Goal: Task Accomplishment & Management: Complete application form

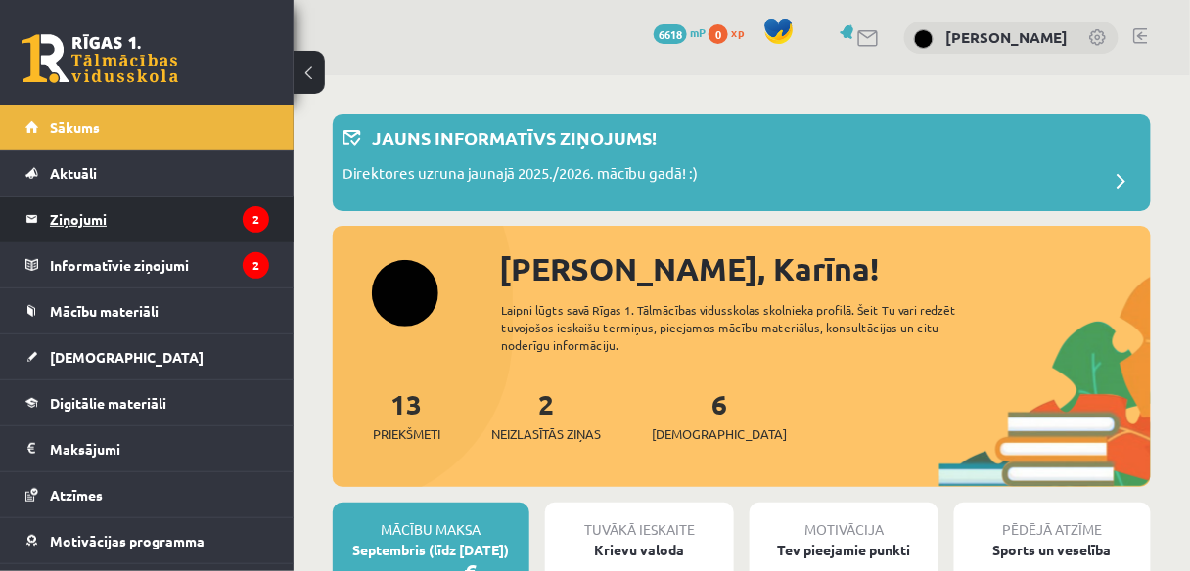
click at [74, 222] on legend "Ziņojumi 2" at bounding box center [159, 219] width 219 height 45
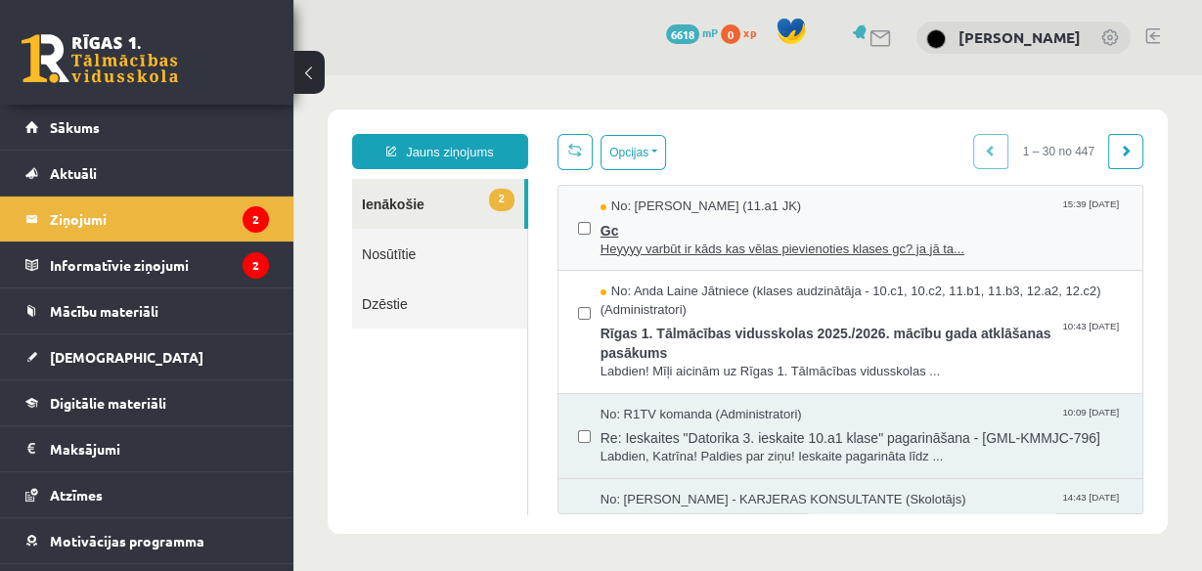
click at [721, 247] on span "Heyyyy varbūt ir kāds kas vēlas pievienoties klases gc? ja jā ta..." at bounding box center [862, 250] width 522 height 19
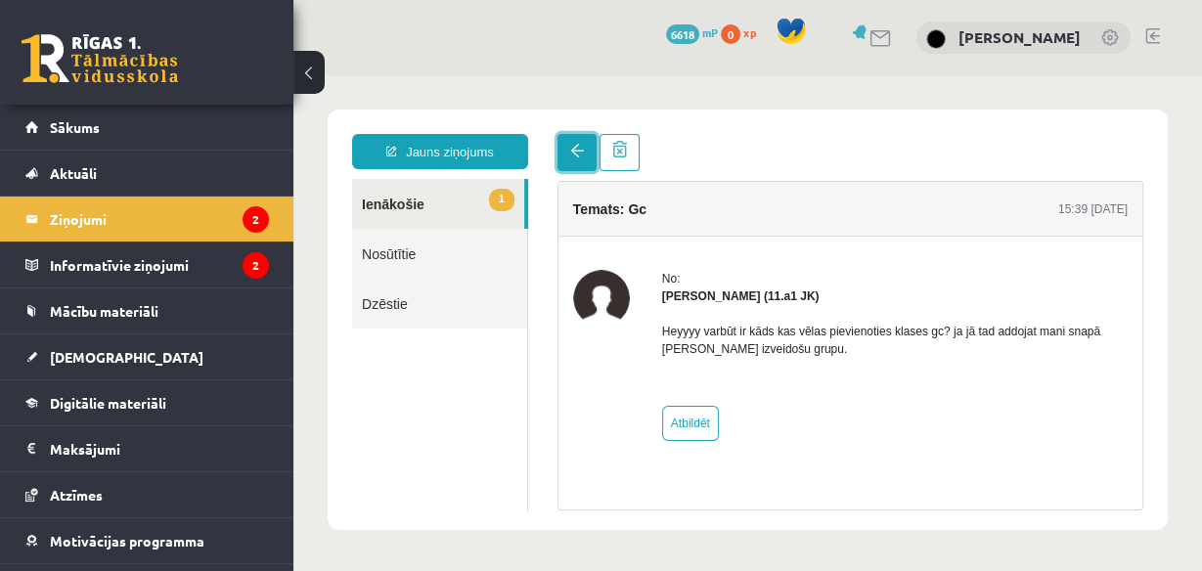
click at [573, 153] on span at bounding box center [577, 151] width 14 height 14
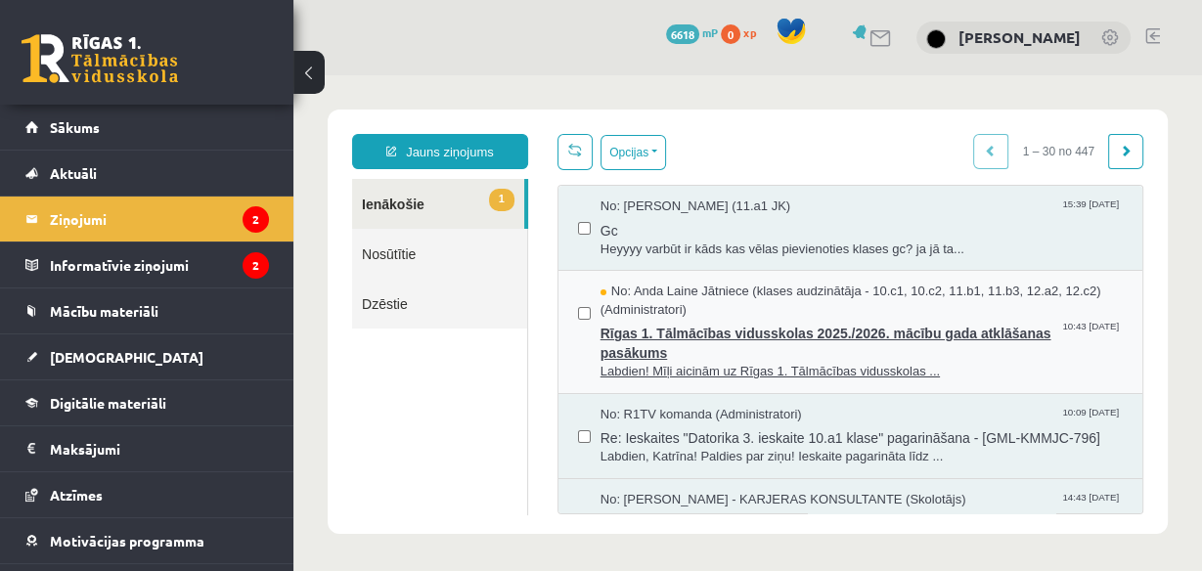
click at [659, 348] on span "Rīgas 1. Tālmācības vidusskolas 2025./2026. mācību gada atklāšanas pasākums" at bounding box center [862, 341] width 522 height 44
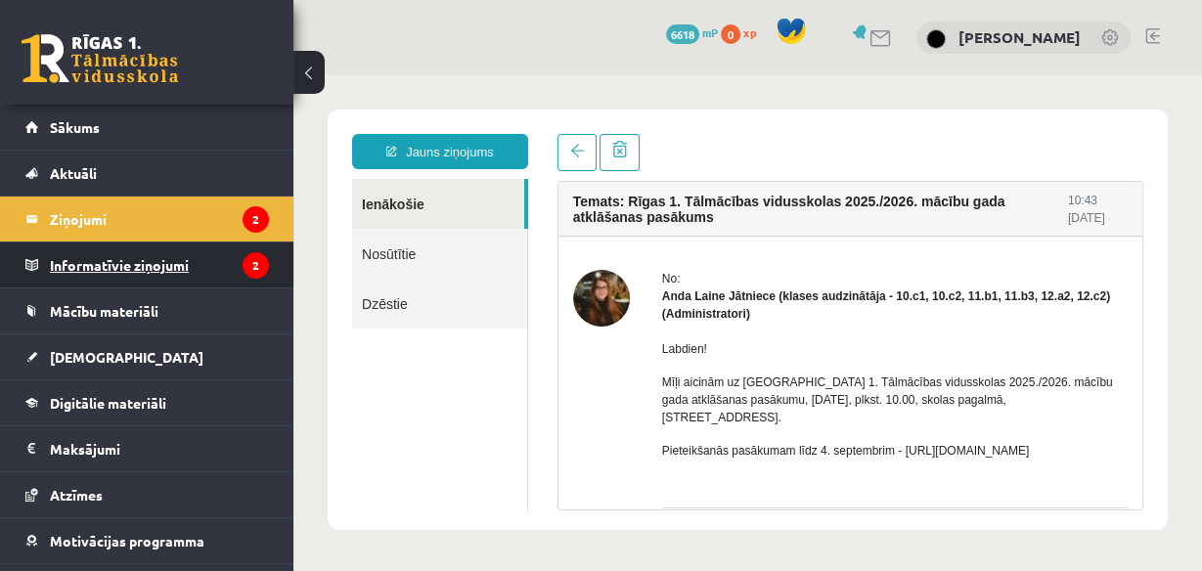
click at [155, 266] on legend "Informatīvie ziņojumi 2" at bounding box center [159, 265] width 219 height 45
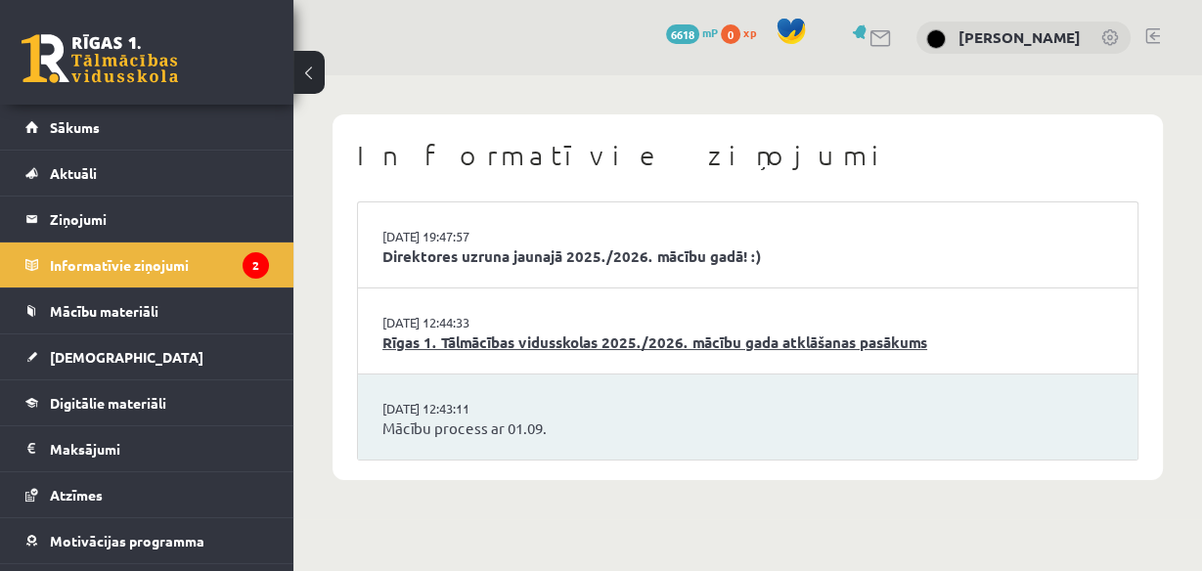
click at [558, 336] on link "Rīgas 1. Tālmācības vidusskolas 2025./2026. mācību gada atklāšanas pasākums" at bounding box center [748, 343] width 731 height 23
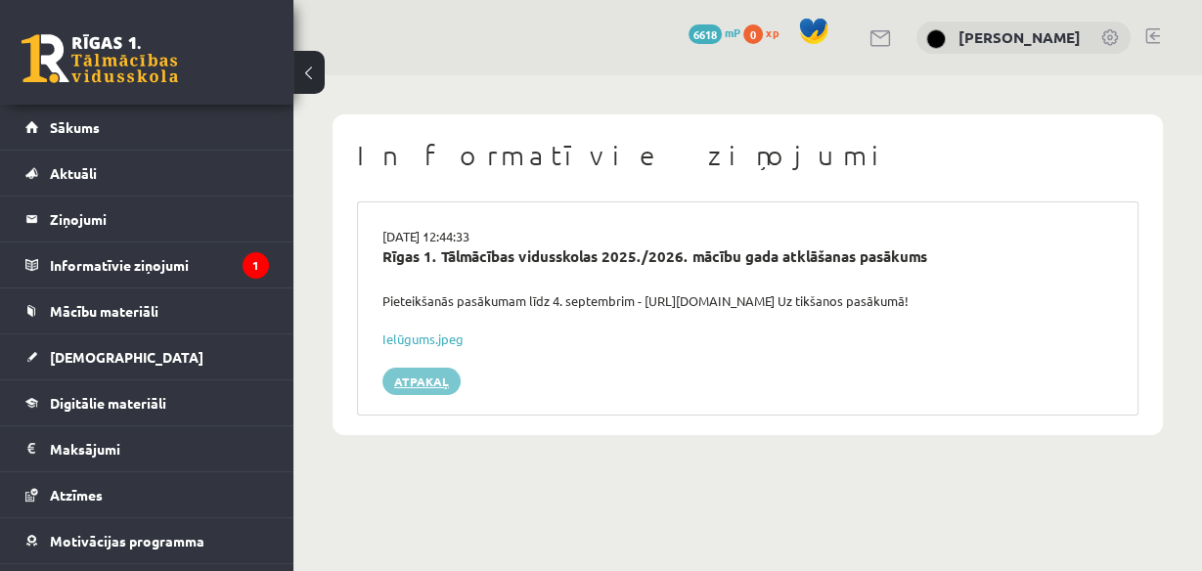
click at [407, 371] on link "Atpakaļ" at bounding box center [422, 381] width 78 height 27
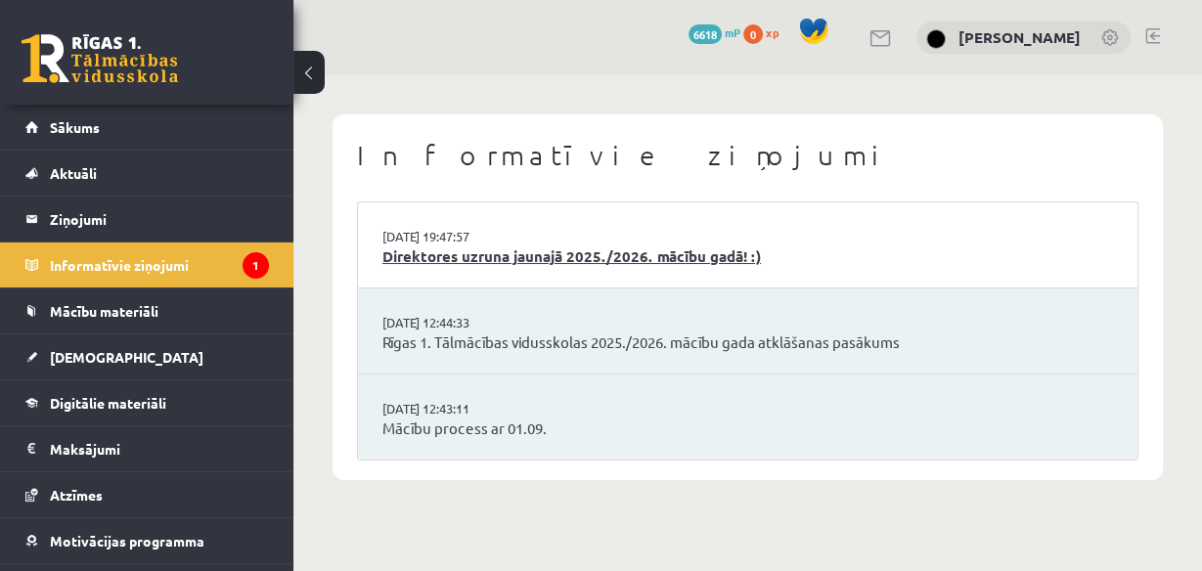
click at [447, 257] on link "Direktores uzruna jaunajā 2025./2026. mācību gadā! :)" at bounding box center [748, 257] width 731 height 23
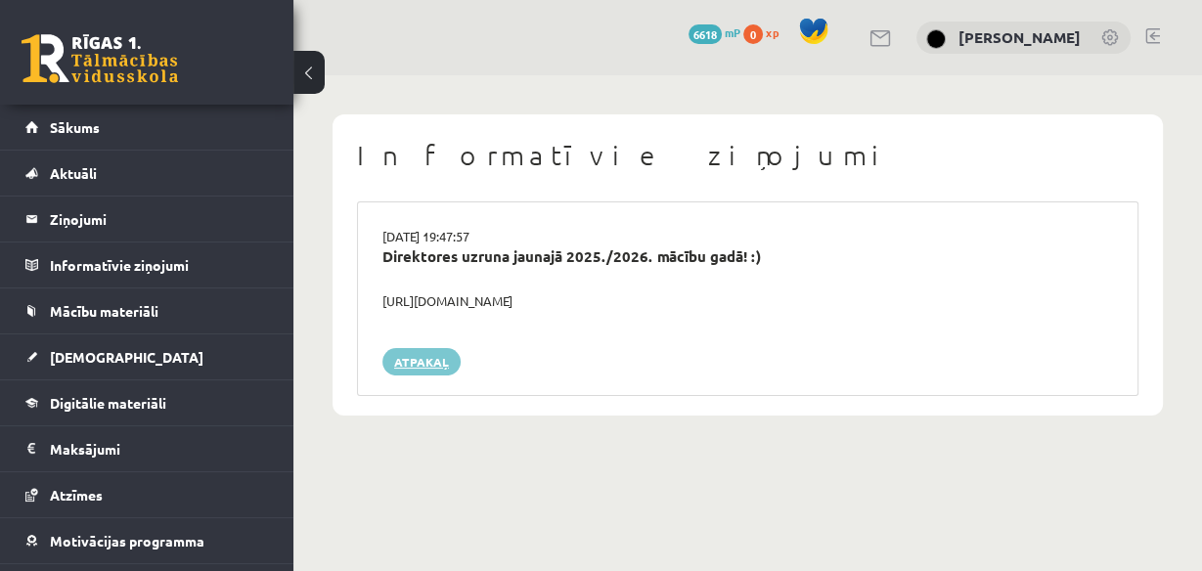
click at [431, 371] on link "Atpakaļ" at bounding box center [422, 361] width 78 height 27
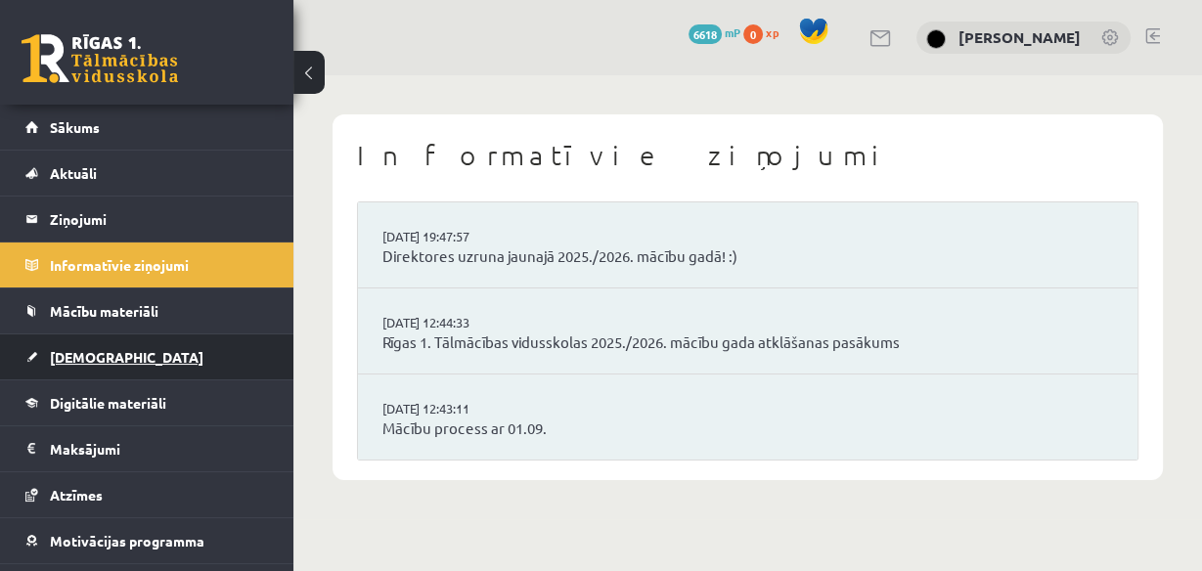
click at [120, 351] on link "[DEMOGRAPHIC_DATA]" at bounding box center [147, 357] width 244 height 45
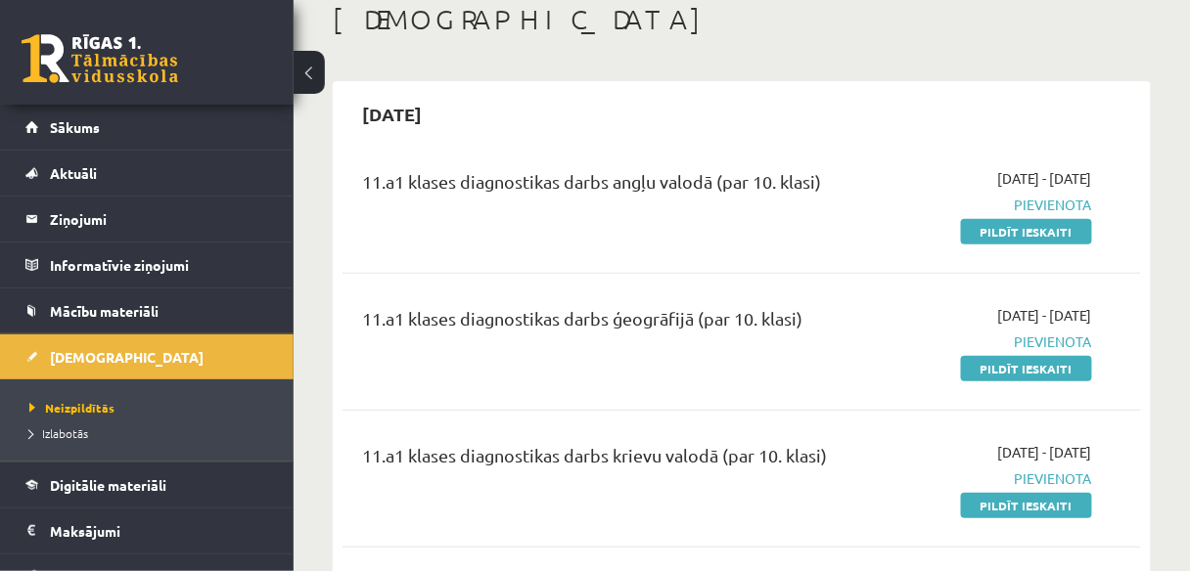
scroll to position [159, 0]
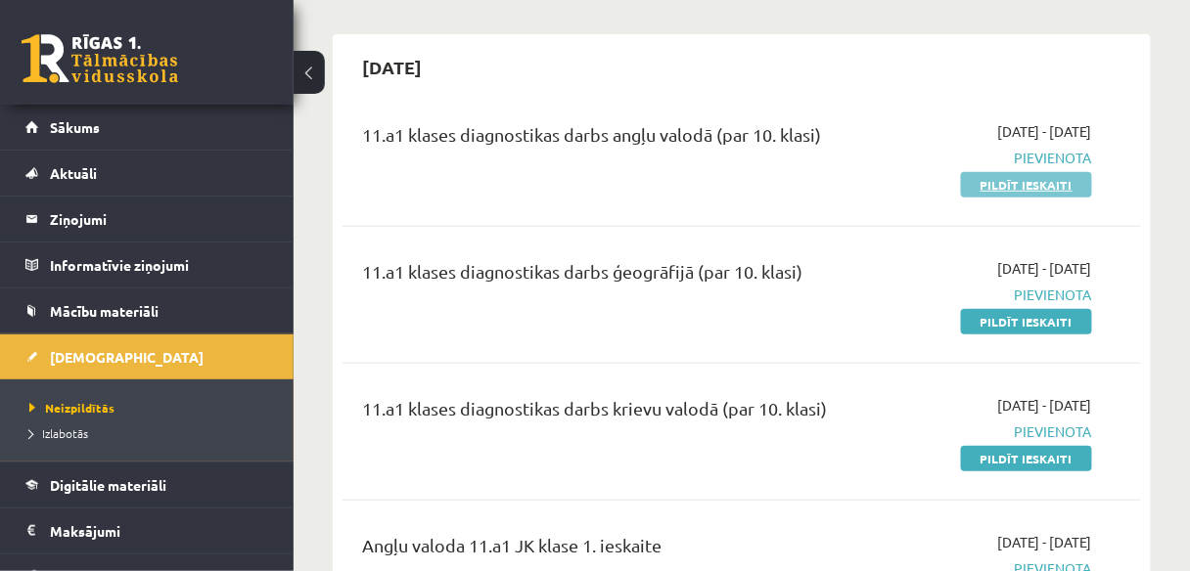
click at [1062, 186] on link "Pildīt ieskaiti" at bounding box center [1026, 184] width 131 height 25
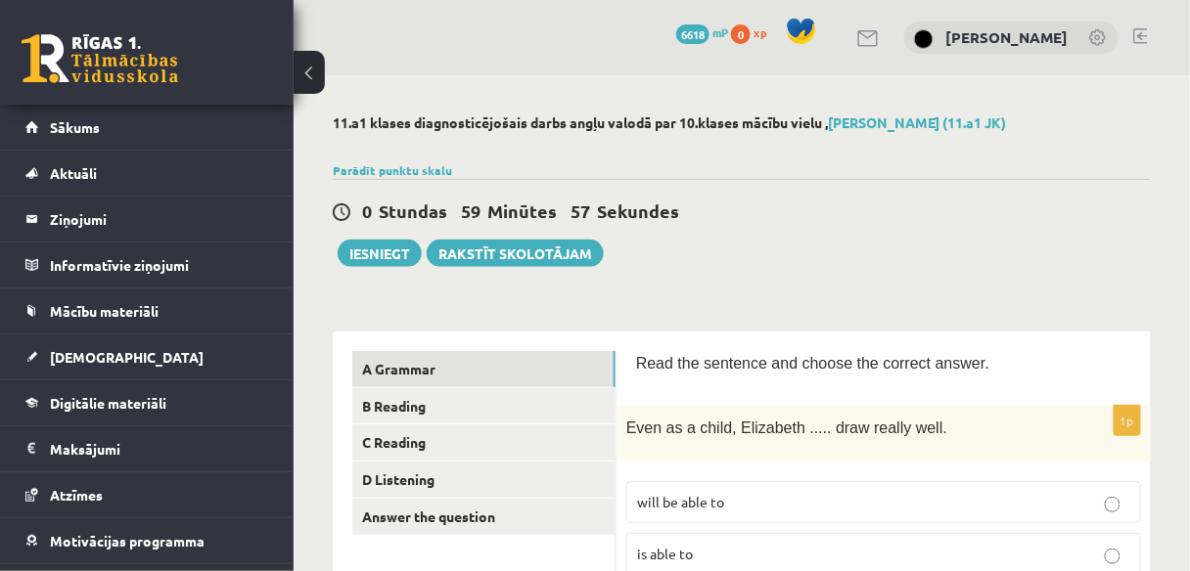
scroll to position [145, 0]
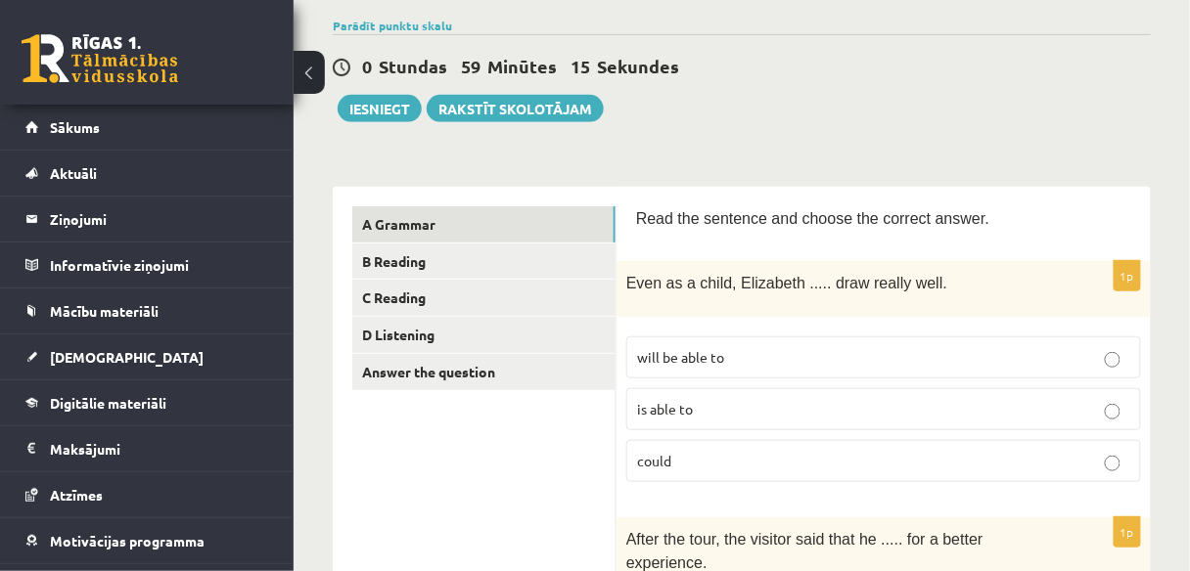
click at [1121, 456] on p "could" at bounding box center [883, 461] width 493 height 21
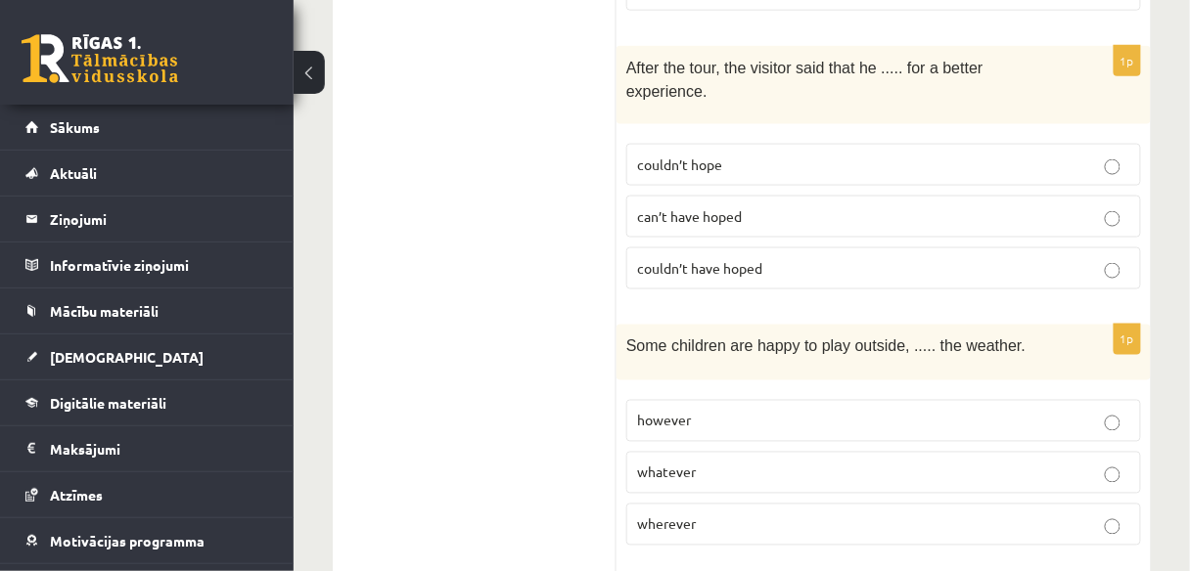
scroll to position [623, 0]
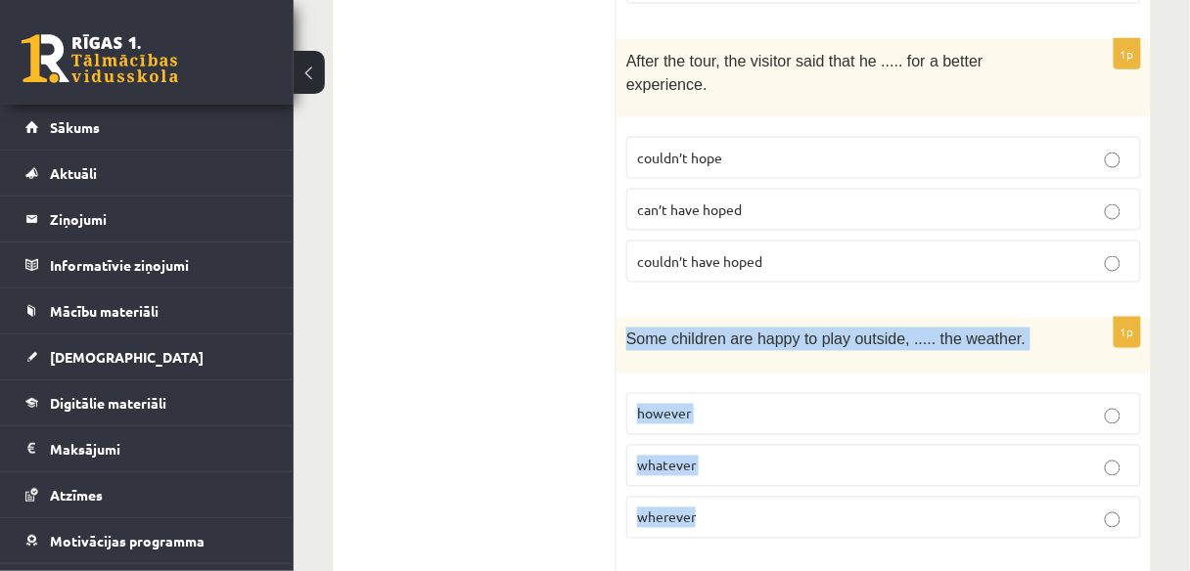
drag, startPoint x: 626, startPoint y: 306, endPoint x: 808, endPoint y: 465, distance: 241.3
click at [808, 465] on div "1p Some children are happy to play outside, ..... the weather. however whatever…" at bounding box center [883, 436] width 534 height 236
copy div "Some children are happy to play outside, ..... the weather. however whatever wh…"
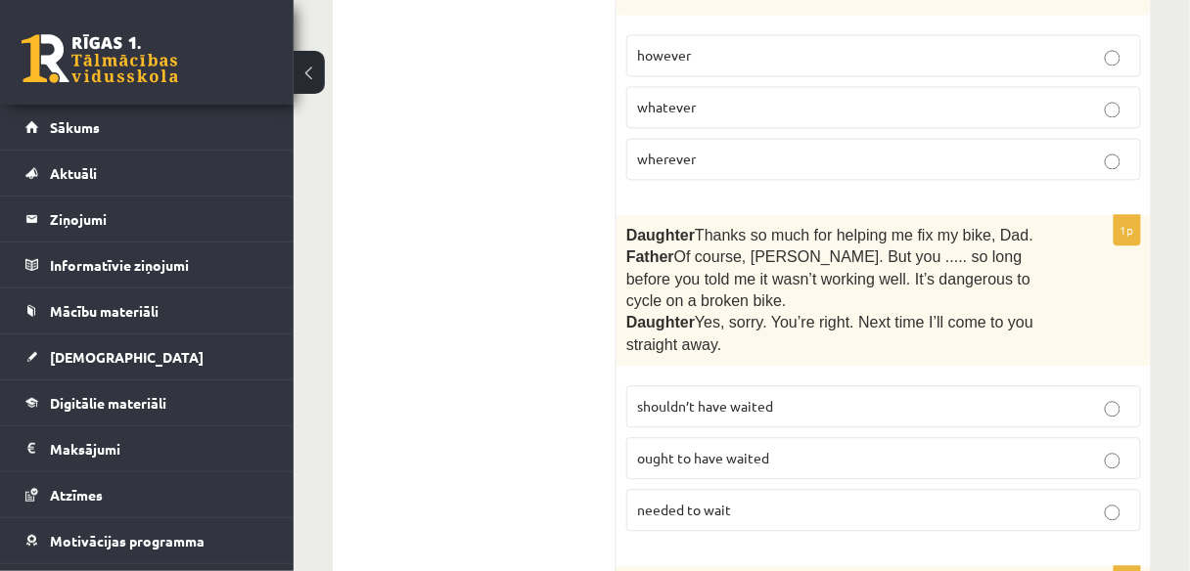
scroll to position [1016, 0]
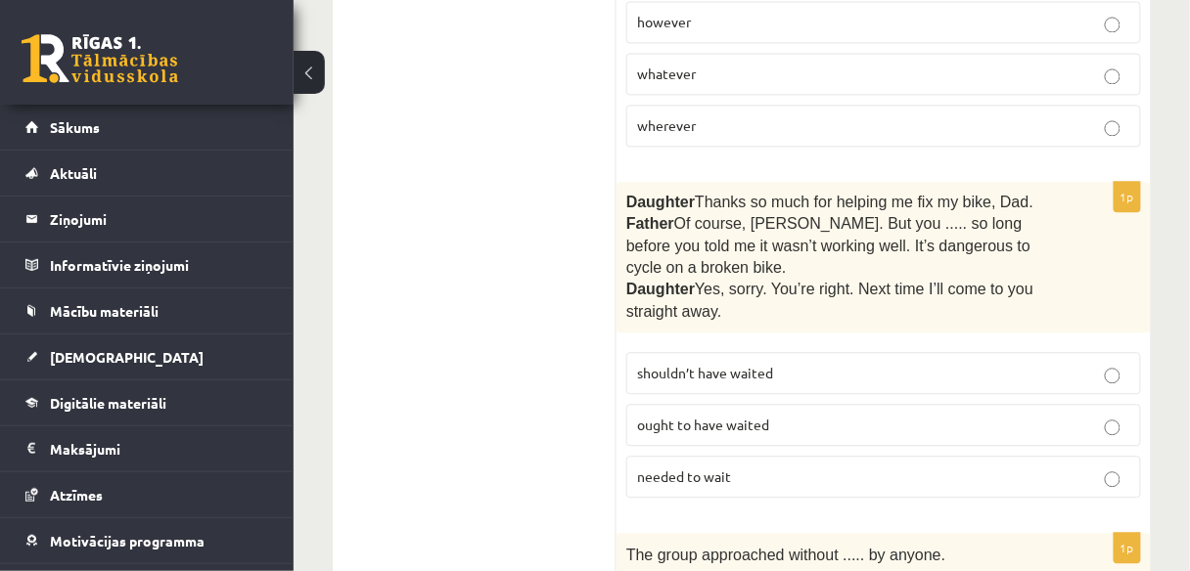
click at [1121, 363] on p "shouldn’t have waited" at bounding box center [883, 373] width 493 height 21
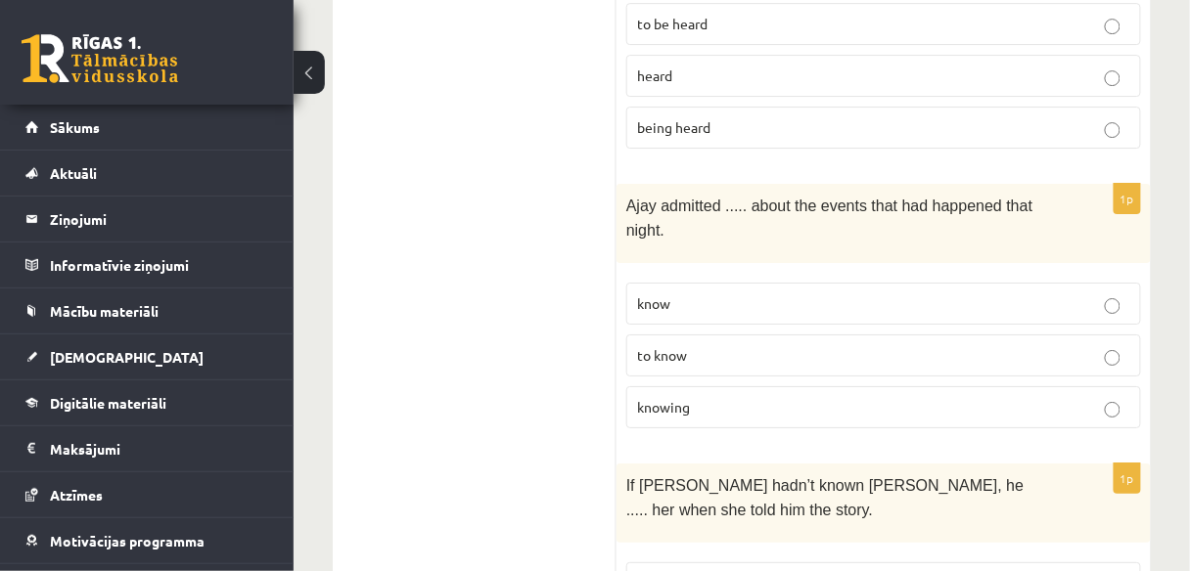
scroll to position [1695, 0]
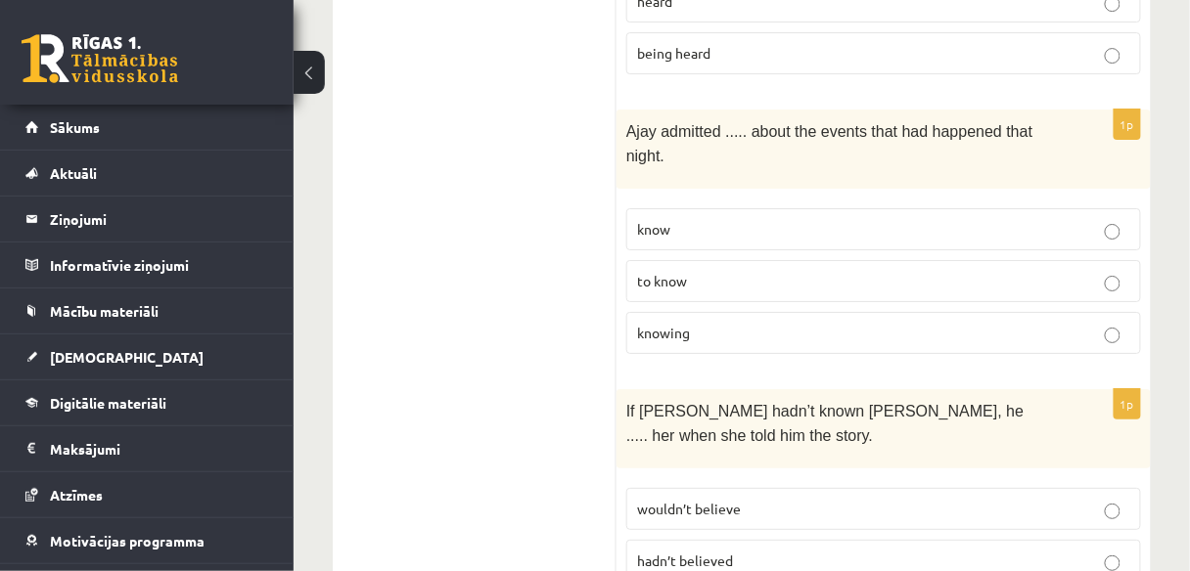
click at [1121, 271] on p "to know" at bounding box center [883, 281] width 493 height 21
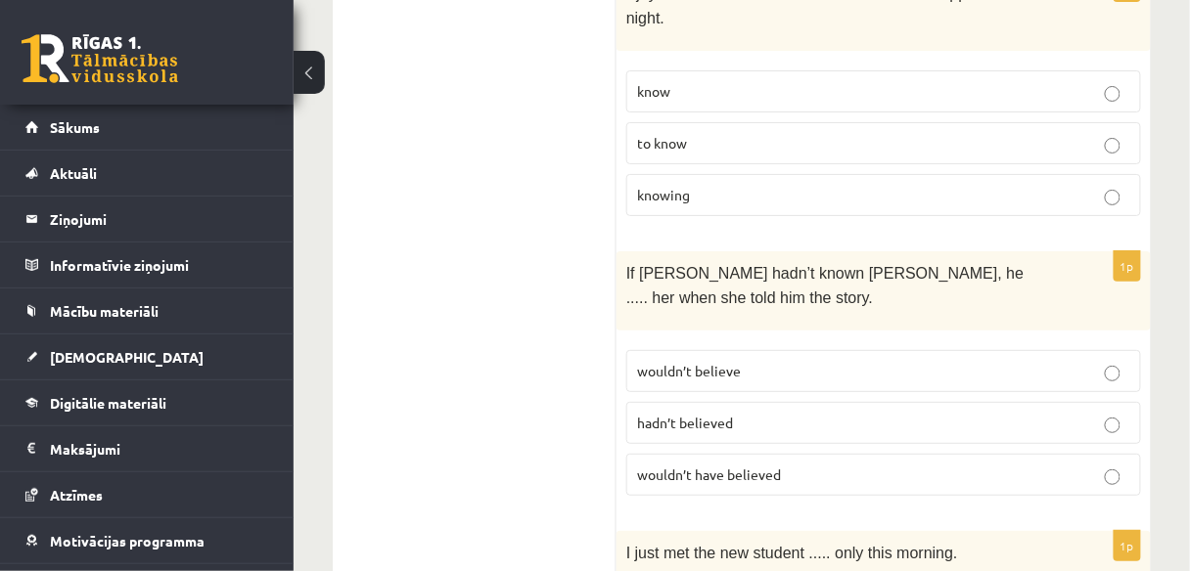
scroll to position [1853, 0]
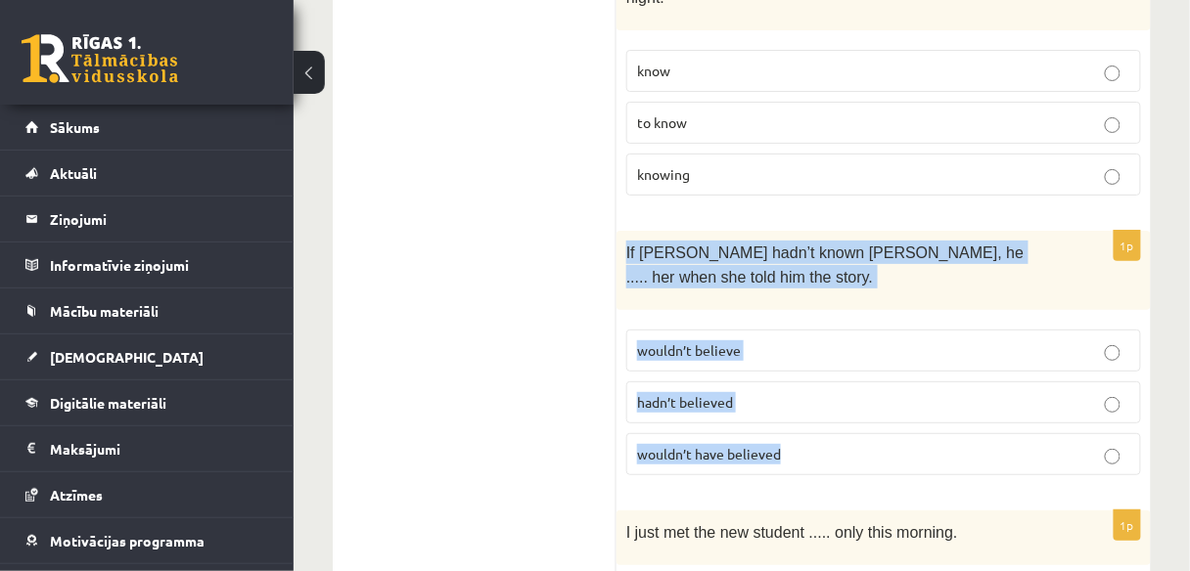
drag, startPoint x: 624, startPoint y: 159, endPoint x: 805, endPoint y: 343, distance: 258.8
click at [805, 343] on div "1p If Tom hadn’t known Mariam, he ..... her when she told him the story. wouldn…" at bounding box center [883, 361] width 534 height 260
copy div "If Tom hadn’t known Mariam, he ..... her when she told him the story. wouldn’t …"
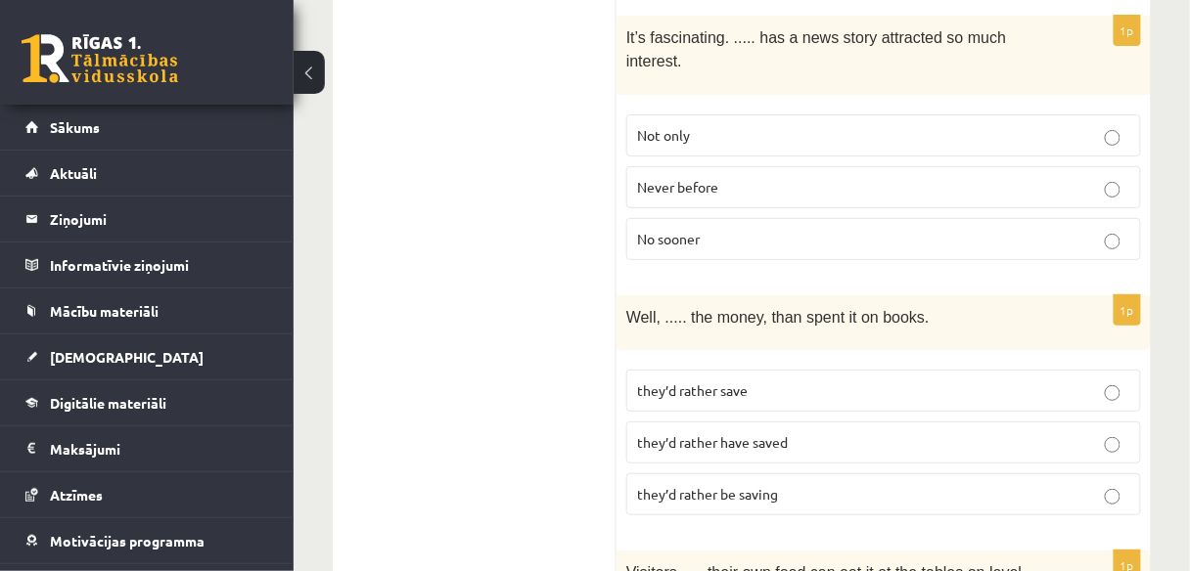
scroll to position [3741, 0]
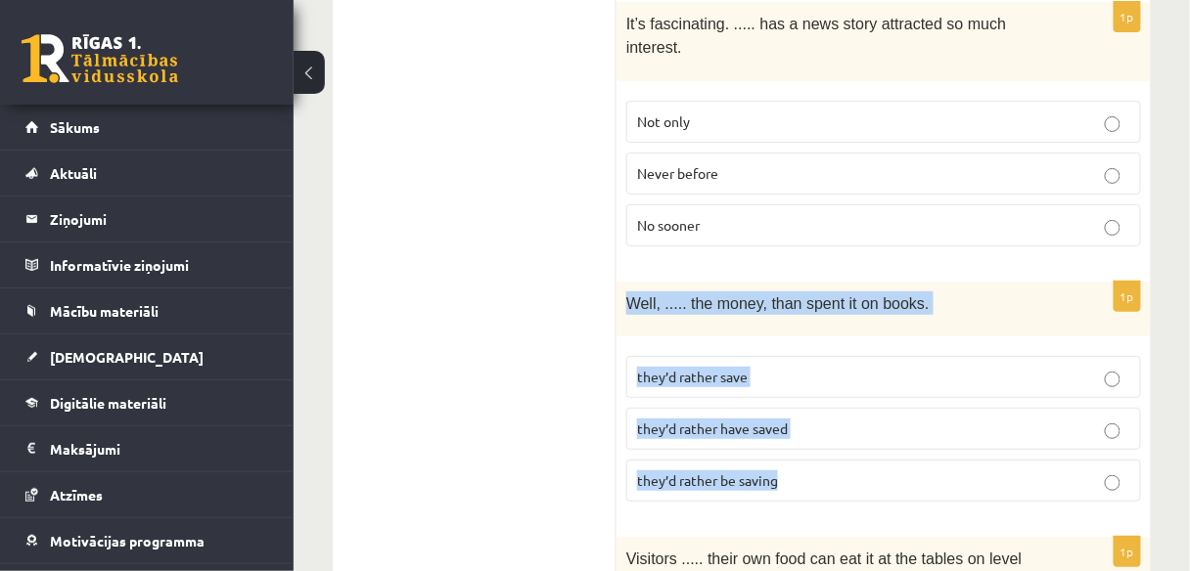
drag, startPoint x: 647, startPoint y: 156, endPoint x: 790, endPoint y: 318, distance: 216.3
click at [790, 318] on div "1p Well, ..... the money, than spent it on books. they’d rather save they’d rat…" at bounding box center [883, 400] width 534 height 236
copy div "Well, ..... the money, than spent it on books. they’d rather save they’d rather…"
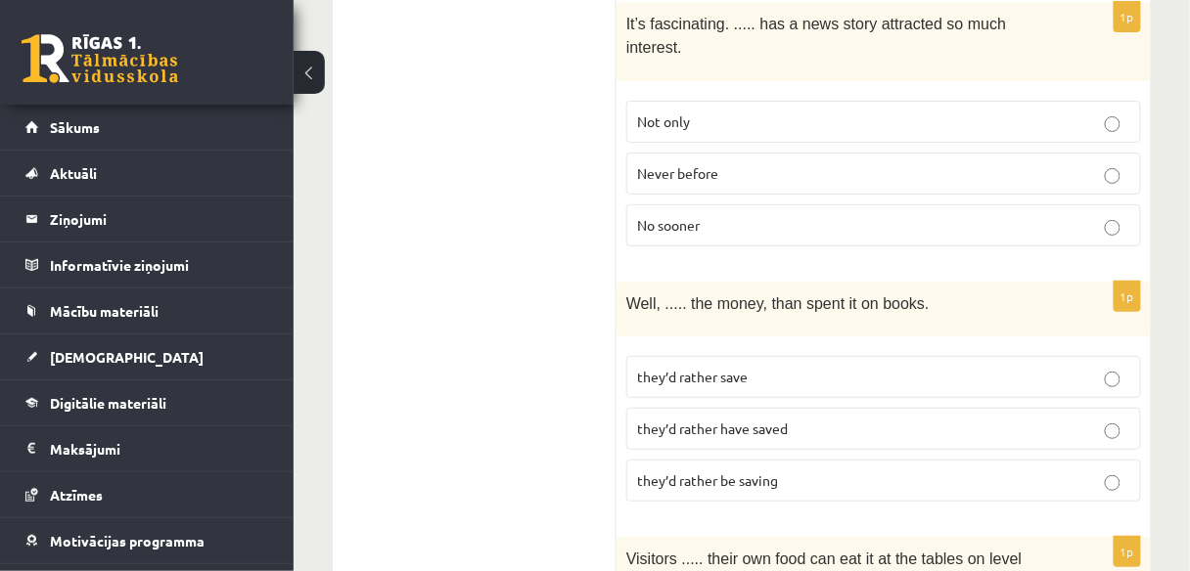
click at [824, 367] on p "they’d rather save" at bounding box center [883, 377] width 493 height 21
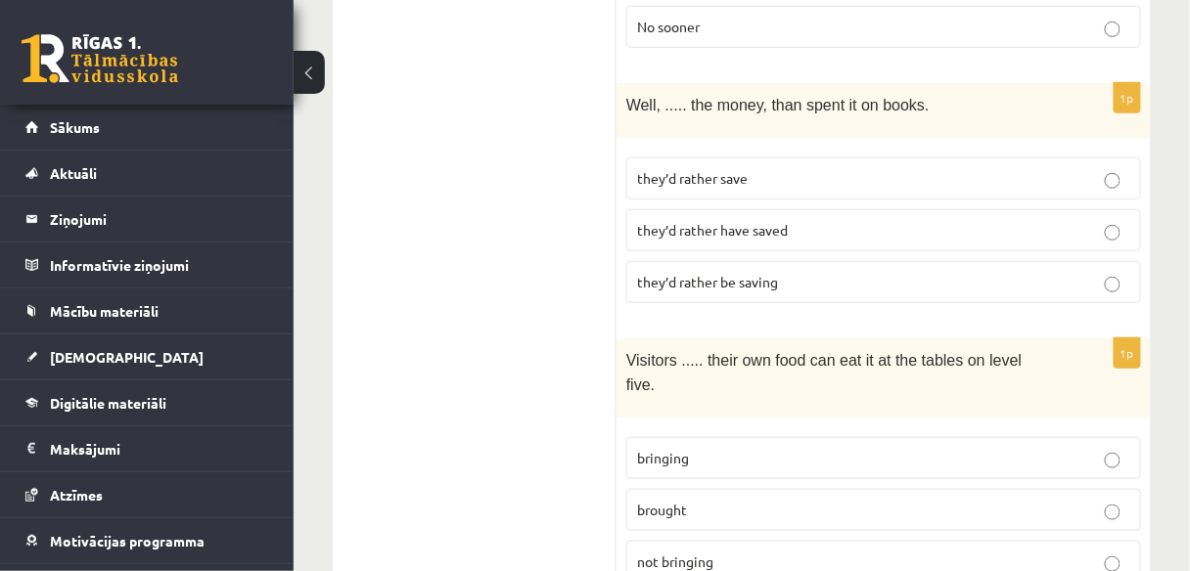
scroll to position [3946, 0]
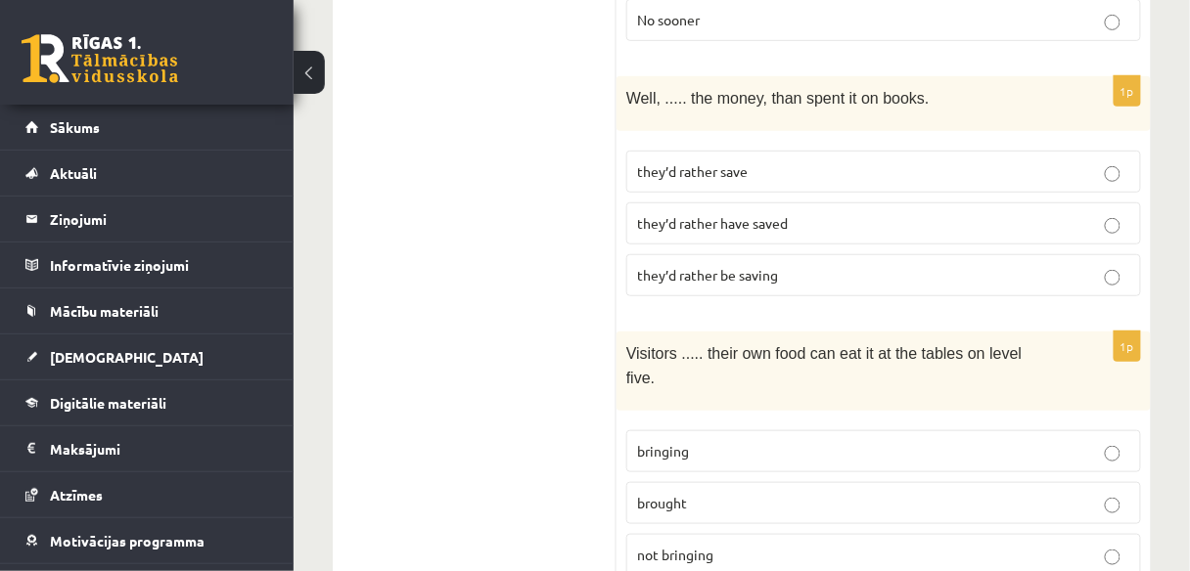
click at [718, 441] on p "bringing" at bounding box center [883, 451] width 493 height 21
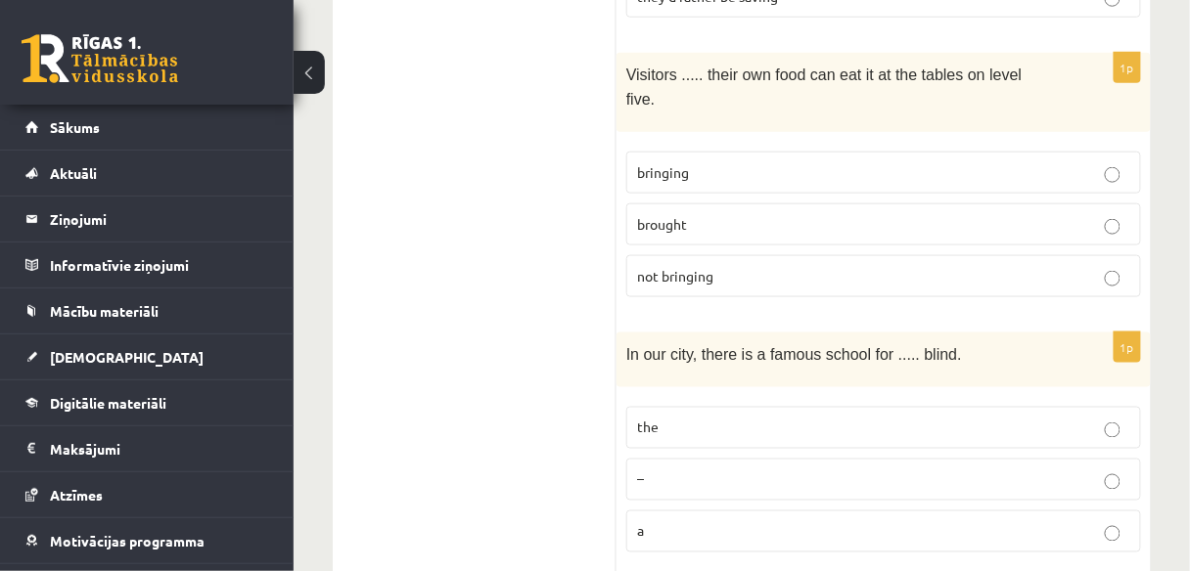
scroll to position [4265, 0]
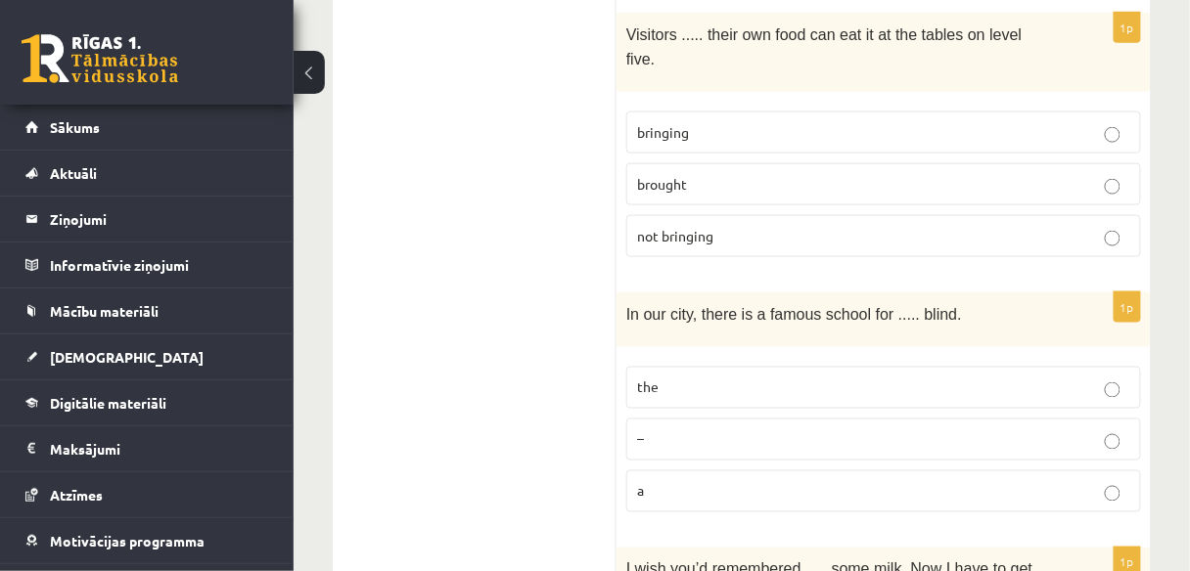
click at [712, 378] on p "the" at bounding box center [883, 388] width 493 height 21
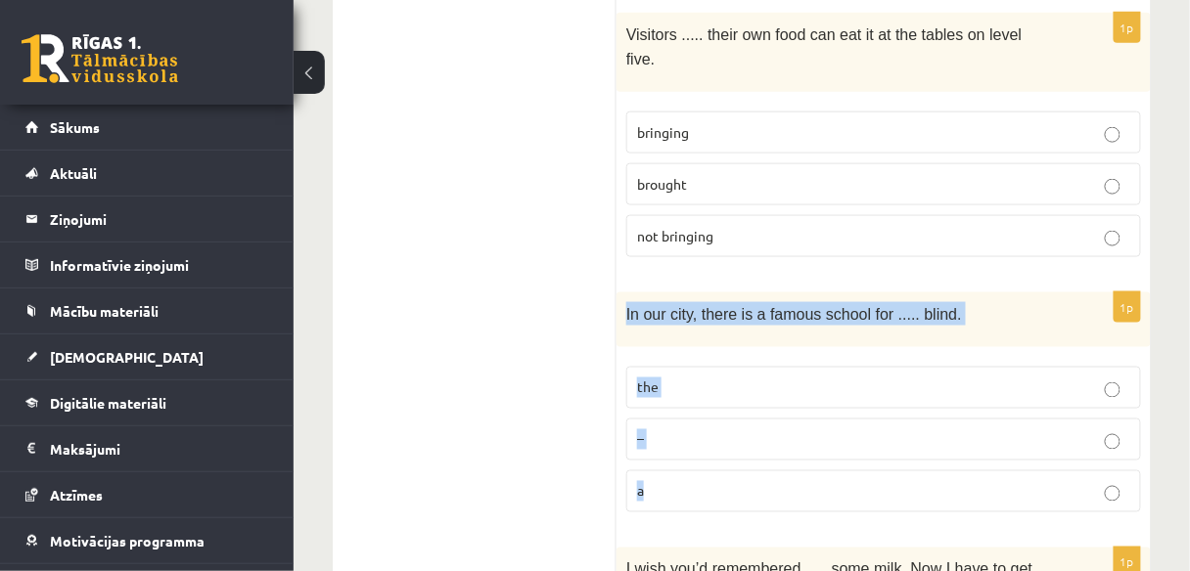
drag, startPoint x: 624, startPoint y: 127, endPoint x: 678, endPoint y: 296, distance: 177.6
click at [678, 296] on div "1p In our city, there is a famous school for ..... blind. the – a" at bounding box center [883, 411] width 534 height 236
copy div "In our city, there is a famous school for ..... blind. the – a"
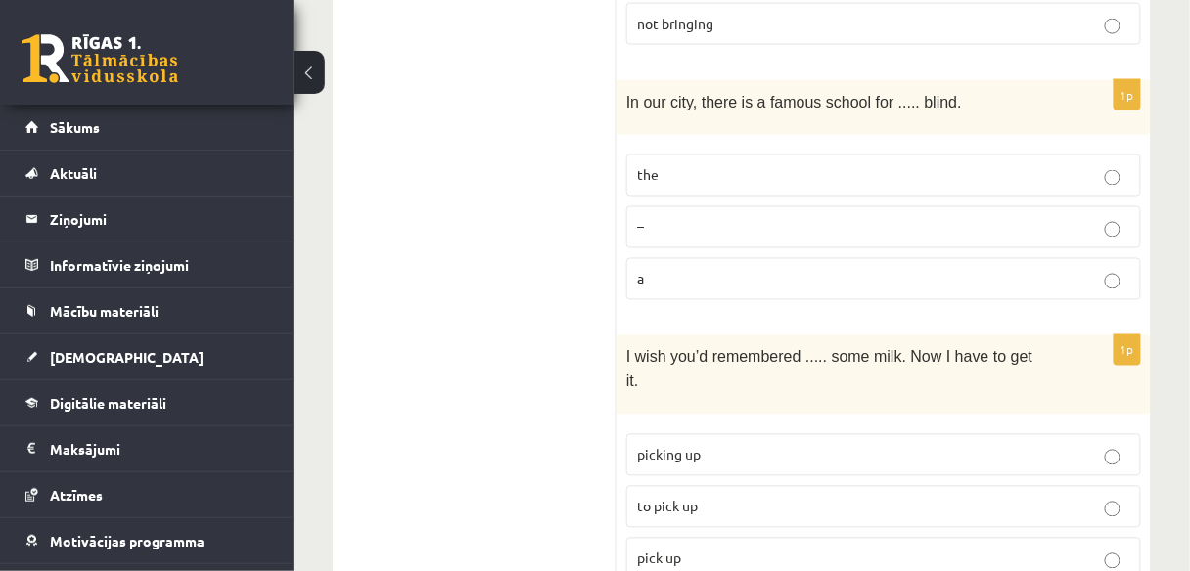
scroll to position [4484, 0]
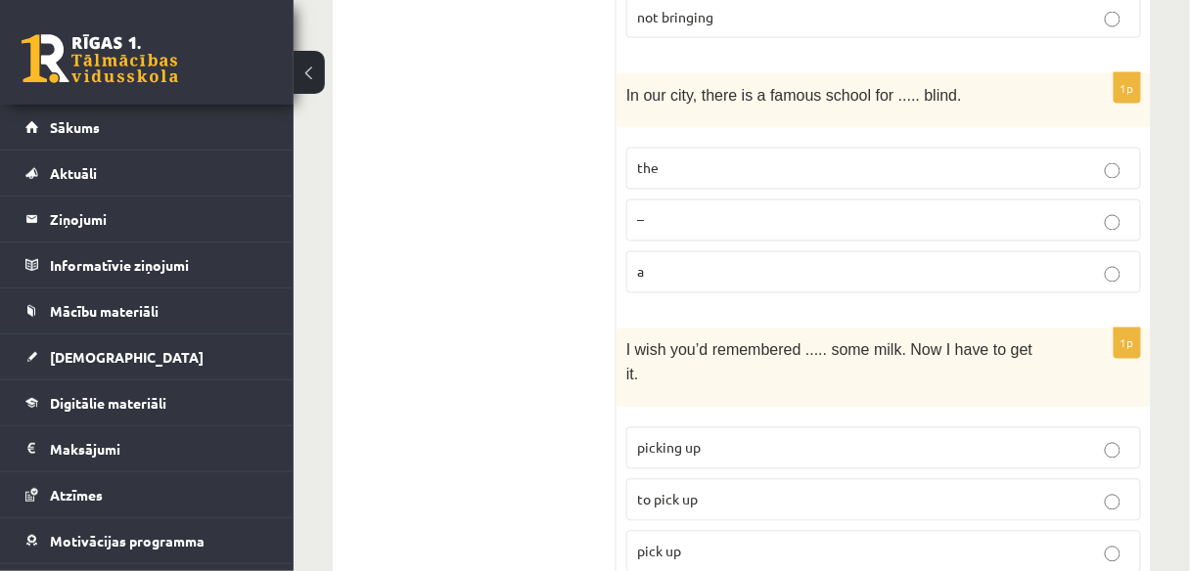
click at [969, 490] on p "to pick up" at bounding box center [883, 500] width 493 height 21
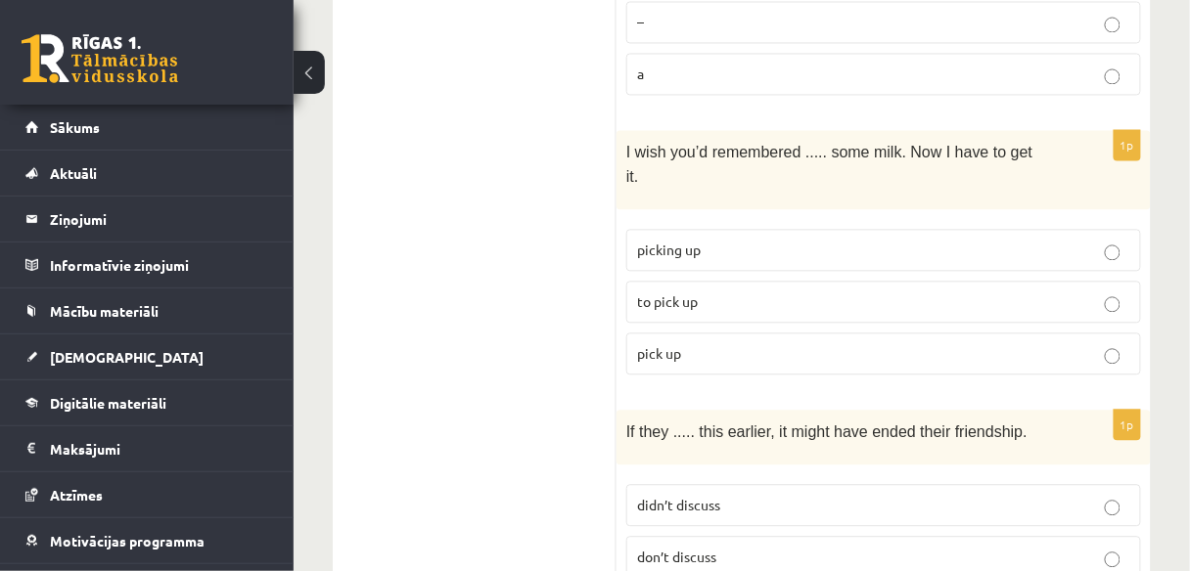
scroll to position [4690, 0]
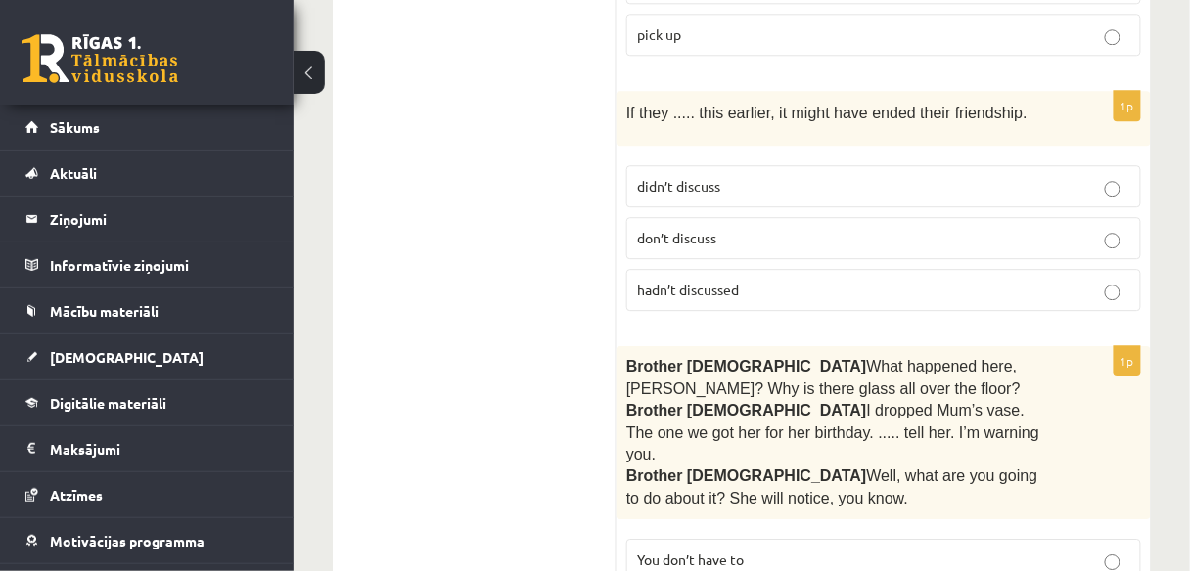
scroll to position [5062, 0]
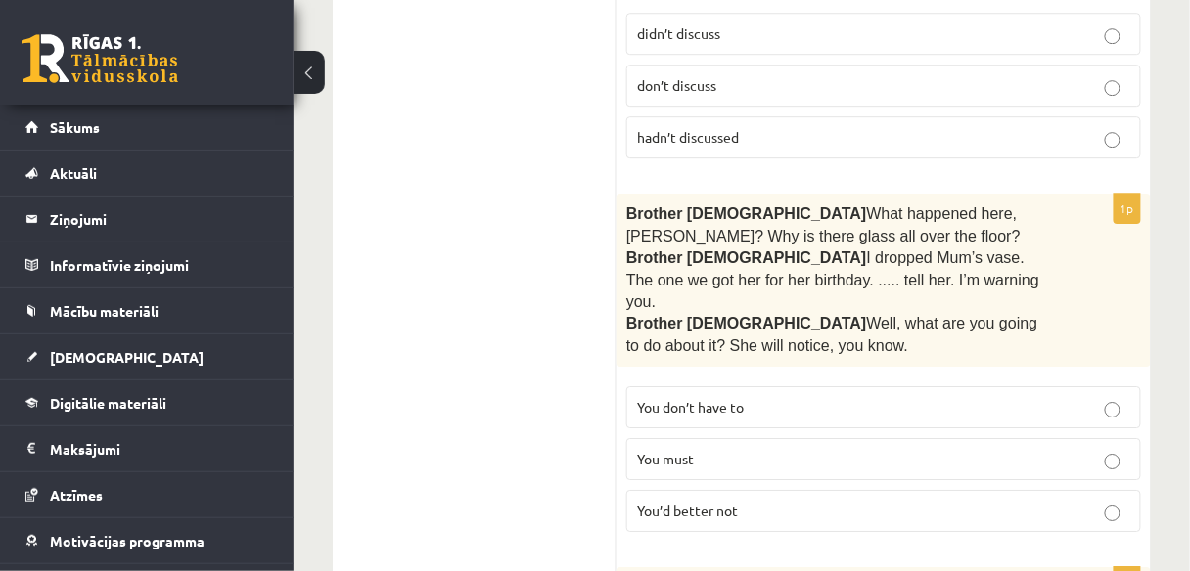
scroll to position [5221, 0]
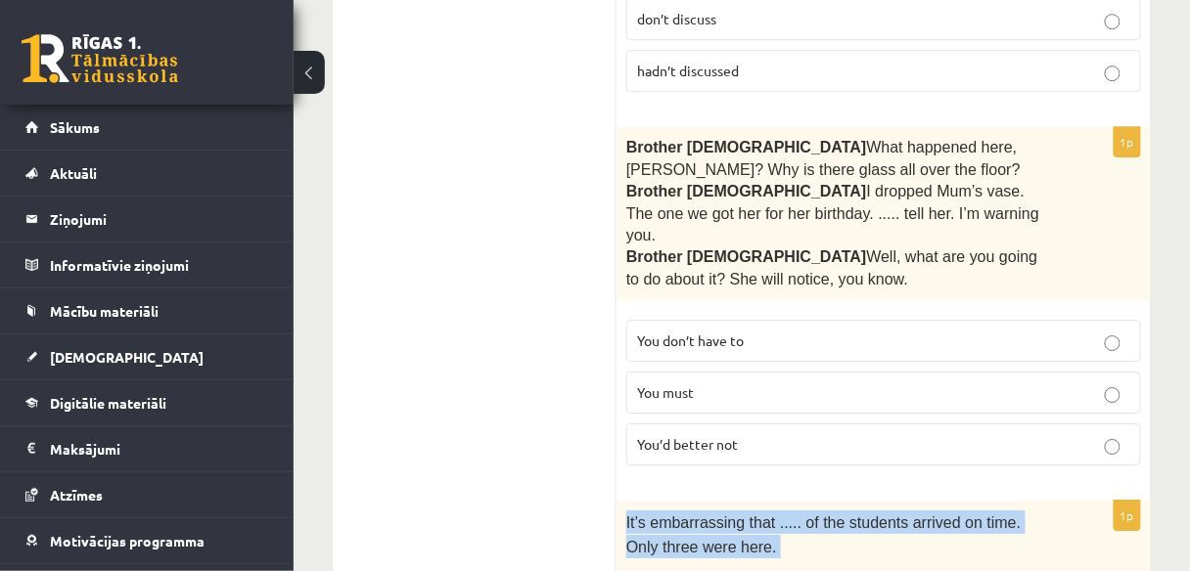
drag, startPoint x: 622, startPoint y: 274, endPoint x: 758, endPoint y: 485, distance: 251.3
copy div "It’s embarrassing that ..... of the students arrived on time. Only three were h…"
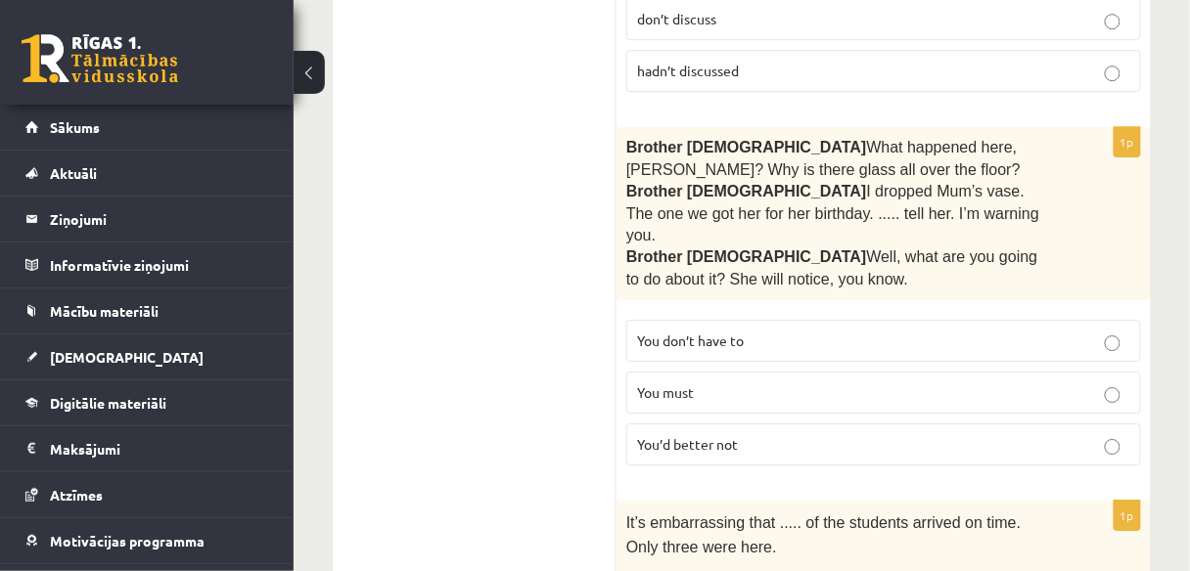
drag, startPoint x: 564, startPoint y: 365, endPoint x: 736, endPoint y: 385, distance: 173.4
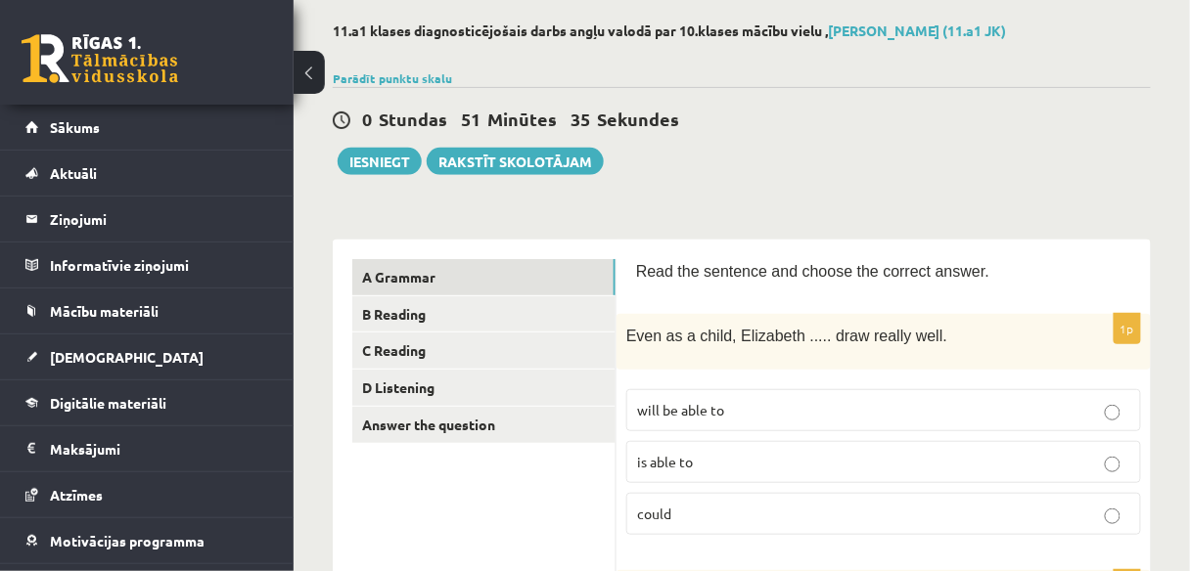
scroll to position [0, 0]
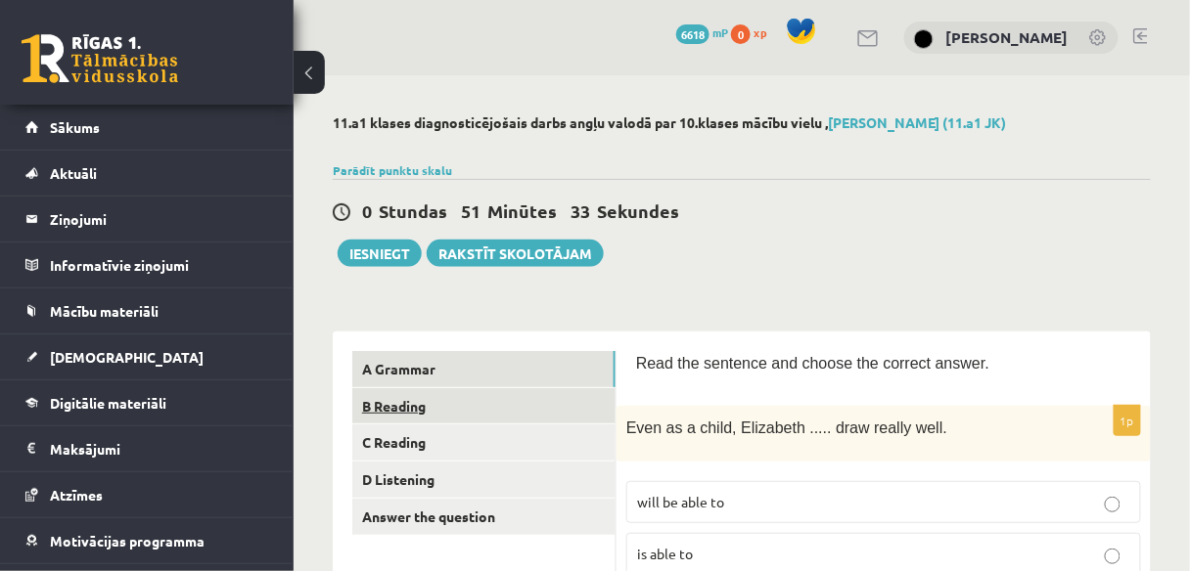
click at [408, 404] on link "B Reading" at bounding box center [483, 406] width 263 height 36
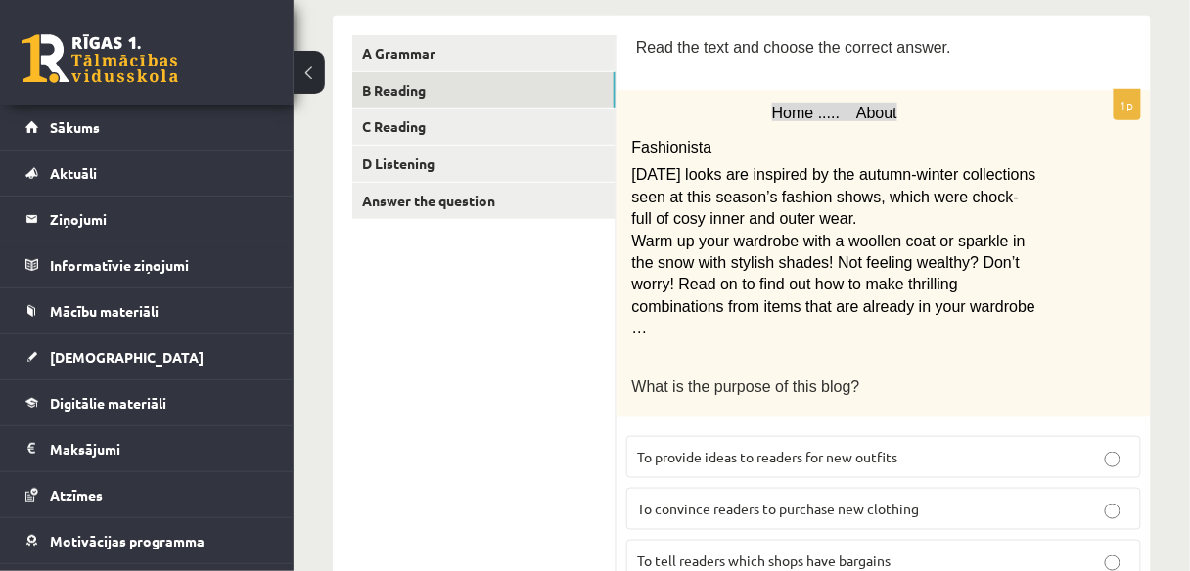
scroll to position [346, 0]
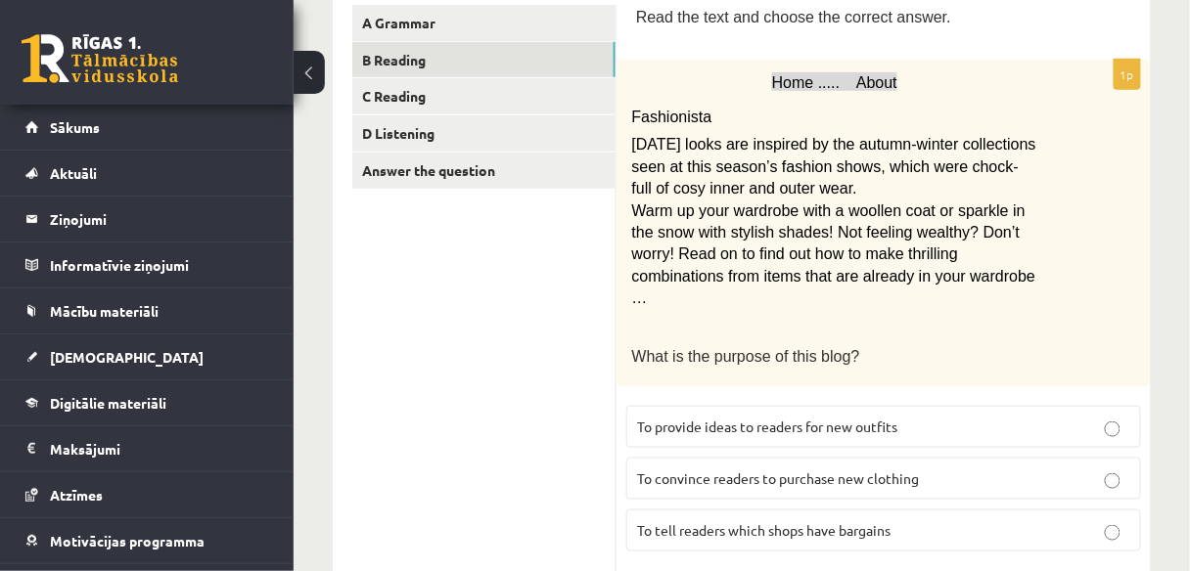
click at [896, 418] on span "To provide ideas to readers for new outfits" at bounding box center [767, 427] width 260 height 18
click at [894, 470] on span "To convince readers to purchase new clothing" at bounding box center [778, 479] width 282 height 18
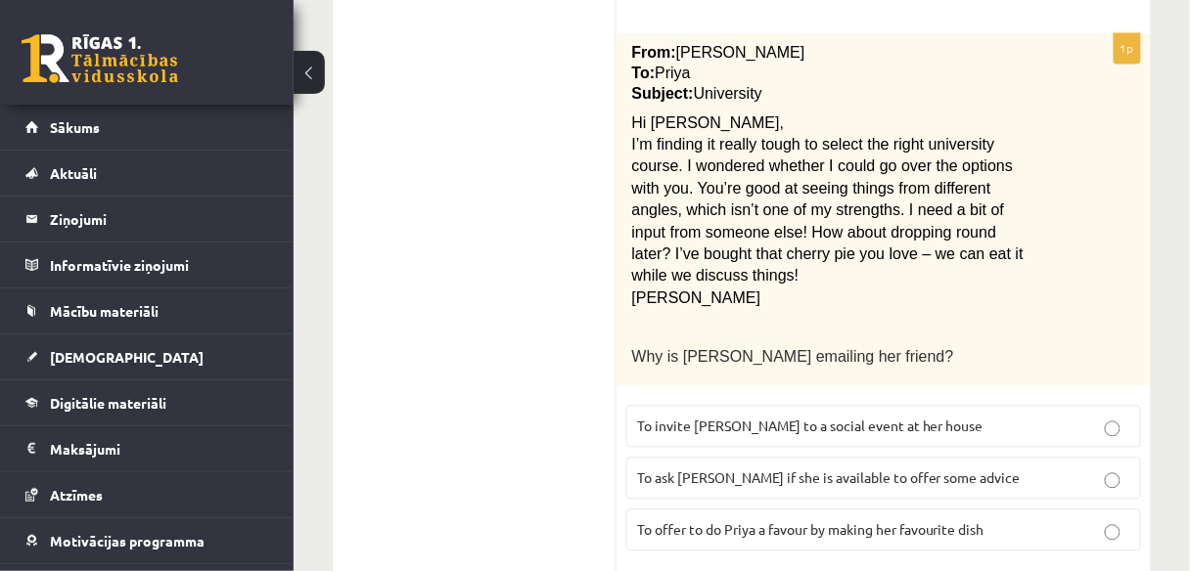
scroll to position [911, 0]
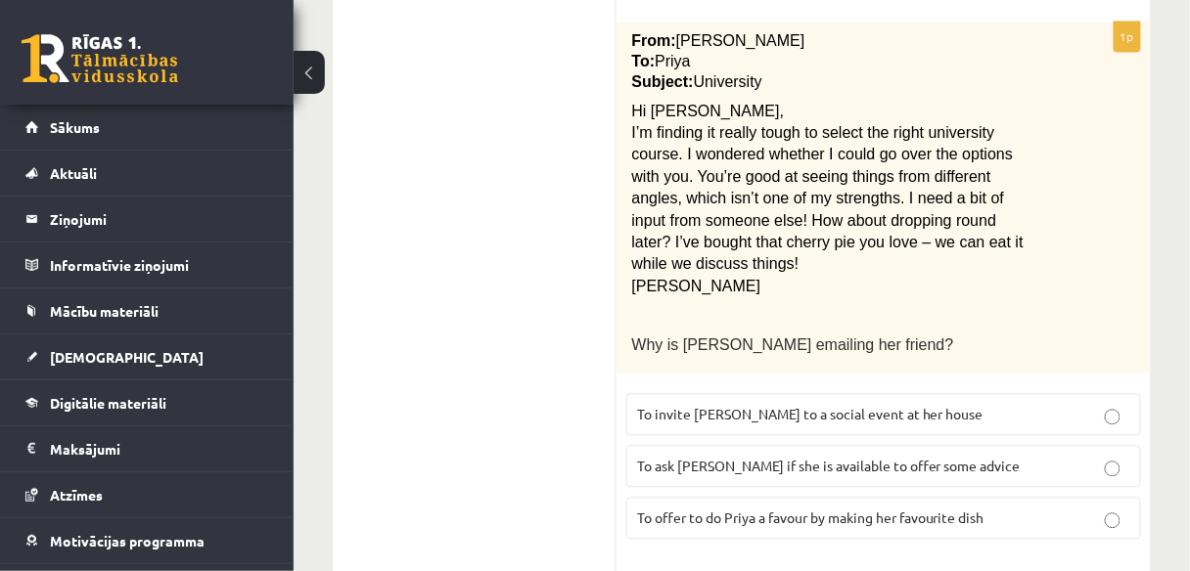
click at [1016, 457] on p "To ask Priya if she is available to offer some advice" at bounding box center [883, 467] width 493 height 21
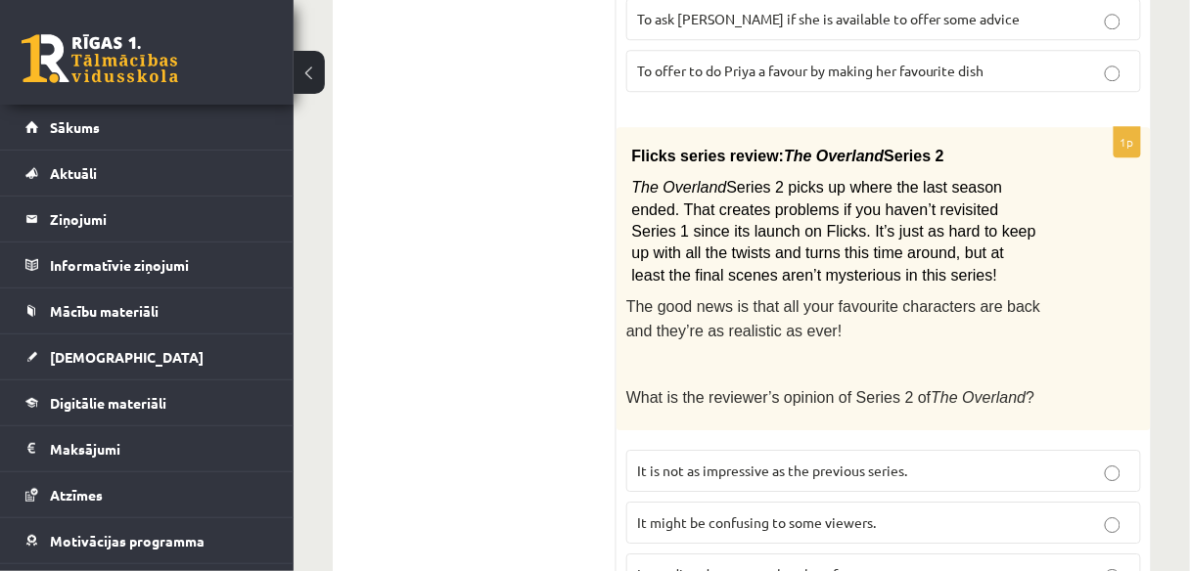
scroll to position [1363, 0]
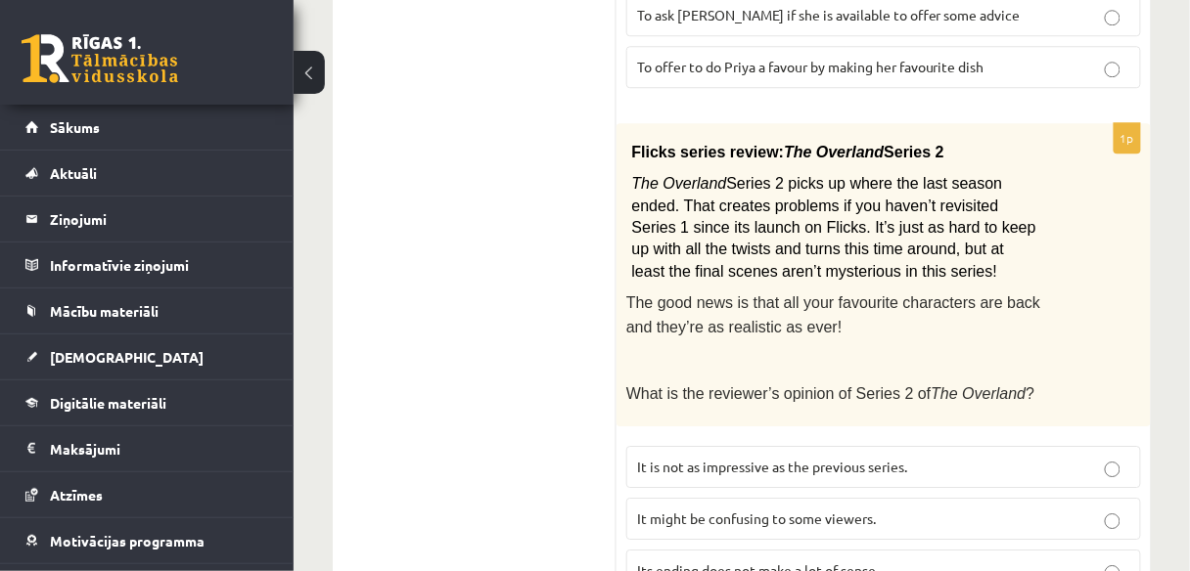
click at [1018, 509] on p "It might be confusing to some viewers." at bounding box center [883, 519] width 493 height 21
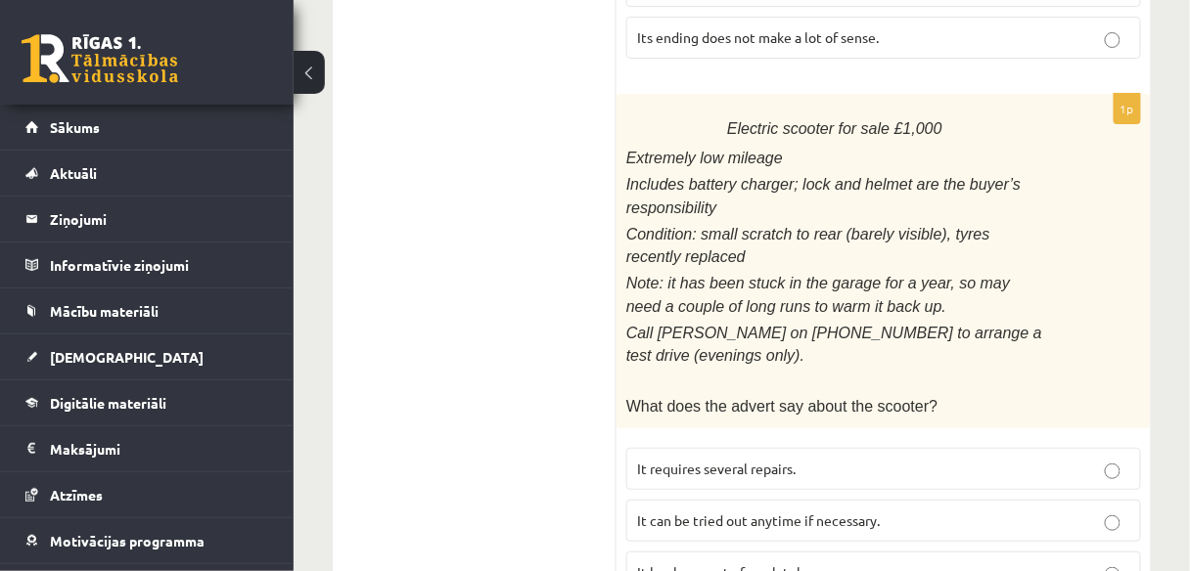
scroll to position [1900, 0]
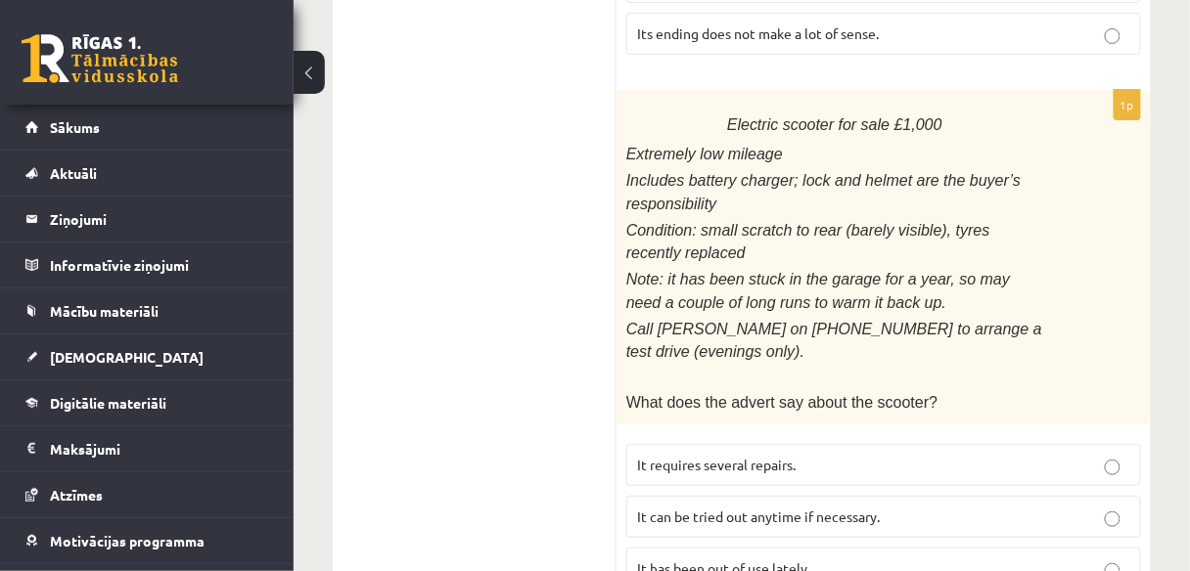
click at [814, 455] on p "It requires several repairs." at bounding box center [883, 465] width 493 height 21
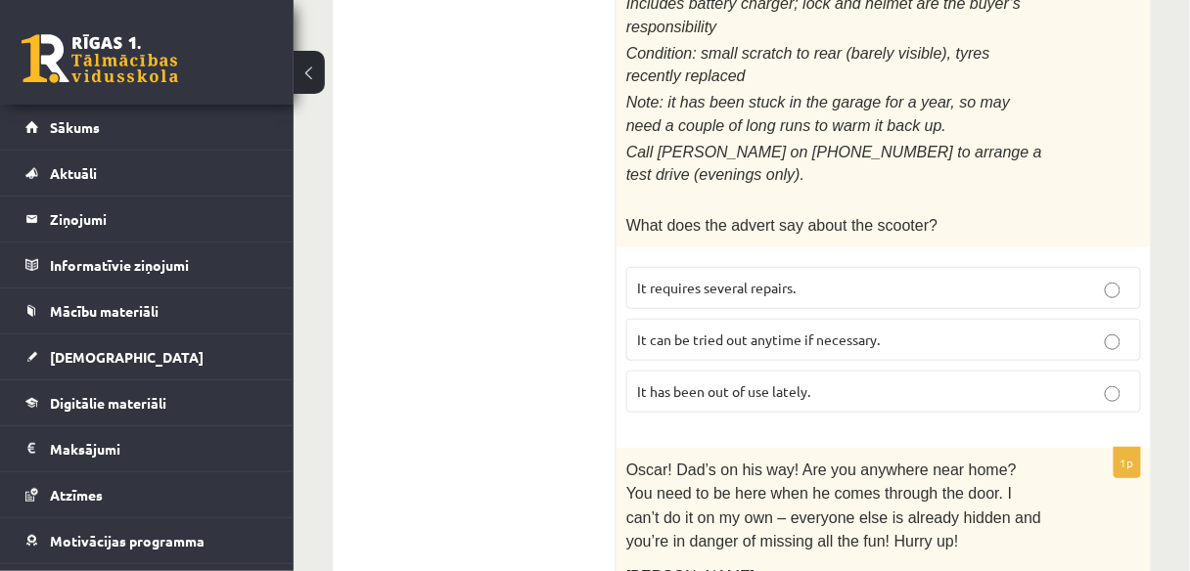
scroll to position [2089, 0]
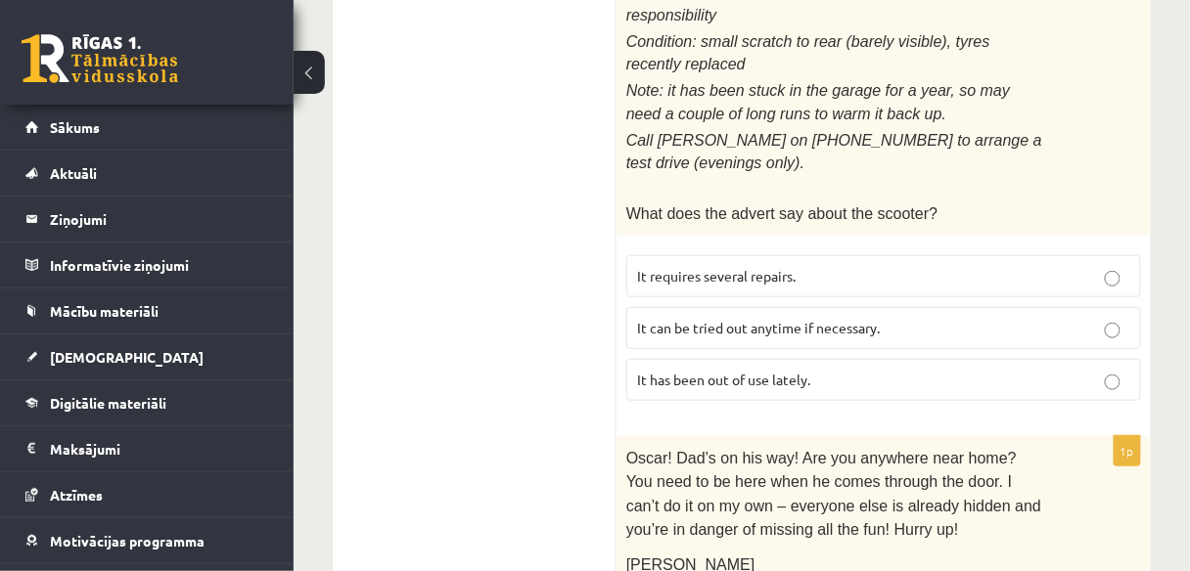
click at [916, 370] on p "It has been out of use lately." at bounding box center [883, 380] width 493 height 21
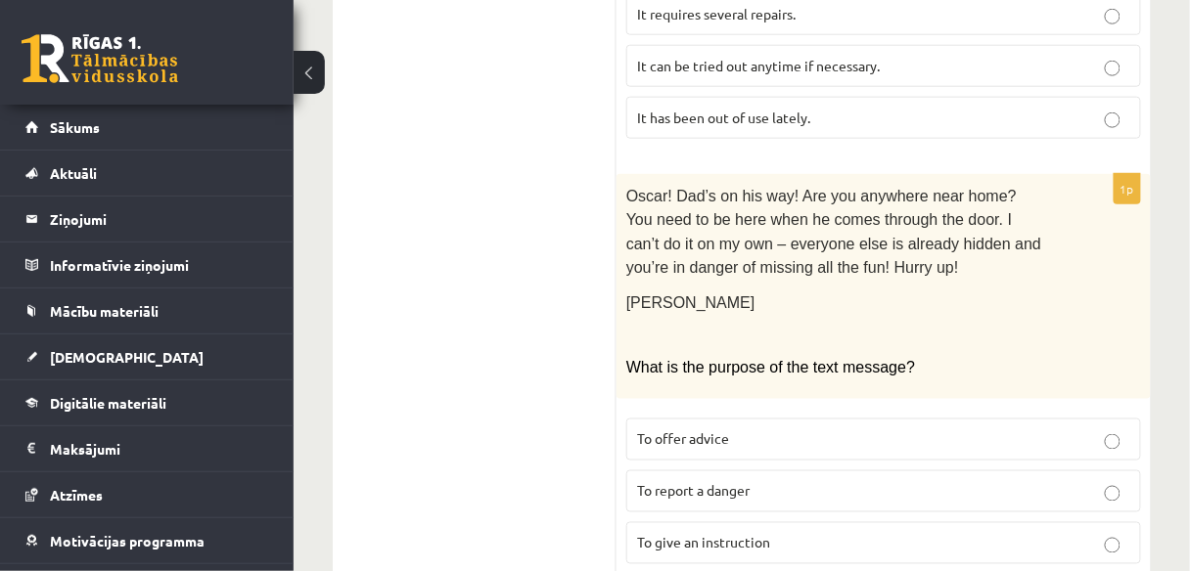
scroll to position [2371, 0]
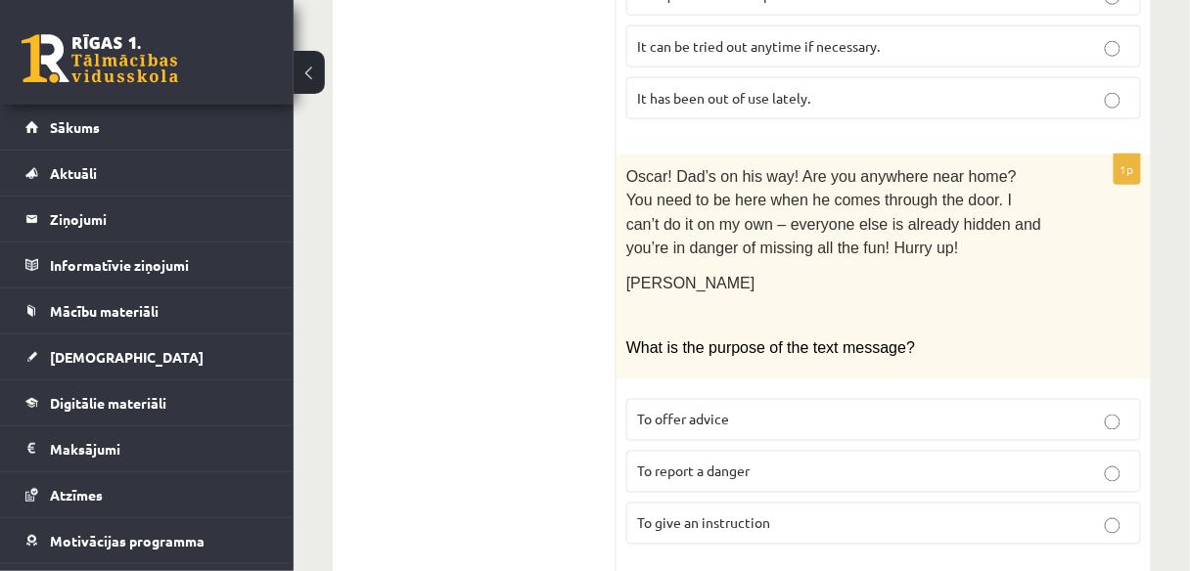
click at [949, 503] on label "To give an instruction" at bounding box center [883, 524] width 515 height 42
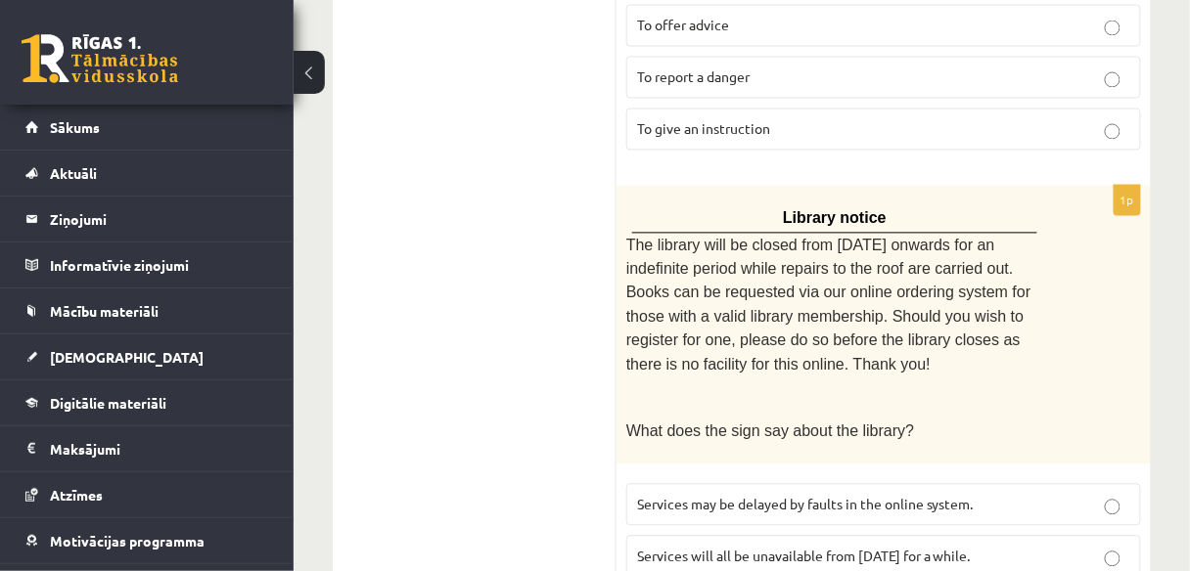
scroll to position [2788, 0]
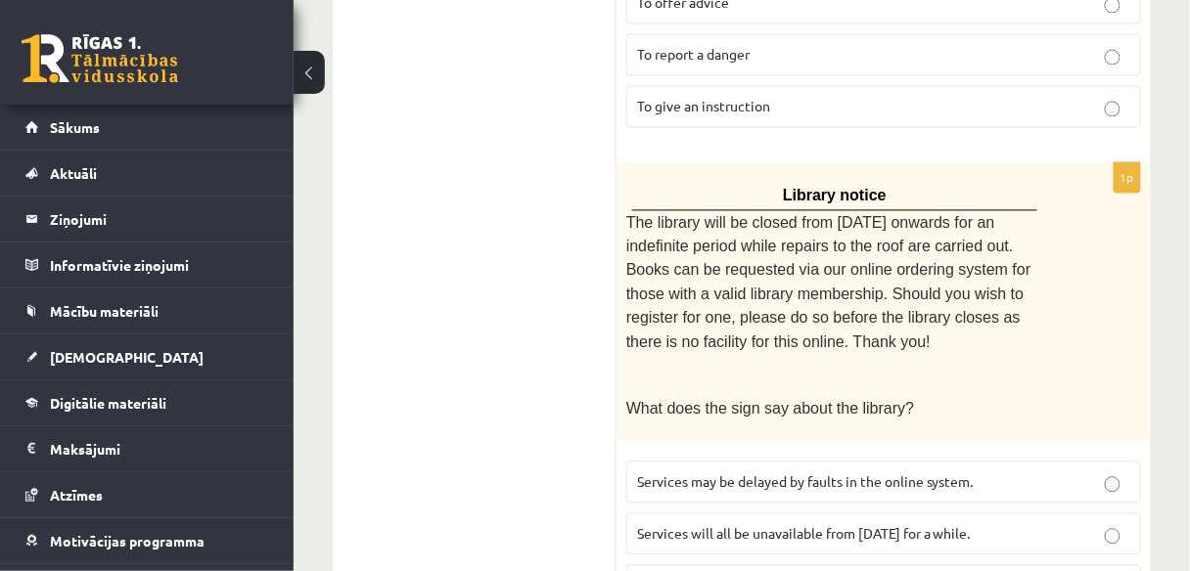
click at [820, 474] on span "Services may be delayed by faults in the online system." at bounding box center [805, 483] width 337 height 18
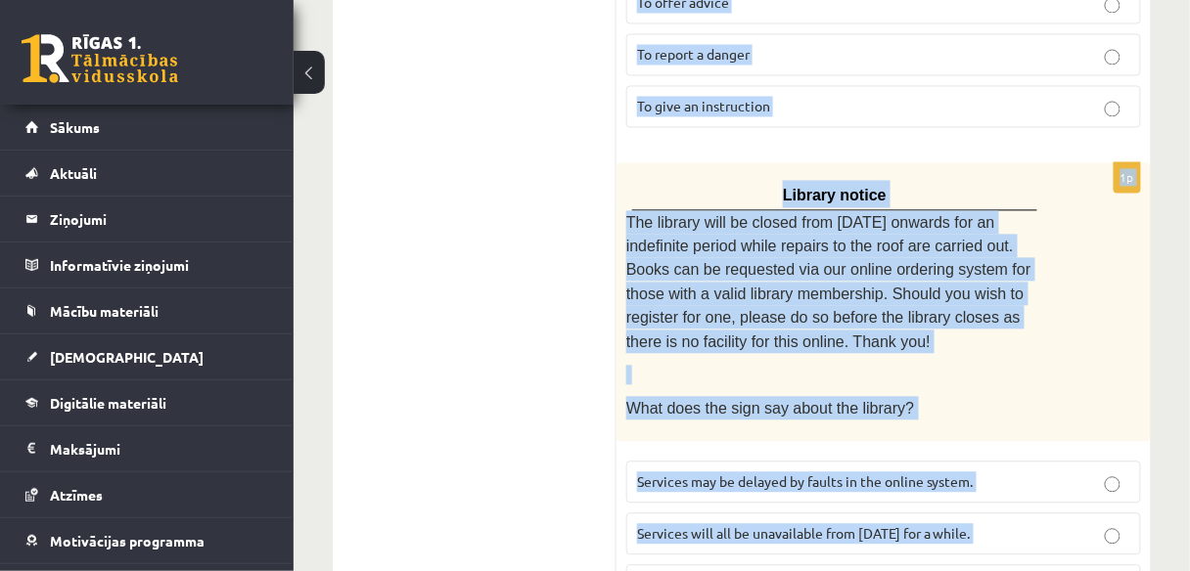
drag, startPoint x: 635, startPoint y: 188, endPoint x: 1005, endPoint y: 566, distance: 528.6
copy form "Read the text and choose the correct answer. 1p Home ..... About Fashionista To…"
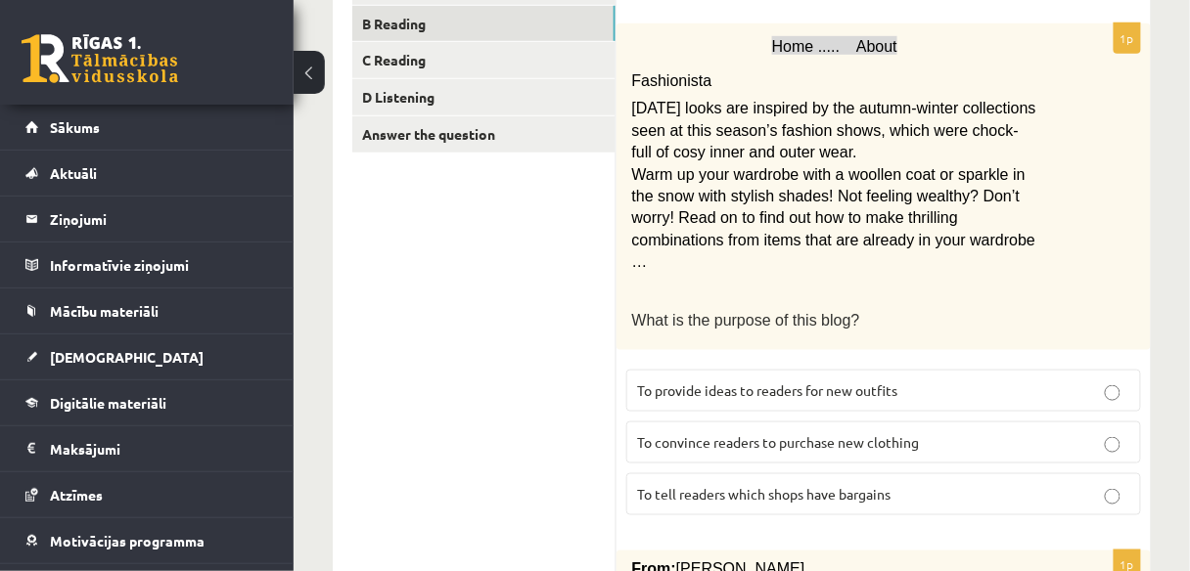
scroll to position [359, 0]
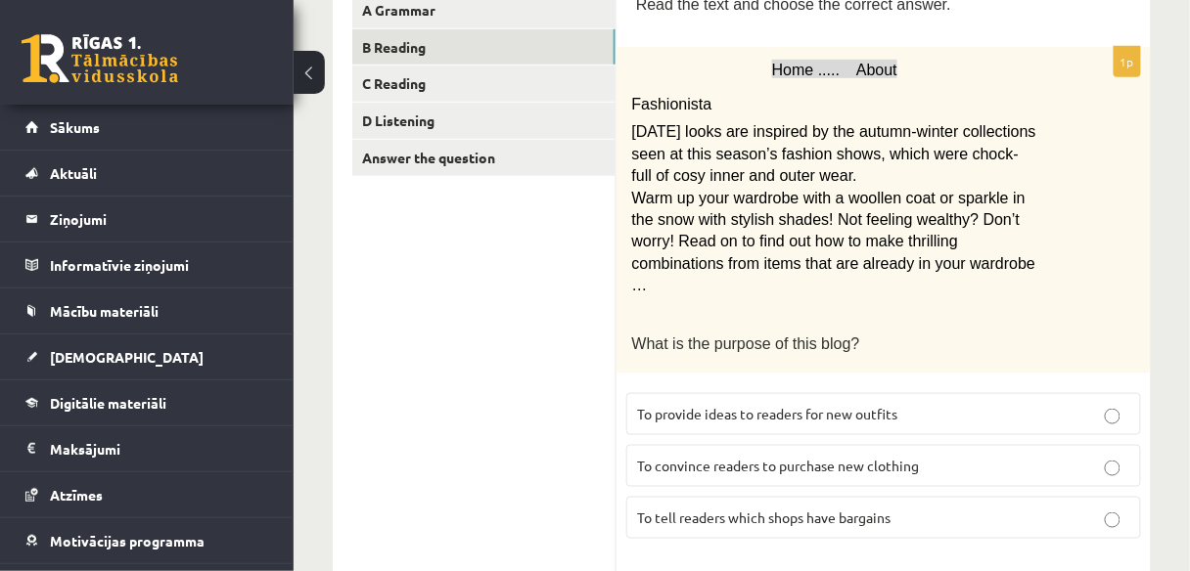
click at [895, 393] on label "To provide ideas to readers for new outfits" at bounding box center [883, 414] width 515 height 42
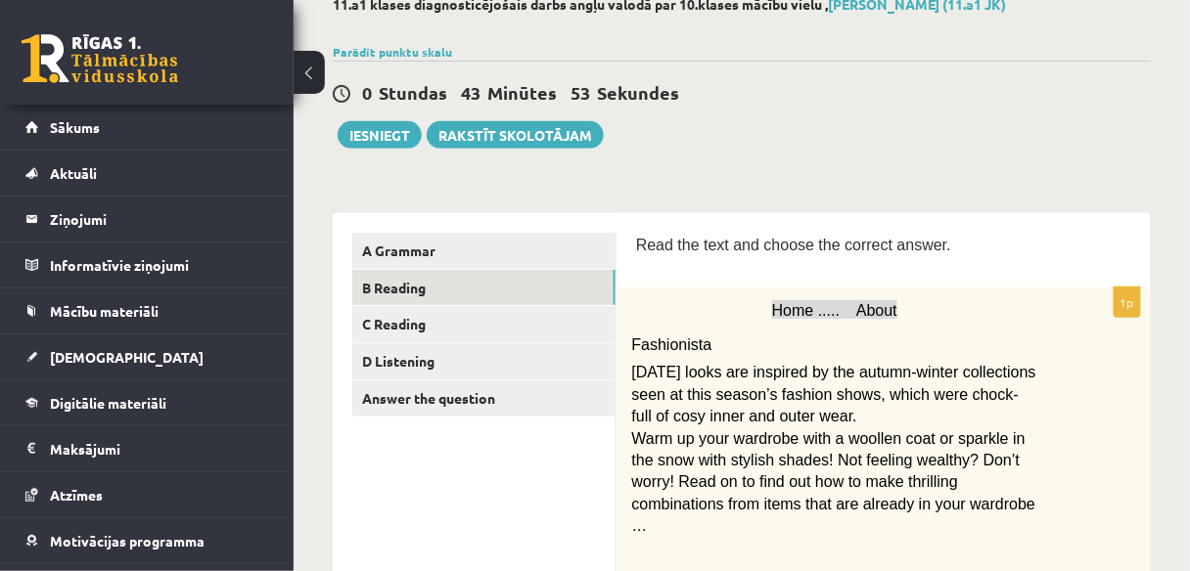
scroll to position [0, 0]
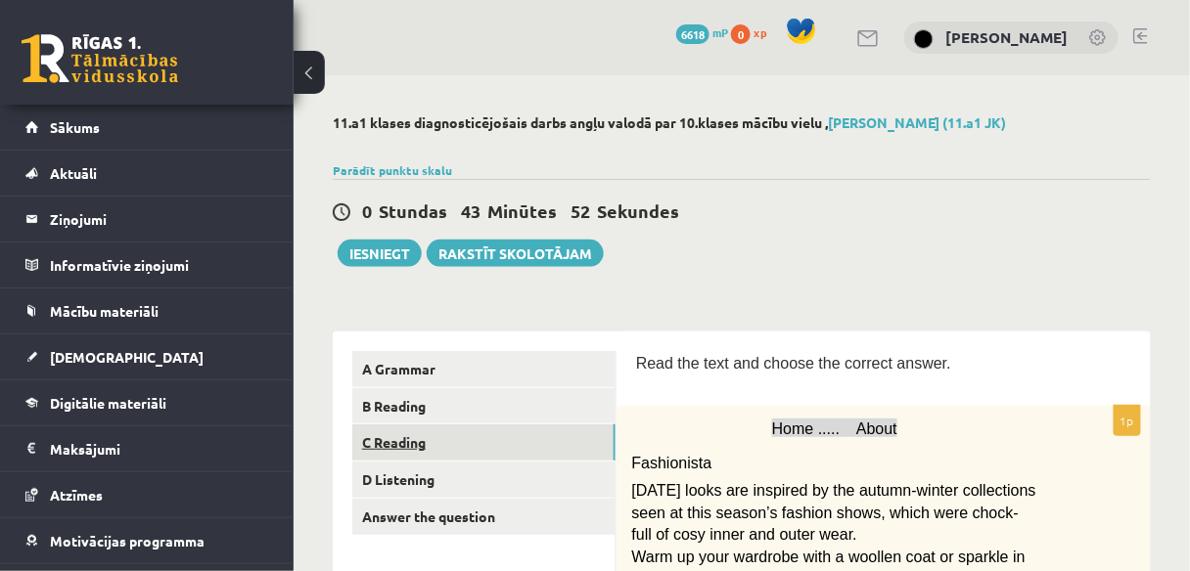
click at [429, 432] on link "C Reading" at bounding box center [483, 443] width 263 height 36
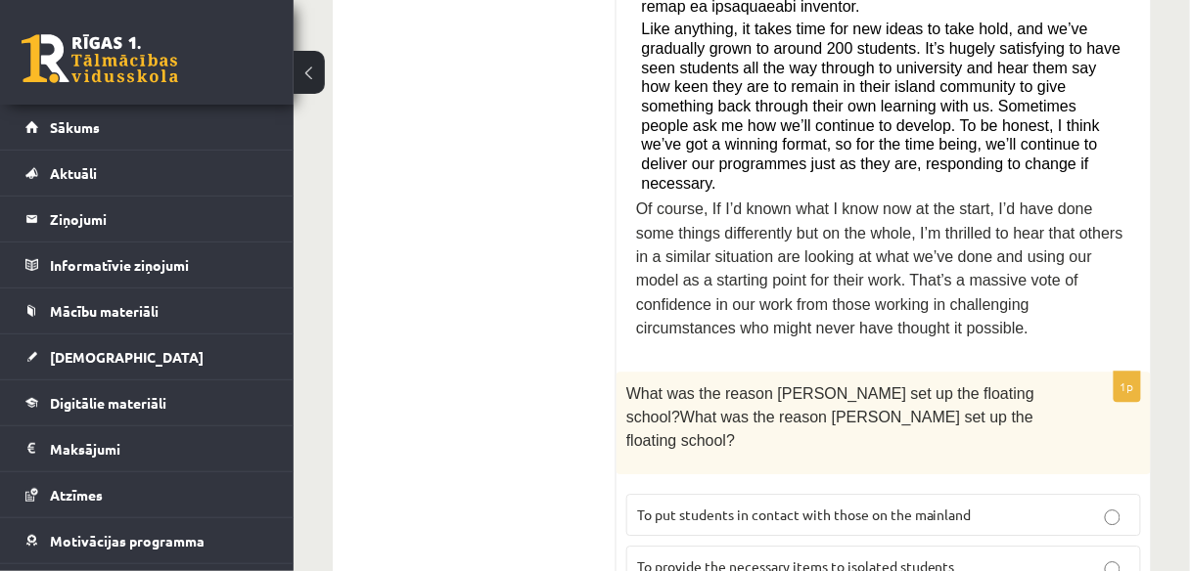
scroll to position [1195, 0]
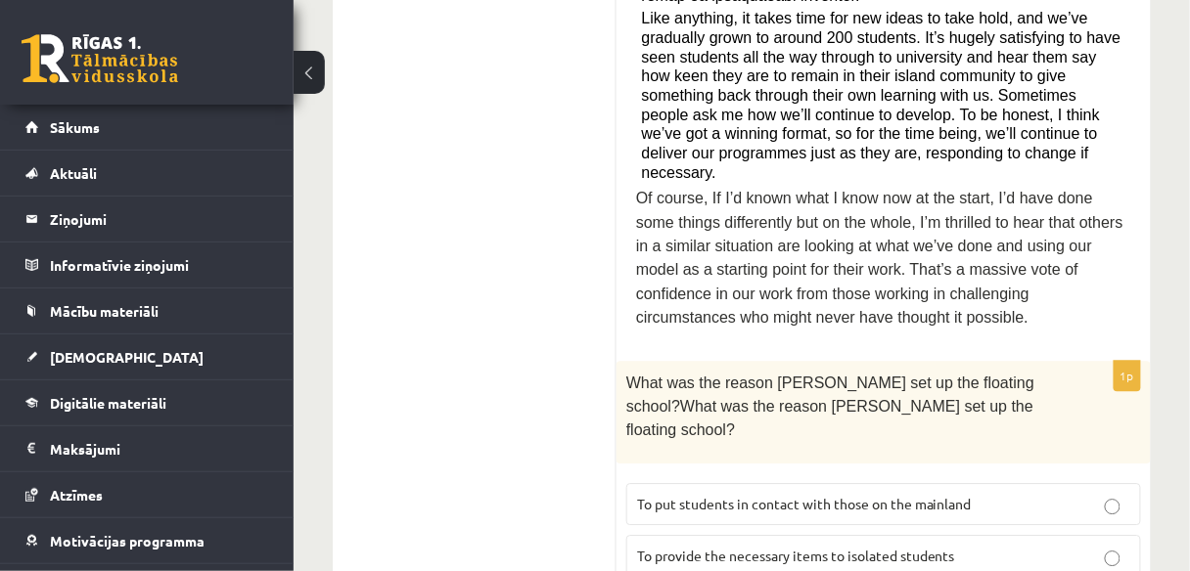
click at [1057, 546] on p "To provide the necessary items to isolated students" at bounding box center [883, 556] width 493 height 21
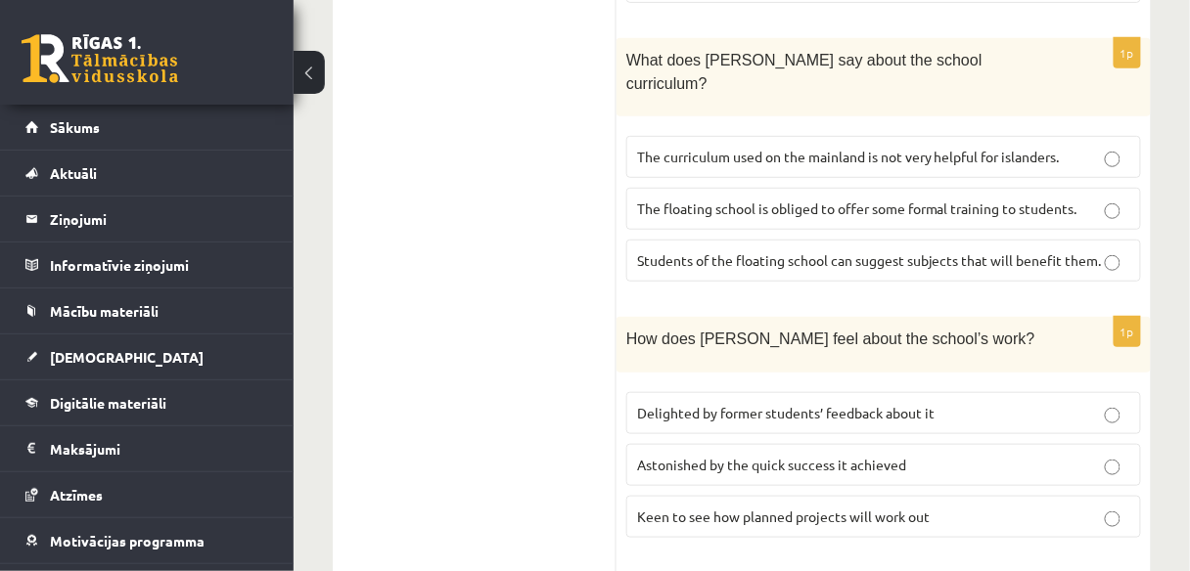
scroll to position [2098, 0]
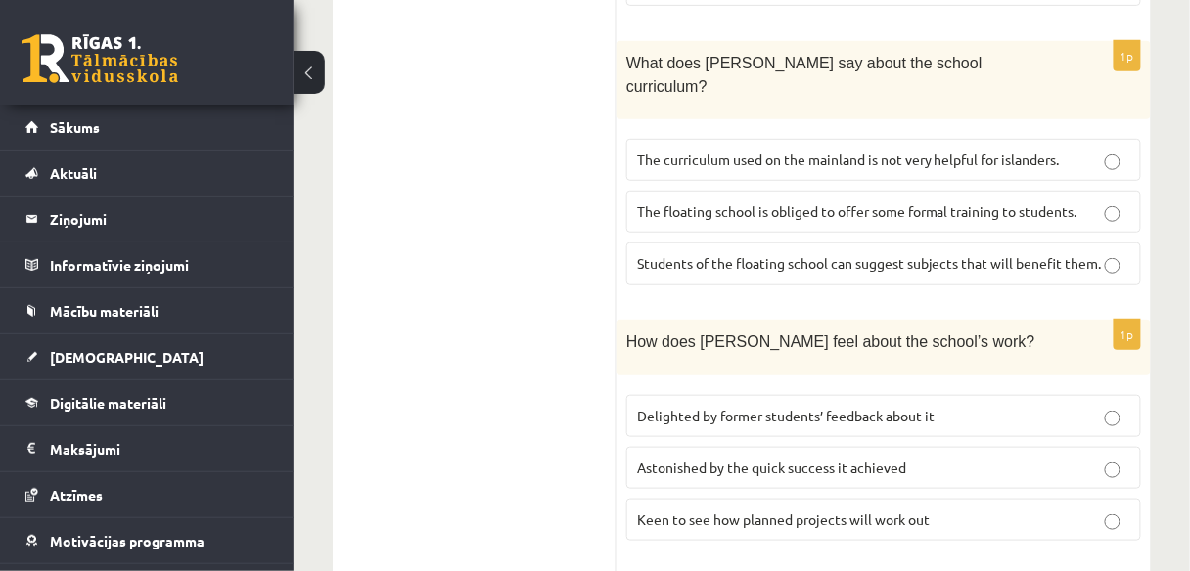
click at [963, 510] on p "Keen to see how planned projects will work out" at bounding box center [883, 520] width 493 height 21
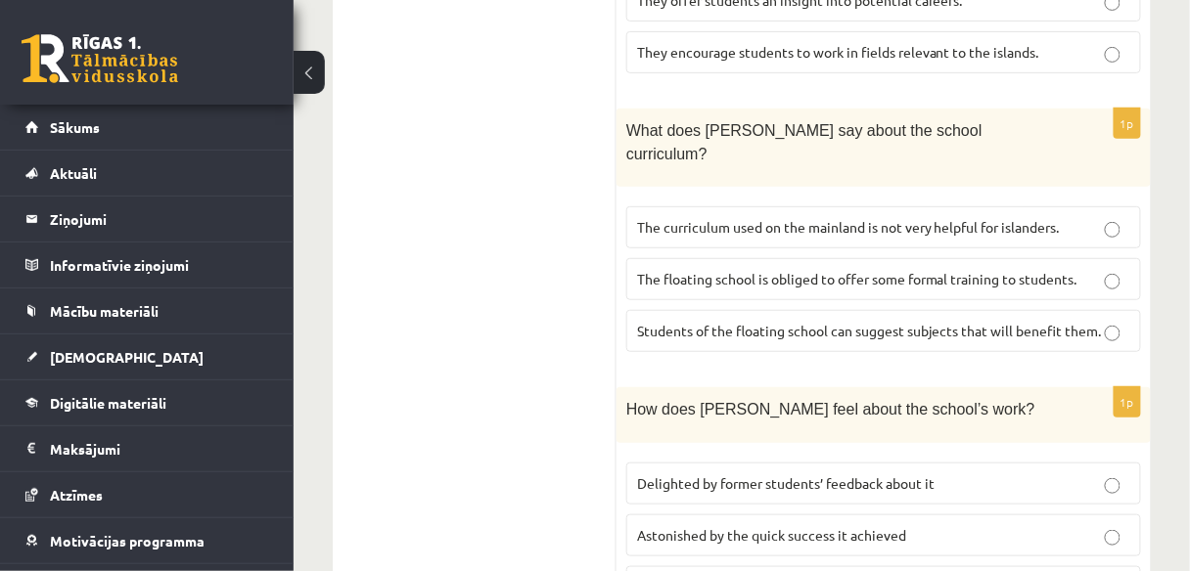
scroll to position [2026, 0]
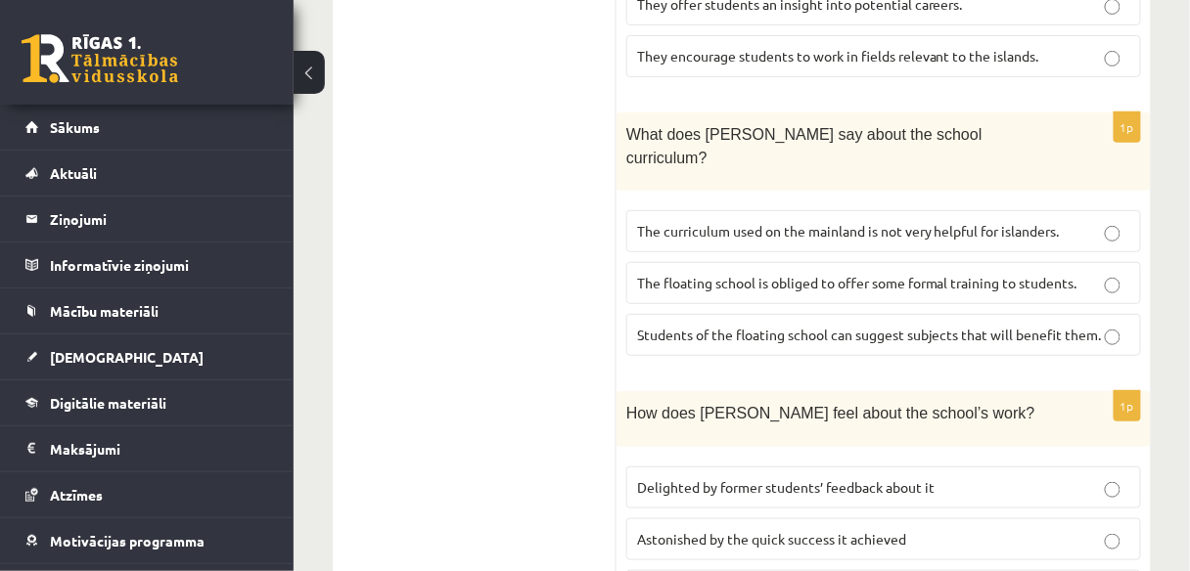
click at [873, 530] on span "Astonished by the quick success it achieved" at bounding box center [771, 539] width 269 height 18
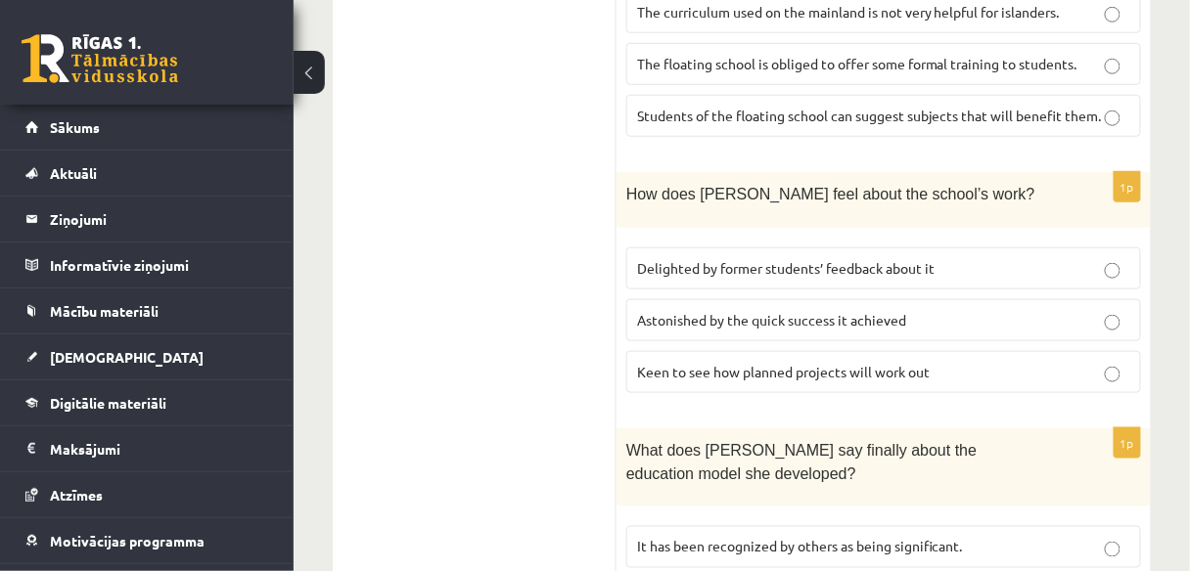
scroll to position [2284, 0]
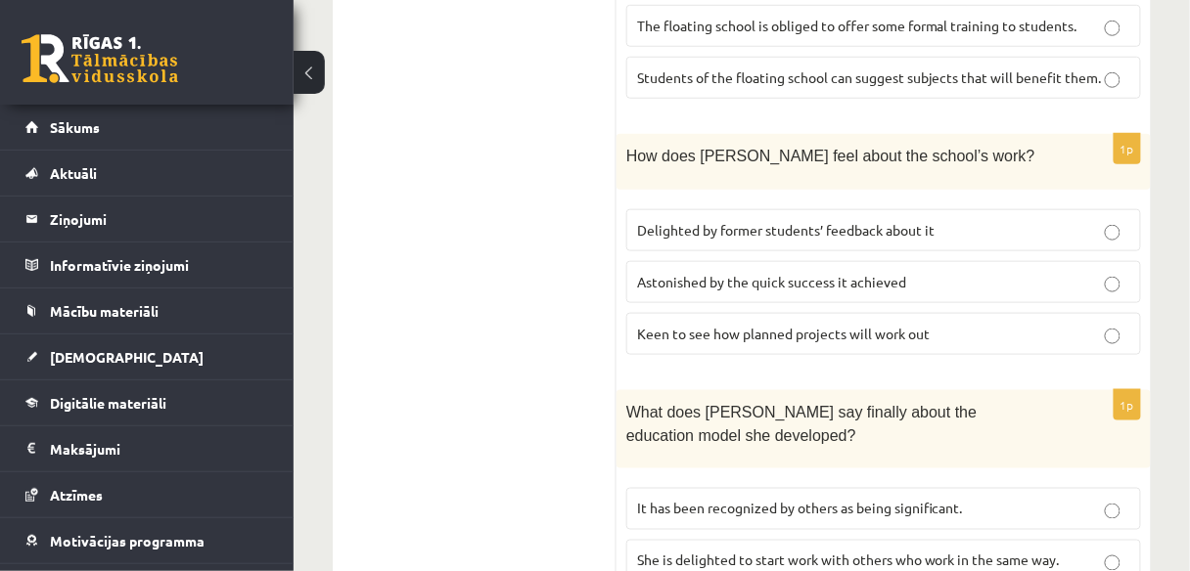
click at [936, 500] on span "It has been recognized by others as being significant." at bounding box center [800, 509] width 326 height 18
click at [981, 552] on span "She is delighted to start work with others who work in the same way." at bounding box center [848, 561] width 423 height 18
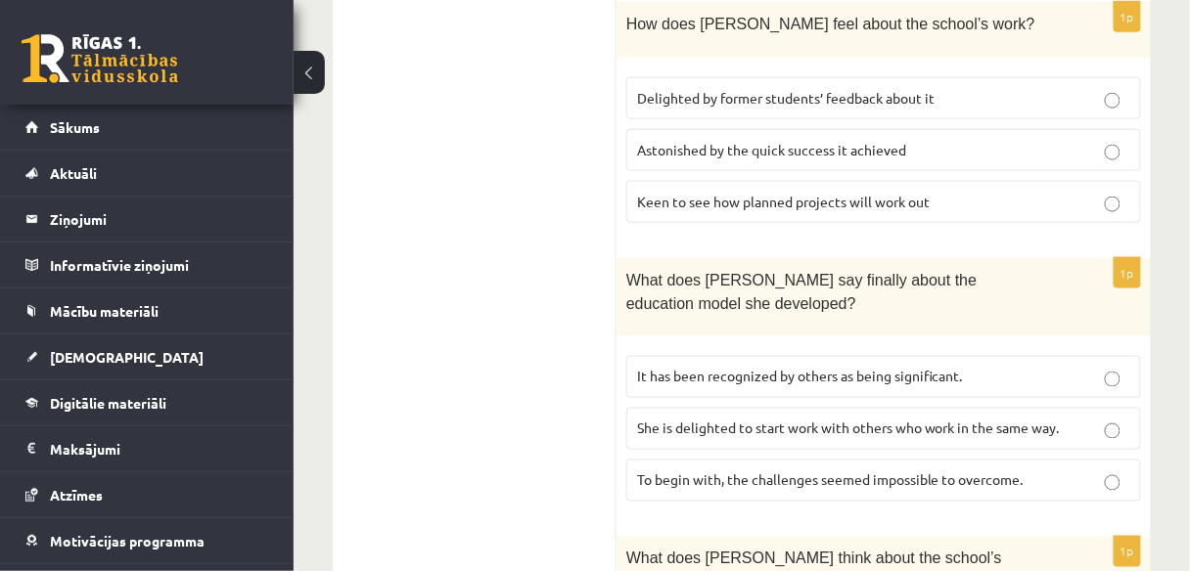
scroll to position [2462, 0]
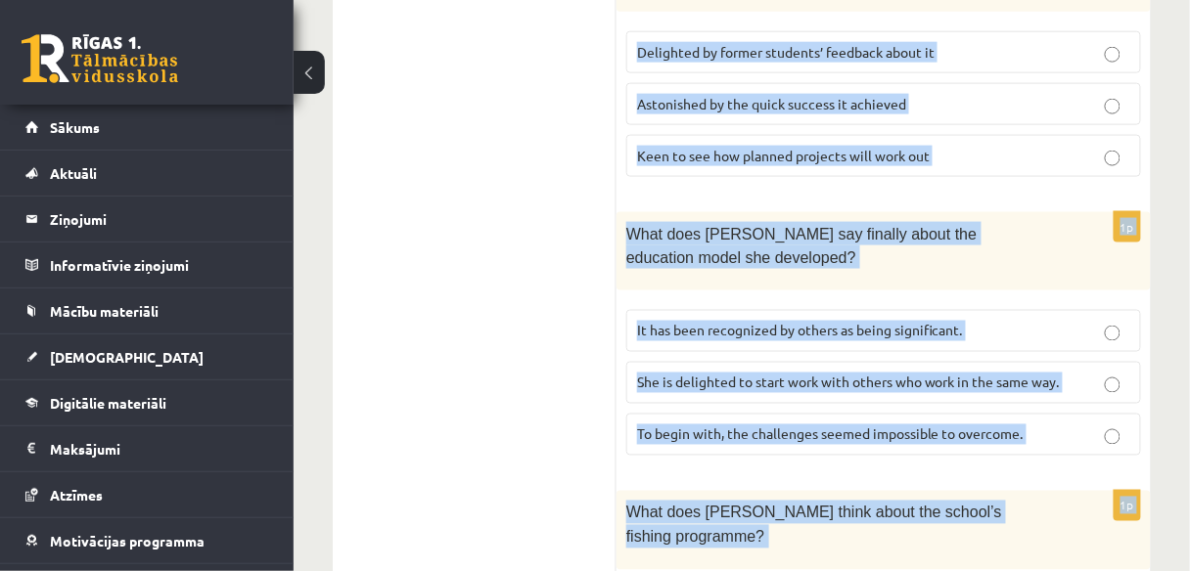
drag, startPoint x: 665, startPoint y: 370, endPoint x: 1028, endPoint y: 499, distance: 385.3
copy form "Read the article about an unusual school and choose the correct answer for each…"
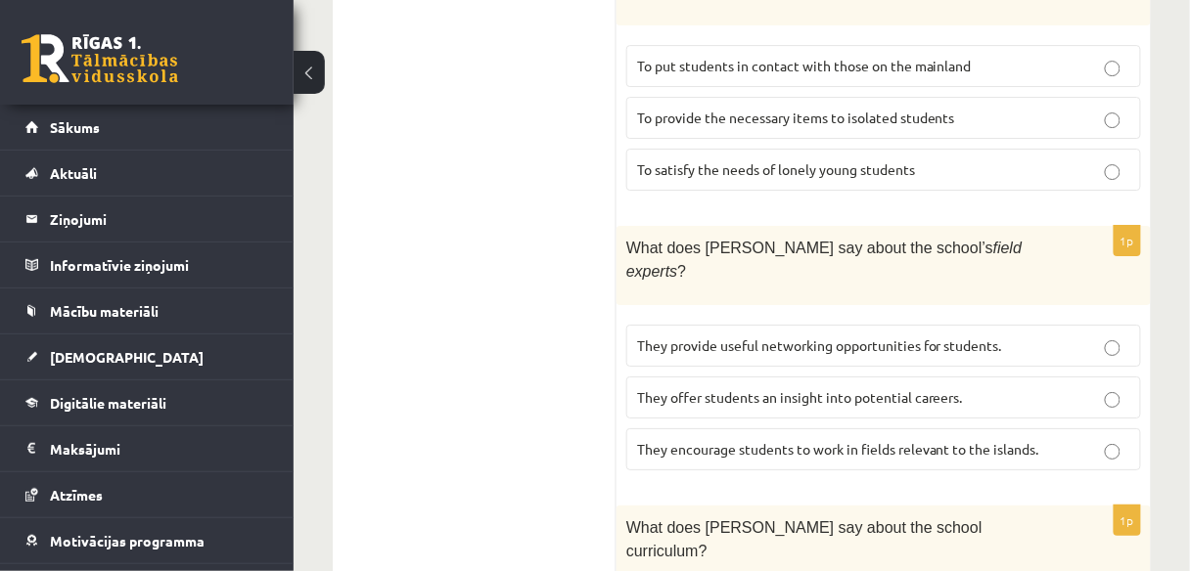
scroll to position [1882, 0]
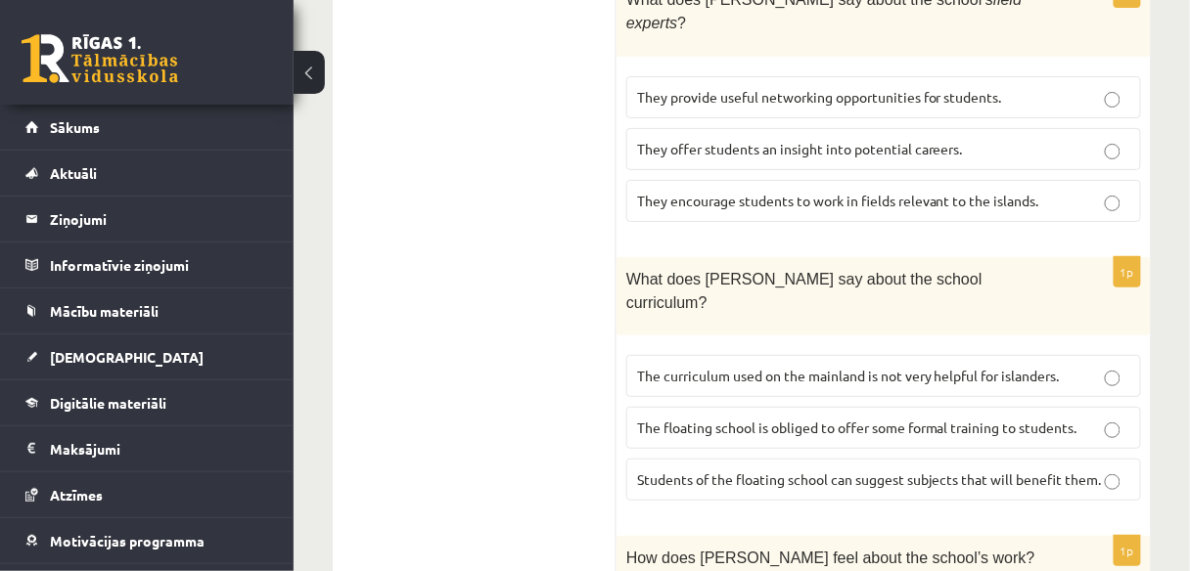
click at [876, 367] on span "The curriculum used on the mainland is not very helpful for islanders." at bounding box center [848, 376] width 423 height 18
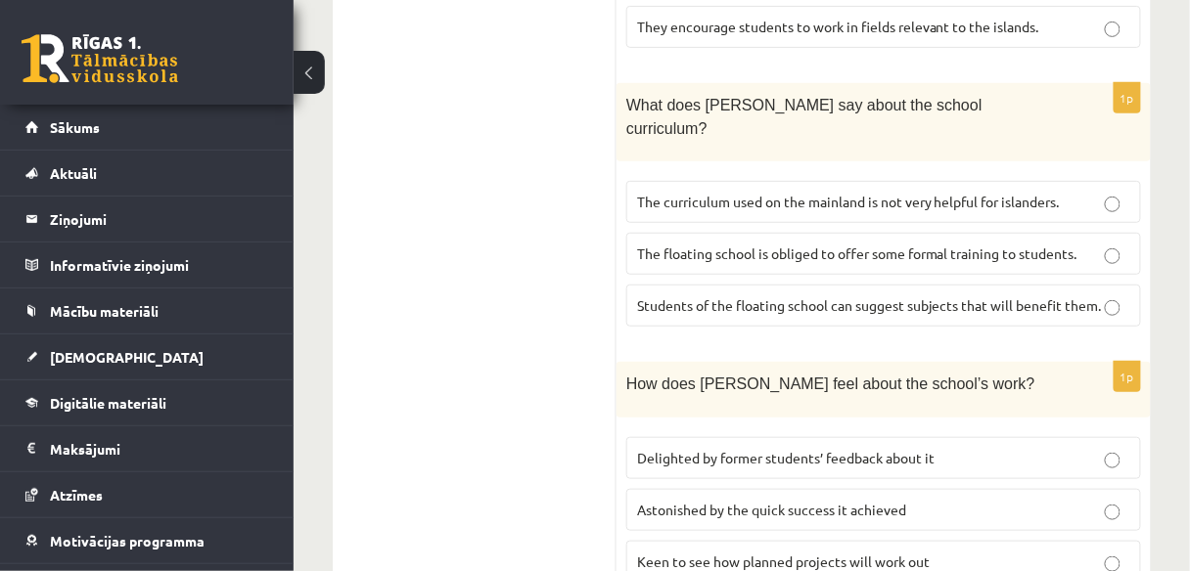
scroll to position [2076, 0]
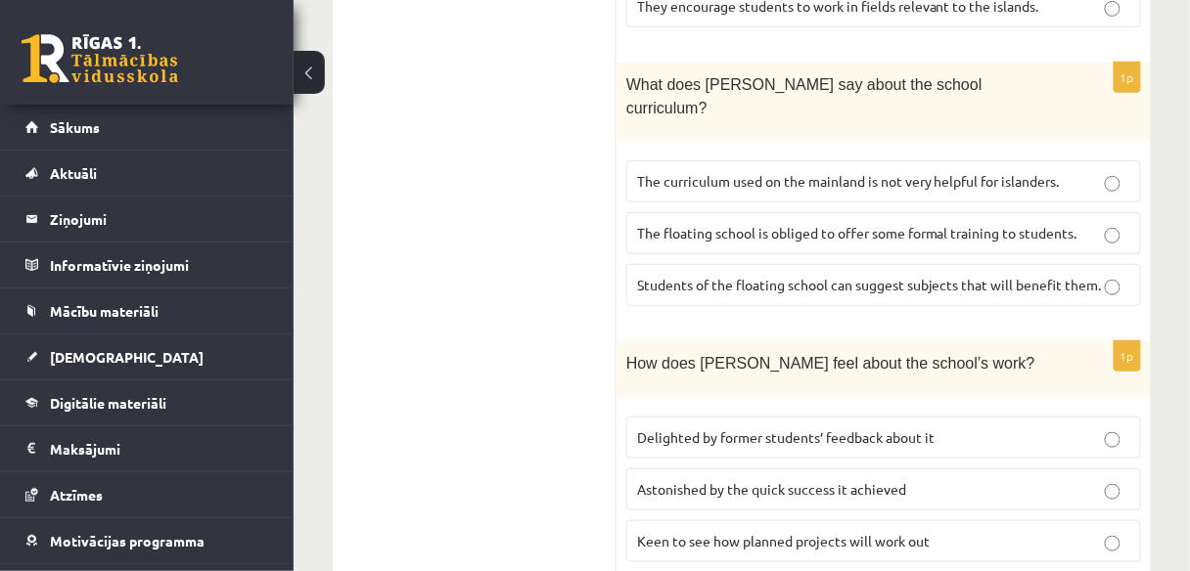
click at [946, 428] on p "Delighted by former students’ feedback about it" at bounding box center [883, 438] width 493 height 21
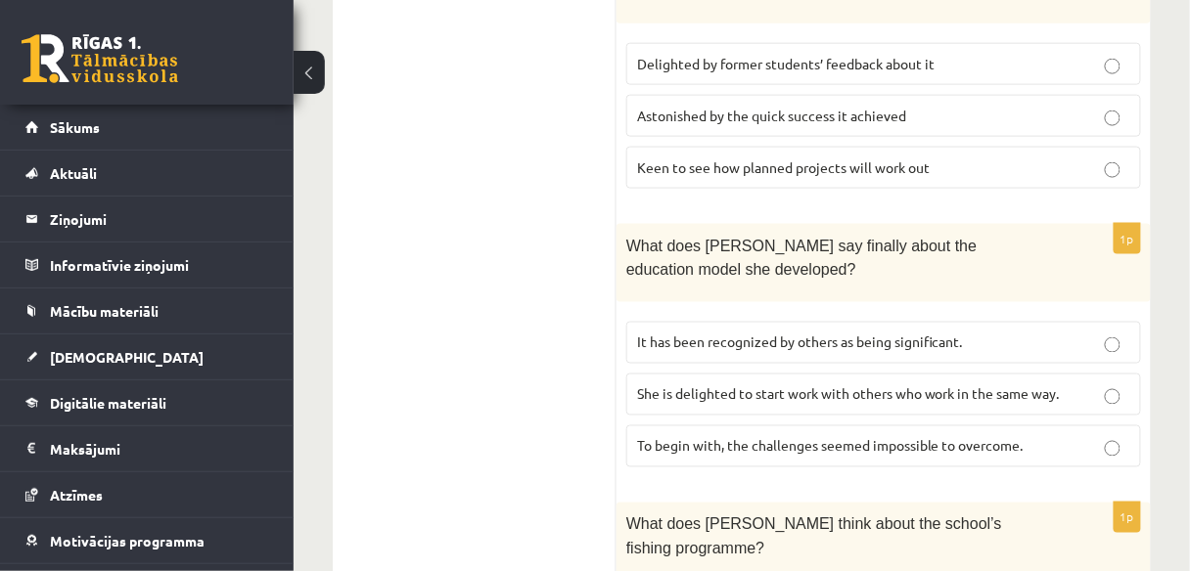
scroll to position [2454, 0]
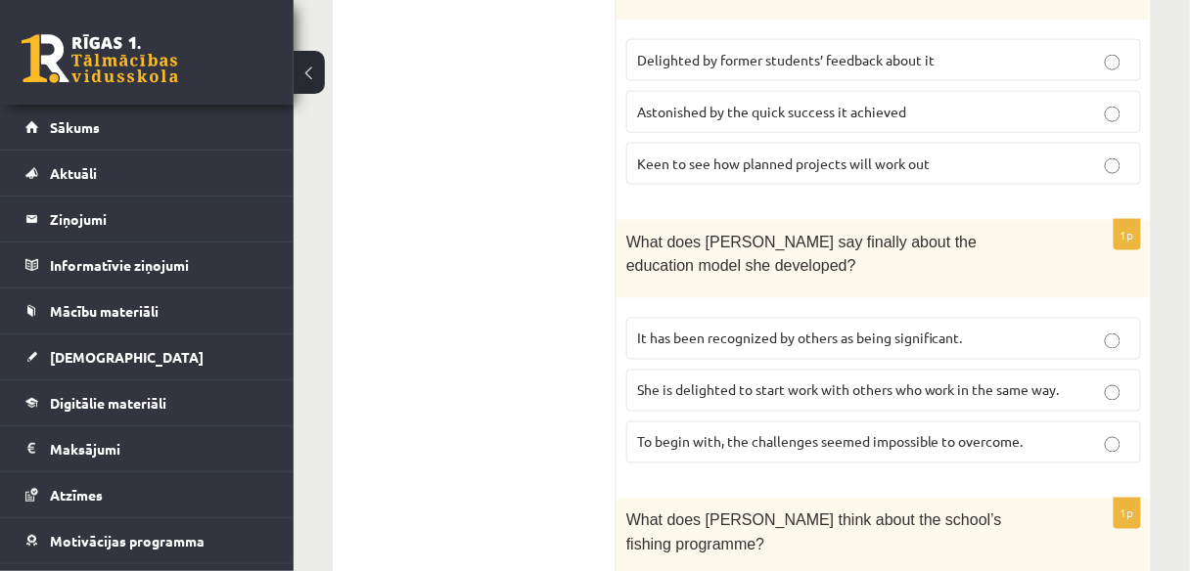
click at [910, 330] on span "It has been recognized by others as being significant." at bounding box center [800, 339] width 326 height 18
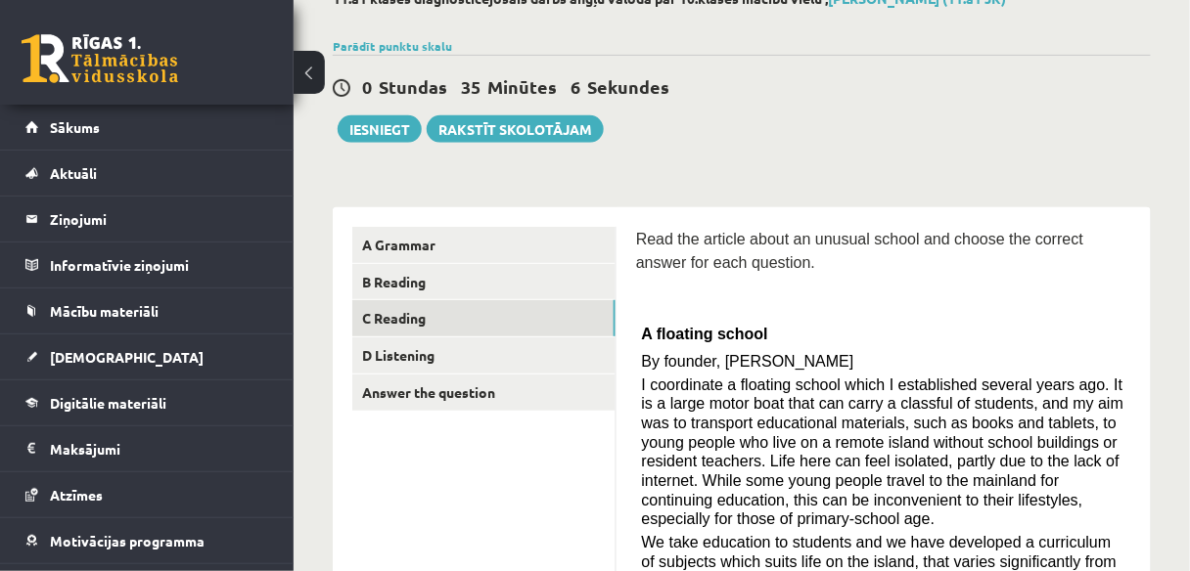
scroll to position [120, 0]
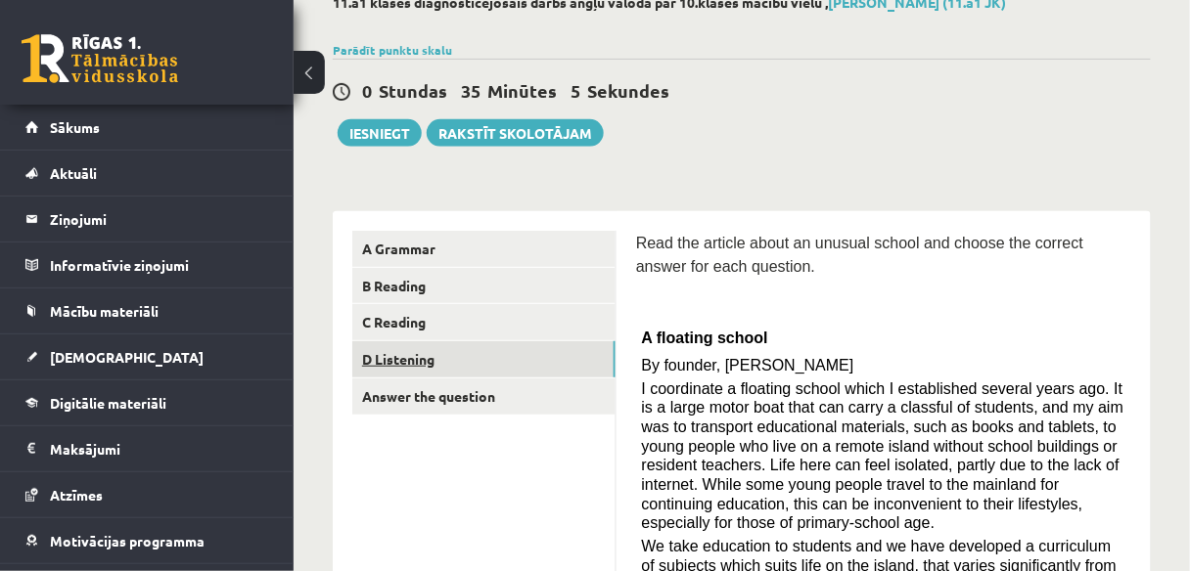
click at [535, 359] on link "D Listening" at bounding box center [483, 359] width 263 height 36
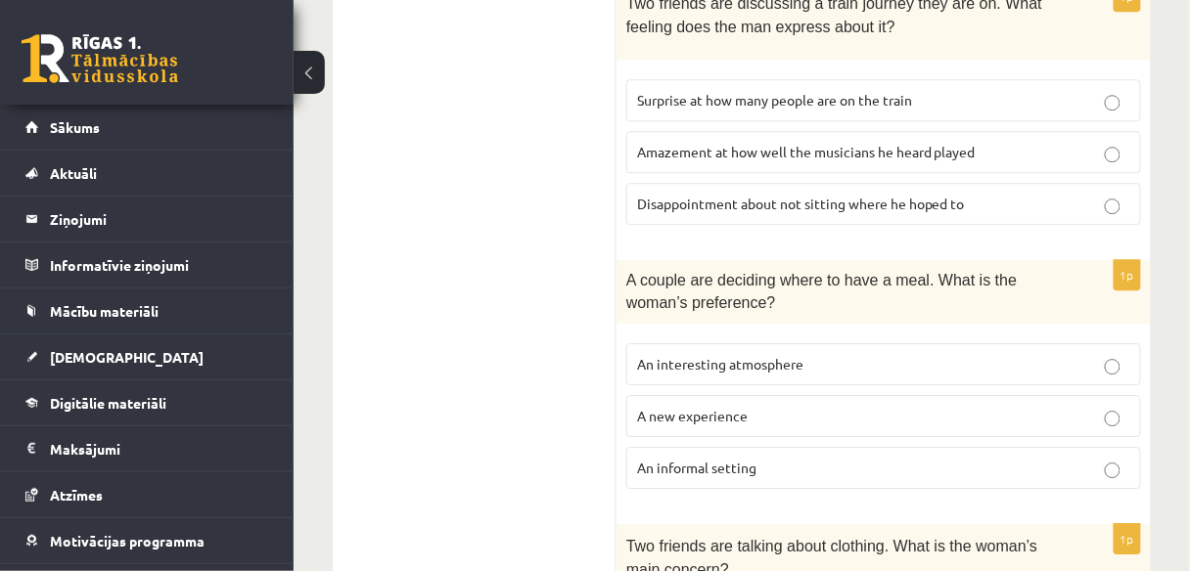
scroll to position [1332, 0]
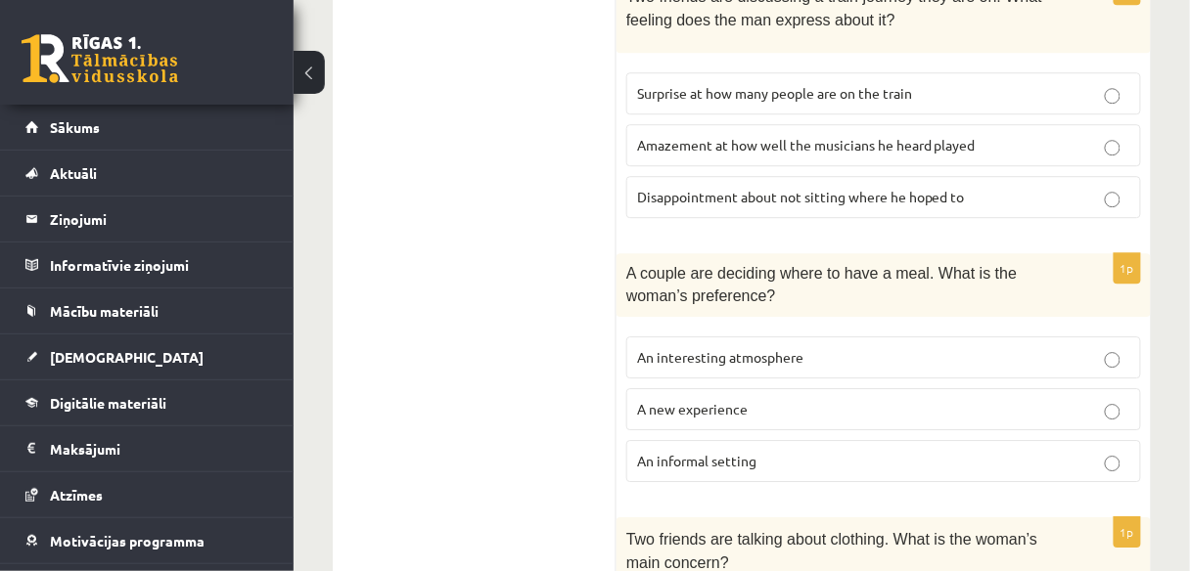
click at [723, 388] on label "A new experience" at bounding box center [883, 409] width 515 height 42
click at [718, 451] on p "An informal setting" at bounding box center [883, 461] width 493 height 21
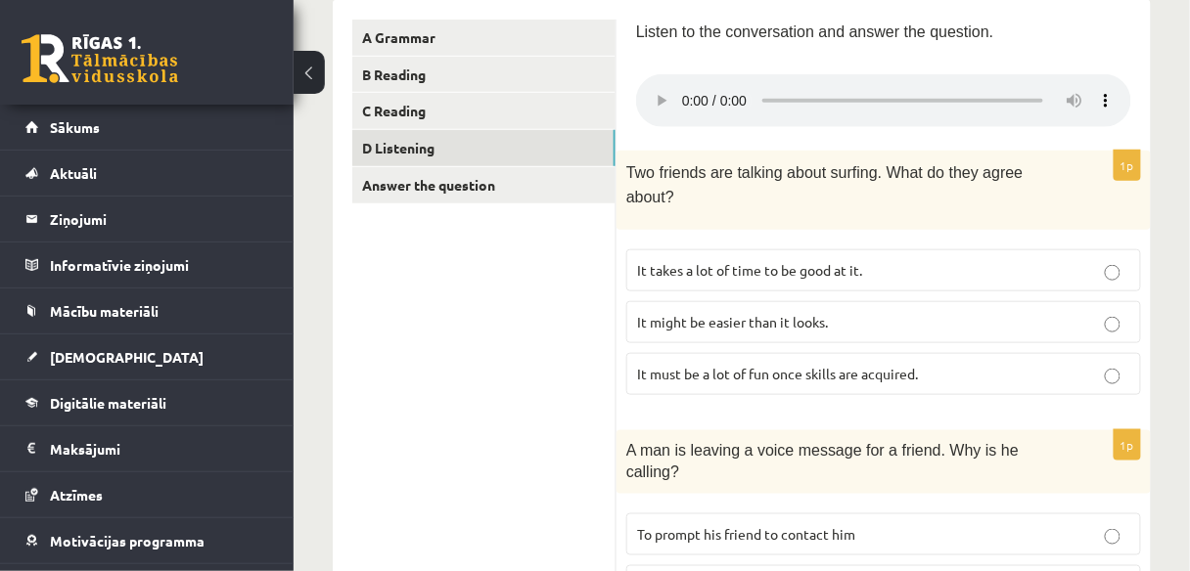
scroll to position [334, 0]
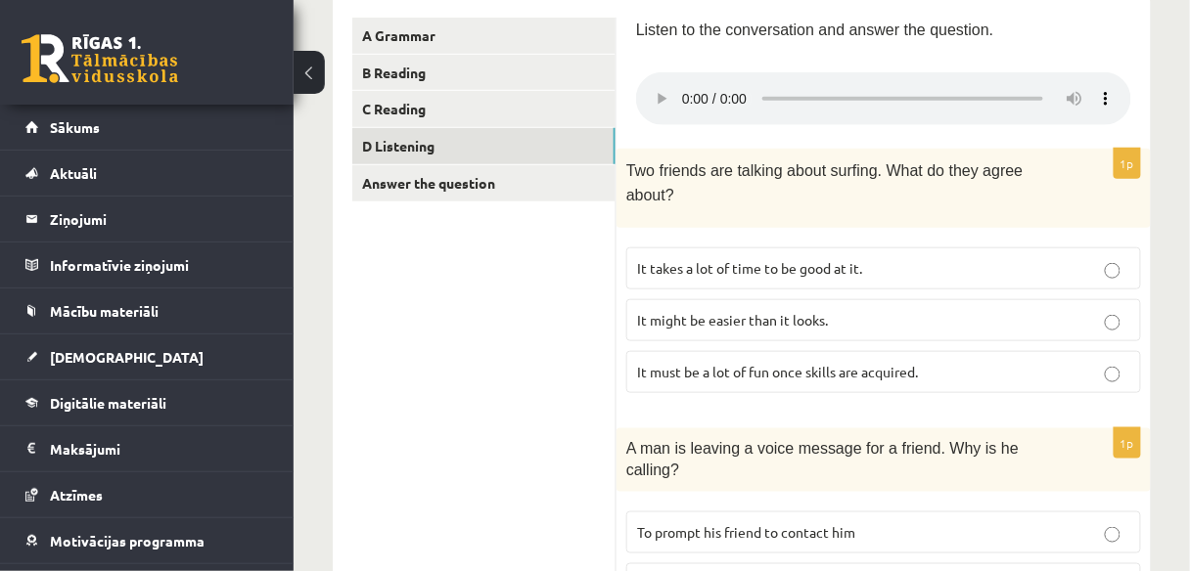
click at [800, 259] on span "It takes a lot of time to be good at it." at bounding box center [749, 268] width 225 height 18
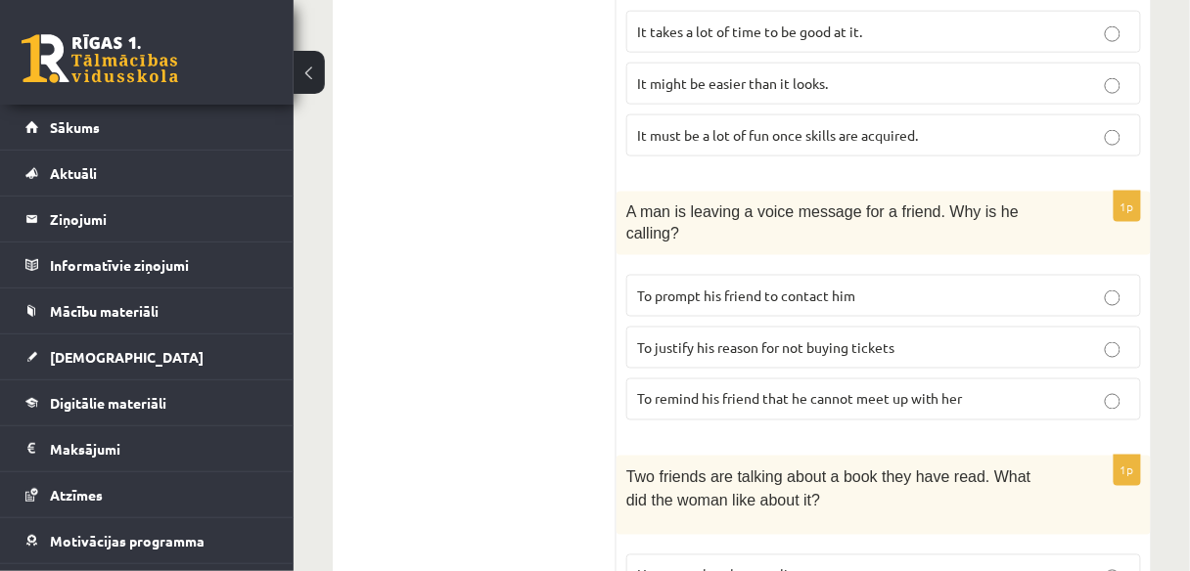
scroll to position [580, 0]
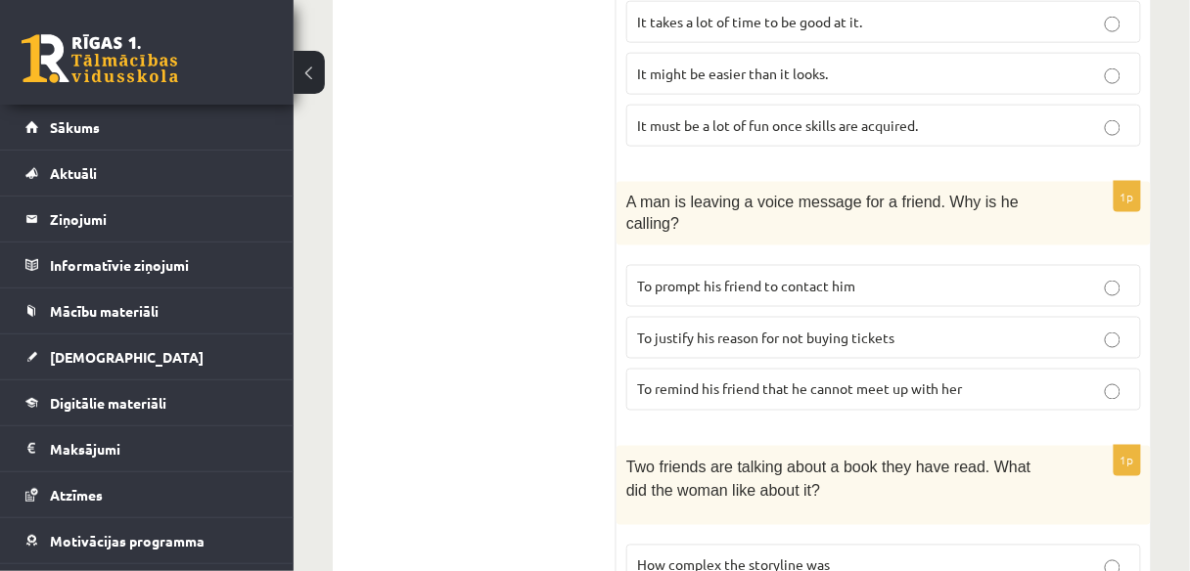
click at [889, 328] on p "To justify his reason for not buying tickets" at bounding box center [883, 338] width 493 height 21
click at [853, 277] on span "To prompt his friend to contact him" at bounding box center [746, 286] width 218 height 18
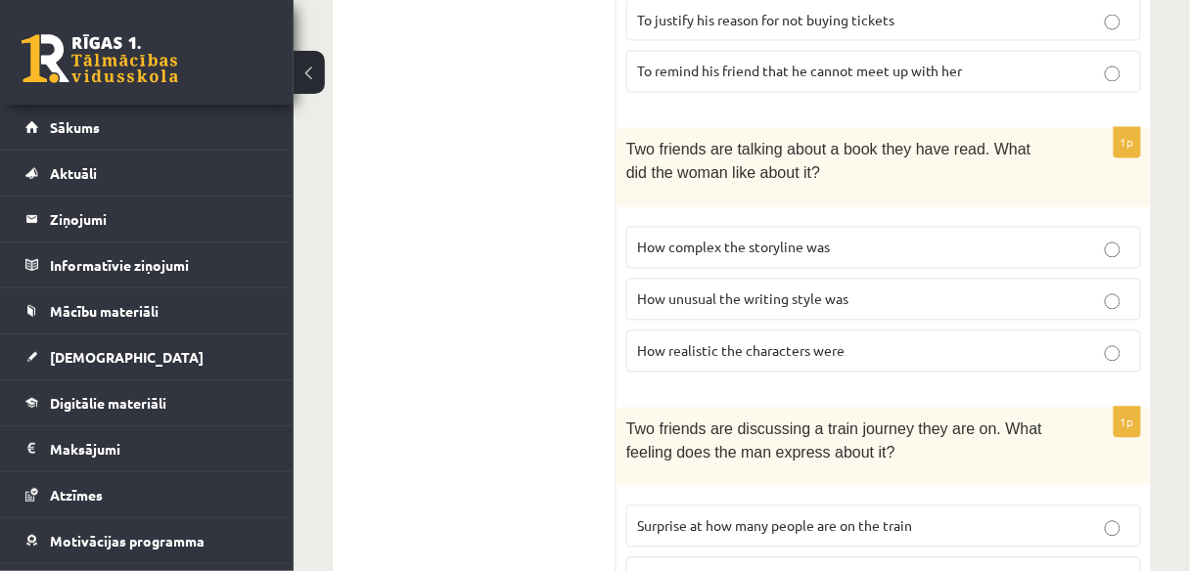
scroll to position [877, 0]
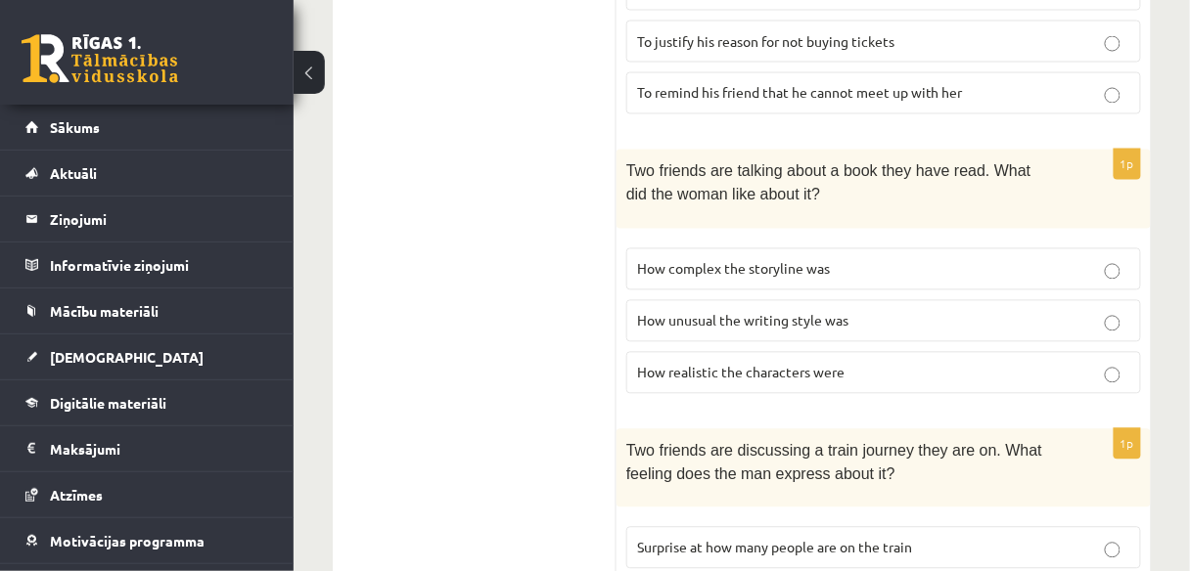
click at [843, 259] on p "How complex the storyline was" at bounding box center [883, 269] width 493 height 21
click at [791, 364] on span "How realistic the characters were" at bounding box center [740, 373] width 207 height 18
click at [846, 249] on label "How complex the storyline was" at bounding box center [883, 270] width 515 height 42
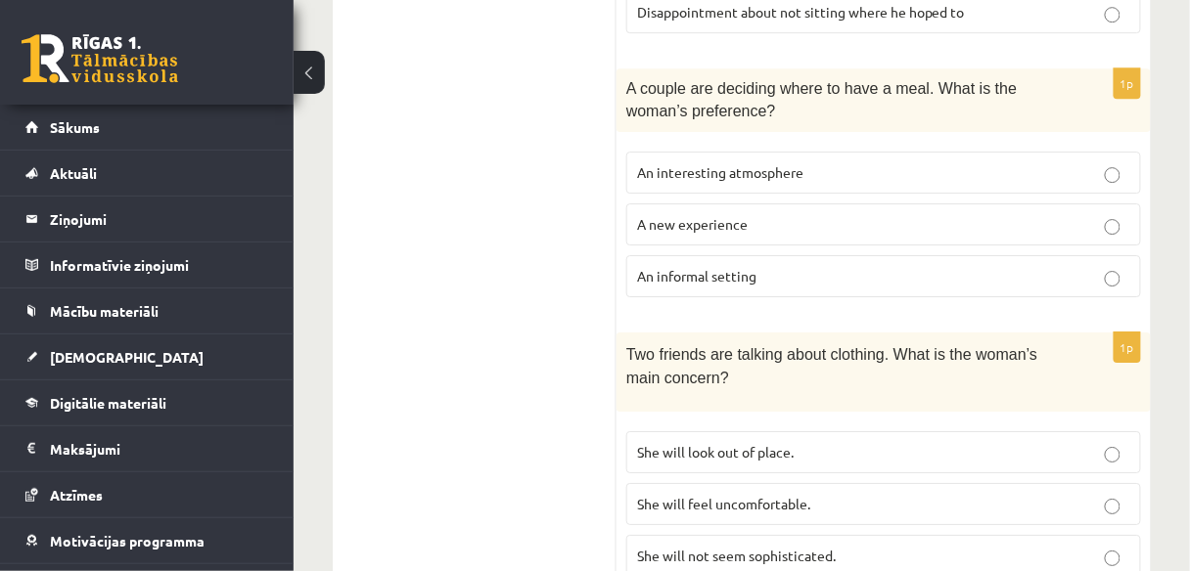
scroll to position [1523, 0]
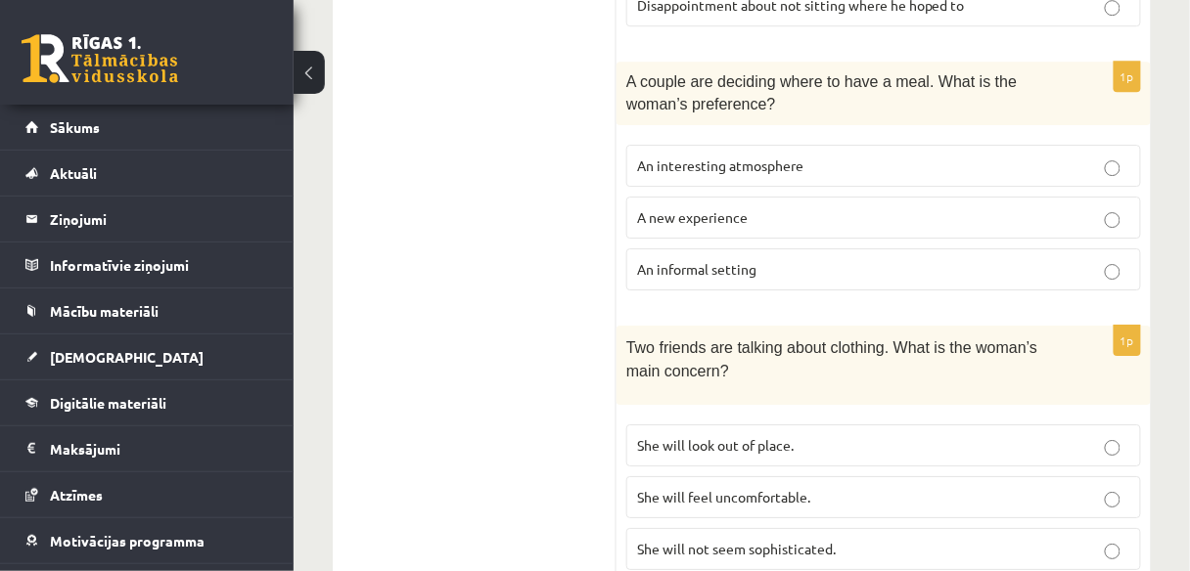
click at [792, 436] on span "She will look out of place." at bounding box center [715, 445] width 157 height 18
drag, startPoint x: 750, startPoint y: 474, endPoint x: 833, endPoint y: 483, distance: 82.8
click at [835, 540] on span "She will not seem sophisticated." at bounding box center [736, 549] width 199 height 18
copy span "sophisticated."
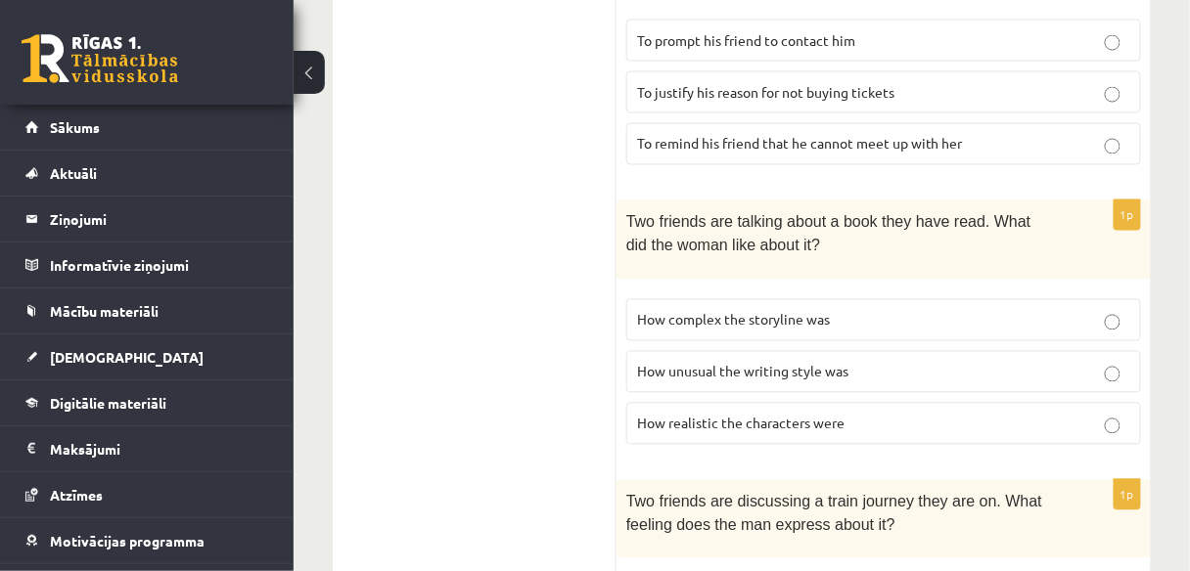
scroll to position [812, 0]
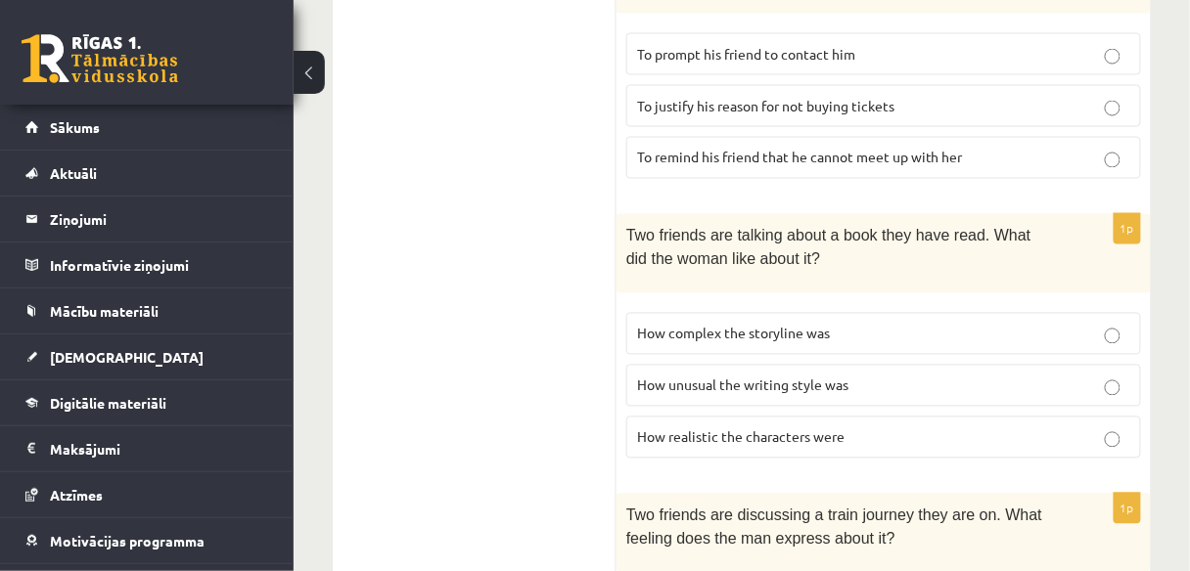
click at [789, 429] on span "How realistic the characters were" at bounding box center [740, 438] width 207 height 18
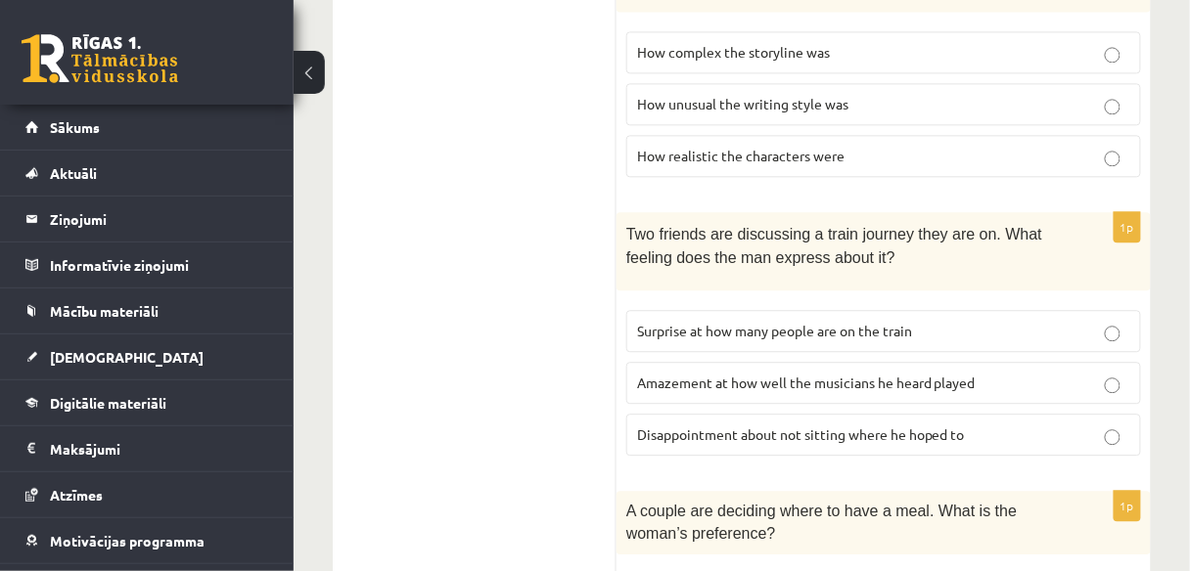
scroll to position [1101, 0]
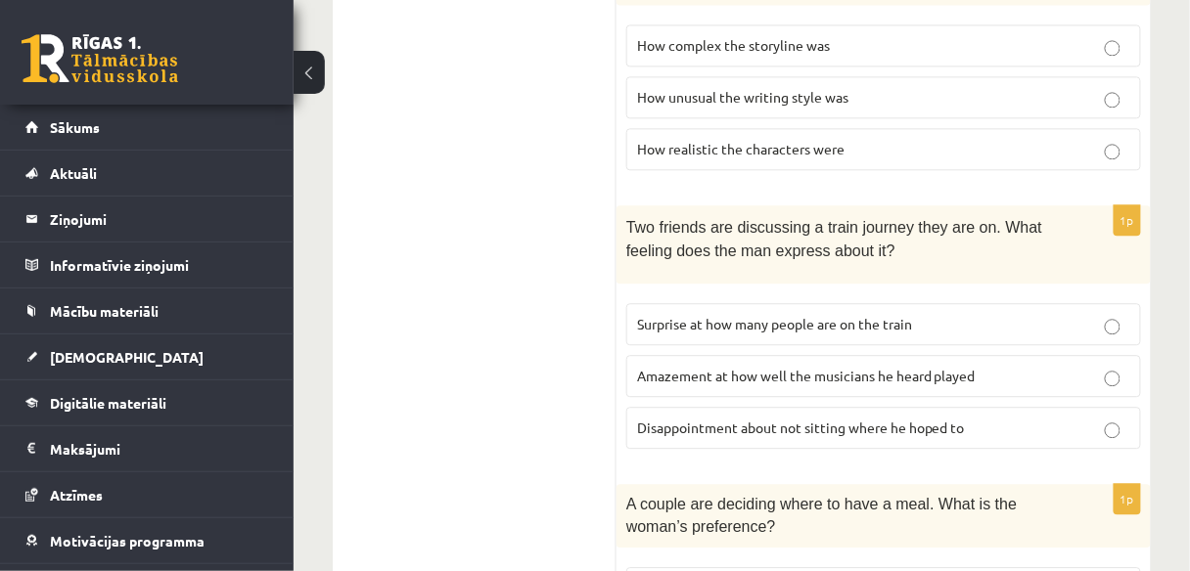
click at [878, 418] on p "Disappointment about not sitting where he hoped to" at bounding box center [883, 428] width 493 height 21
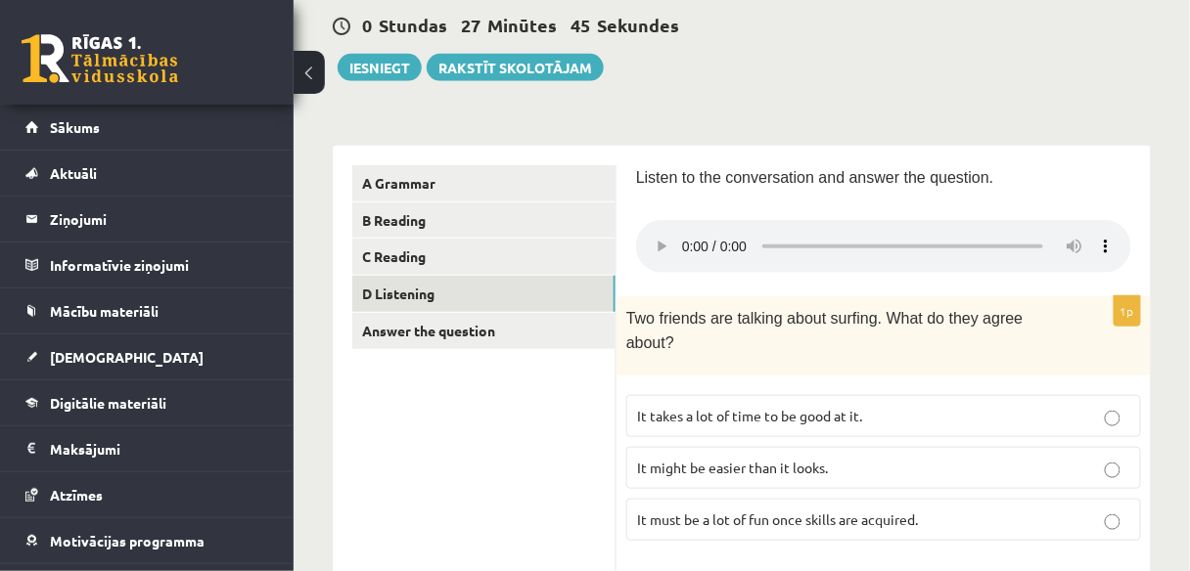
scroll to position [179, 0]
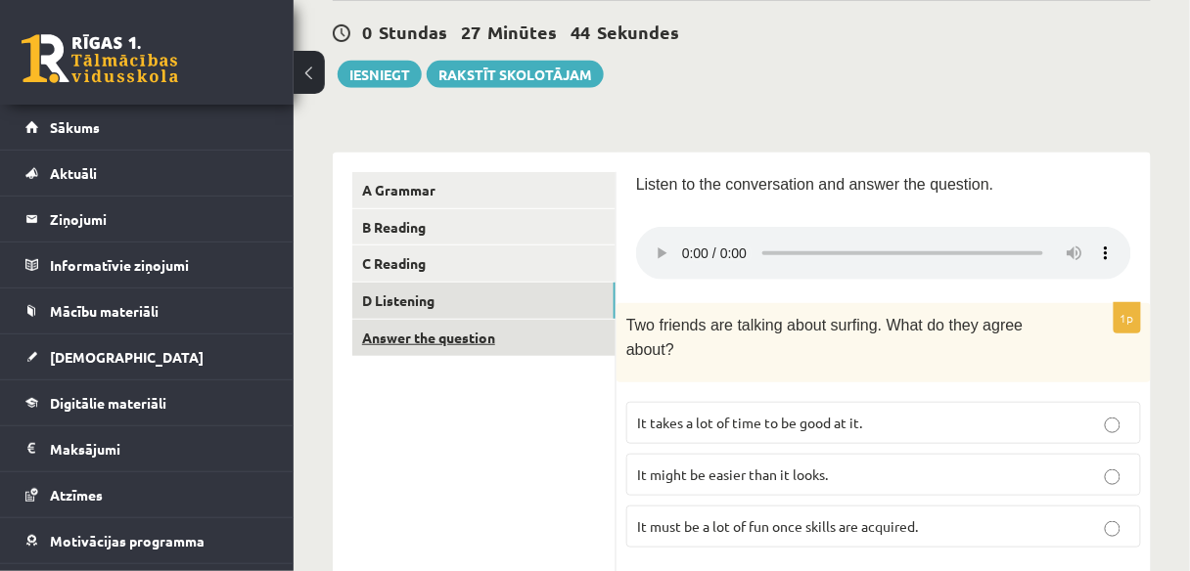
click at [461, 336] on link "Answer the question" at bounding box center [483, 338] width 263 height 36
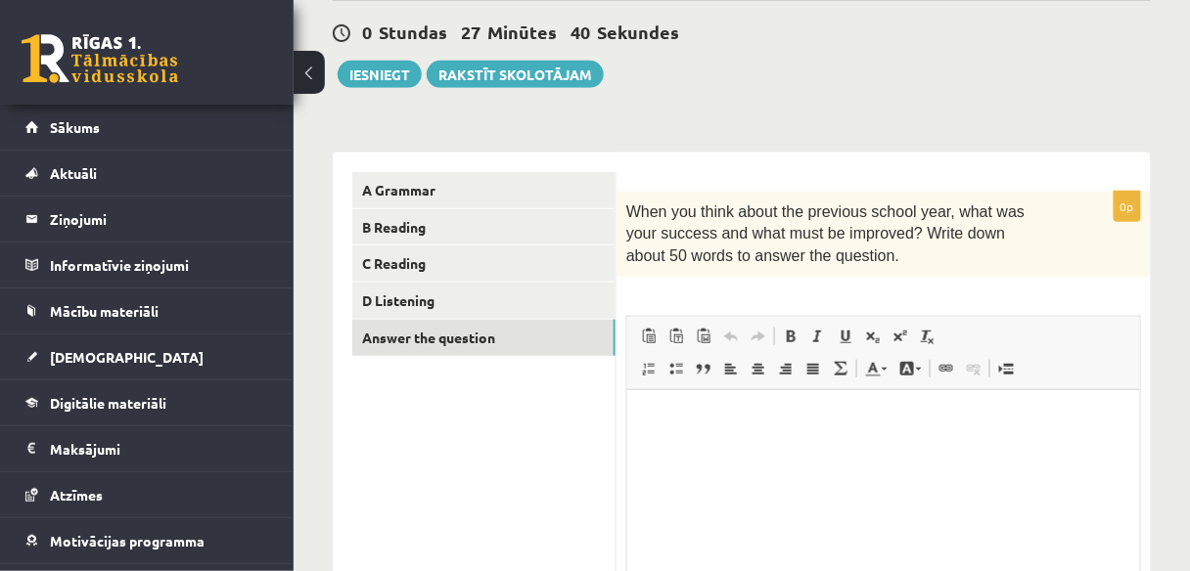
scroll to position [0, 0]
click at [665, 422] on p "Bagātinātā teksta redaktors, wiswyg-editor-user-answer-47364031156920" at bounding box center [883, 419] width 474 height 21
click at [675, 417] on p "**********" at bounding box center [883, 419] width 475 height 21
click at [683, 416] on p "**********" at bounding box center [883, 419] width 475 height 21
click at [730, 416] on p "**********" at bounding box center [883, 419] width 475 height 21
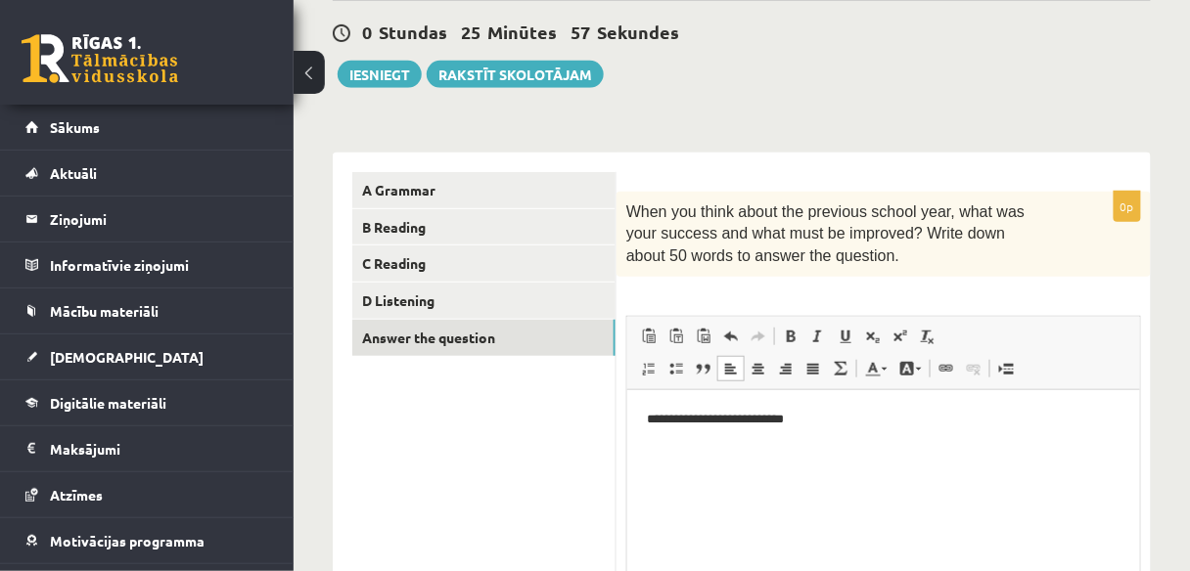
click at [738, 418] on p "**********" at bounding box center [883, 419] width 475 height 21
click at [831, 417] on p "**********" at bounding box center [883, 419] width 475 height 21
click at [800, 421] on p "**********" at bounding box center [883, 429] width 475 height 41
click at [799, 429] on p "**********" at bounding box center [883, 429] width 475 height 41
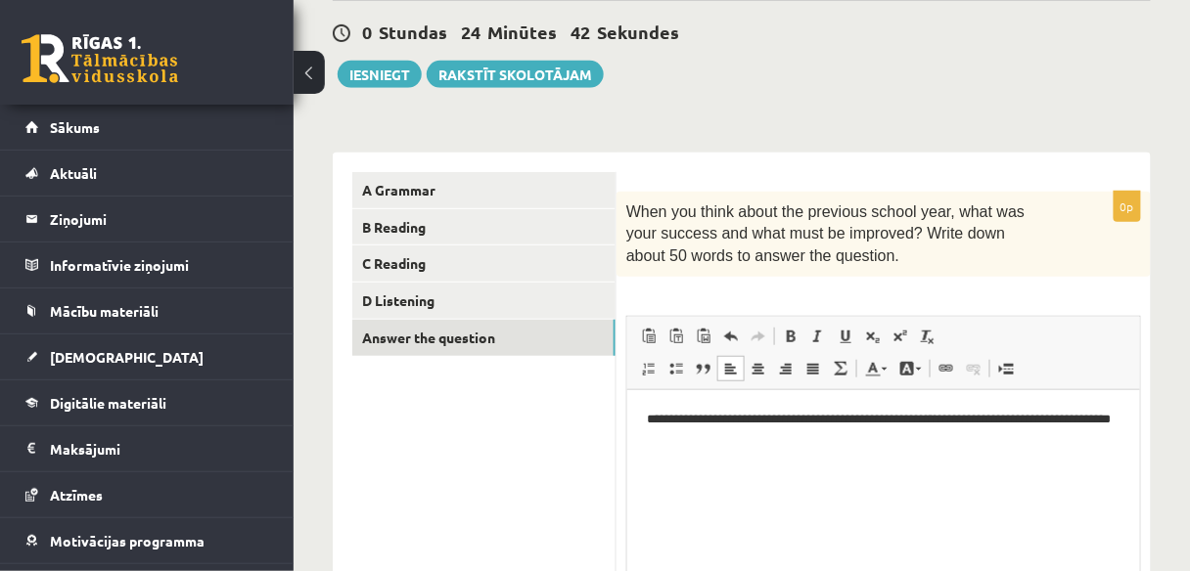
click at [749, 445] on p "**********" at bounding box center [883, 429] width 475 height 41
click at [993, 416] on p "**********" at bounding box center [883, 429] width 475 height 41
click at [1045, 421] on p "**********" at bounding box center [883, 429] width 475 height 41
click at [757, 442] on p "**********" at bounding box center [883, 429] width 475 height 41
click at [816, 435] on p "**********" at bounding box center [883, 429] width 475 height 41
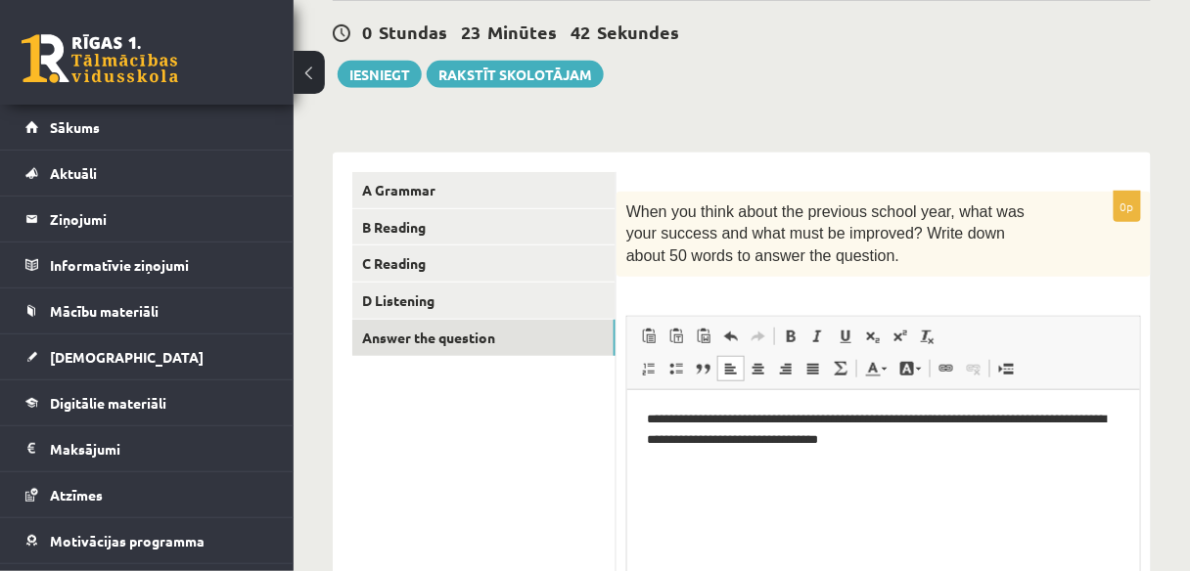
click at [825, 435] on p "**********" at bounding box center [883, 429] width 475 height 41
click at [889, 444] on p "**********" at bounding box center [883, 429] width 475 height 41
click at [981, 437] on p "**********" at bounding box center [883, 439] width 475 height 61
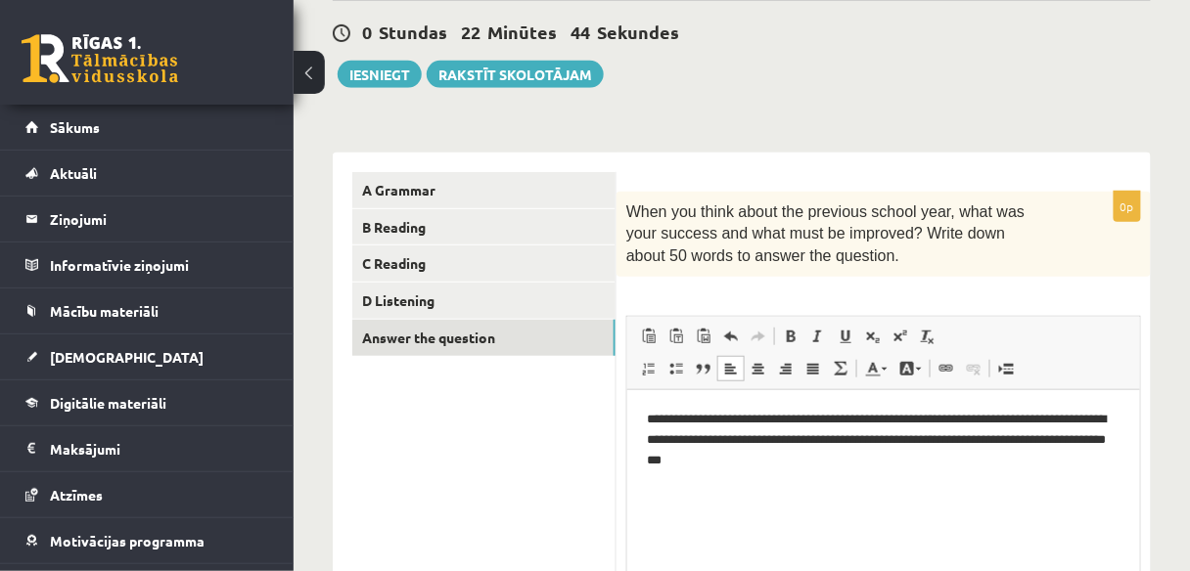
click at [1081, 440] on p "**********" at bounding box center [883, 439] width 475 height 61
click at [876, 463] on p "**********" at bounding box center [883, 439] width 475 height 61
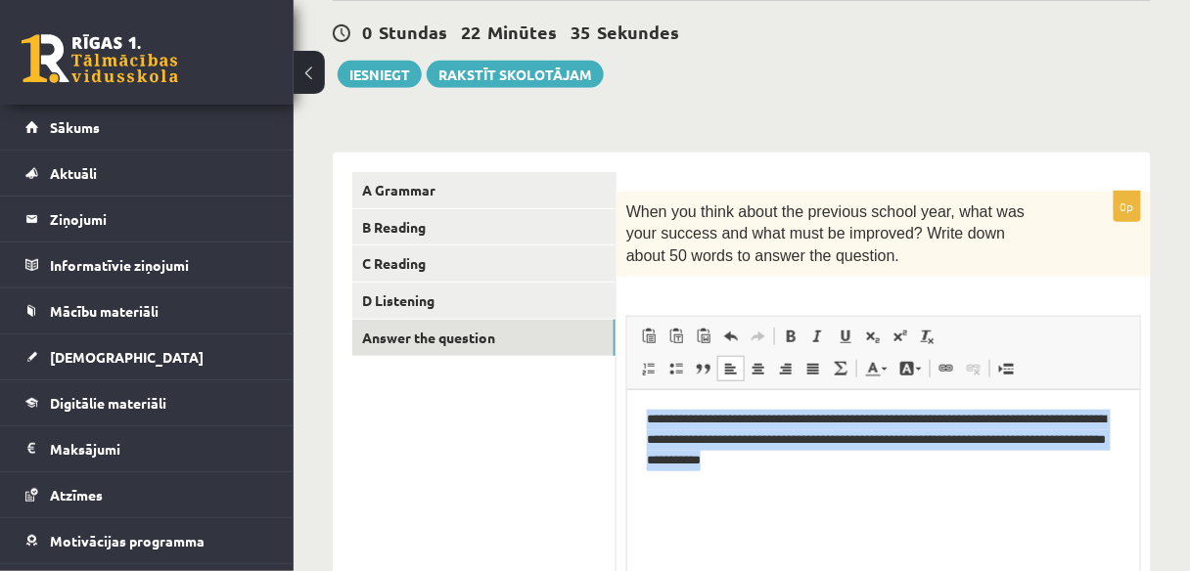
drag, startPoint x: 642, startPoint y: 415, endPoint x: 890, endPoint y: 481, distance: 257.3
click at [890, 481] on html "**********" at bounding box center [882, 439] width 513 height 100
copy p "**********"
click at [697, 489] on html "**********" at bounding box center [882, 439] width 513 height 100
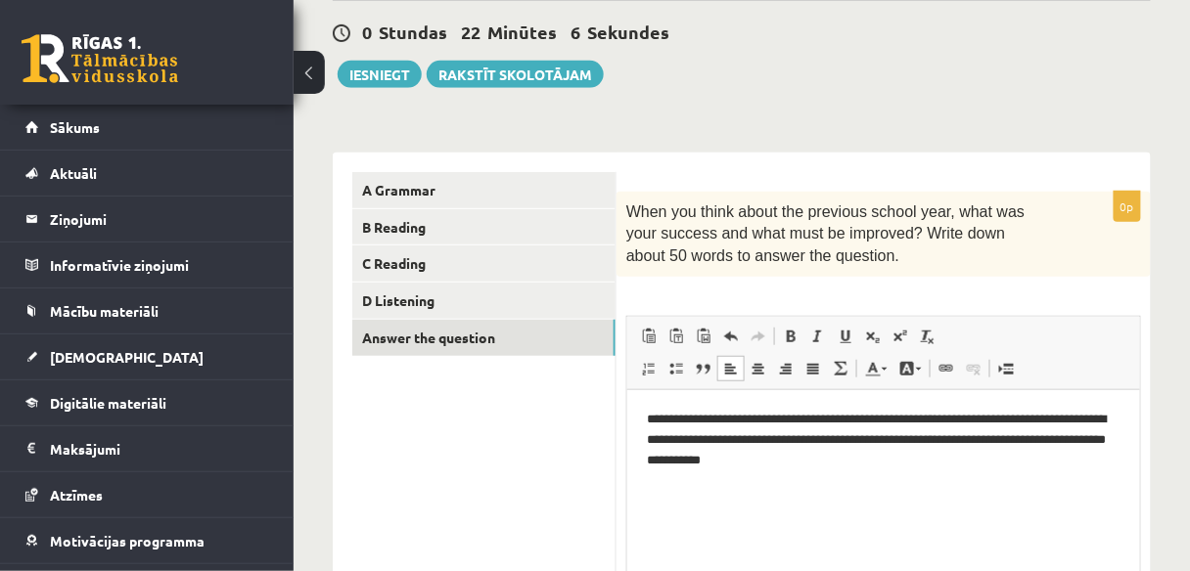
click at [681, 415] on p "**********" at bounding box center [883, 439] width 475 height 61
click at [994, 437] on p "**********" at bounding box center [883, 439] width 475 height 61
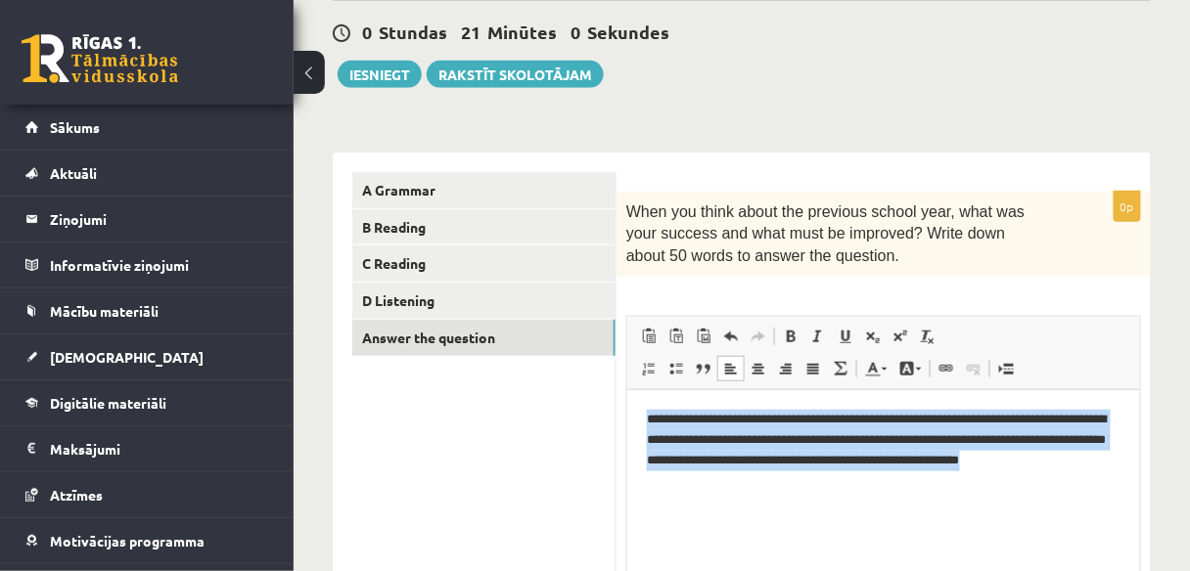
drag, startPoint x: 683, startPoint y: 424, endPoint x: 1120, endPoint y: 471, distance: 439.9
click at [1120, 471] on html "**********" at bounding box center [882, 439] width 513 height 100
copy p "**********"
click at [763, 489] on html "**********" at bounding box center [882, 439] width 513 height 100
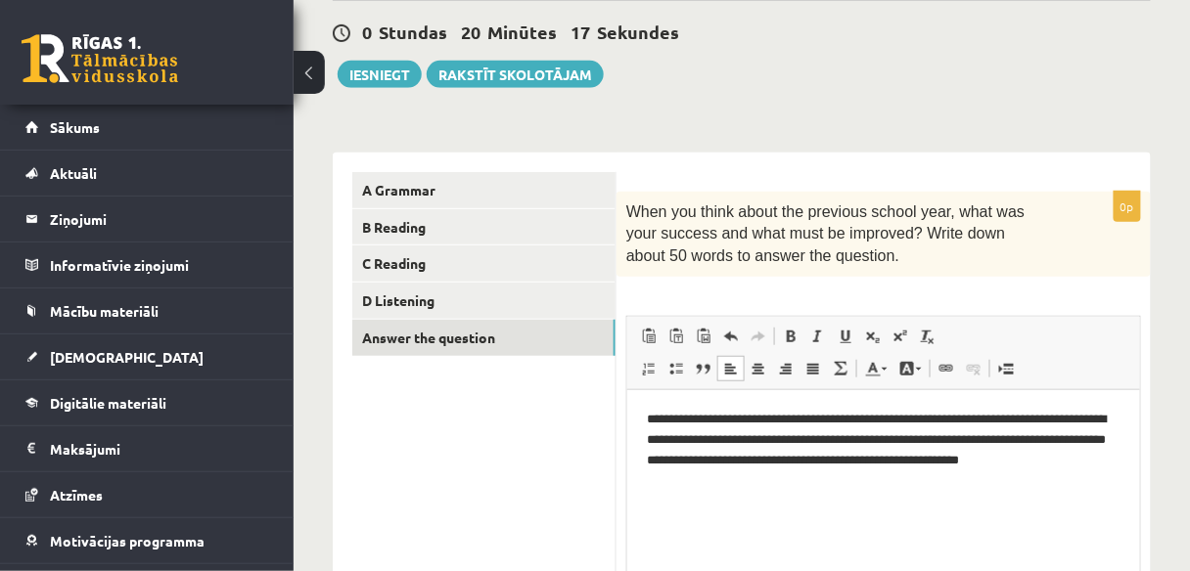
click at [793, 416] on p "**********" at bounding box center [883, 439] width 475 height 61
click at [944, 420] on p "**********" at bounding box center [883, 439] width 475 height 61
click at [992, 419] on p "**********" at bounding box center [883, 439] width 475 height 61
click at [685, 439] on p "**********" at bounding box center [883, 439] width 475 height 61
click at [686, 439] on p "**********" at bounding box center [883, 439] width 475 height 61
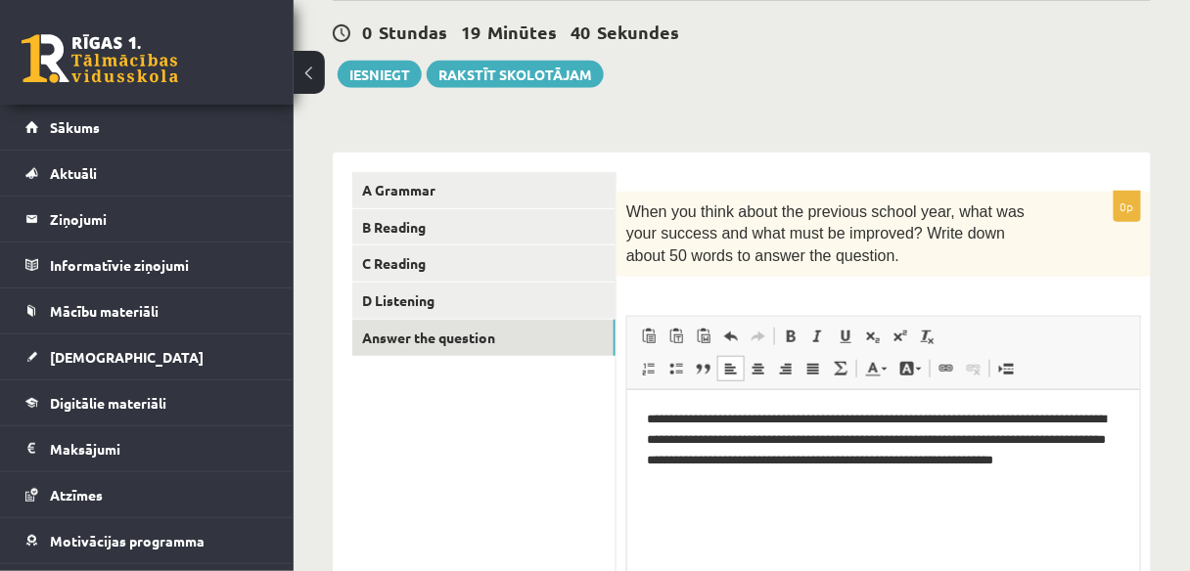
click at [868, 440] on p "**********" at bounding box center [883, 439] width 475 height 61
click at [1065, 436] on p "**********" at bounding box center [883, 449] width 475 height 81
click at [658, 463] on p "**********" at bounding box center [883, 449] width 475 height 81
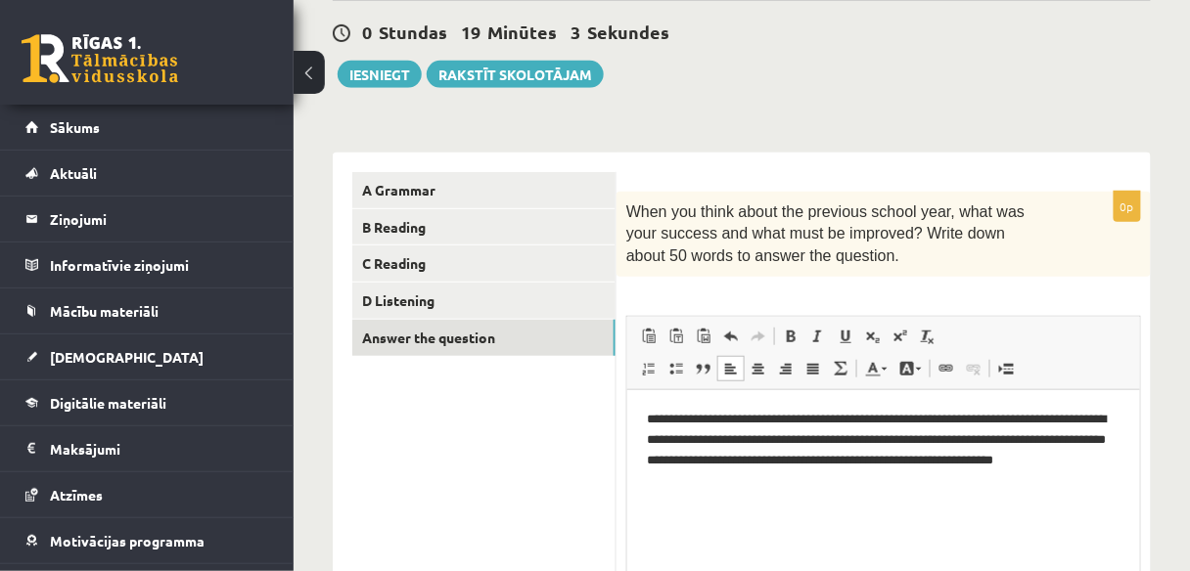
click at [698, 449] on p "**********" at bounding box center [883, 439] width 475 height 61
click at [705, 462] on p "**********" at bounding box center [883, 439] width 475 height 61
click at [927, 489] on html "**********" at bounding box center [882, 439] width 513 height 100
drag, startPoint x: 1033, startPoint y: 463, endPoint x: 933, endPoint y: 467, distance: 99.9
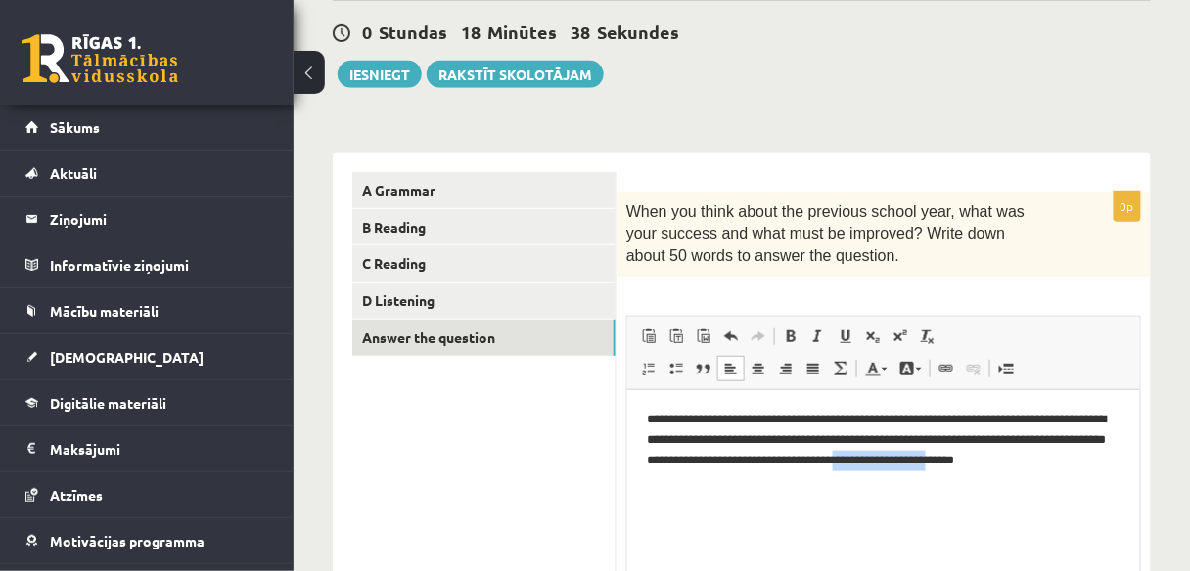
click at [933, 467] on p "**********" at bounding box center [883, 439] width 475 height 61
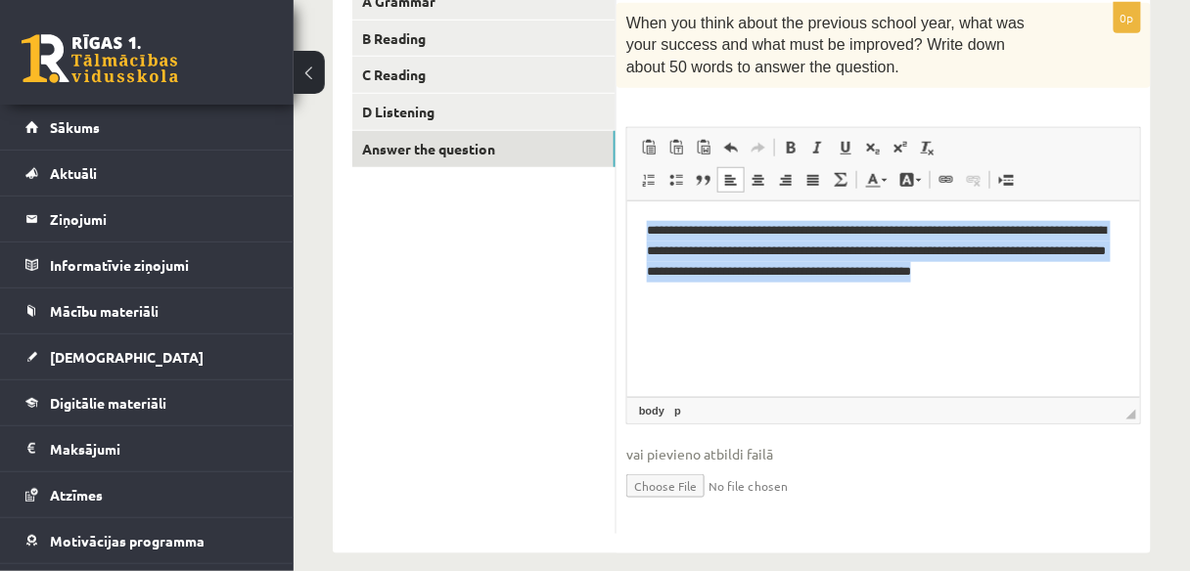
scroll to position [381, 0]
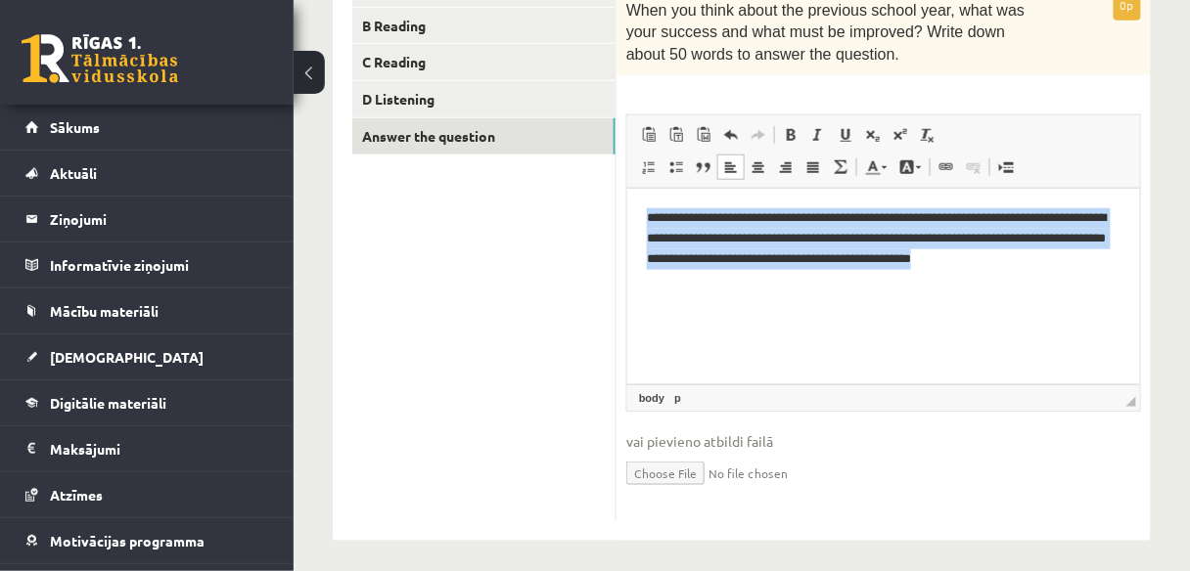
drag, startPoint x: 641, startPoint y: 218, endPoint x: 1076, endPoint y: 289, distance: 441.1
click at [1076, 288] on html "**********" at bounding box center [882, 238] width 513 height 100
click at [850, 288] on html "**********" at bounding box center [882, 238] width 513 height 100
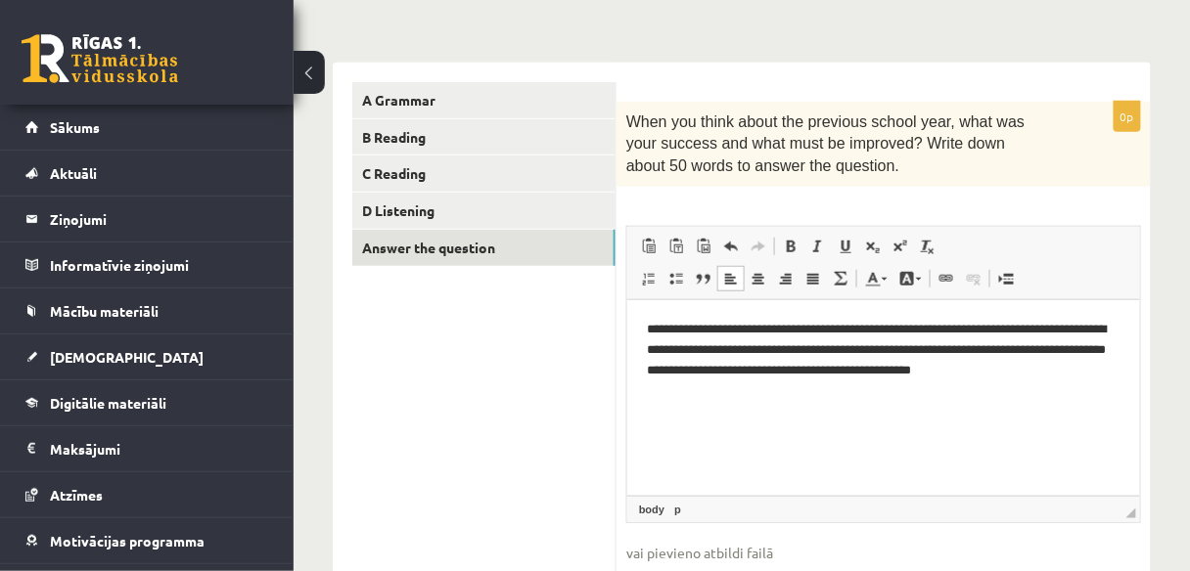
scroll to position [264, 0]
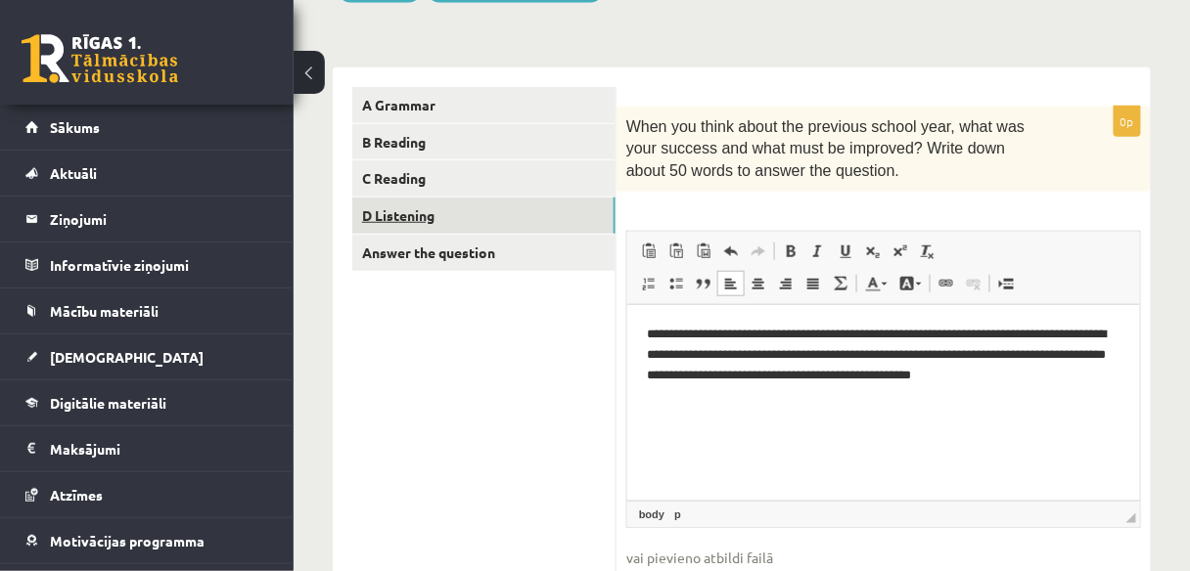
click at [428, 217] on link "D Listening" at bounding box center [483, 216] width 263 height 36
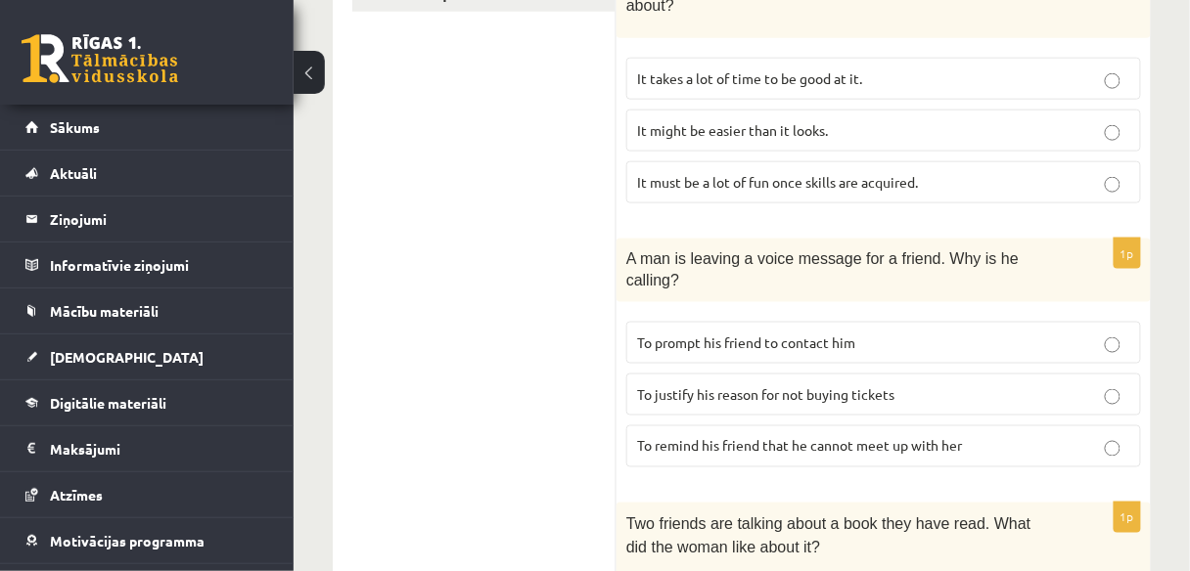
scroll to position [0, 0]
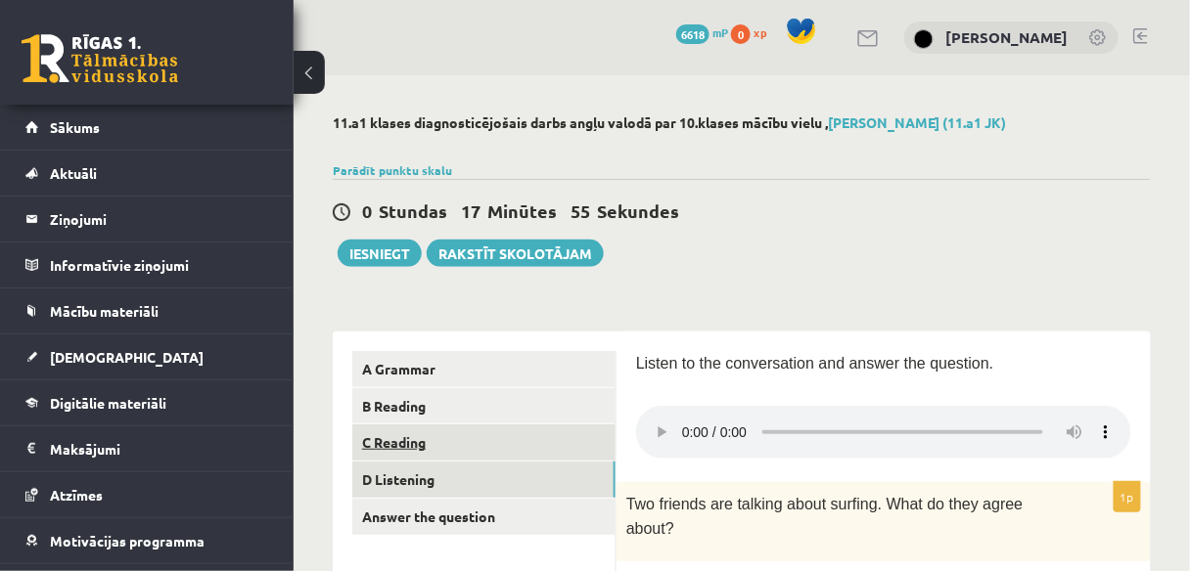
click at [450, 432] on link "C Reading" at bounding box center [483, 443] width 263 height 36
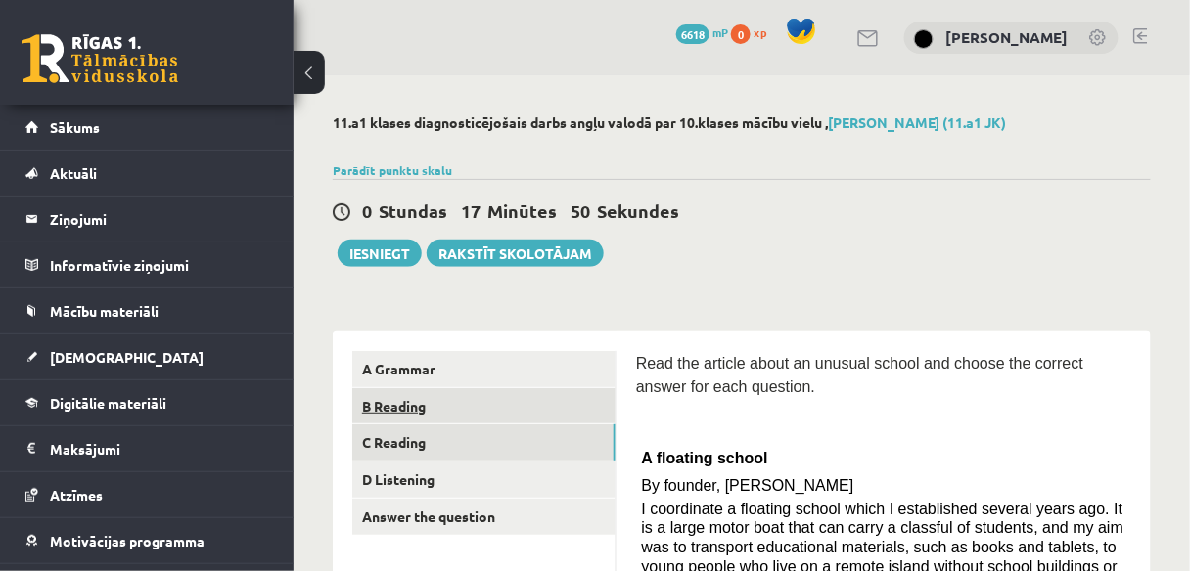
click at [460, 404] on link "B Reading" at bounding box center [483, 406] width 263 height 36
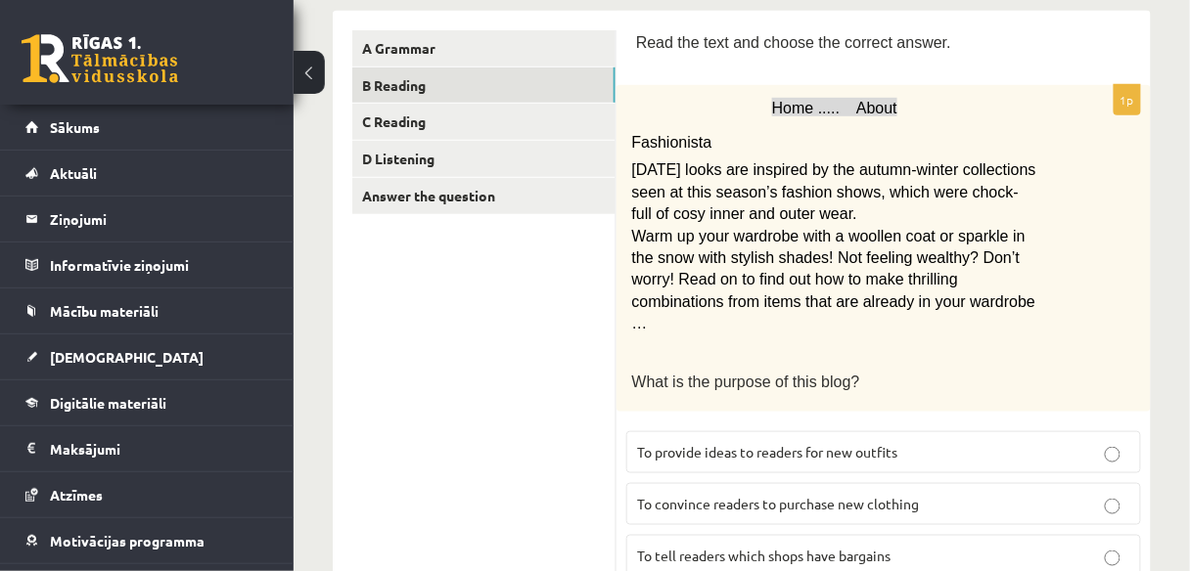
scroll to position [134, 0]
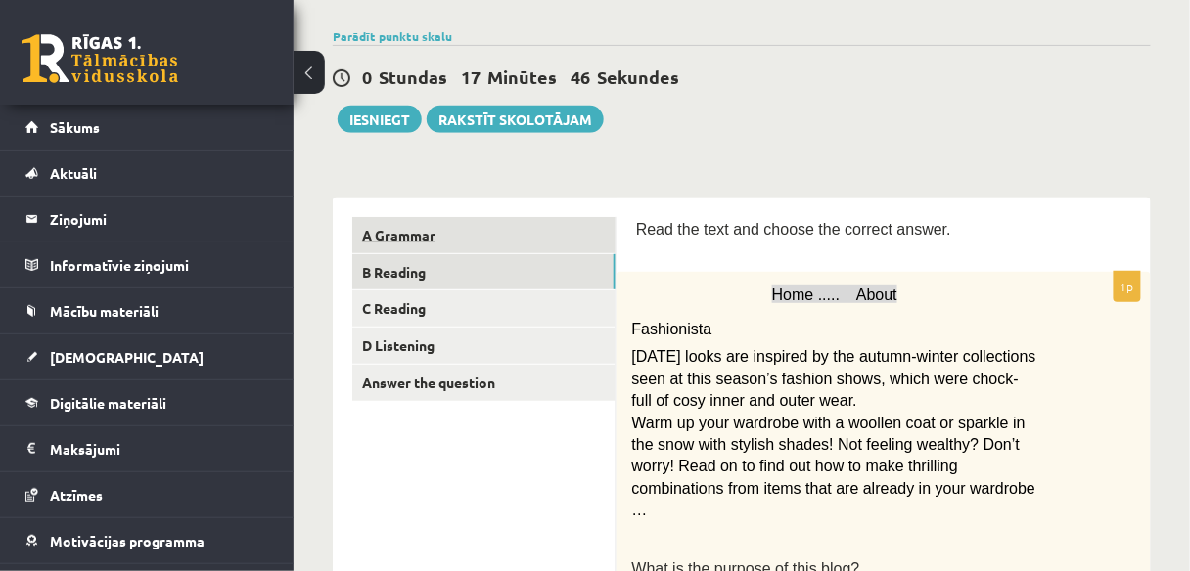
click at [471, 240] on link "A Grammar" at bounding box center [483, 235] width 263 height 36
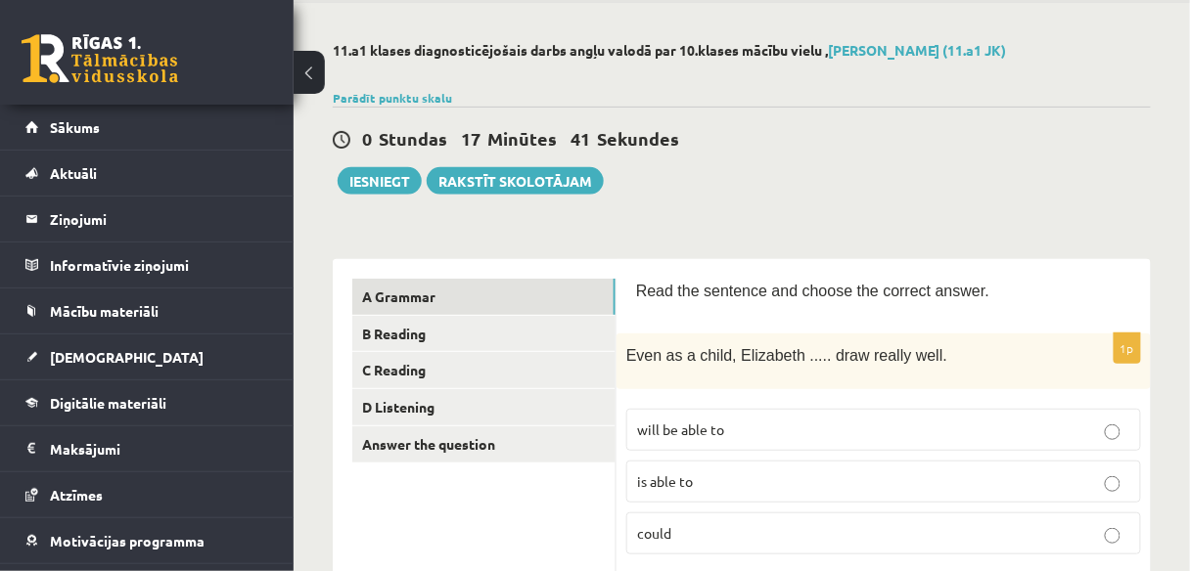
scroll to position [0, 0]
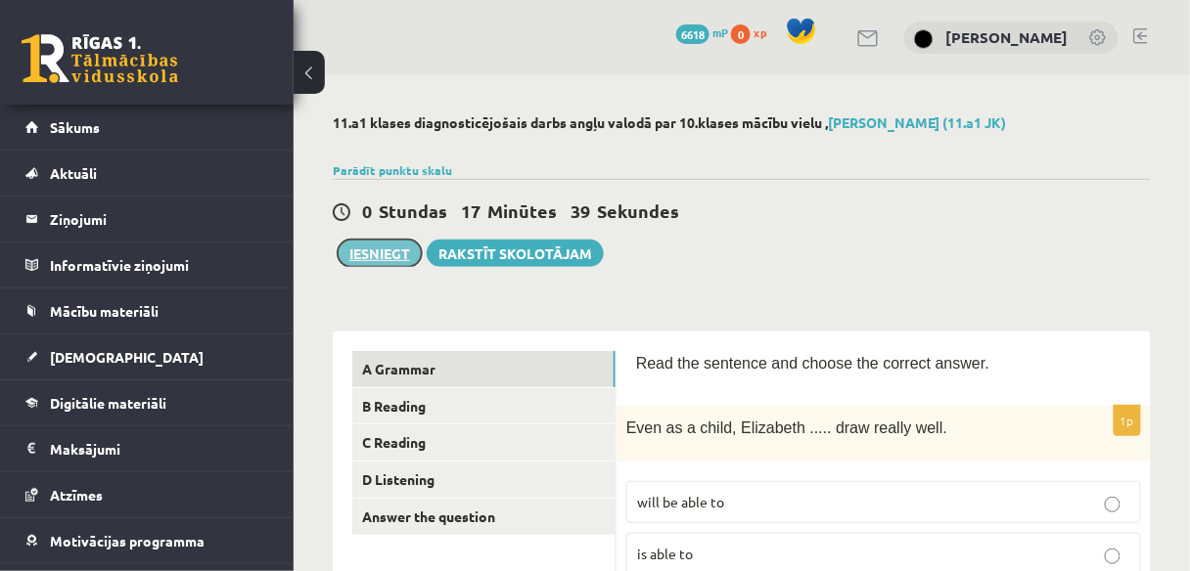
click at [401, 259] on button "Iesniegt" at bounding box center [380, 253] width 84 height 27
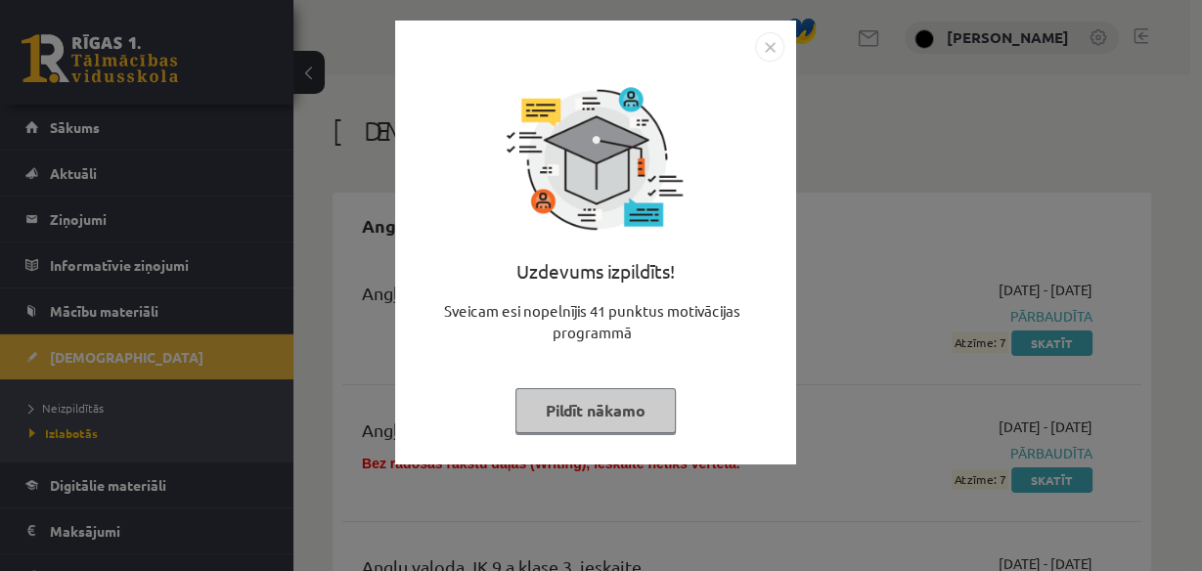
click at [573, 415] on button "Pildīt nākamo" at bounding box center [596, 410] width 160 height 45
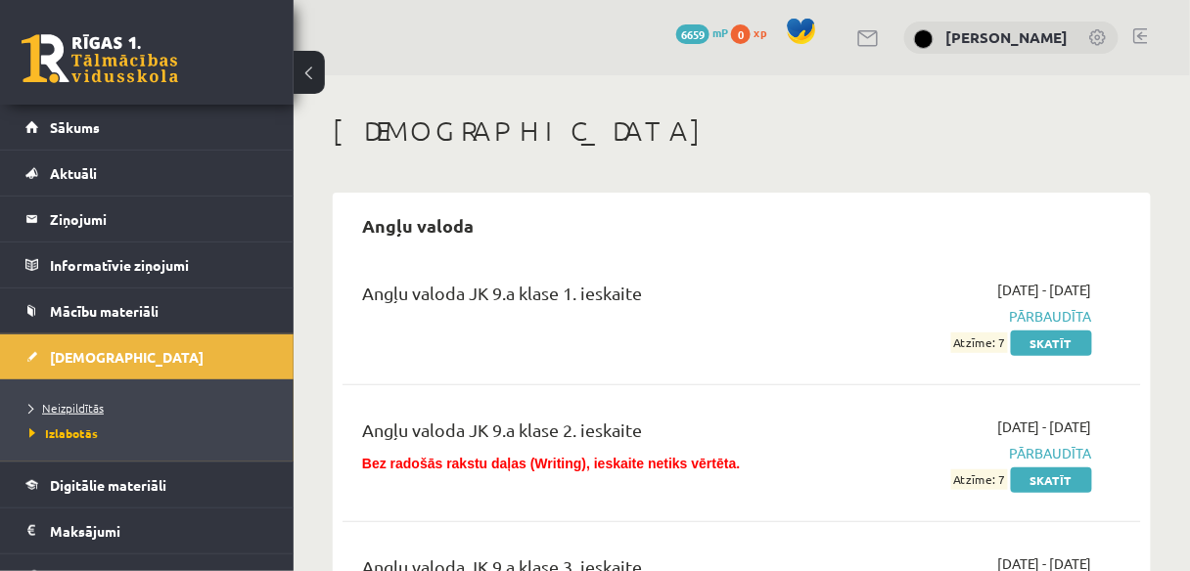
click at [85, 402] on span "Neizpildītās" at bounding box center [66, 408] width 74 height 16
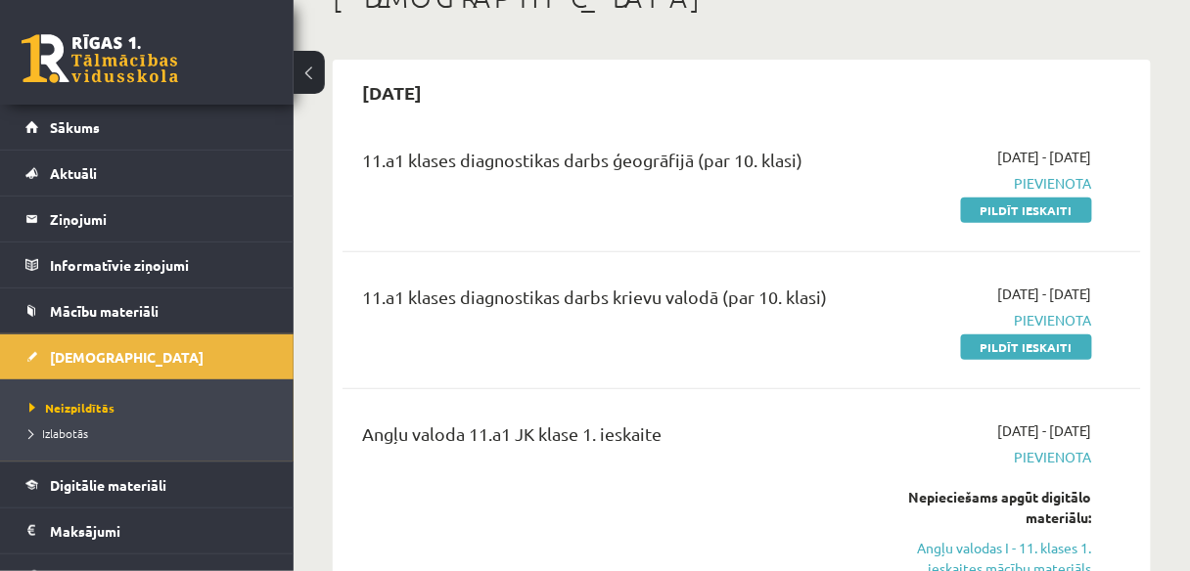
scroll to position [111, 0]
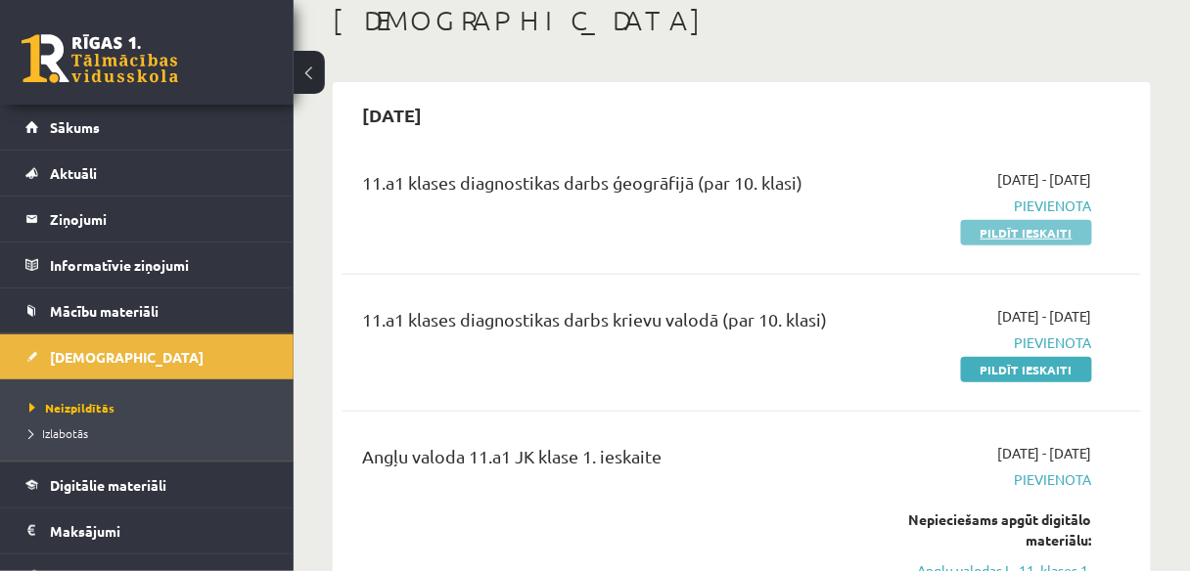
click at [1009, 233] on link "Pildīt ieskaiti" at bounding box center [1026, 232] width 131 height 25
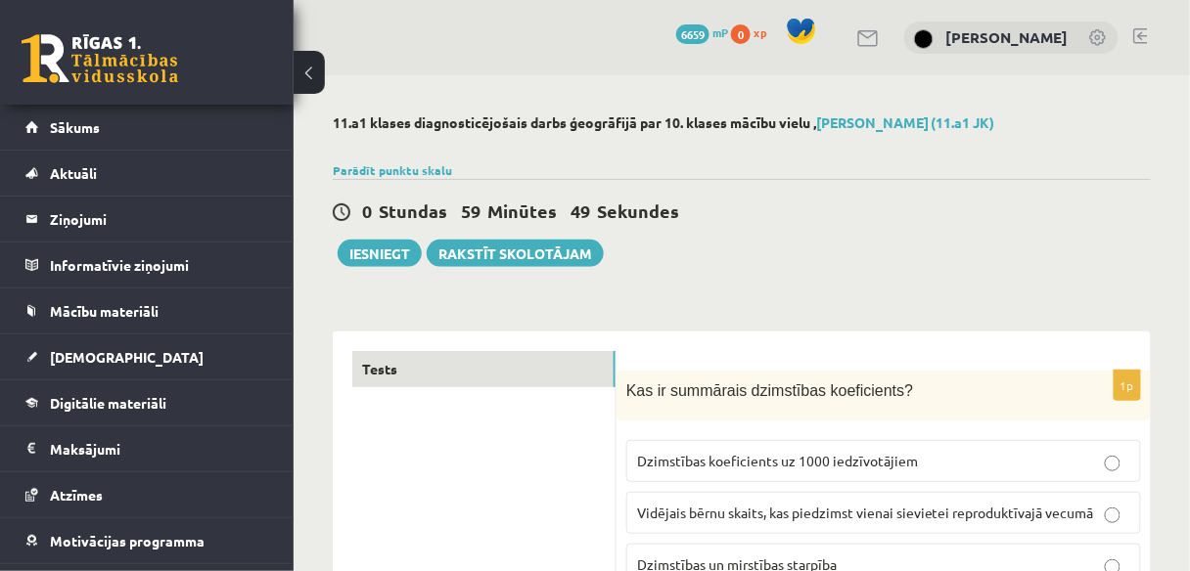
scroll to position [237, 0]
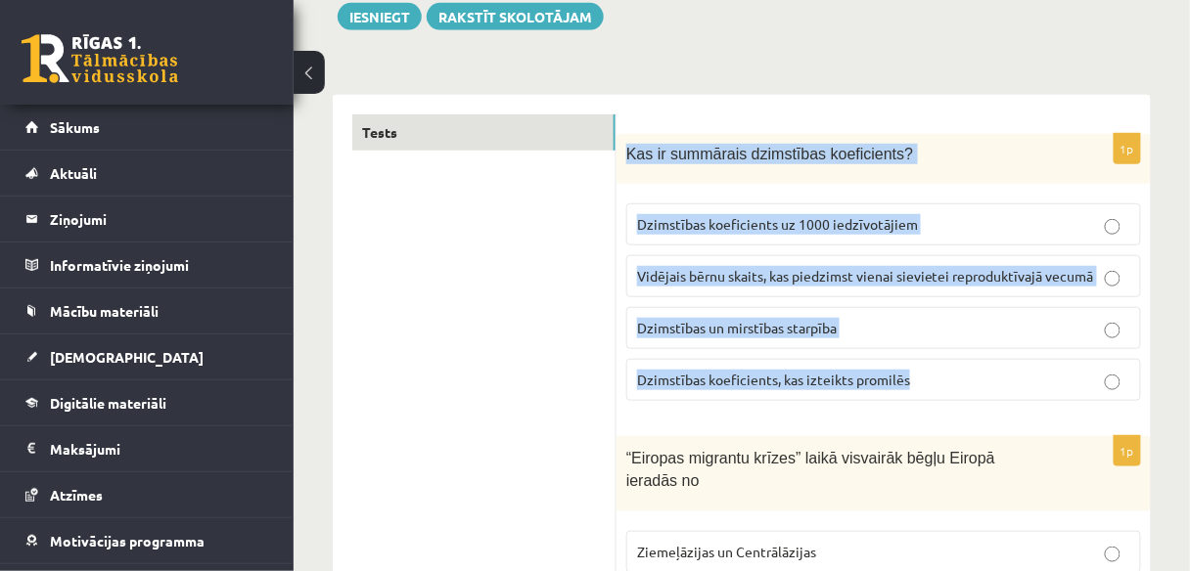
drag, startPoint x: 709, startPoint y: 168, endPoint x: 948, endPoint y: 366, distance: 309.9
click at [948, 366] on div "1p Kas ir summārais dzimstības koeficients? Dzimstības koeficients uz 1000 iedz…" at bounding box center [883, 275] width 534 height 283
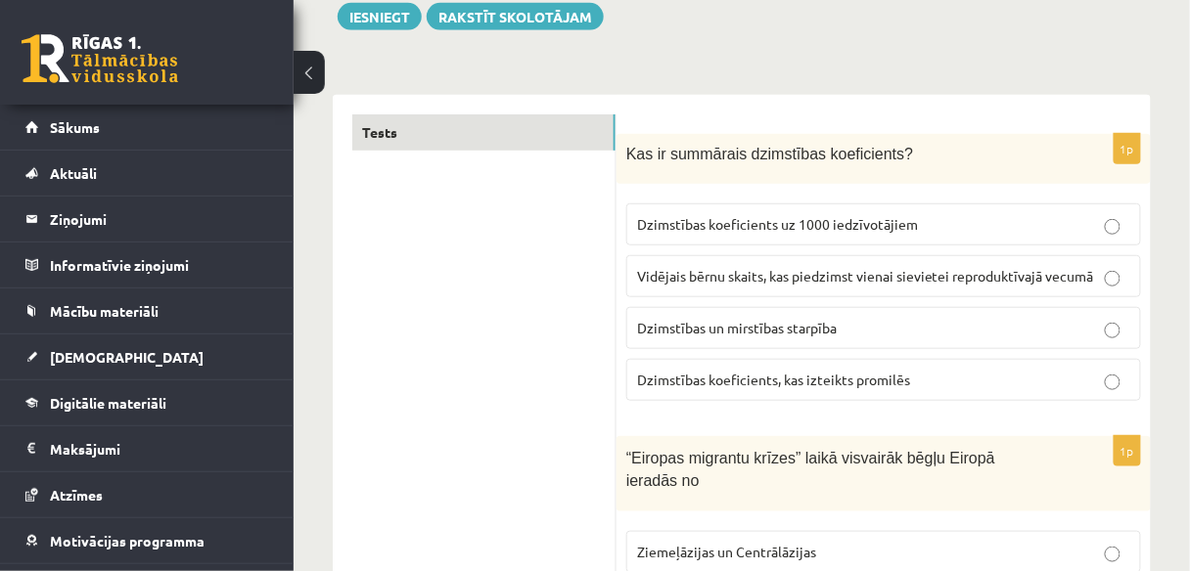
click at [897, 273] on span "Vidējais bērnu skaits, kas piedzimst vienai sievietei reproduktīvajā vecumā" at bounding box center [865, 276] width 457 height 18
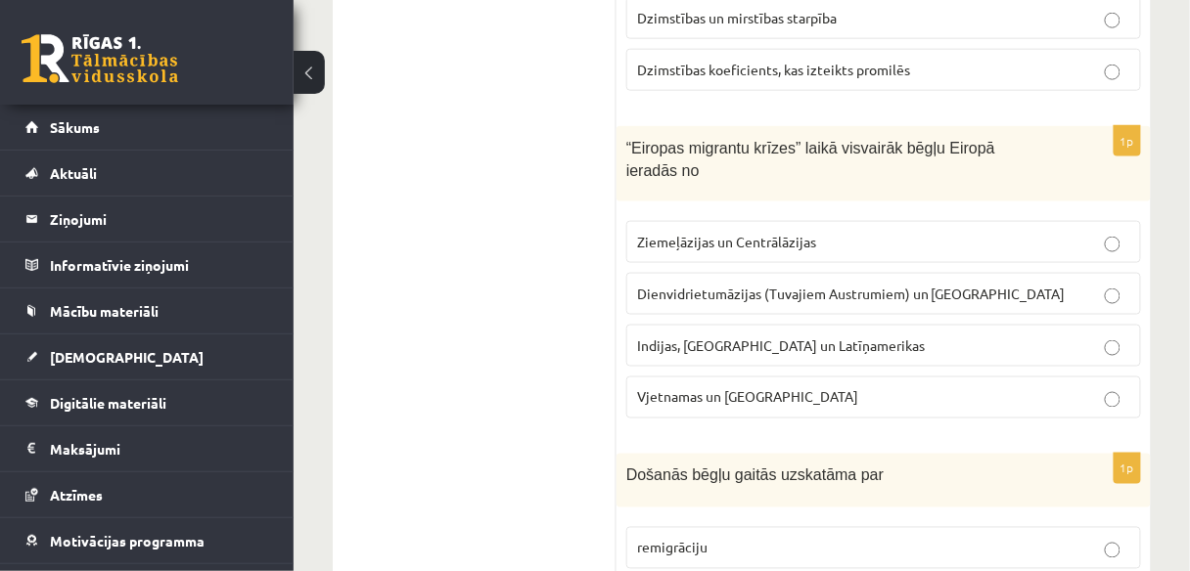
scroll to position [605, 0]
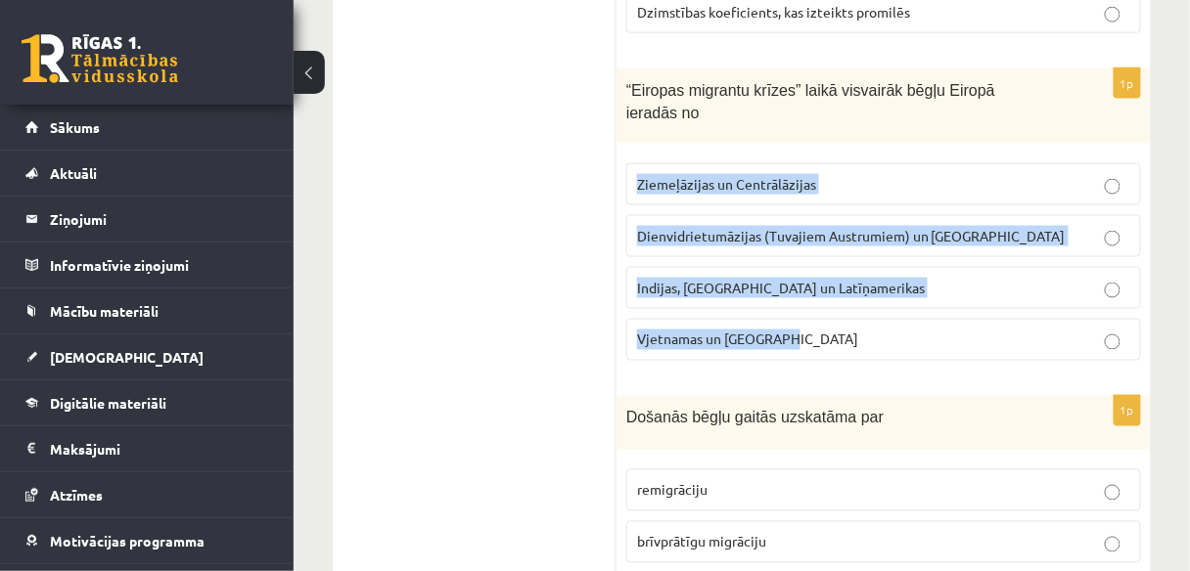
drag, startPoint x: 639, startPoint y: 154, endPoint x: 808, endPoint y: 261, distance: 200.6
click at [808, 261] on fieldset "Ziemeļāzijas un Centrālāzijas Dienvidrietumāzijas (Tuvajiem Austrumiem) un Āfri…" at bounding box center [883, 260] width 515 height 213
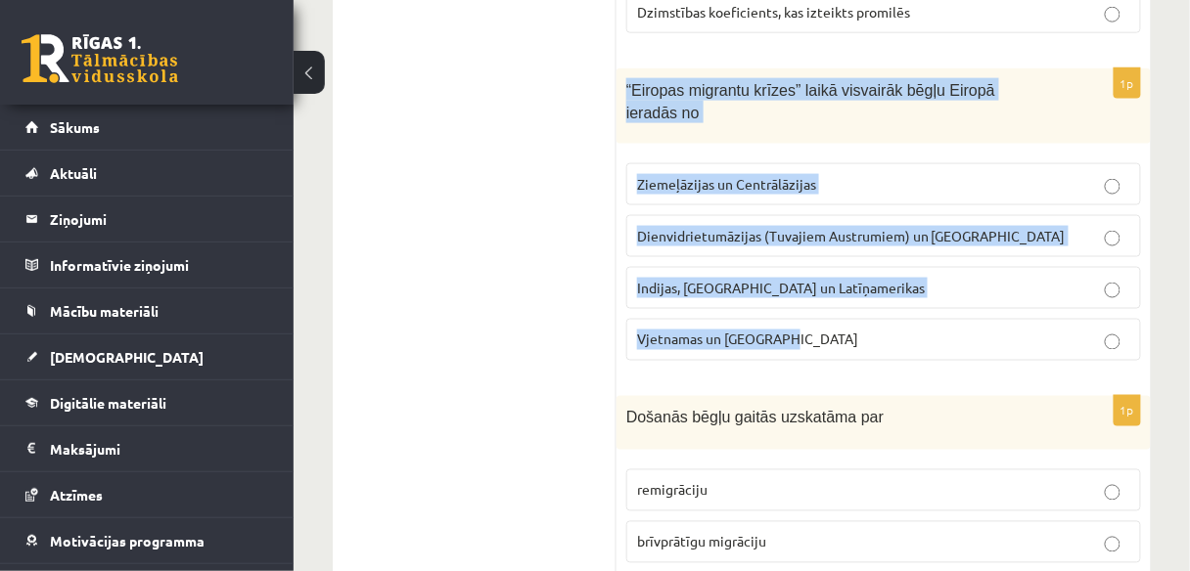
drag, startPoint x: 626, startPoint y: 82, endPoint x: 873, endPoint y: 334, distance: 352.2
click at [873, 334] on div "1p “Eiropas migrantu krīzes” laikā visvairāk bēgļu Eiropā ieradās no Ziemeļāzij…" at bounding box center [883, 222] width 534 height 308
copy div "“Eiropas migrantu krīzes” laikā visvairāk bēgļu Eiropā ieradās no Ziemeļāzijas …"
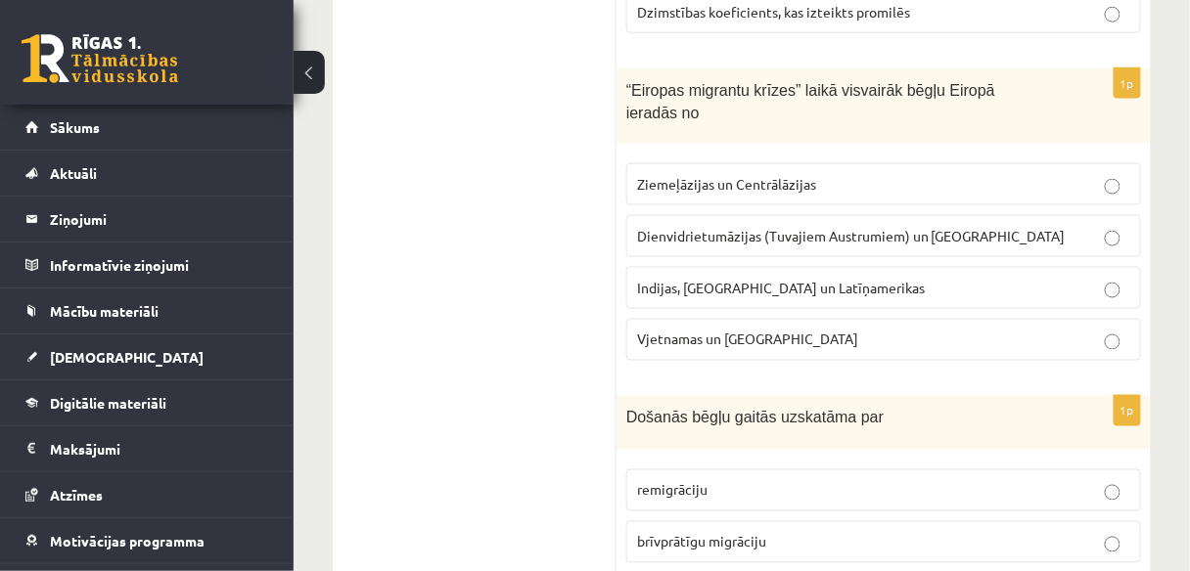
click at [848, 227] on span "Dienvidrietumāzijas (Tuvajiem Austrumiem) un Āfrikas" at bounding box center [851, 236] width 429 height 18
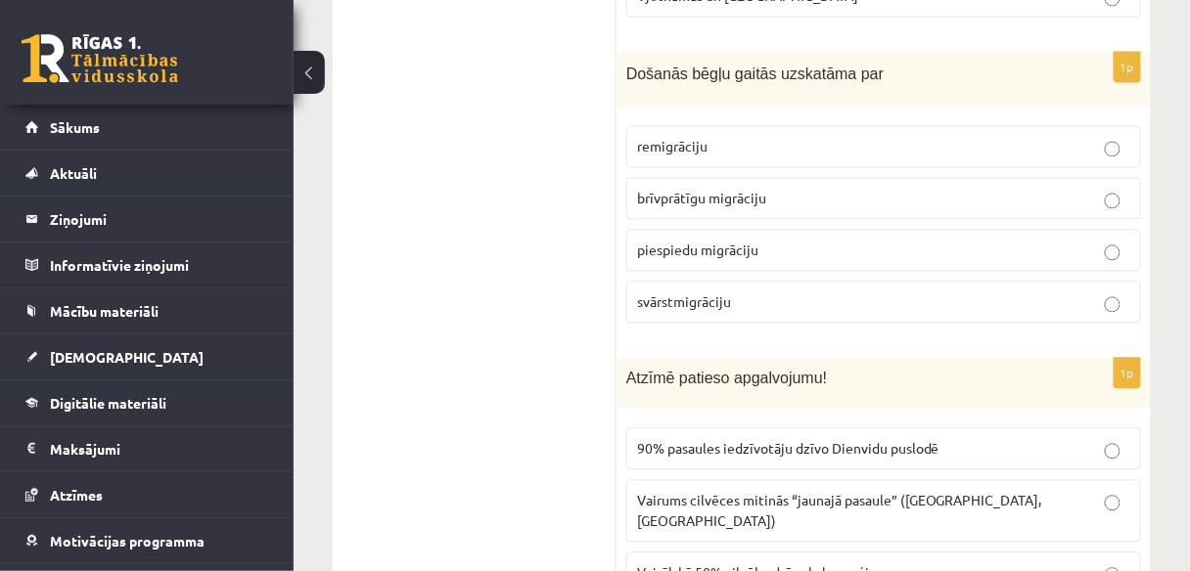
scroll to position [937, 0]
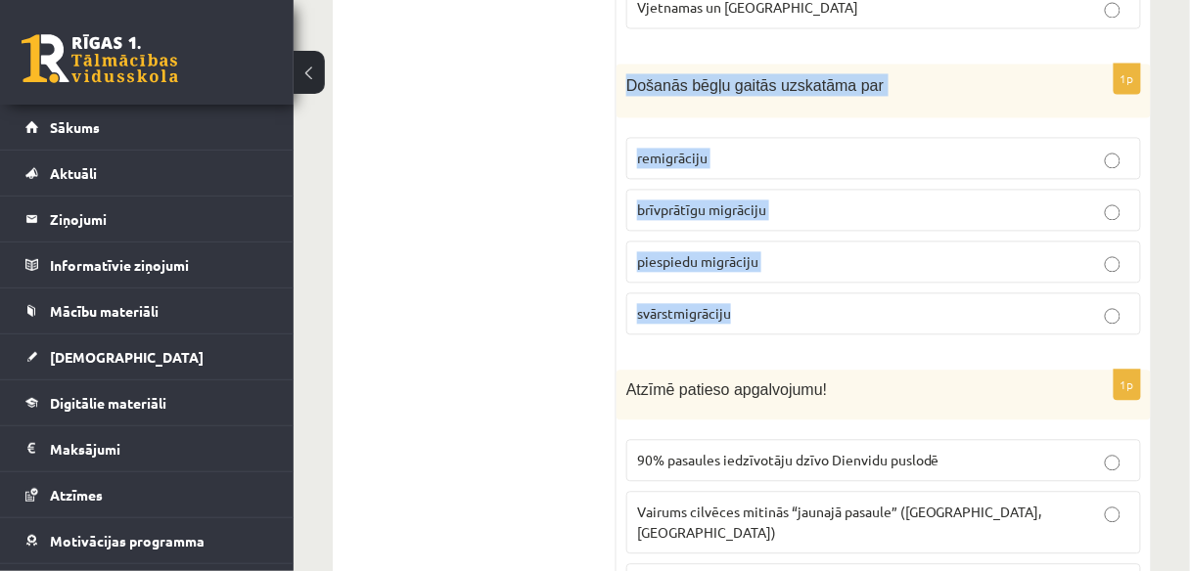
drag, startPoint x: 627, startPoint y: 56, endPoint x: 835, endPoint y: 268, distance: 296.8
click at [837, 278] on div "1p Došanās bēgļu gaitās uzskatāma par remigrāciju brīvprātīgu migrāciju piespie…" at bounding box center [883, 207] width 534 height 287
copy div "Došanās bēgļu gaitās uzskatāma par remigrāciju brīvprātīgu migrāciju piespiedu …"
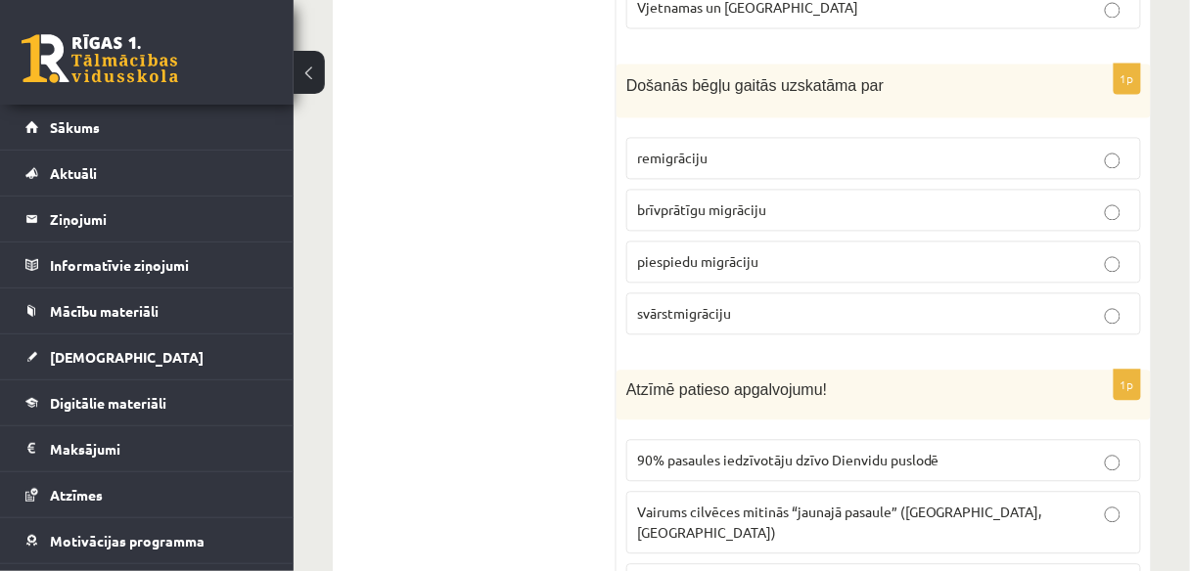
click at [761, 244] on label "piespiedu migrāciju" at bounding box center [883, 262] width 515 height 42
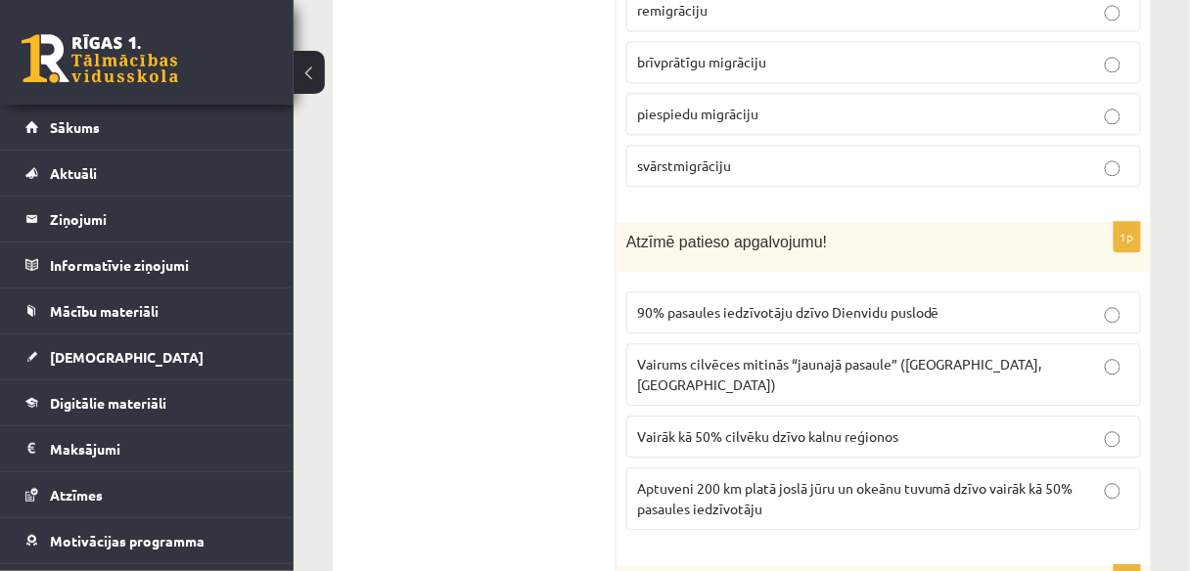
scroll to position [1131, 0]
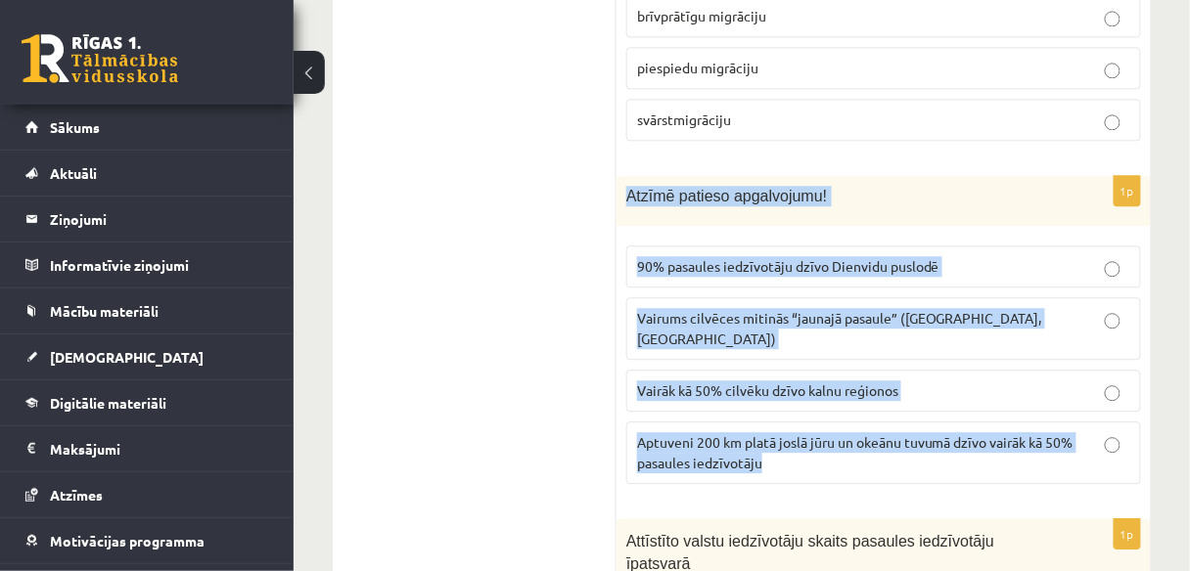
drag, startPoint x: 623, startPoint y: 158, endPoint x: 808, endPoint y: 403, distance: 307.4
click at [808, 403] on div "1p Atzīmē patieso apgalvojumu! 90% pasaules iedzīvotāju dzīvo Dienvidu puslodē …" at bounding box center [883, 338] width 534 height 324
copy div "Atzīmē patieso apgalvojumu! 90% pasaules iedzīvotāju dzīvo Dienvidu puslodē Vai…"
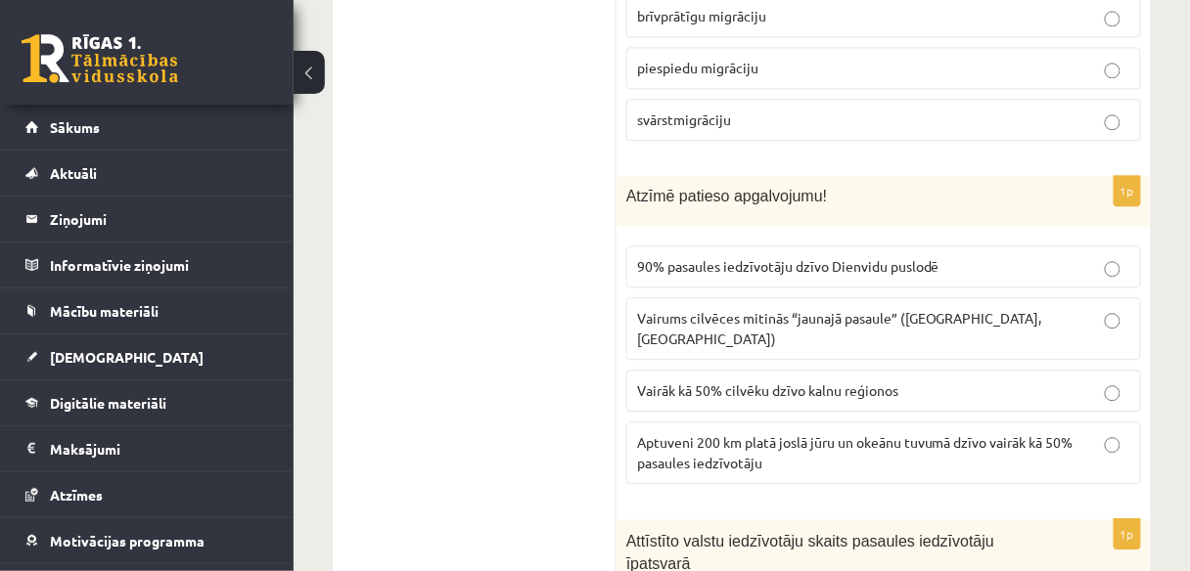
click at [721, 433] on span "Aptuveni 200 km platā joslā jūru un okeānu tuvumā dzīvo vairāk kā 50% pasaules …" at bounding box center [855, 452] width 436 height 38
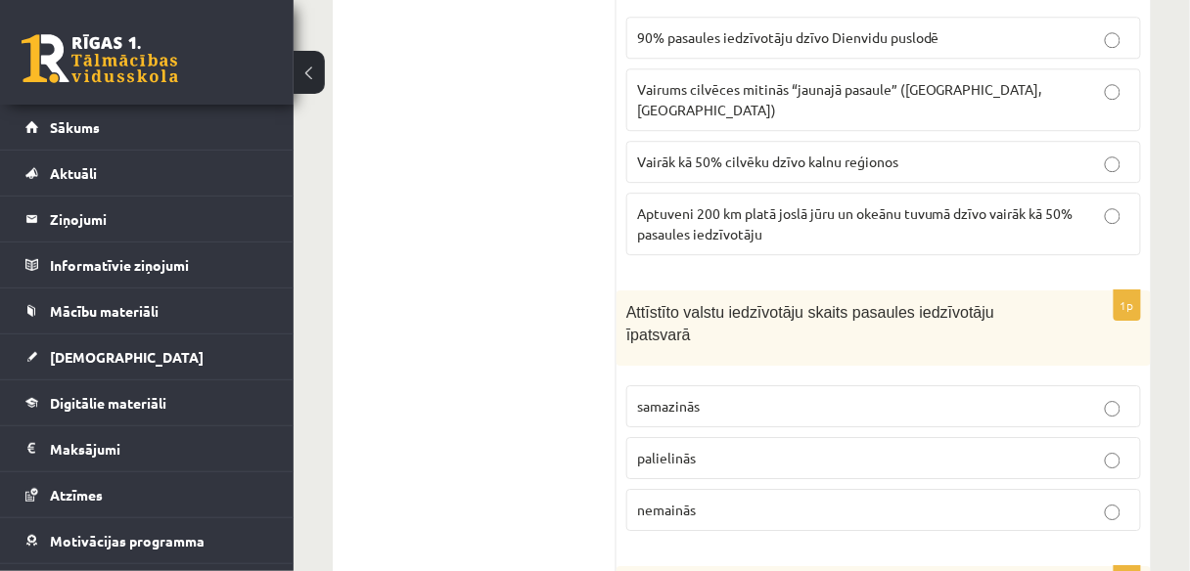
scroll to position [1511, 0]
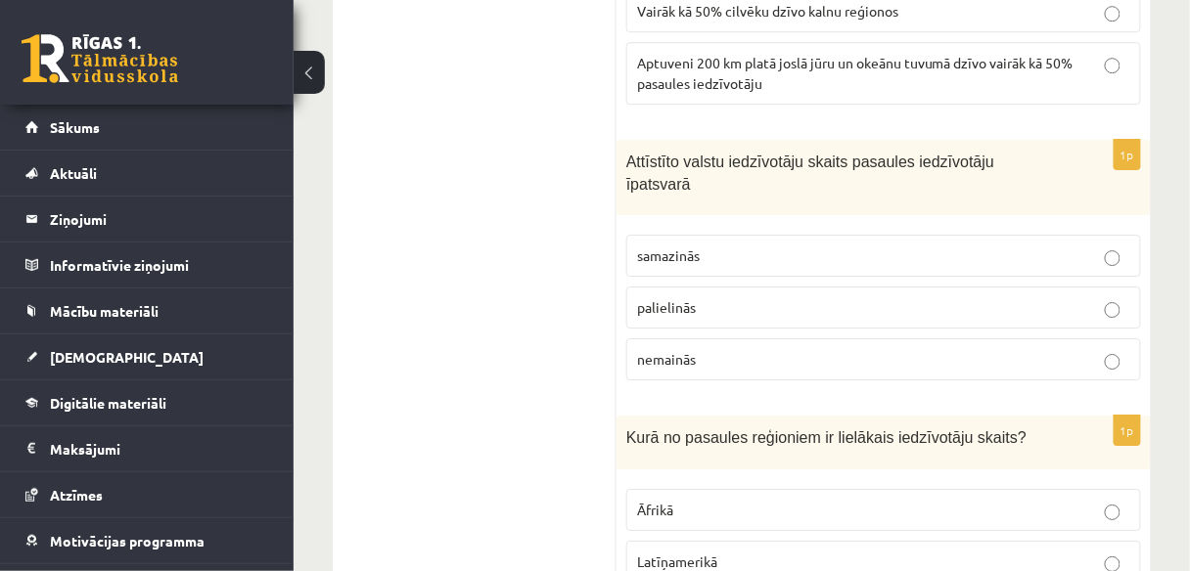
click at [721, 235] on label "samazinās" at bounding box center [883, 256] width 515 height 42
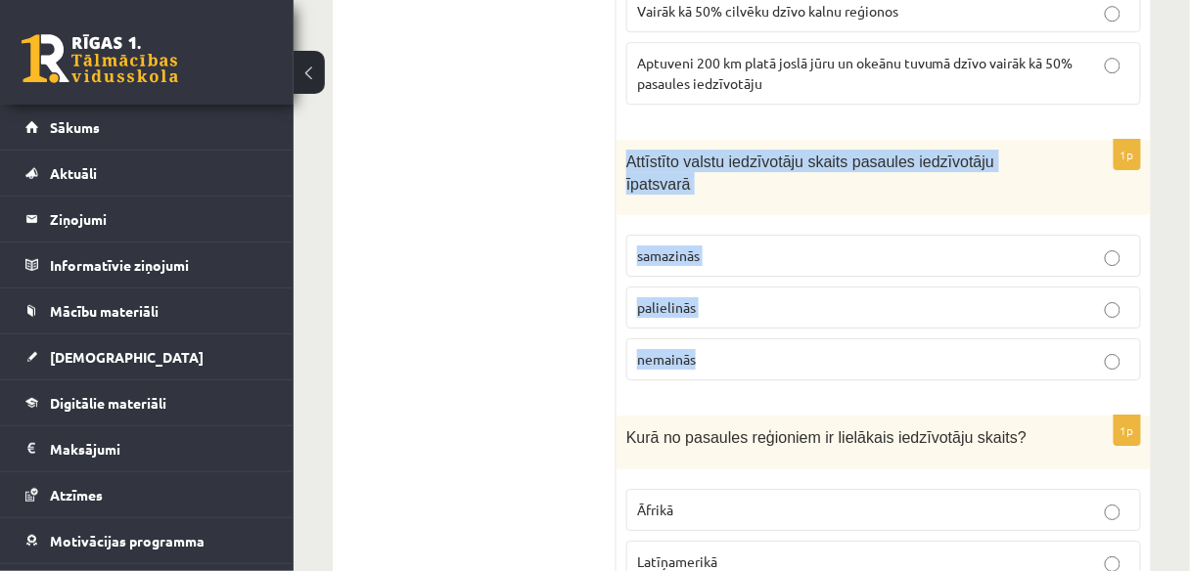
drag, startPoint x: 626, startPoint y: 104, endPoint x: 730, endPoint y: 282, distance: 206.1
click at [730, 282] on div "1p Attīstīto valstu iedzīvotāju skaits pasaules iedzīvotāju īpatsvarā samazinās…" at bounding box center [883, 268] width 534 height 256
copy div "Attīstīto valstu iedzīvotāju skaits pasaules iedzīvotāju īpatsvarā samazinās pa…"
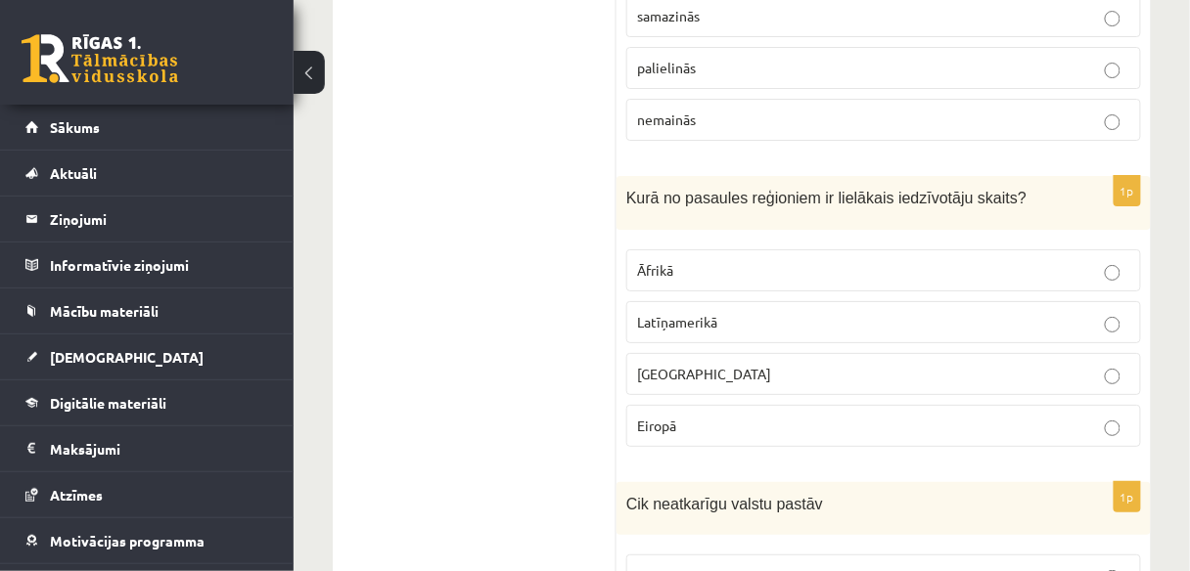
scroll to position [1808, 0]
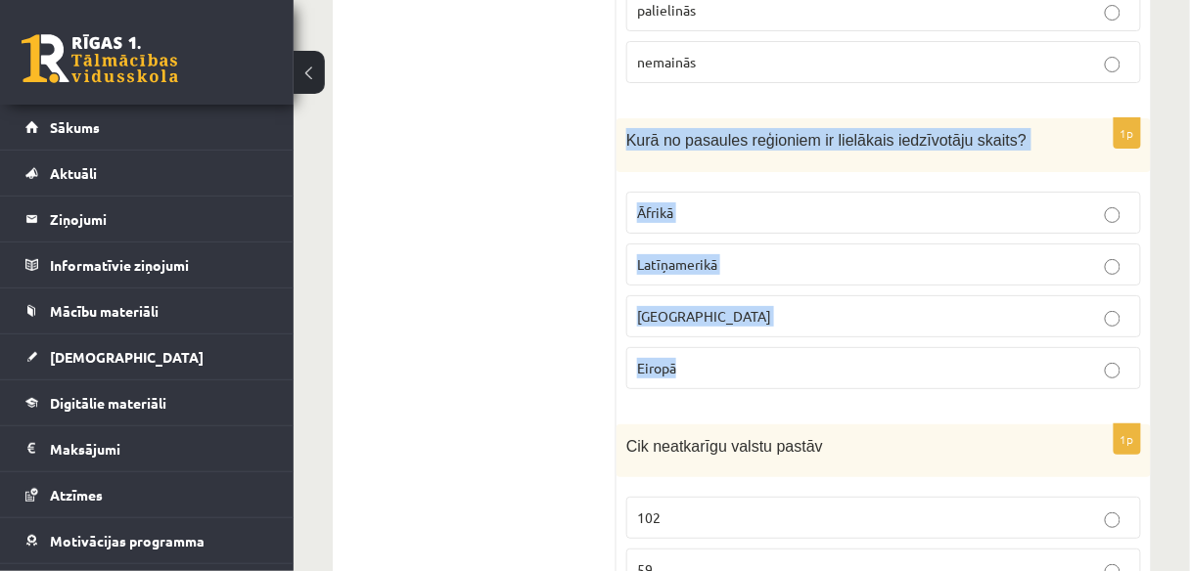
drag, startPoint x: 625, startPoint y: 54, endPoint x: 746, endPoint y: 263, distance: 241.5
click at [746, 263] on div "1p Kurā no pasaules reģioniem ir lielākais iedzīvotāju skaits? Āfrikā Latīņamer…" at bounding box center [883, 261] width 534 height 287
copy div "Kurā no pasaules reģioniem ir lielākais iedzīvotāju skaits? Āfrikā Latīņamerikā…"
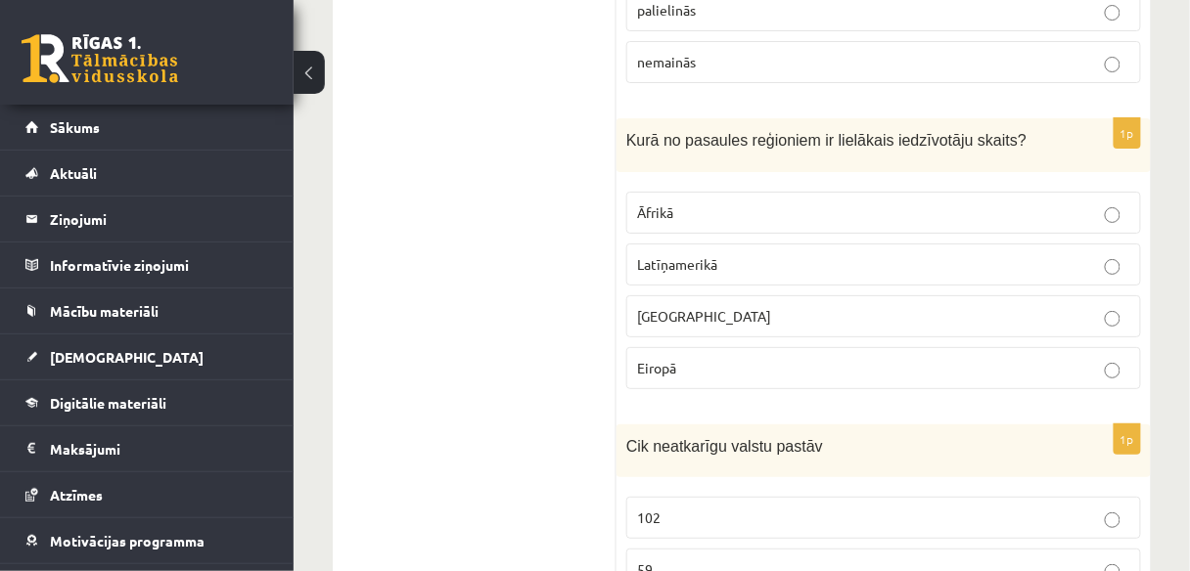
click at [678, 306] on p "Āzijā" at bounding box center [883, 316] width 493 height 21
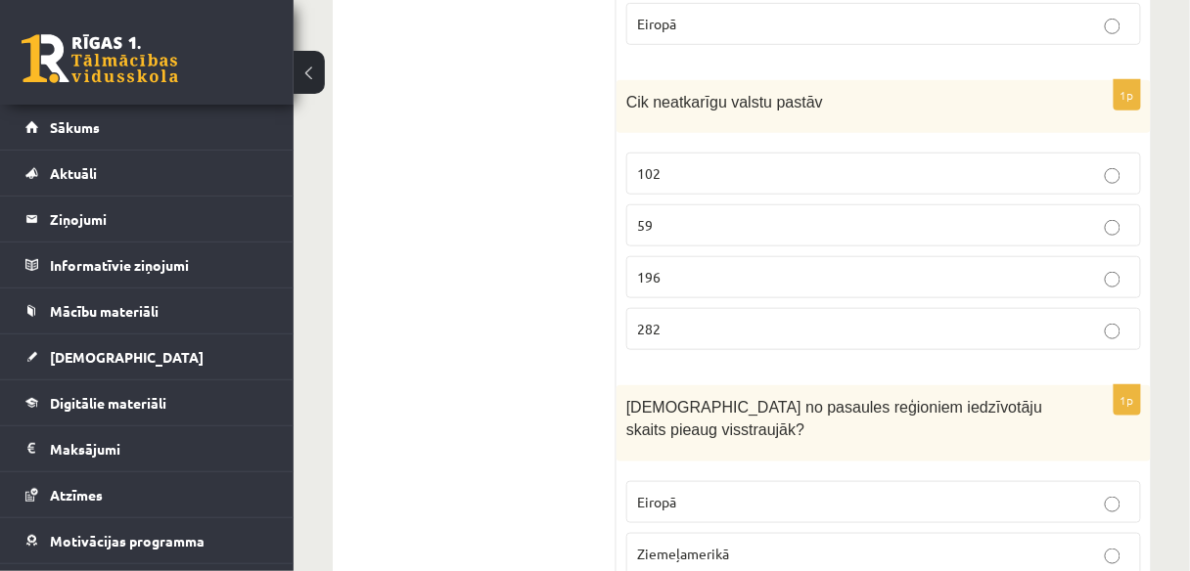
scroll to position [2107, 0]
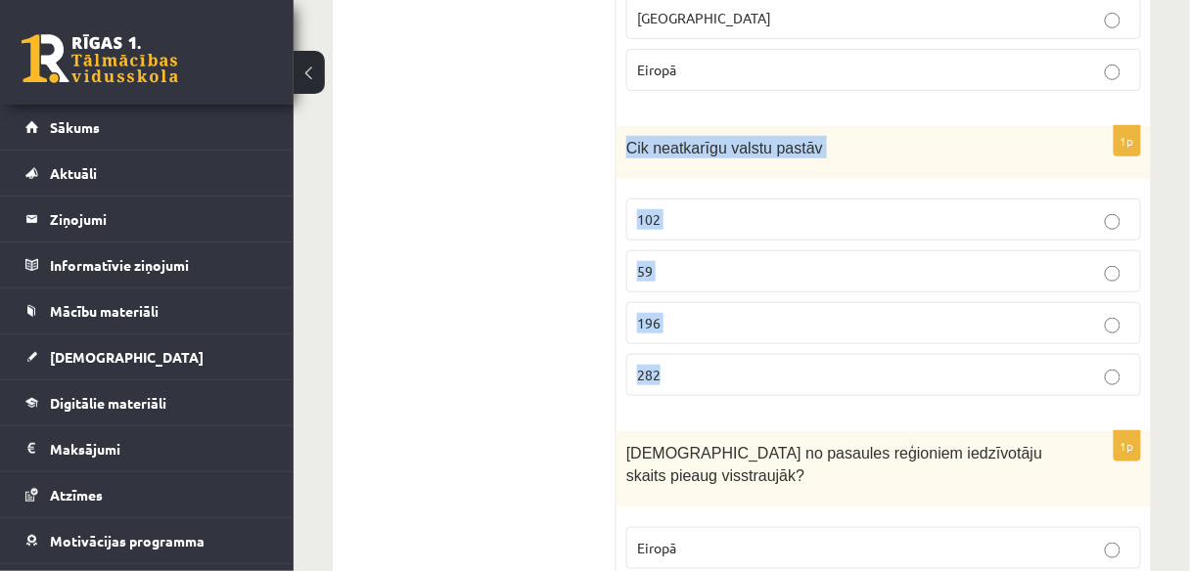
drag, startPoint x: 627, startPoint y: 66, endPoint x: 693, endPoint y: 283, distance: 226.9
click at [693, 283] on div "1p Cik neatkarīgu valstu pastāv 102 59 196 282" at bounding box center [883, 269] width 534 height 287
copy div "Cik neatkarīgu valstu pastāv 102 59 196 282"
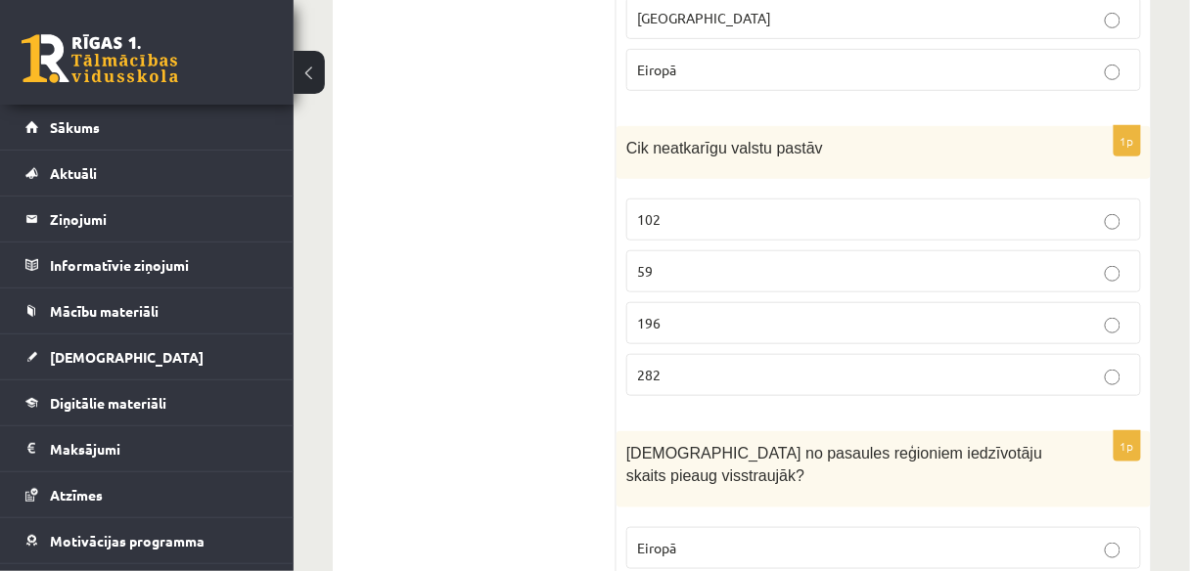
click at [704, 313] on p "196" at bounding box center [883, 323] width 493 height 21
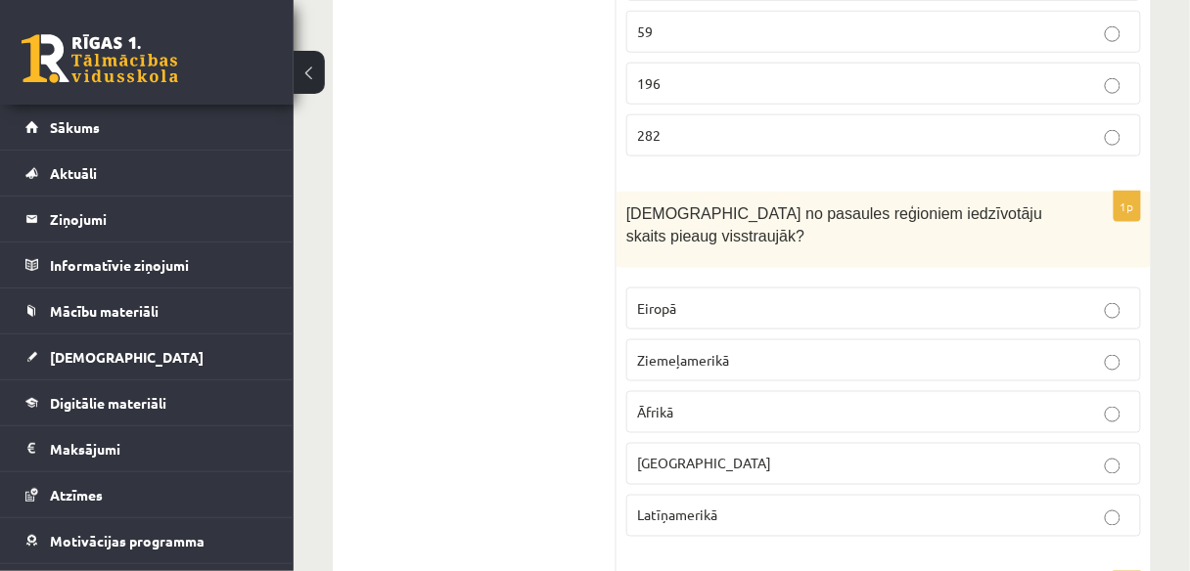
scroll to position [2416, 0]
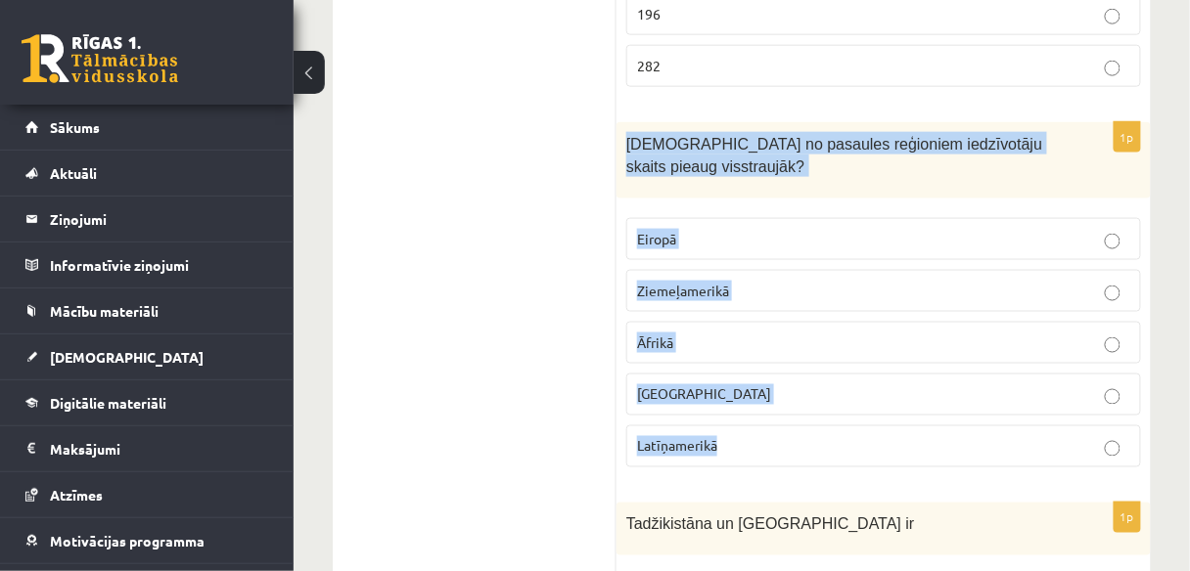
drag, startPoint x: 659, startPoint y: 67, endPoint x: 791, endPoint y: 321, distance: 286.2
click at [791, 321] on div "1p Kurā no pasaules reģioniem iedzīvotāju skaits pieaug visstraujāk? Eiropā Zie…" at bounding box center [883, 302] width 534 height 360
copy div "Kurā no pasaules reģioniem iedzīvotāju skaits pieaug visstraujāk? Eiropā Ziemeļ…"
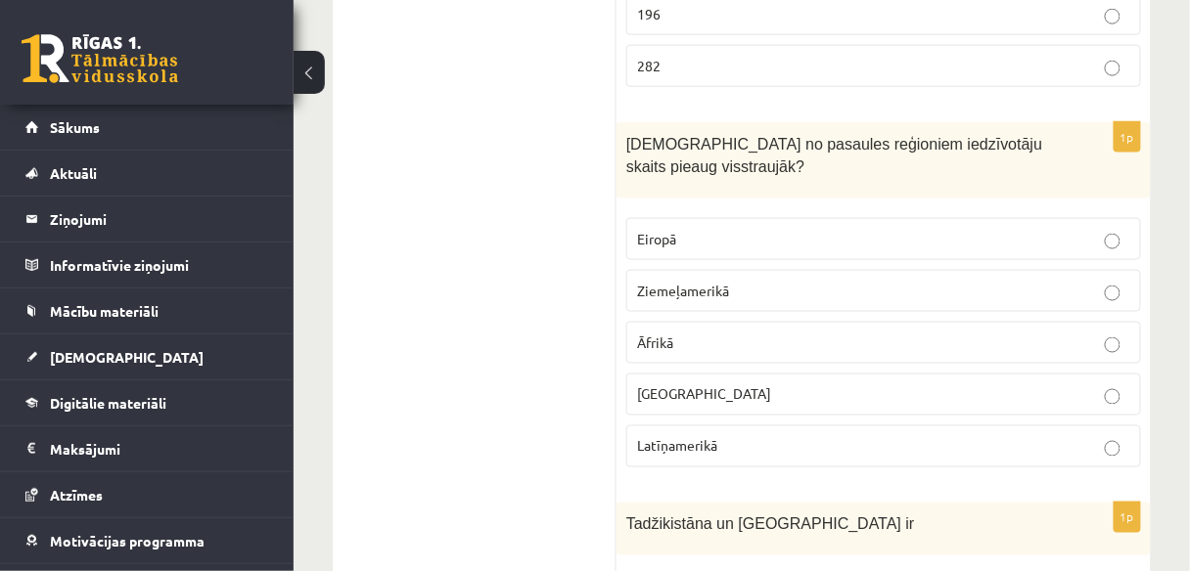
click at [698, 333] on p "Āfrikā" at bounding box center [883, 343] width 493 height 21
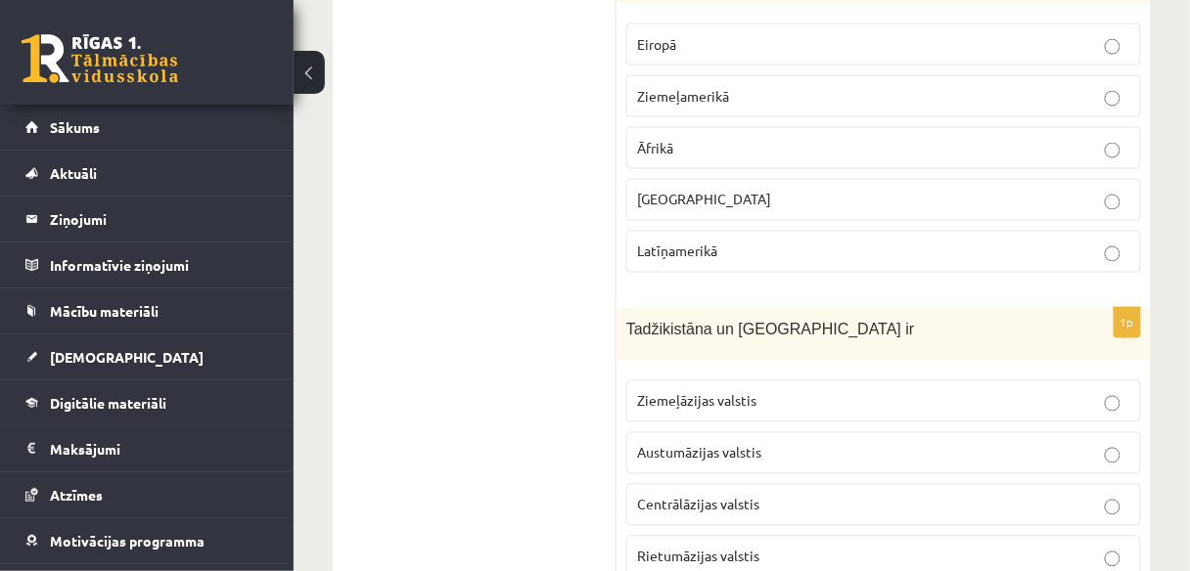
scroll to position [2645, 0]
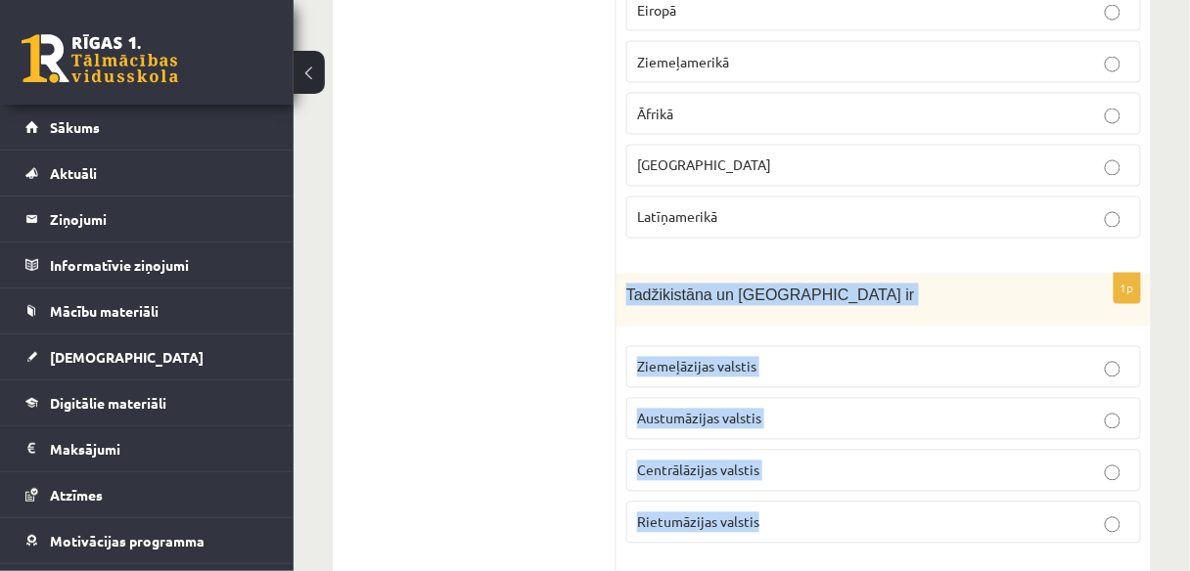
drag, startPoint x: 621, startPoint y: 184, endPoint x: 843, endPoint y: 395, distance: 306.6
click at [843, 395] on div "1p Tadžikistāna un Turkmenistāna ir Ziemeļāzijas valstis Austumāzijas valstis C…" at bounding box center [883, 417] width 534 height 287
copy div "Tadžikistāna un Turkmenistāna ir Ziemeļāzijas valstis Austumāzijas valstis Cent…"
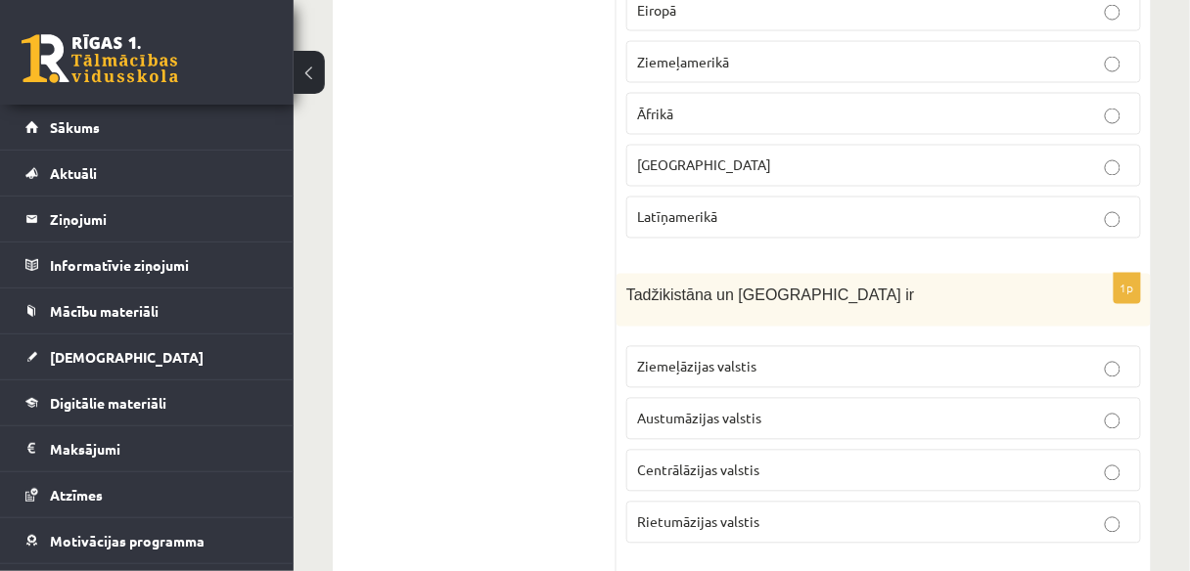
drag, startPoint x: 522, startPoint y: 339, endPoint x: 630, endPoint y: 376, distance: 113.9
click at [680, 462] on span "Centrālāzijas valstis" at bounding box center [698, 471] width 122 height 18
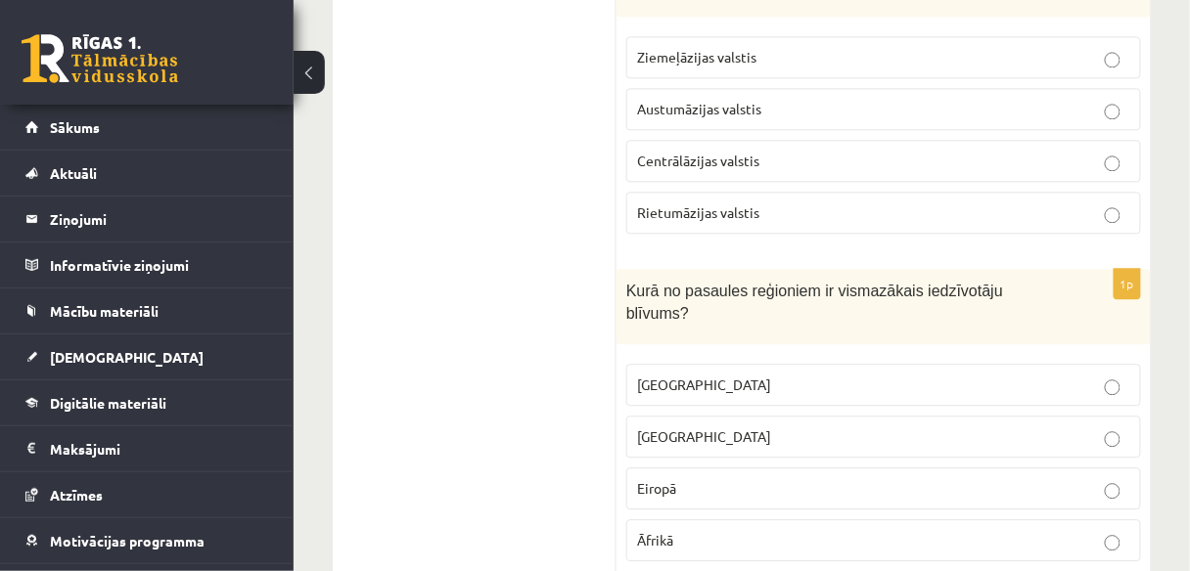
scroll to position [2943, 0]
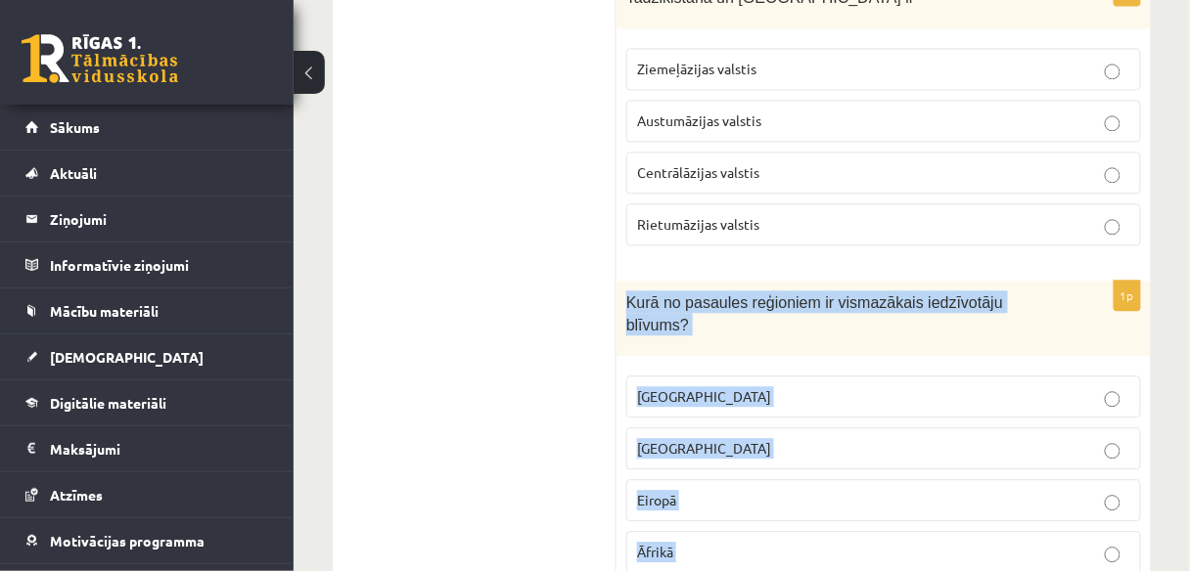
drag, startPoint x: 626, startPoint y: 183, endPoint x: 758, endPoint y: 479, distance: 324.6
click at [758, 479] on div "1p Kurā no pasaules reģioniem ir vismazākais iedzīvotāju blīvums? Austrālijā Āz…" at bounding box center [883, 461] width 534 height 360
copy div "Kurā no pasaules reģioniem ir vismazākais iedzīvotāju blīvums? Austrālijā Āzijā…"
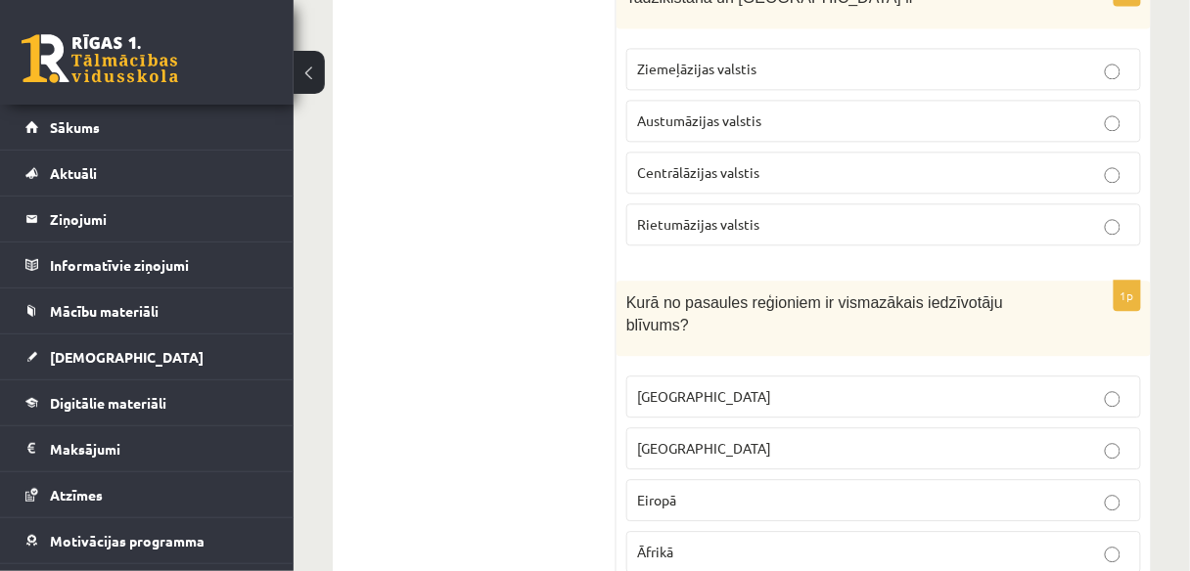
drag, startPoint x: 493, startPoint y: 286, endPoint x: 703, endPoint y: 290, distance: 209.4
click at [732, 386] on p "Austrālijā" at bounding box center [883, 396] width 493 height 21
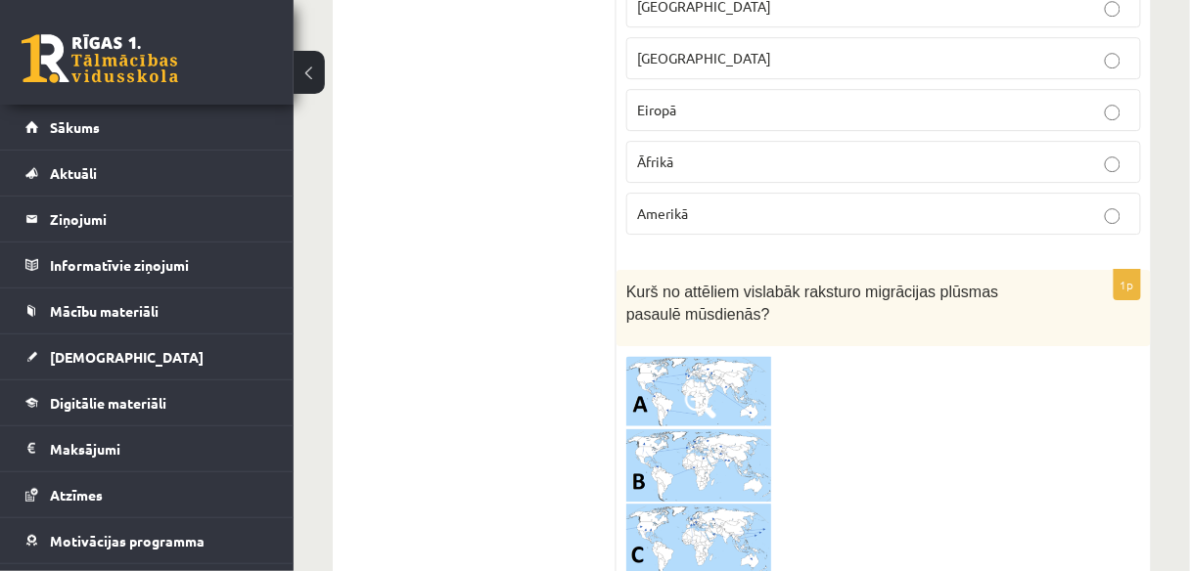
scroll to position [3379, 0]
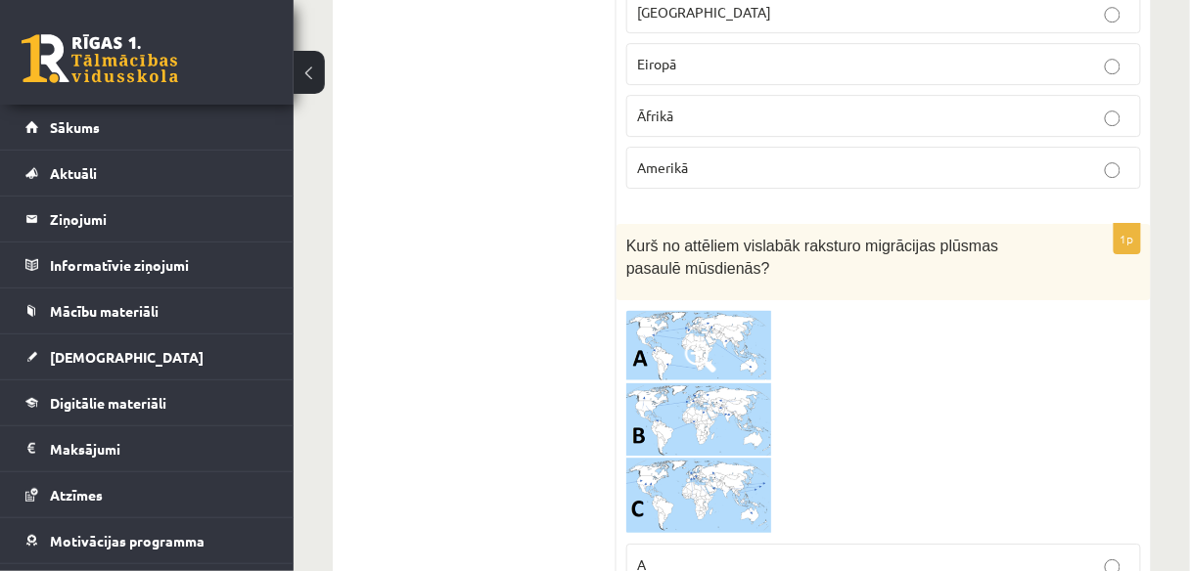
click at [688, 310] on img at bounding box center [699, 422] width 147 height 225
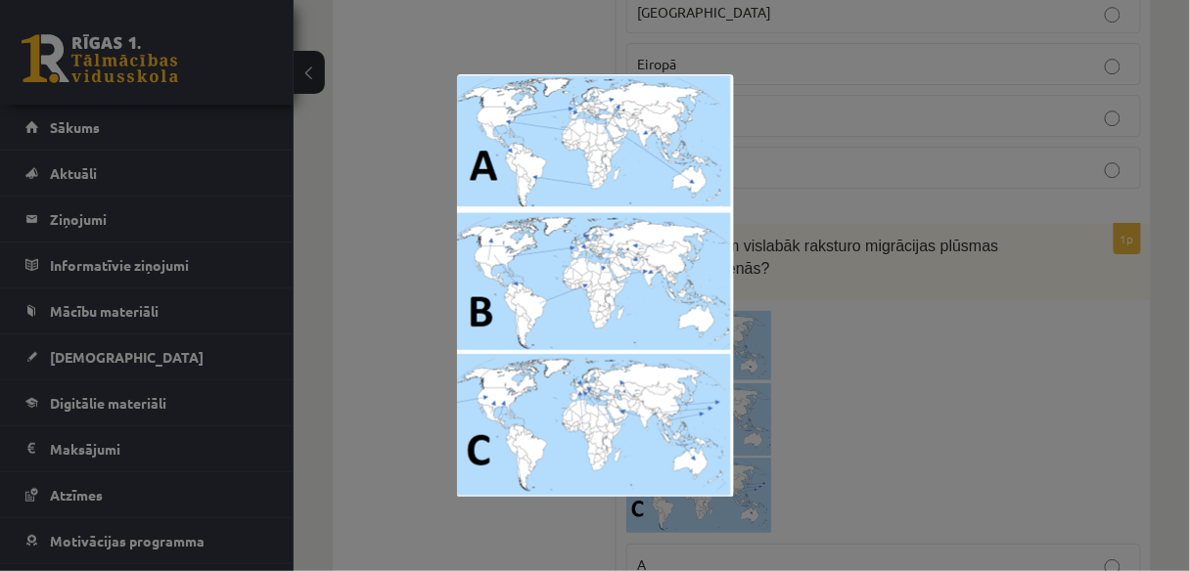
click at [853, 328] on div at bounding box center [595, 285] width 1190 height 571
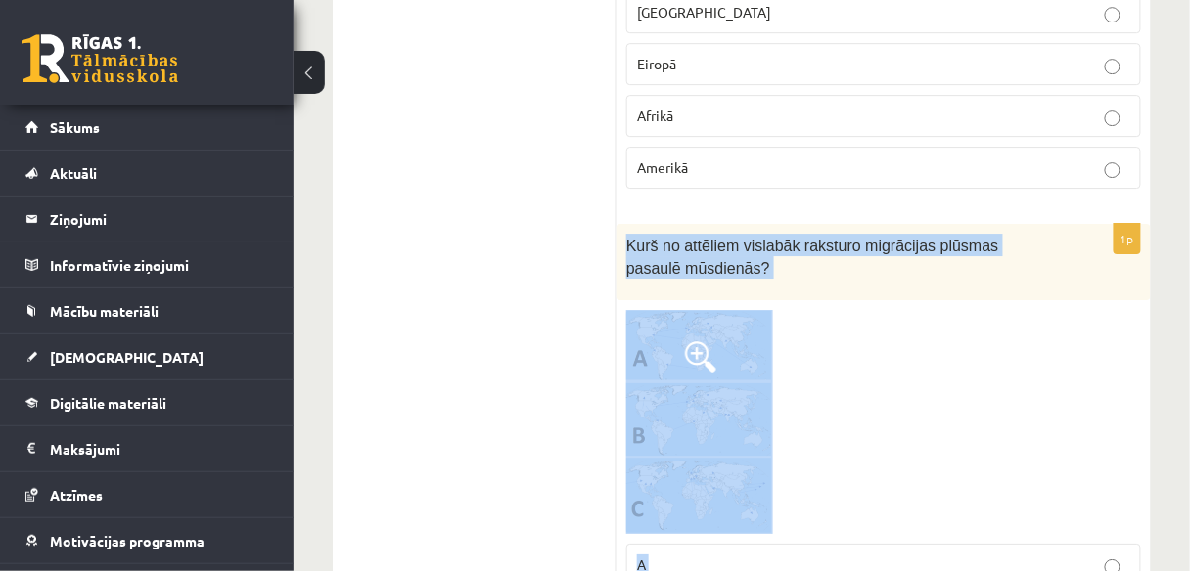
drag, startPoint x: 633, startPoint y: 100, endPoint x: 868, endPoint y: 510, distance: 472.4
click at [868, 510] on div "1p Kurš no attēliem vislabāk raksturo migrācijas plūsmas pasaulē mūsdienās? A B…" at bounding box center [883, 464] width 534 height 481
copy div "Kurš no attēliem vislabāk raksturo migrācijas plūsmas pasaulē mūsdienās? A B C"
click at [704, 310] on img at bounding box center [699, 422] width 147 height 225
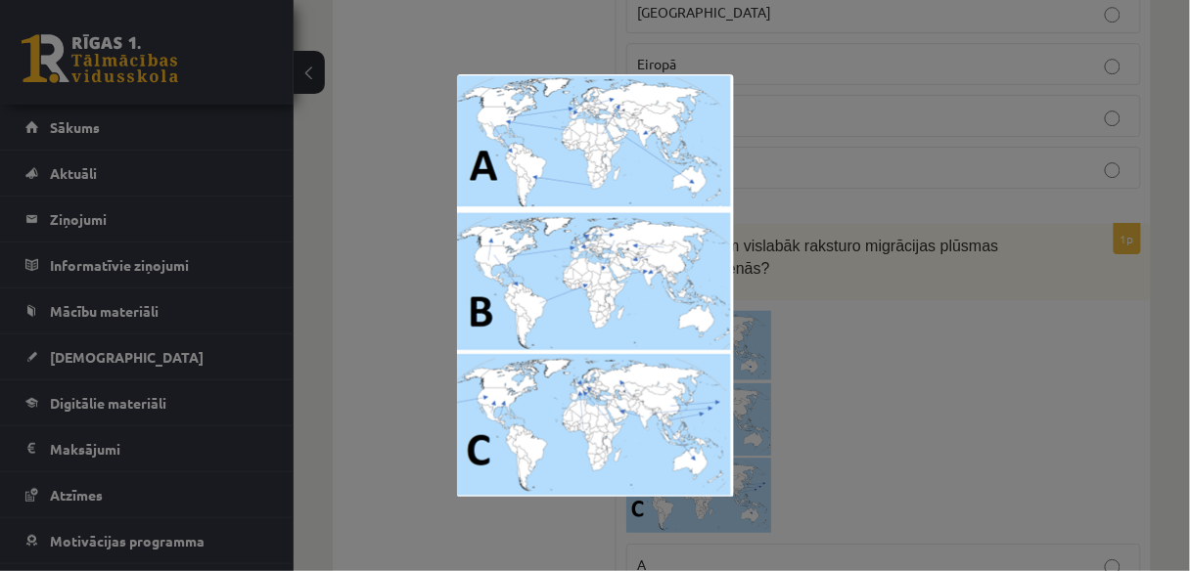
drag, startPoint x: 811, startPoint y: 306, endPoint x: 801, endPoint y: 299, distance: 11.9
click at [810, 303] on div at bounding box center [595, 285] width 1190 height 571
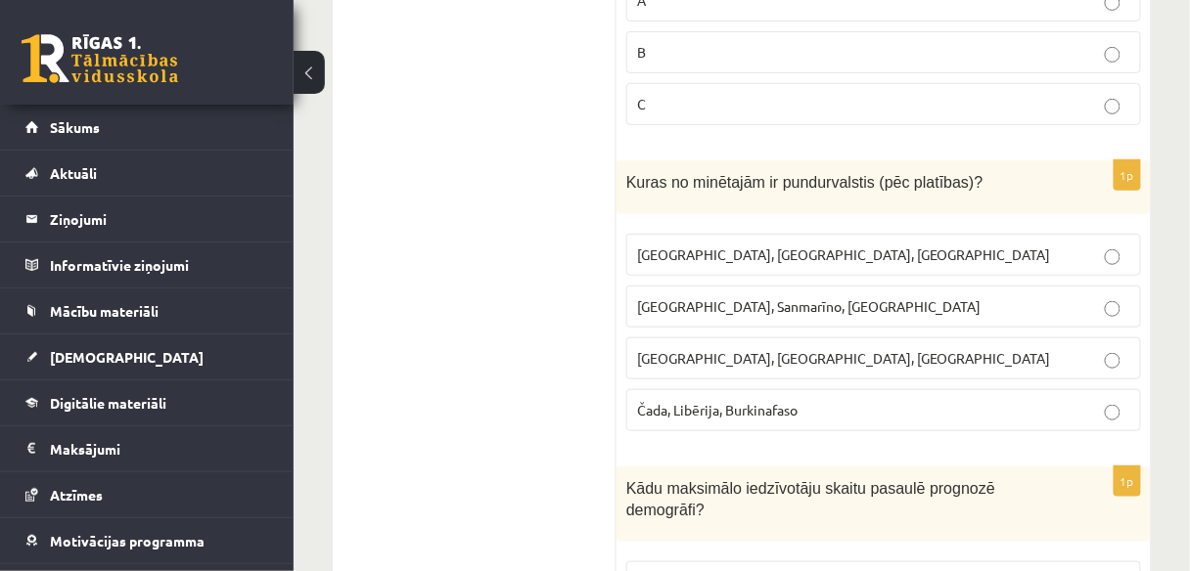
scroll to position [3829, 0]
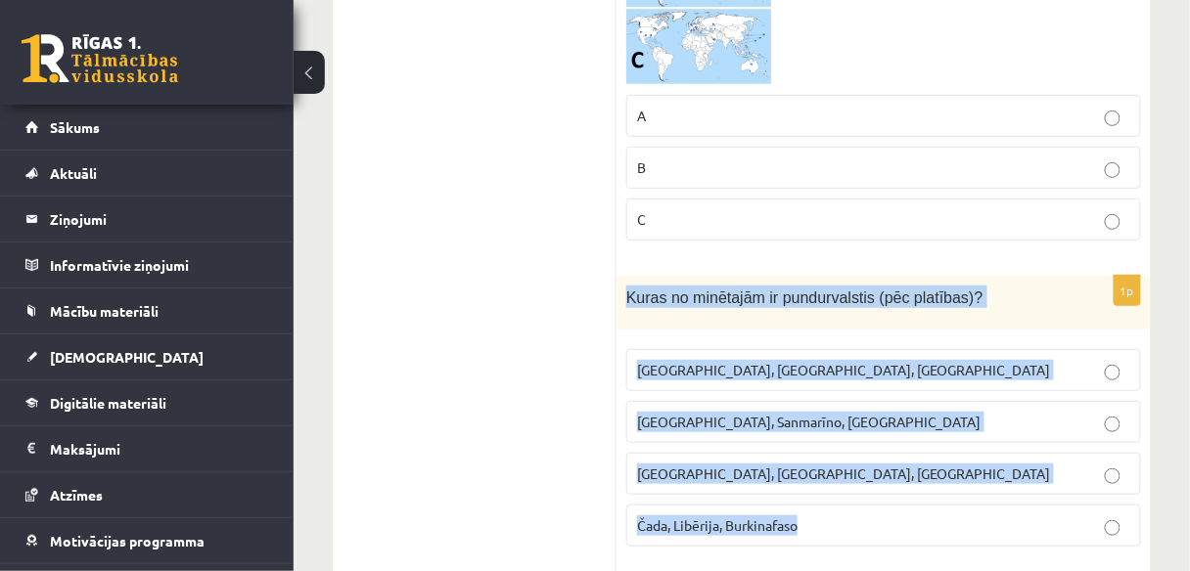
drag, startPoint x: 627, startPoint y: 155, endPoint x: 864, endPoint y: 391, distance: 334.9
click at [864, 391] on div "1p Kuras no minētajām ir pundurvalstis (pēc platības)? Latvija, Lietuva, Igauni…" at bounding box center [883, 419] width 534 height 287
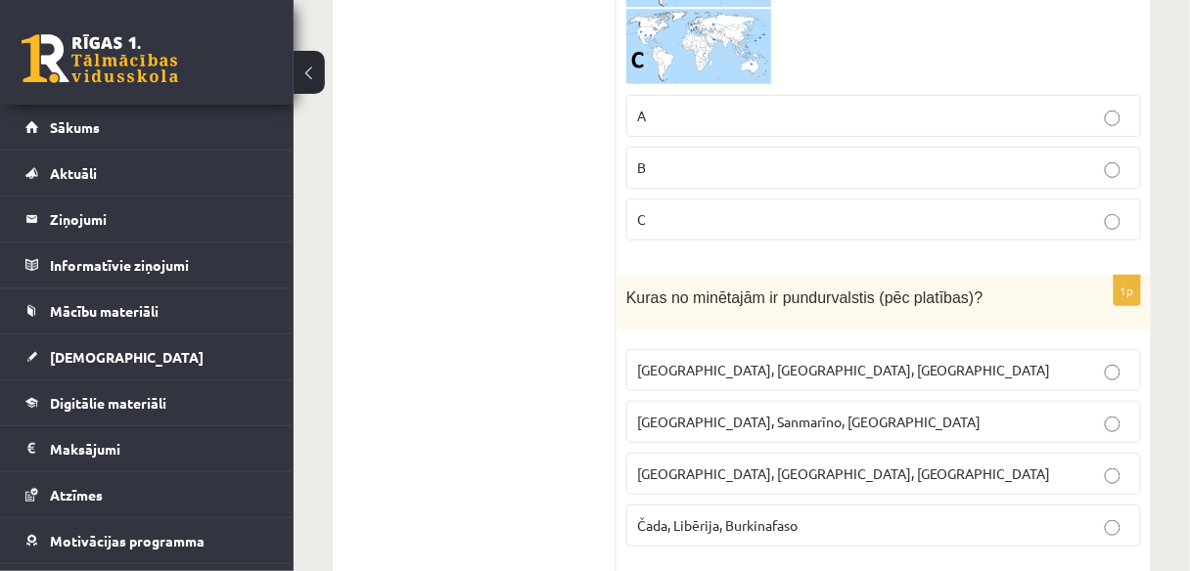
click at [763, 401] on label "Monako, Sanmarīno, Luksemburga" at bounding box center [883, 422] width 515 height 42
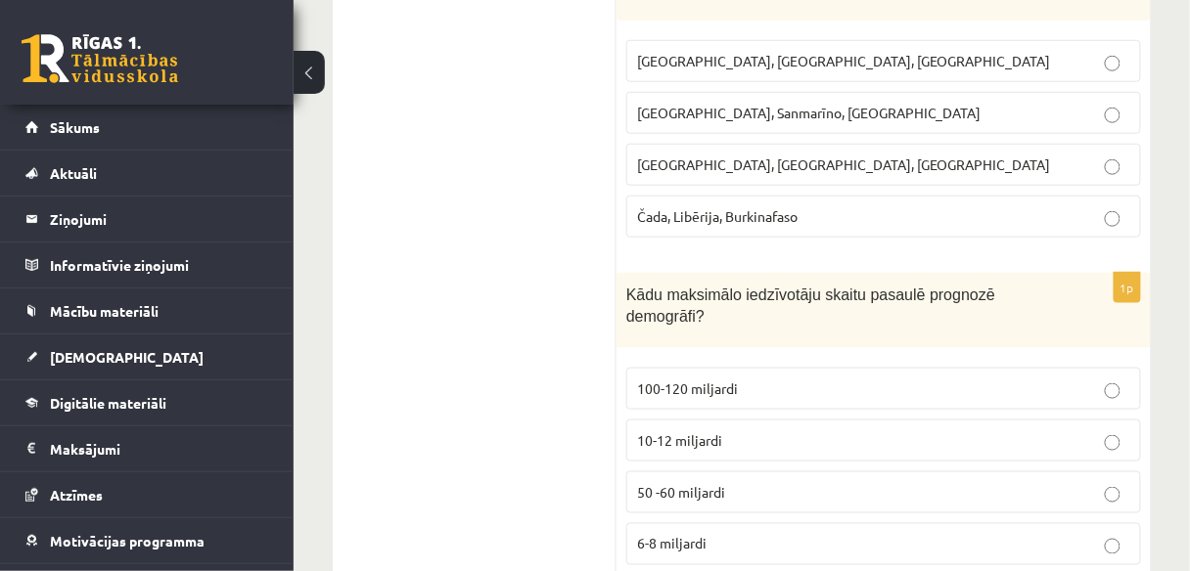
scroll to position [4149, 0]
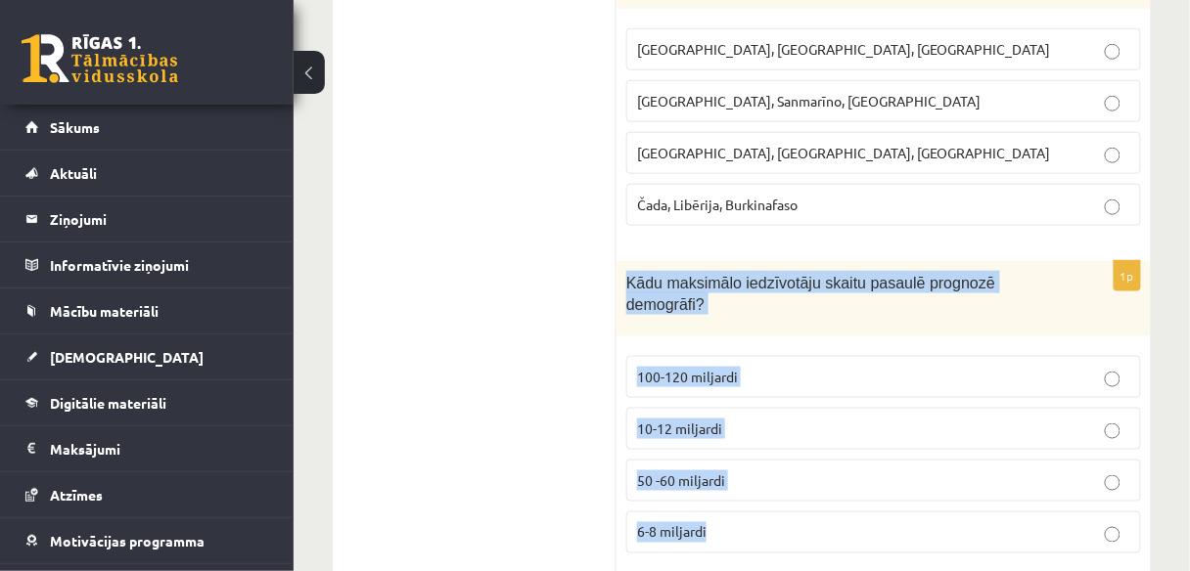
drag, startPoint x: 623, startPoint y: 134, endPoint x: 754, endPoint y: 351, distance: 253.7
click at [754, 351] on div "1p Kādu maksimālo iedzīvotāju skaitu pasaulē prognozē demogrāfi? 100-120 miljar…" at bounding box center [883, 415] width 534 height 308
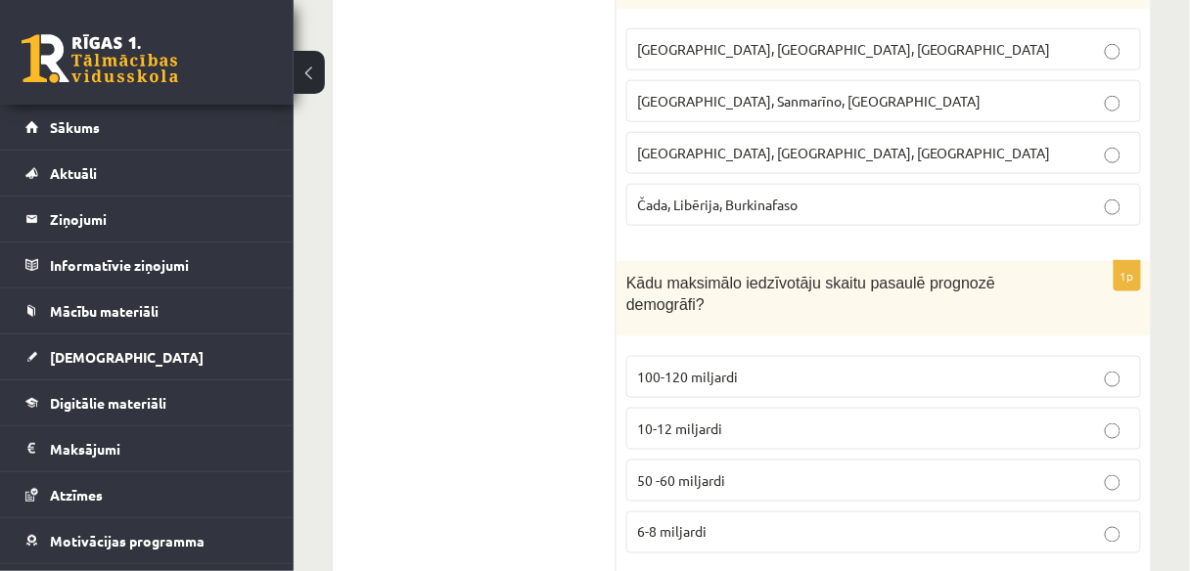
click at [772, 419] on p "10-12 miljardi" at bounding box center [883, 429] width 493 height 21
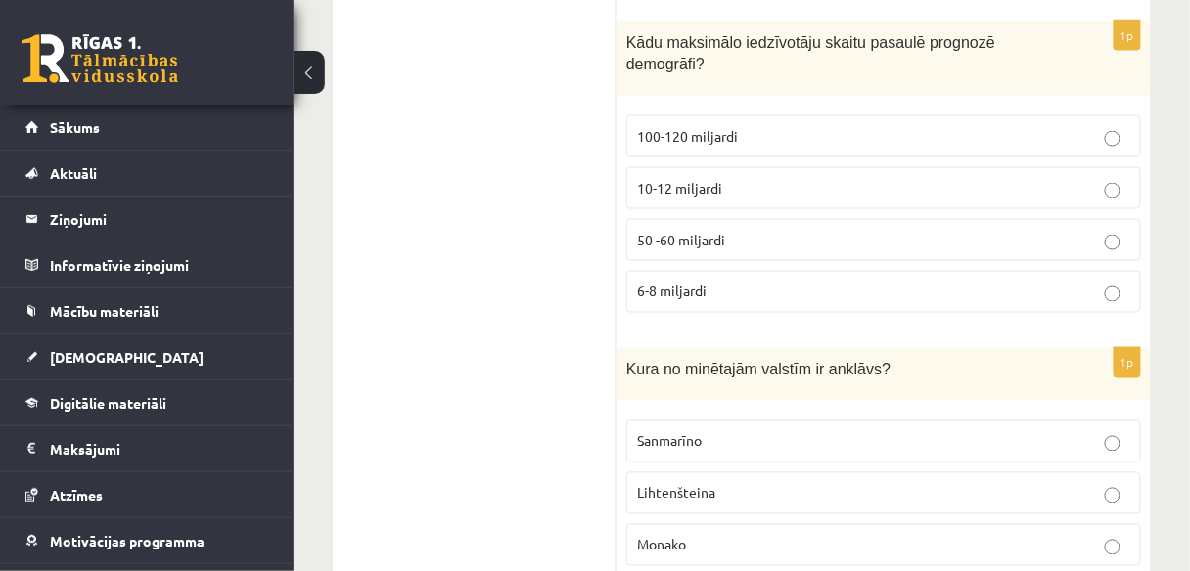
scroll to position [4413, 0]
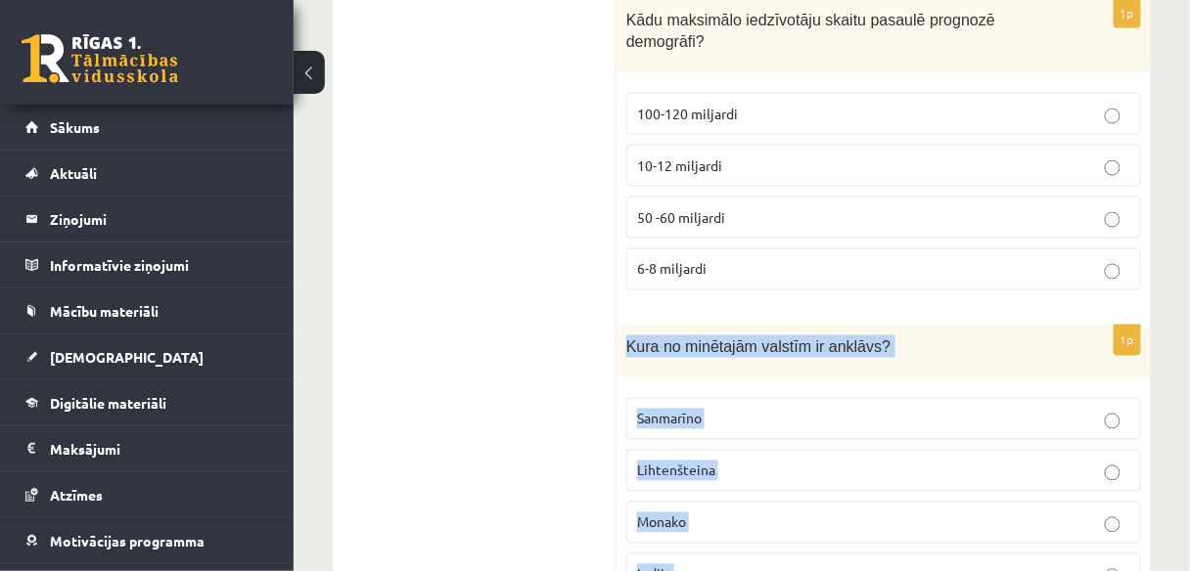
drag, startPoint x: 624, startPoint y: 169, endPoint x: 739, endPoint y: 434, distance: 288.8
click at [739, 434] on div "1p Kura no minētajām valstīm ir anklāvs? Sanmarīno Lihtenšteina Monako Indija P…" at bounding box center [883, 495] width 534 height 339
click at [642, 566] on span "Indija" at bounding box center [654, 575] width 34 height 18
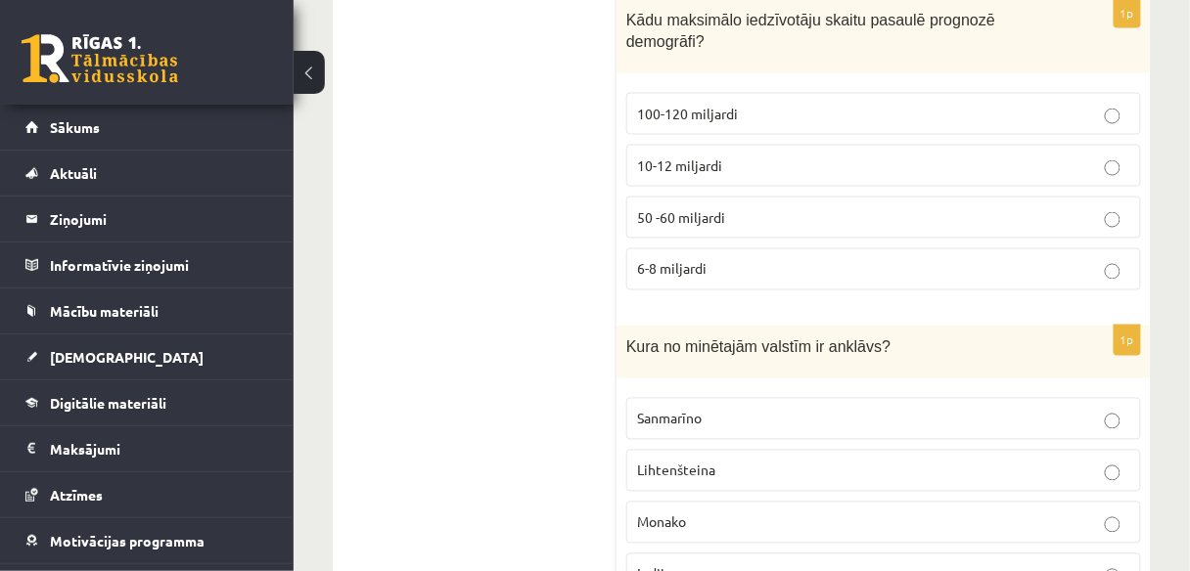
click at [709, 409] on p "Sanmarīno" at bounding box center [883, 419] width 493 height 21
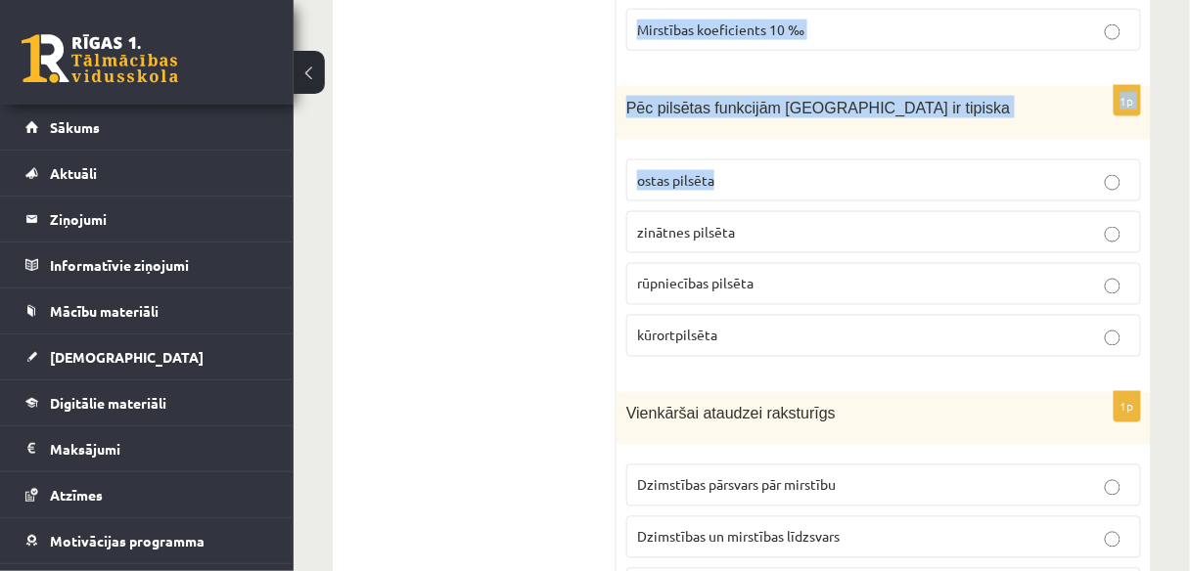
scroll to position [6202, 0]
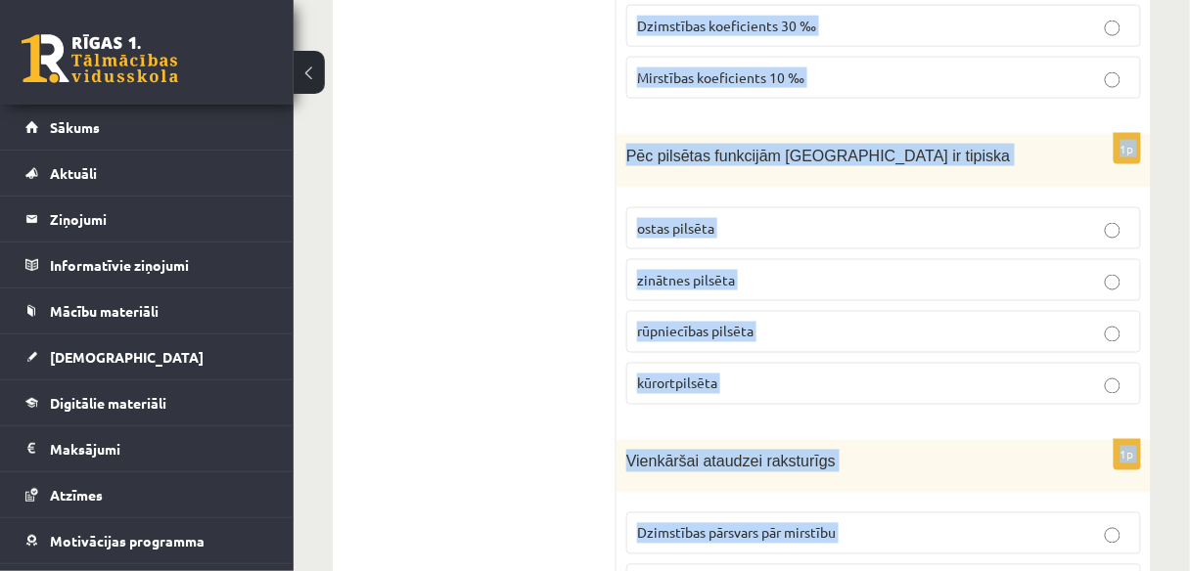
drag, startPoint x: 626, startPoint y: 114, endPoint x: 870, endPoint y: 489, distance: 447.0
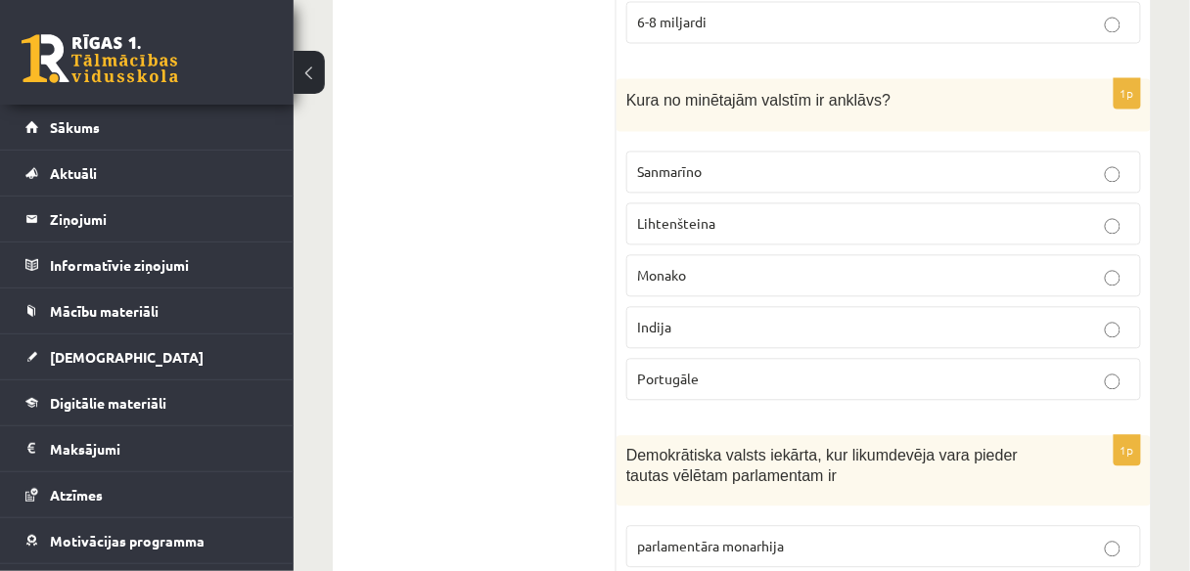
scroll to position [4764, 0]
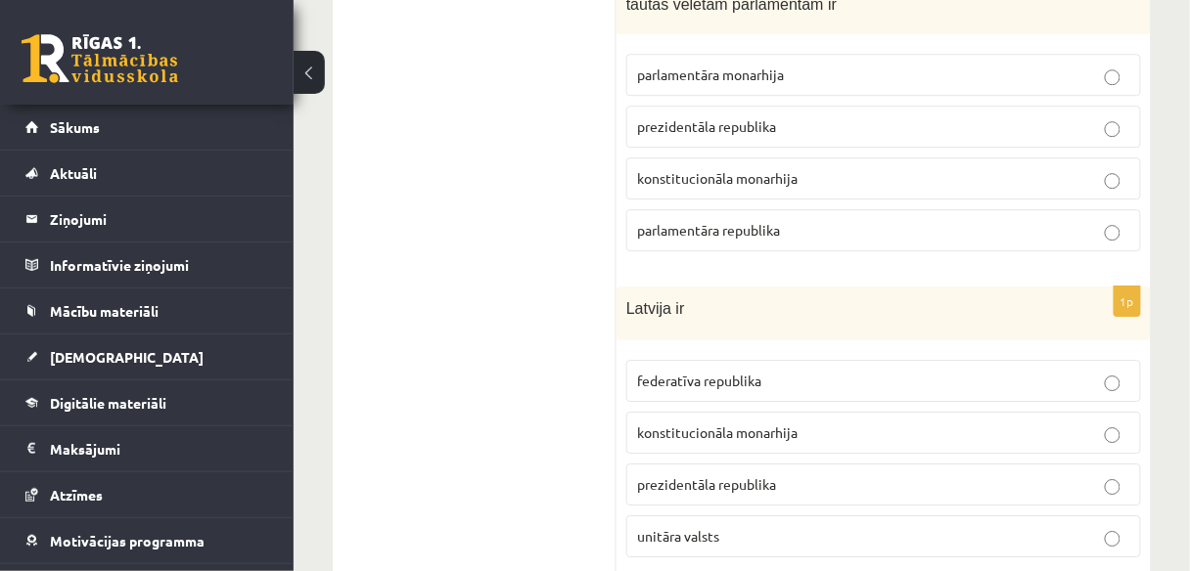
scroll to position [5144, 0]
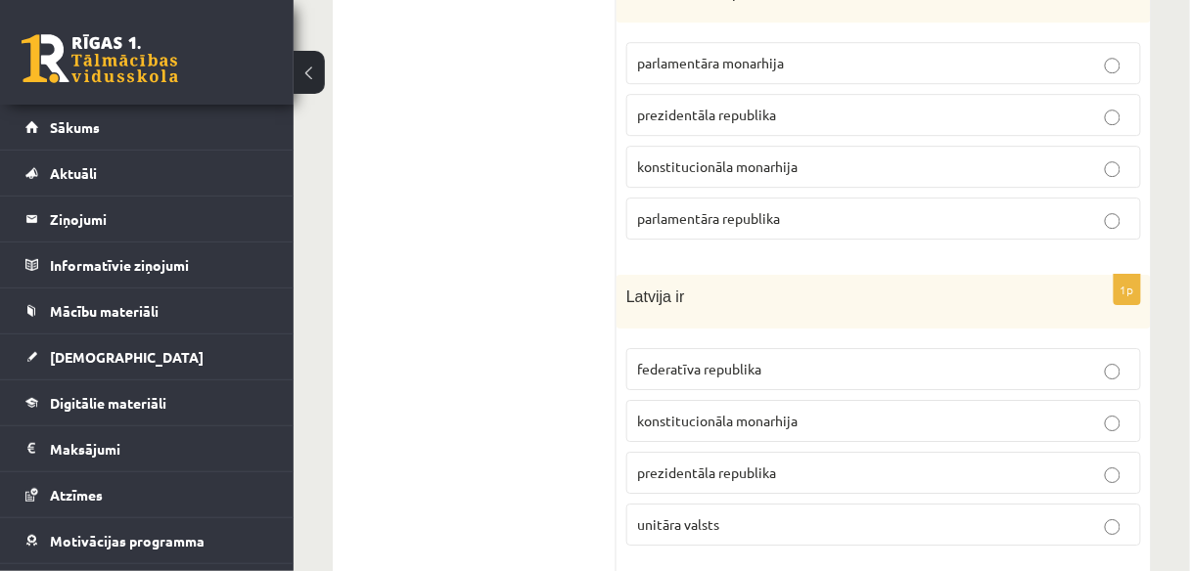
drag, startPoint x: 887, startPoint y: 352, endPoint x: 974, endPoint y: 350, distance: 86.1
click at [888, 515] on p "unitāra valsts" at bounding box center [883, 525] width 493 height 21
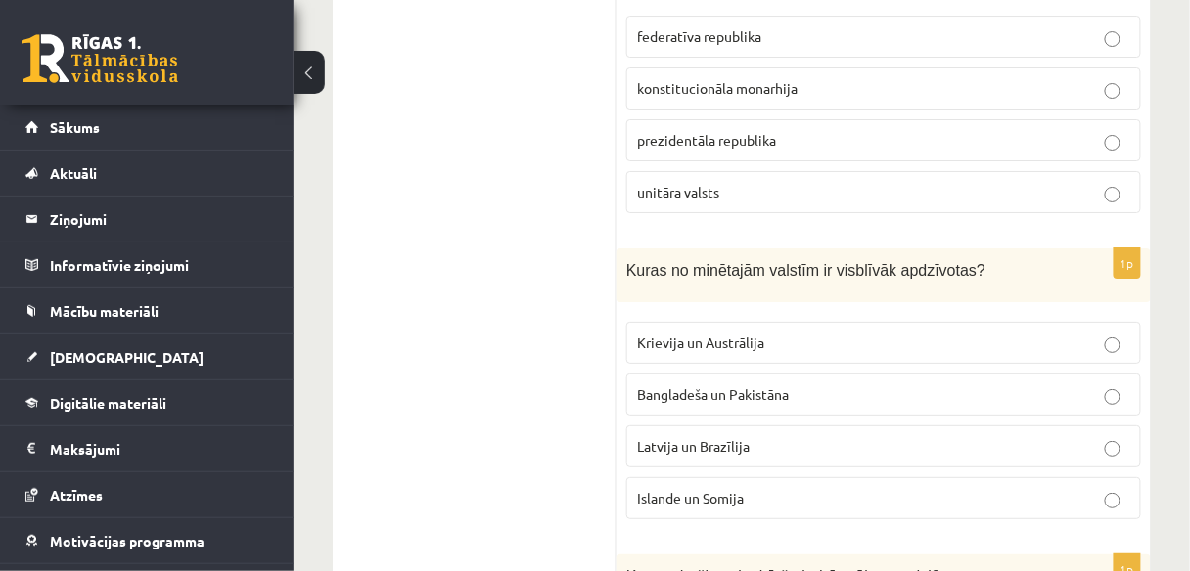
scroll to position [5442, 0]
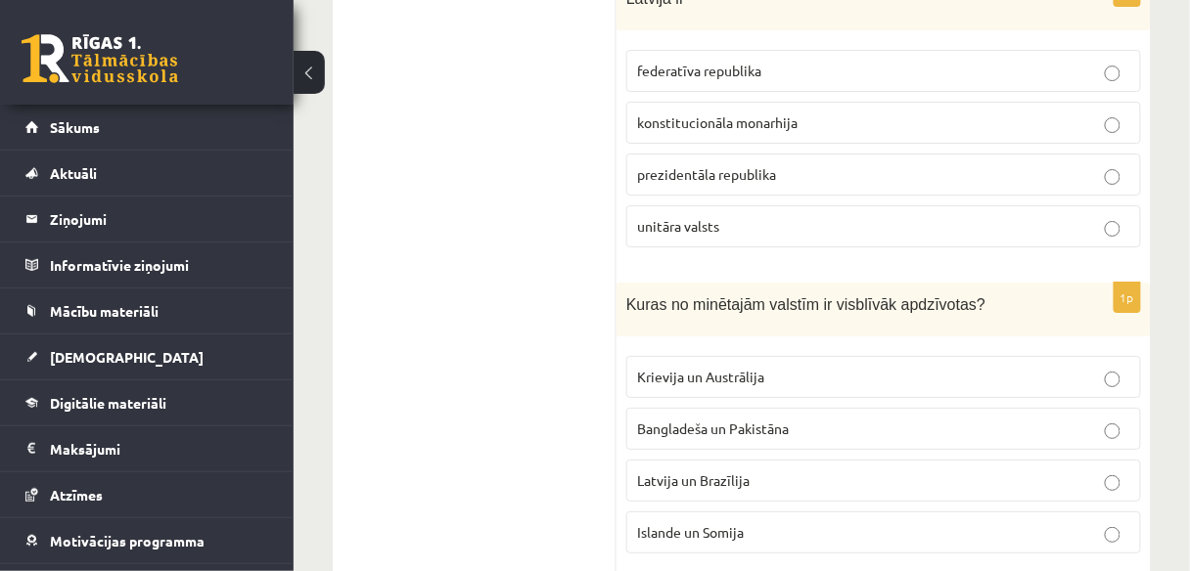
click at [735, 420] on span "Bangladeša un Pakistāna" at bounding box center [713, 429] width 152 height 18
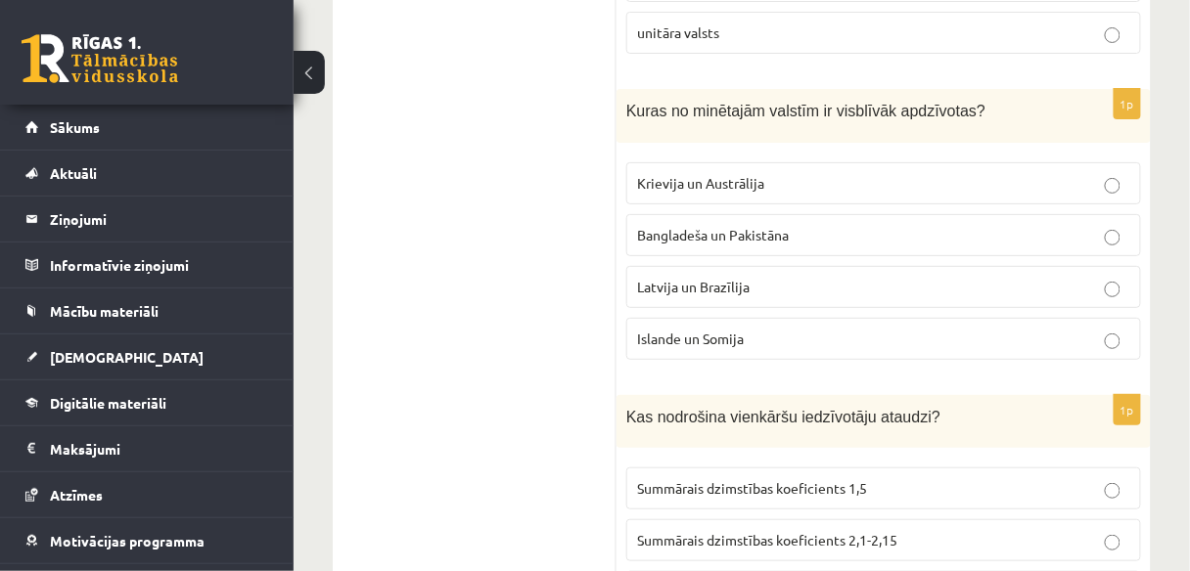
scroll to position [5658, 0]
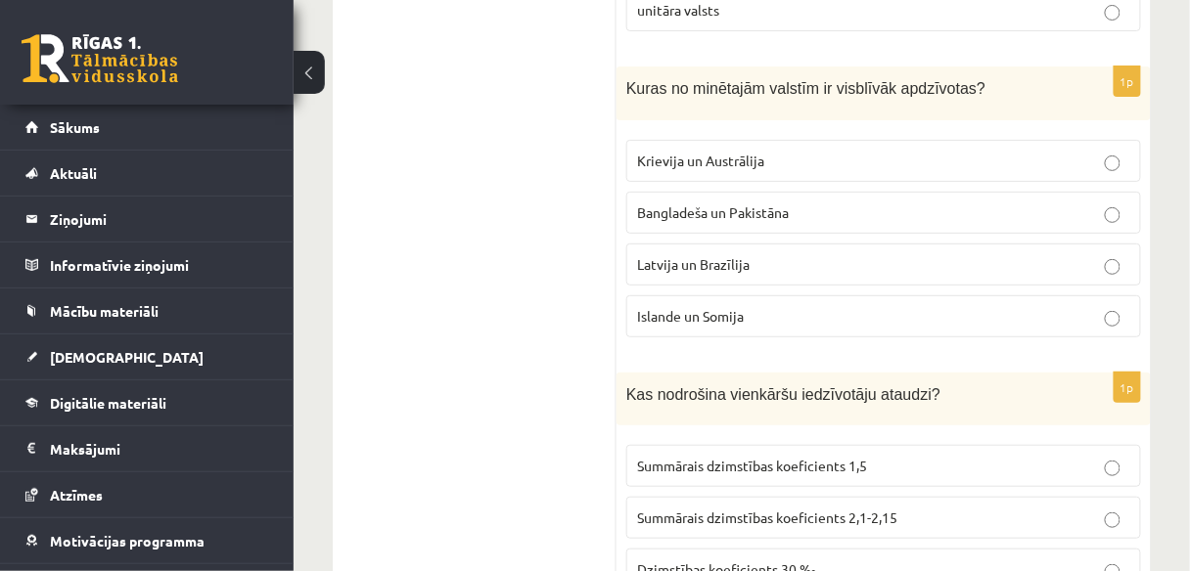
click at [766, 509] on span "Summārais dzimstības koeficients 2,1-2,15" at bounding box center [767, 518] width 260 height 18
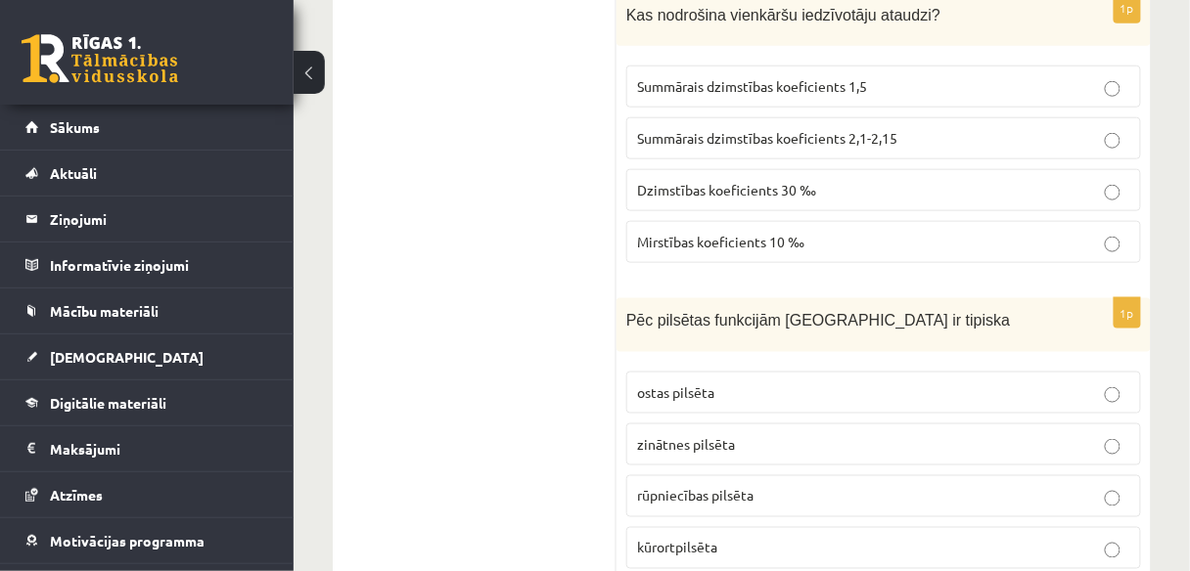
scroll to position [6061, 0]
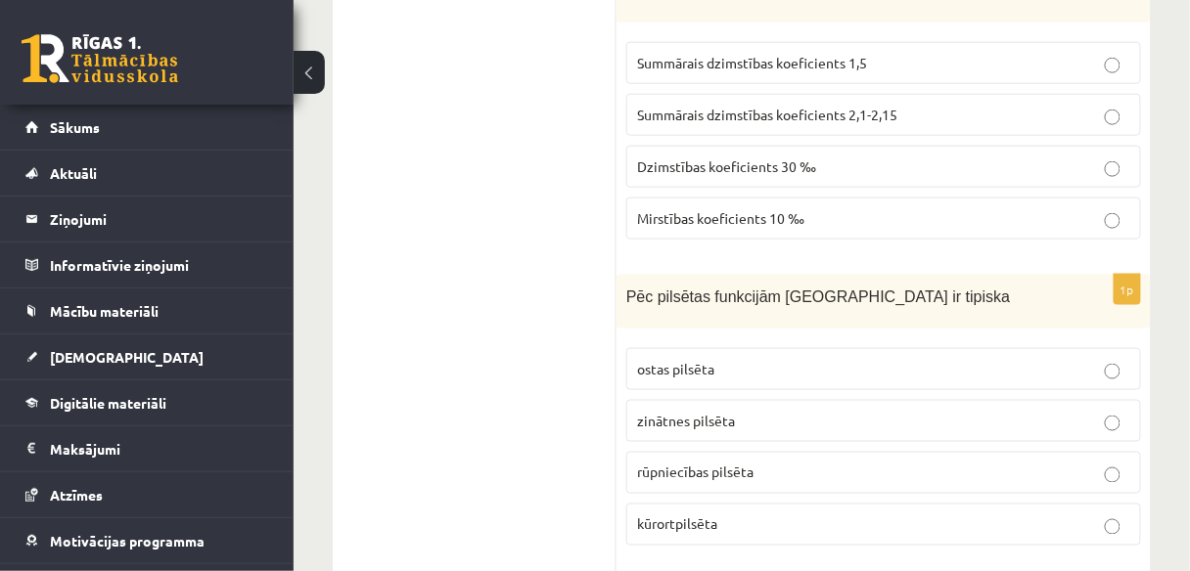
click at [734, 515] on p "kūrortpilsēta" at bounding box center [883, 525] width 493 height 21
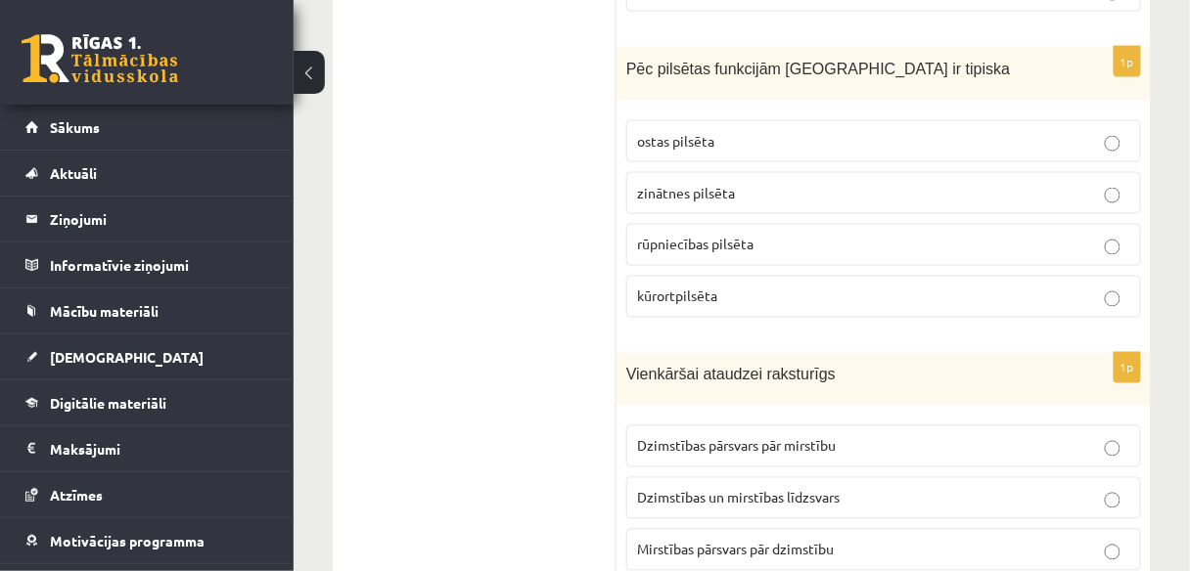
scroll to position [6347, 0]
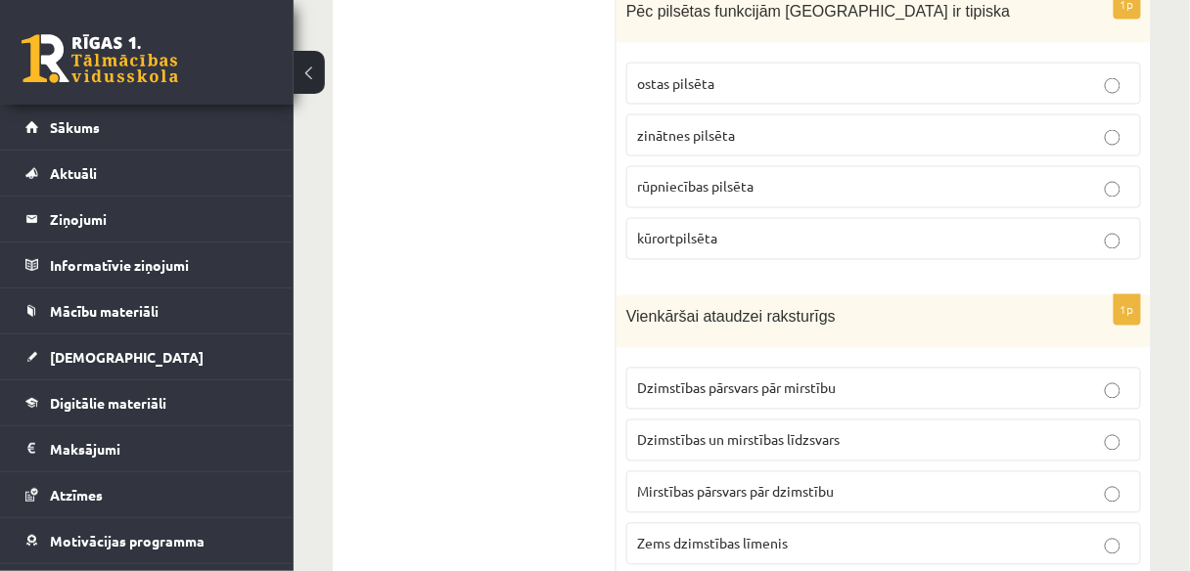
click at [624, 295] on div "Vienkāršai ataudzei raksturīgs" at bounding box center [883, 322] width 534 height 54
click at [805, 380] on span "Dzimstības pārsvars pār mirstību" at bounding box center [736, 389] width 199 height 18
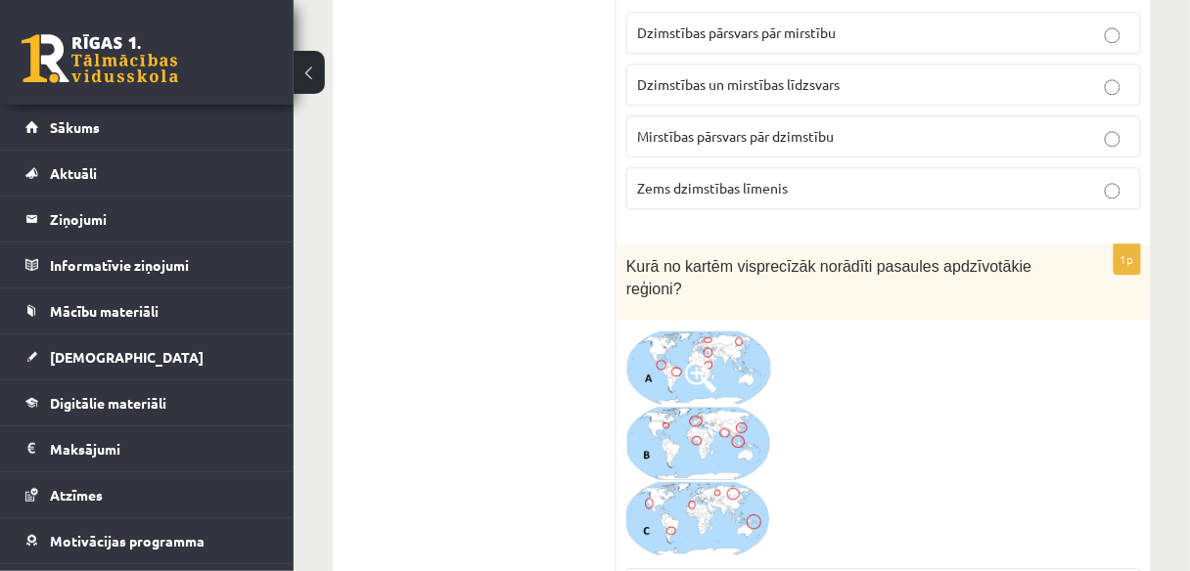
scroll to position [6715, 0]
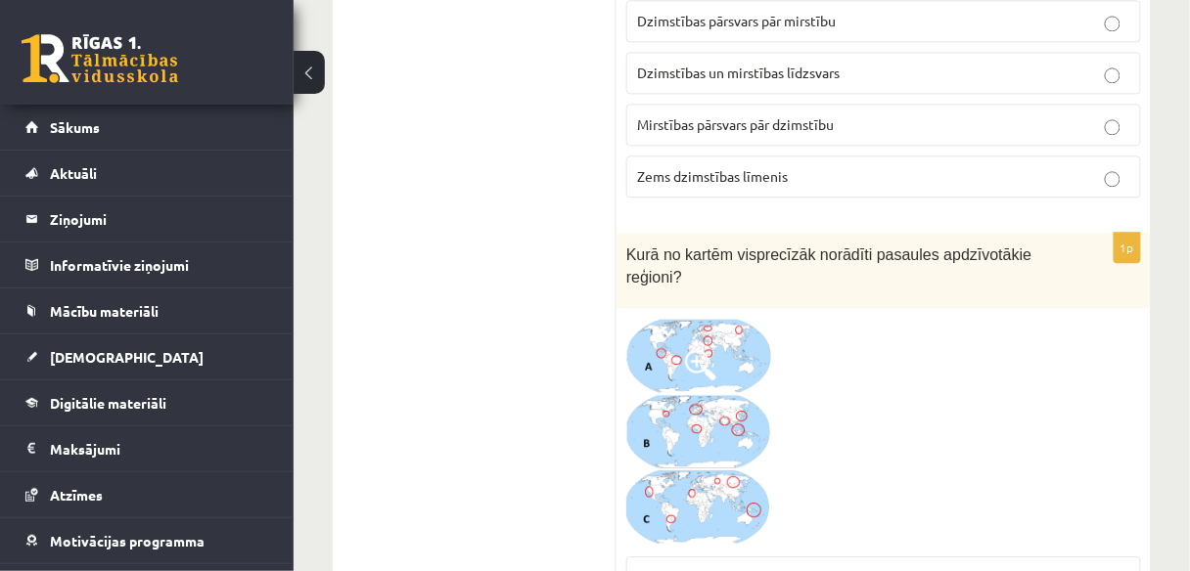
click at [724, 318] on img at bounding box center [699, 432] width 147 height 228
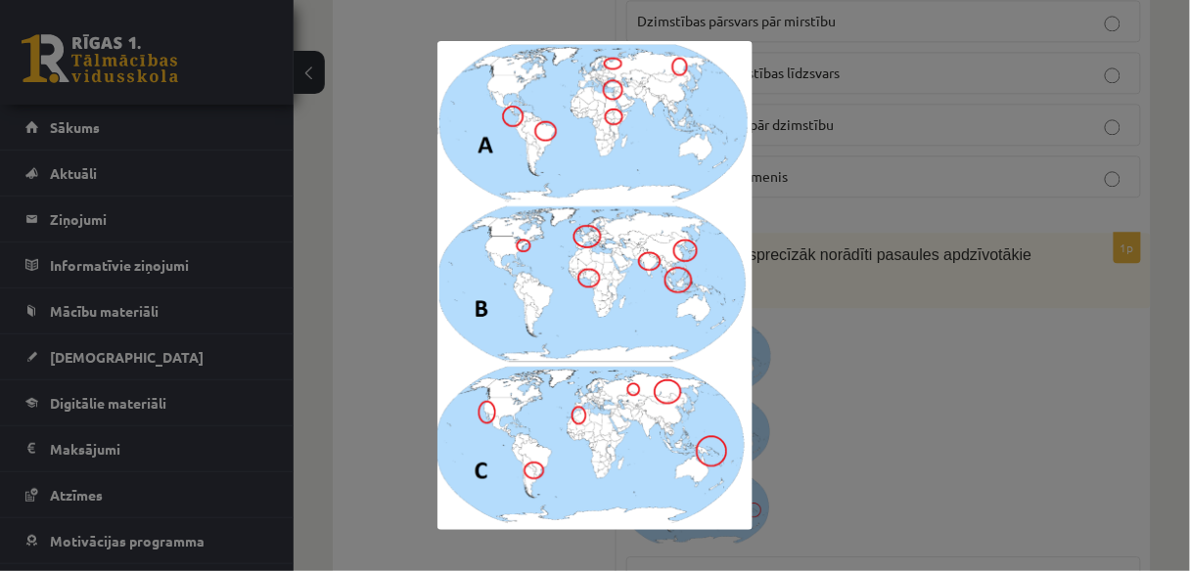
click at [1028, 557] on div at bounding box center [595, 285] width 1190 height 571
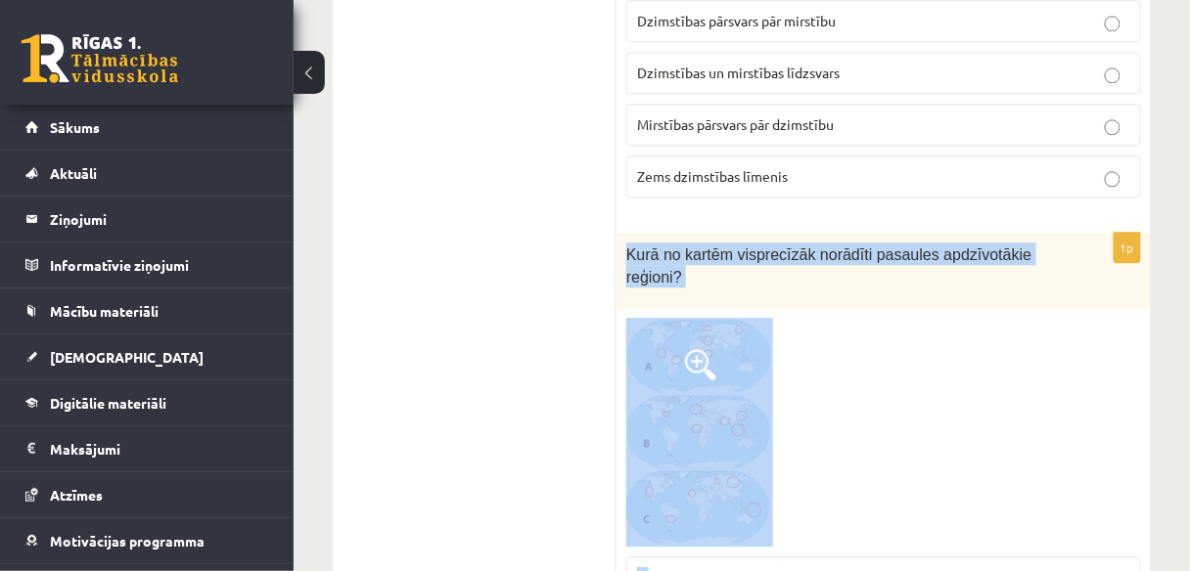
drag, startPoint x: 638, startPoint y: 78, endPoint x: 714, endPoint y: 512, distance: 440.1
click at [714, 512] on div "1p Kurā no kartēm visprecīzāk norādīti pasaules apdzīvotākie reģioni? A B C" at bounding box center [883, 475] width 534 height 484
click at [754, 318] on img at bounding box center [699, 432] width 147 height 228
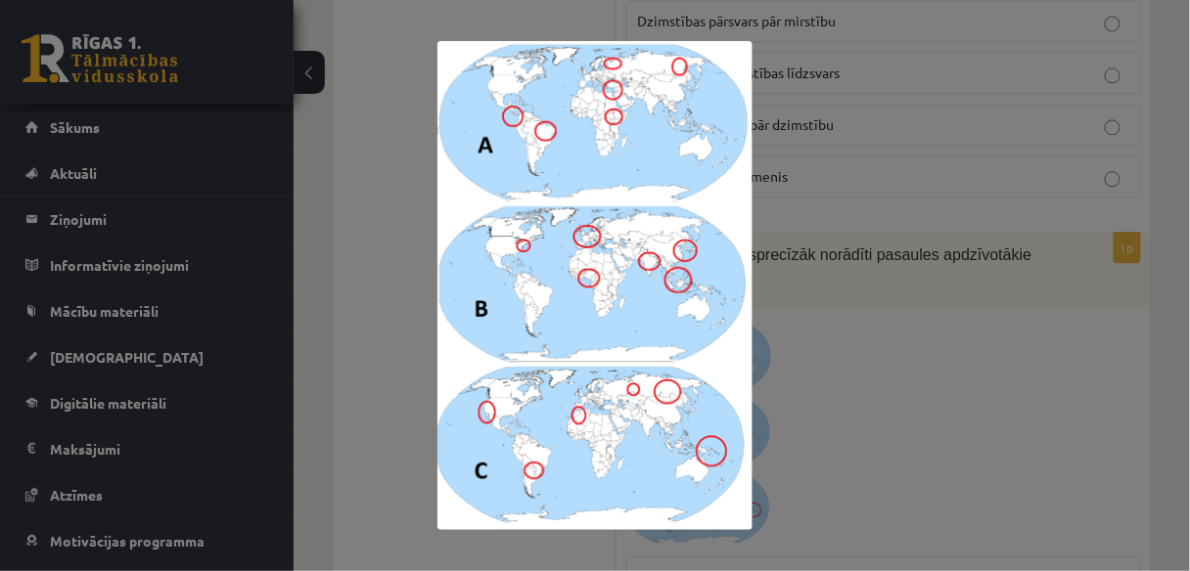
click at [888, 276] on div at bounding box center [595, 285] width 1190 height 571
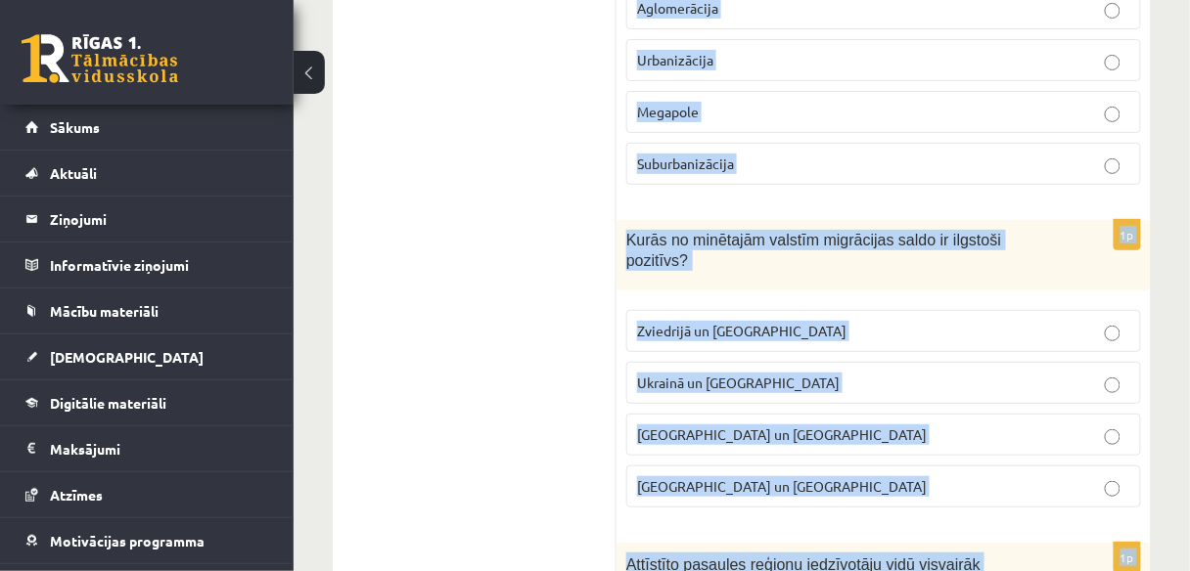
scroll to position [9457, 0]
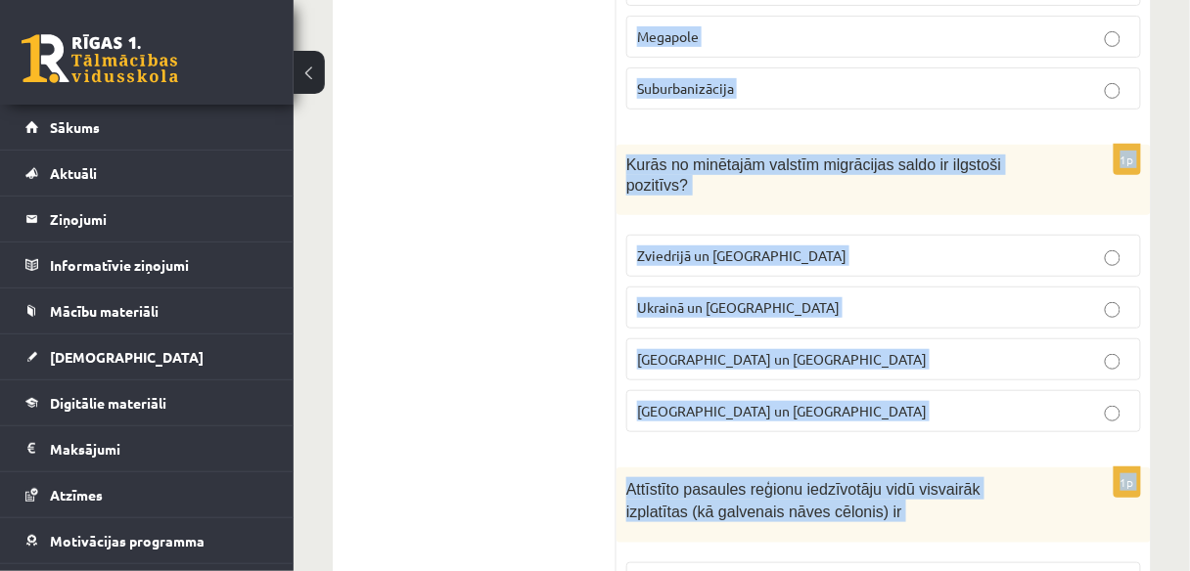
drag, startPoint x: 617, startPoint y: 278, endPoint x: 839, endPoint y: 475, distance: 296.7
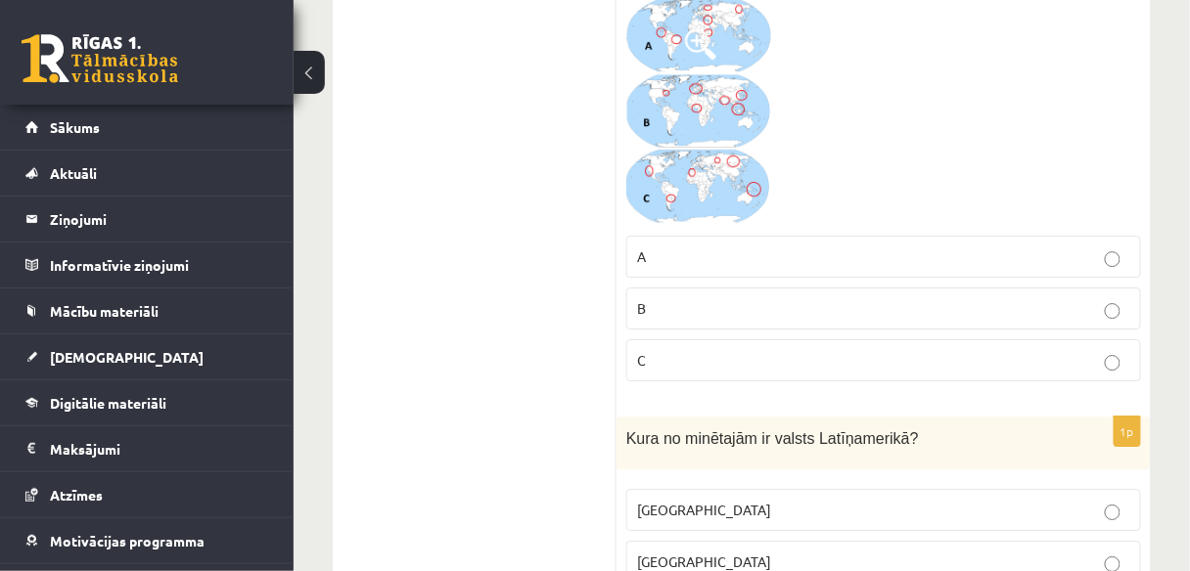
scroll to position [7140, 0]
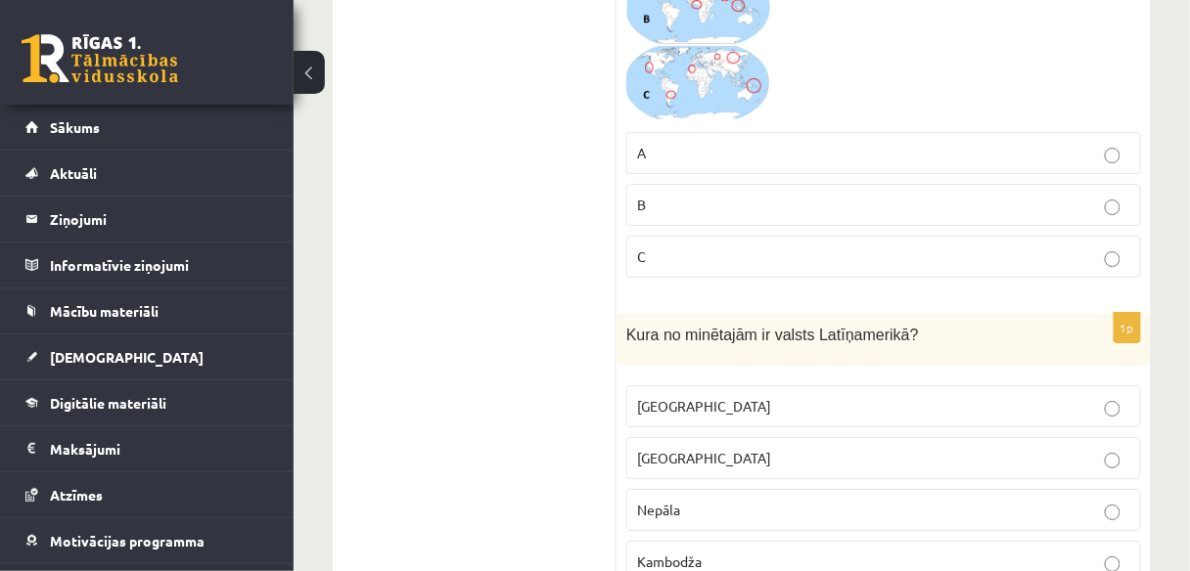
click at [742, 385] on label "Meksika" at bounding box center [883, 406] width 515 height 42
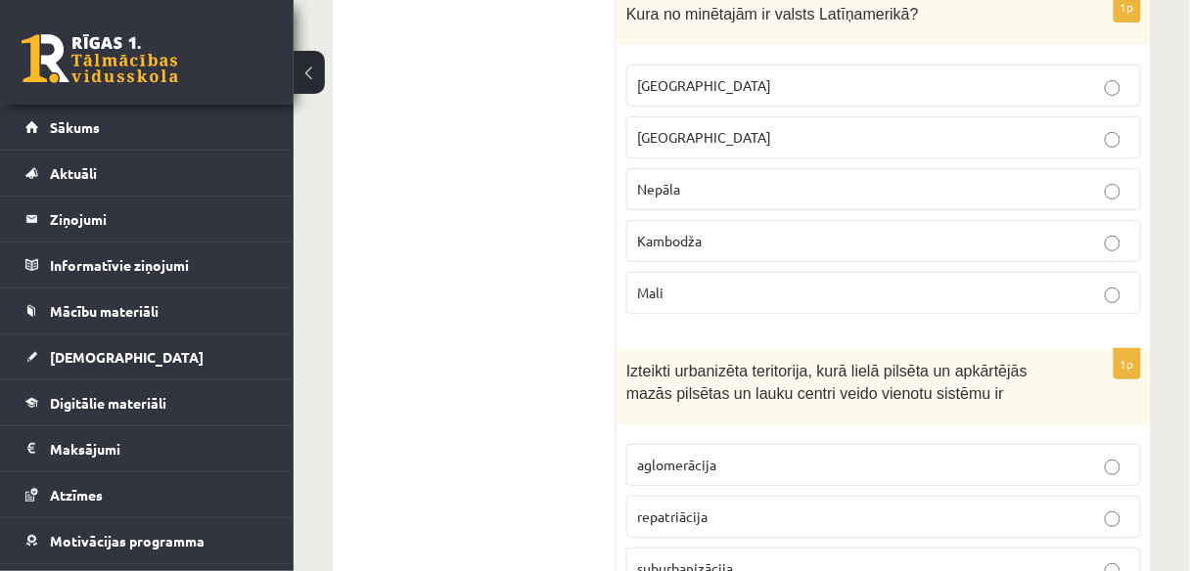
scroll to position [7495, 0]
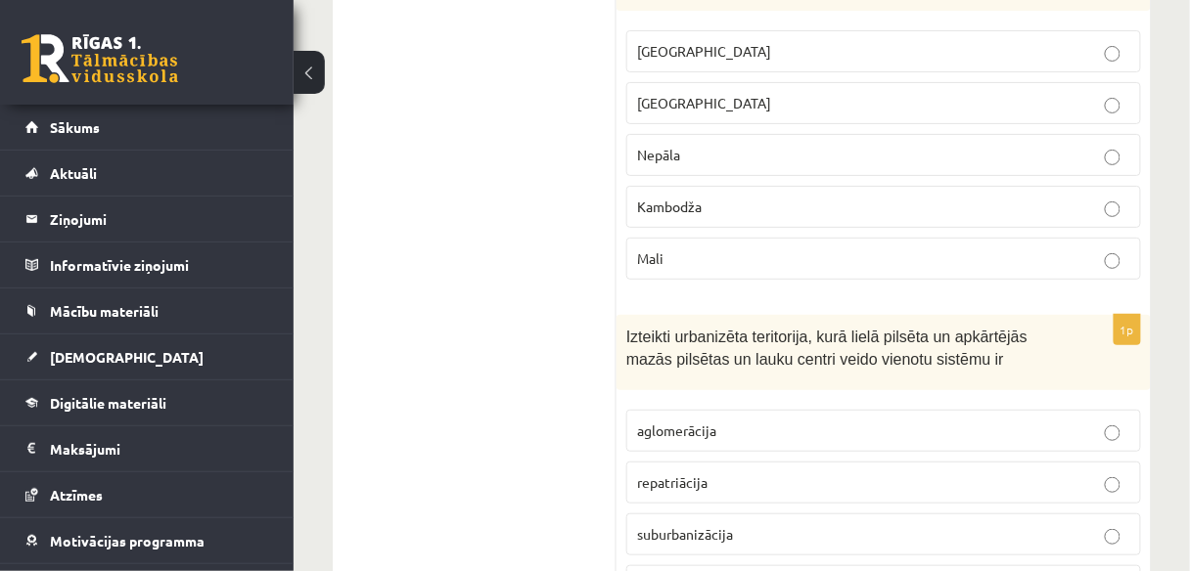
click at [681, 422] on span "aglomerācija" at bounding box center [676, 431] width 79 height 18
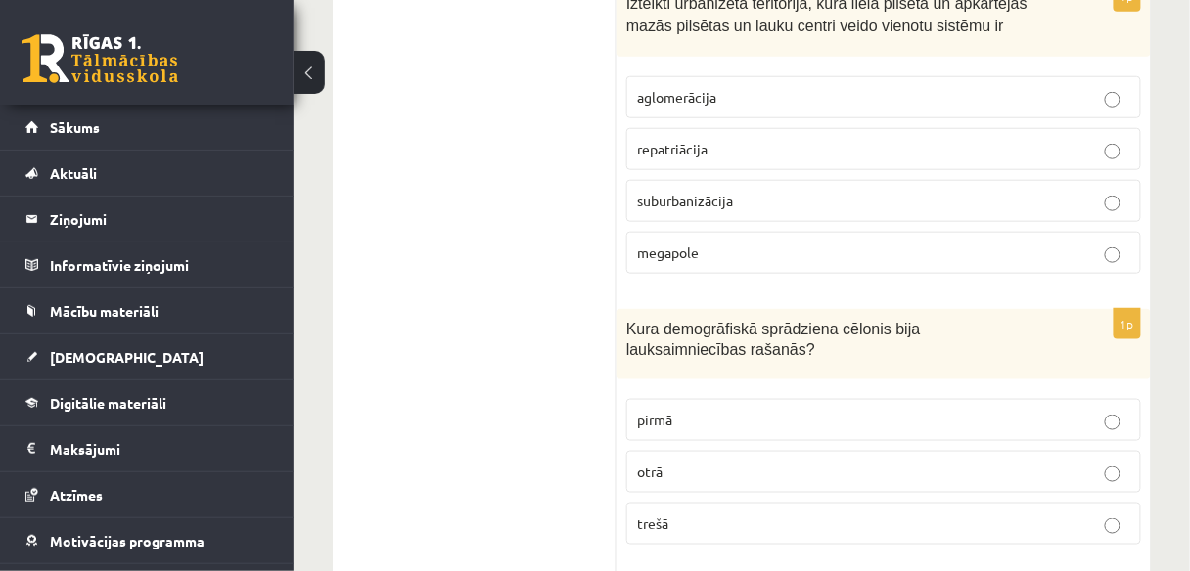
scroll to position [7863, 0]
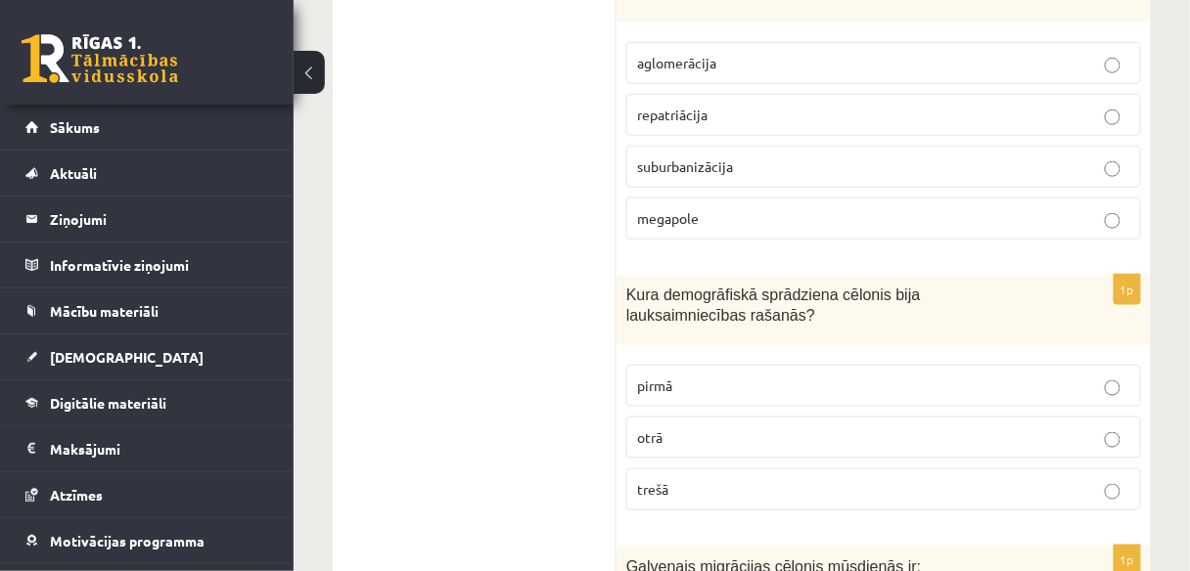
click at [703, 376] on p "pirmā" at bounding box center [883, 386] width 493 height 21
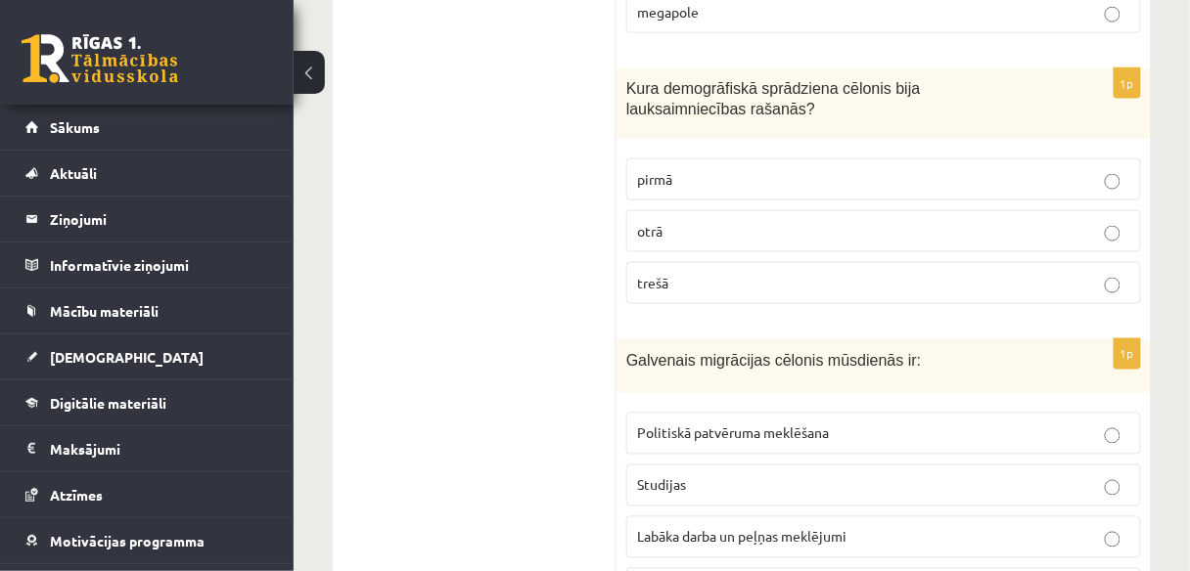
scroll to position [8103, 0]
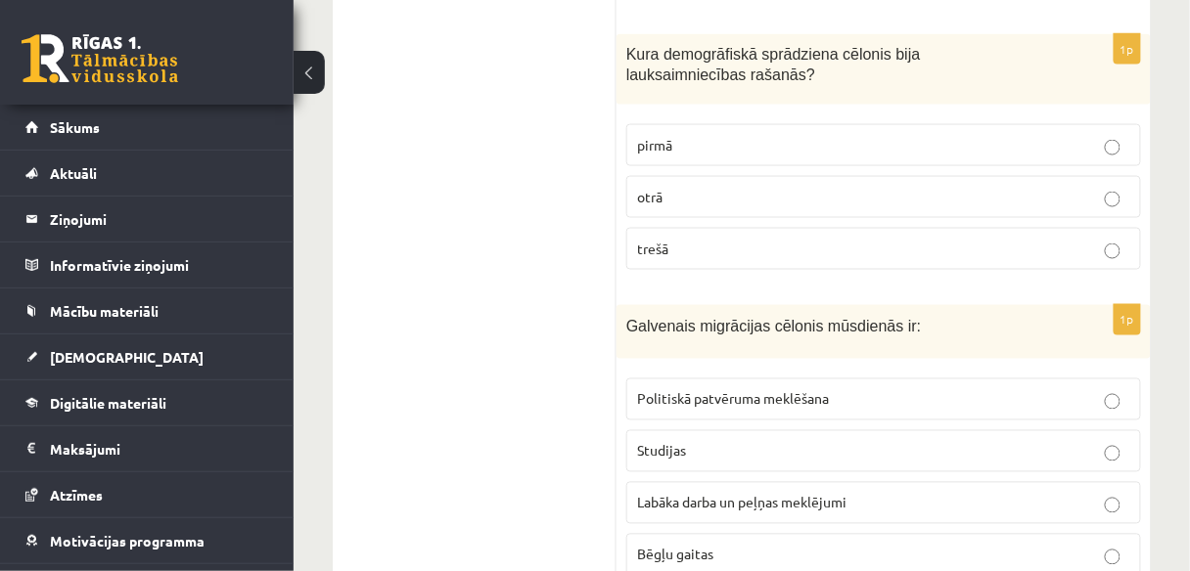
click at [854, 493] on p "Labāka darba un peļņas meklējumi" at bounding box center [883, 503] width 493 height 21
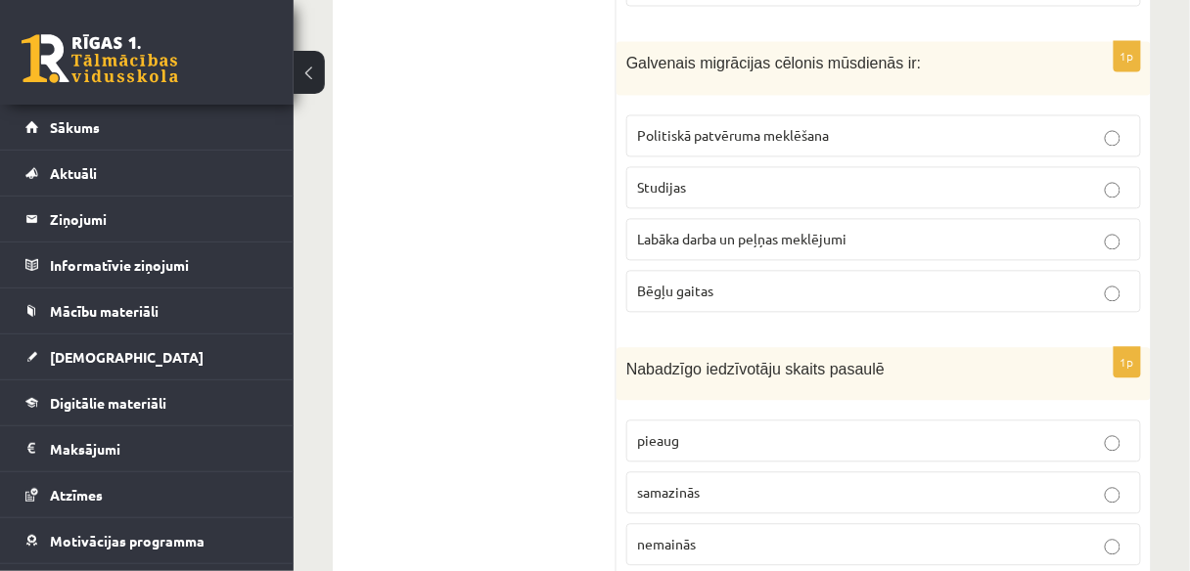
scroll to position [8413, 0]
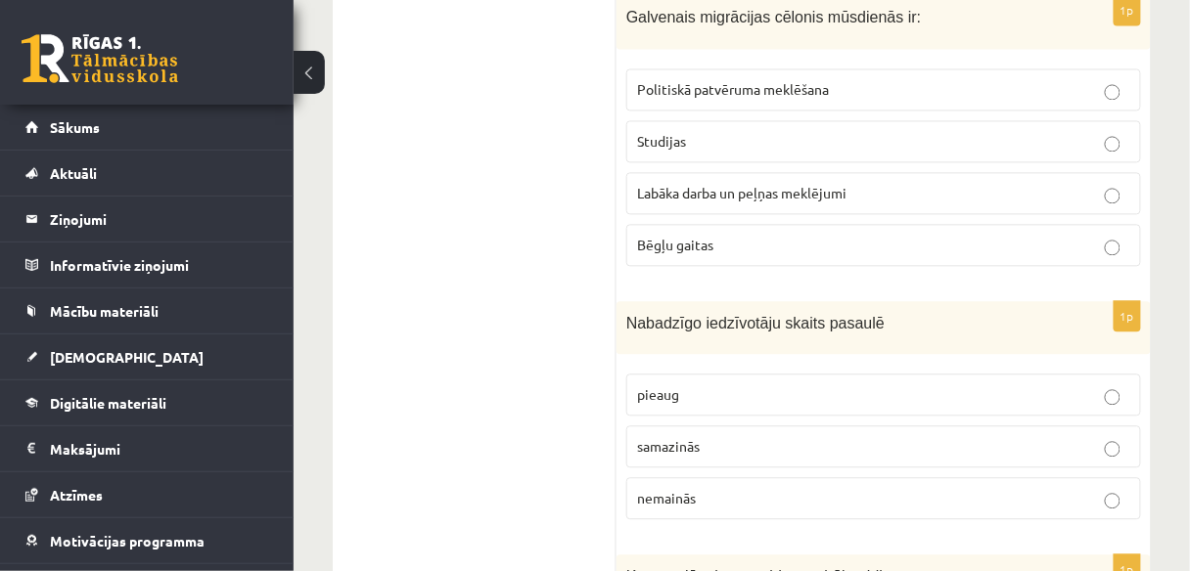
click at [661, 374] on label "pieaug" at bounding box center [883, 395] width 515 height 42
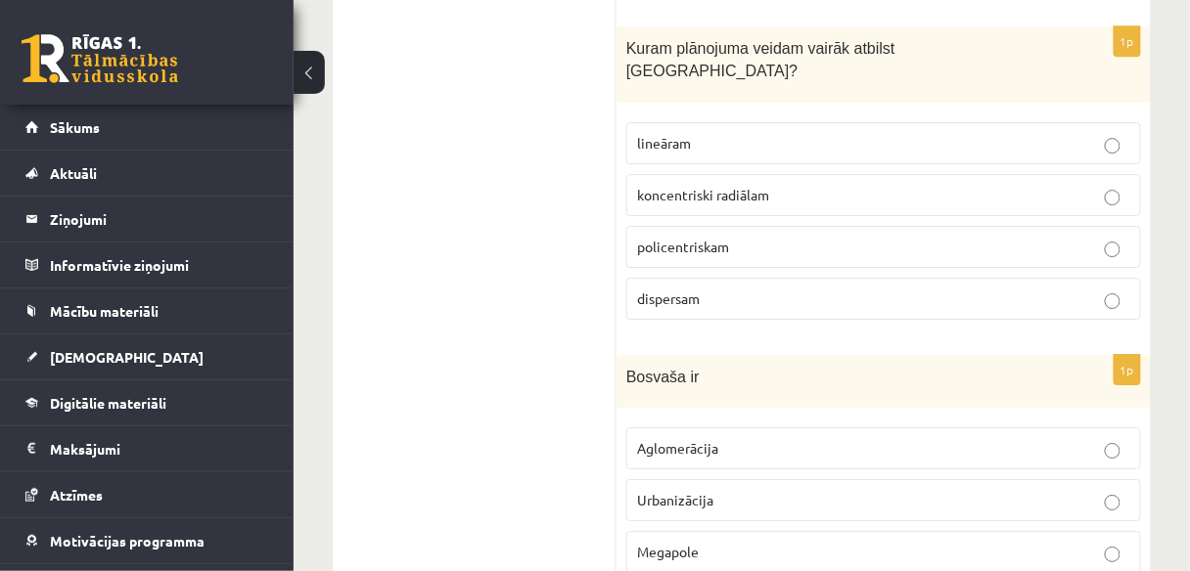
scroll to position [8965, 0]
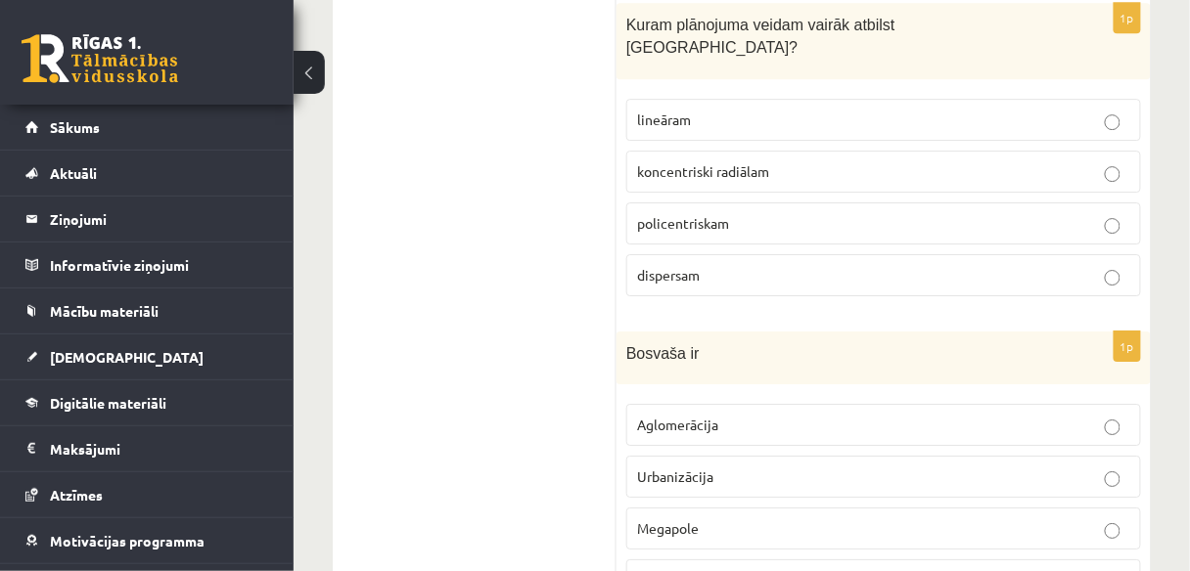
click at [728, 519] on p "Megapole" at bounding box center [883, 529] width 493 height 21
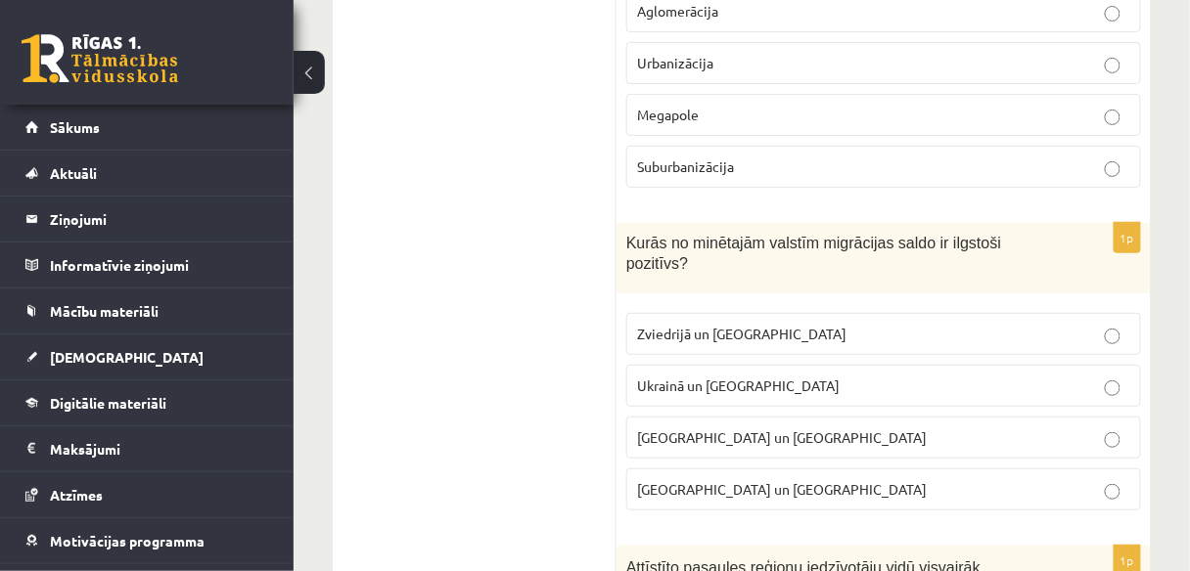
scroll to position [9368, 0]
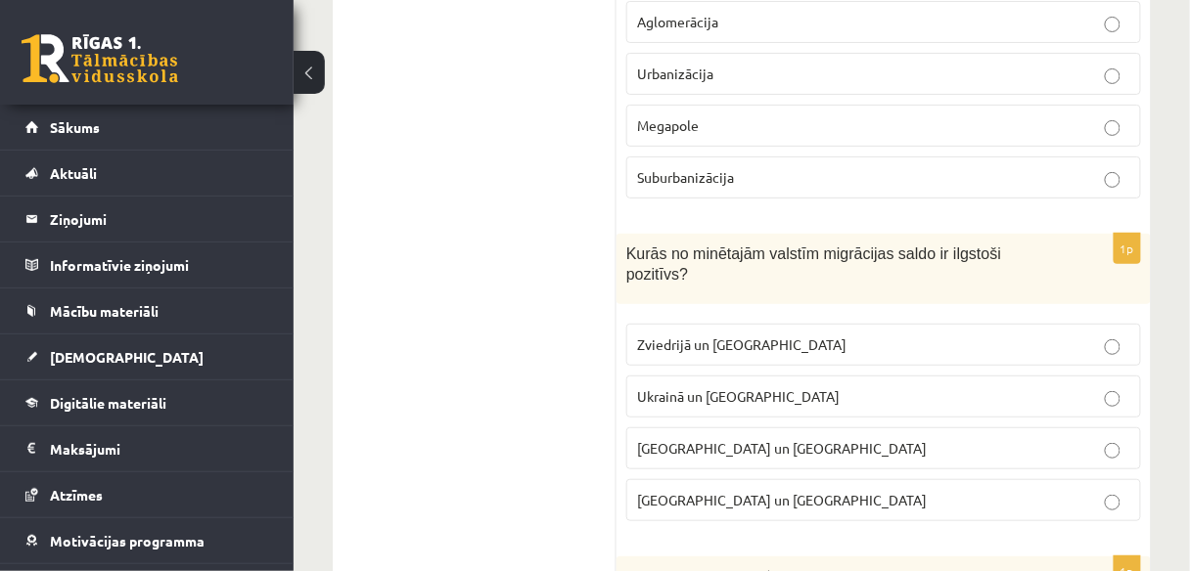
click at [760, 335] on p "Zviedrijā un ASV" at bounding box center [883, 345] width 493 height 21
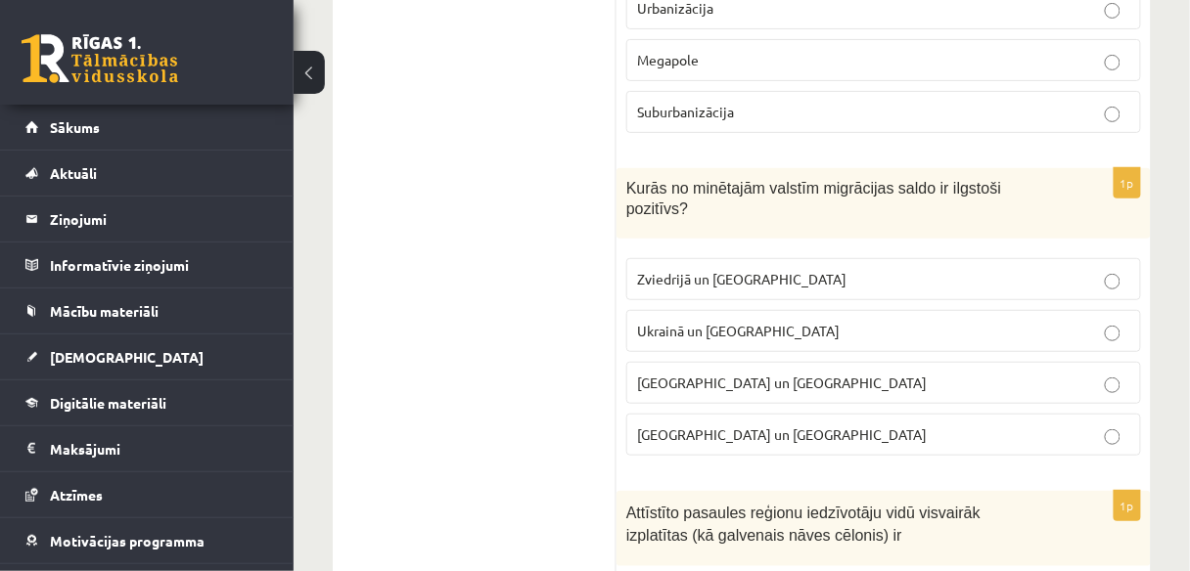
scroll to position [9457, 0]
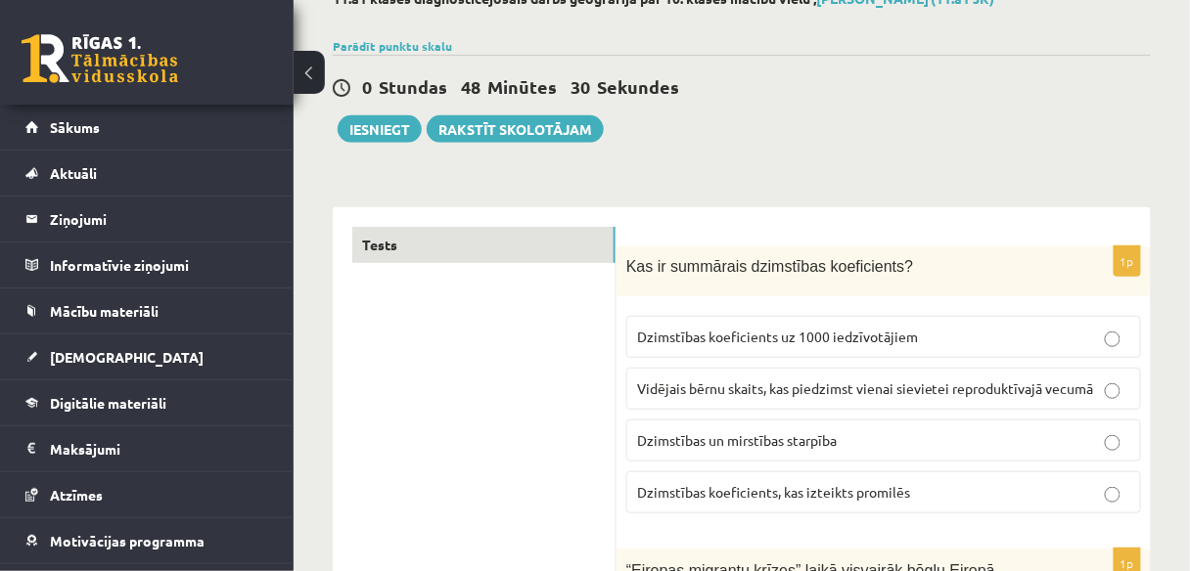
scroll to position [0, 0]
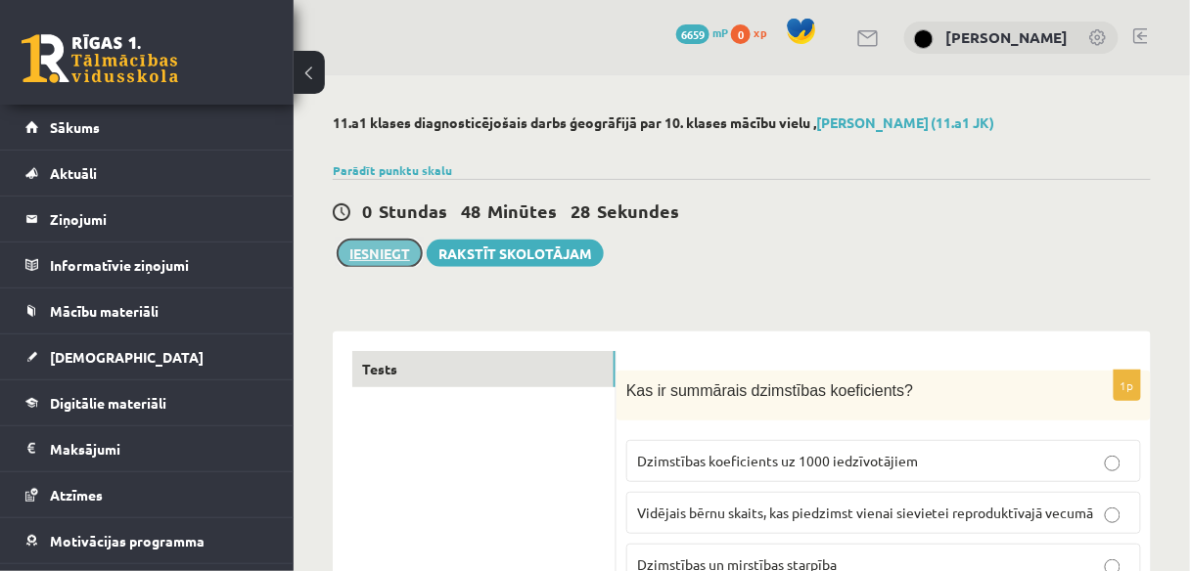
click at [398, 254] on button "Iesniegt" at bounding box center [380, 253] width 84 height 27
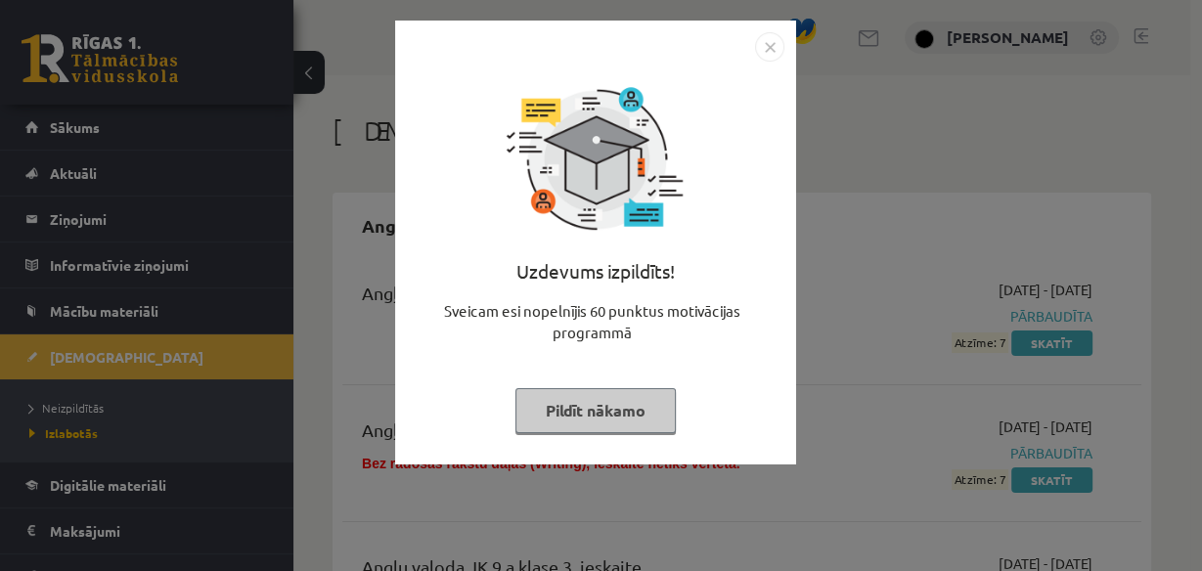
click at [585, 406] on button "Pildīt nākamo" at bounding box center [596, 410] width 160 height 45
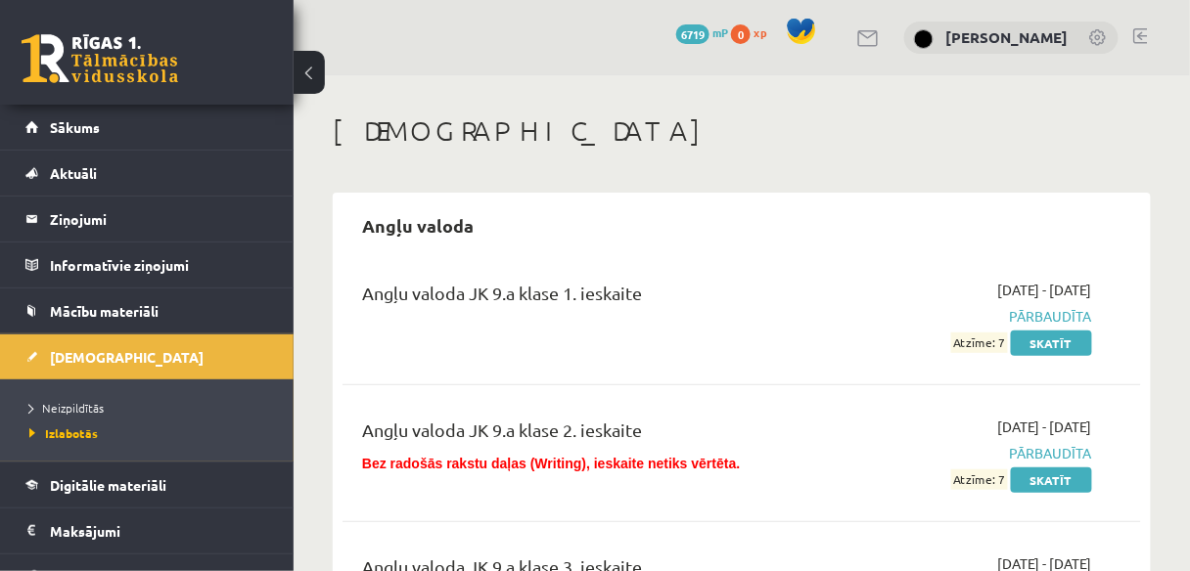
click at [65, 391] on ul "Neizpildītās [GEOGRAPHIC_DATA]" at bounding box center [147, 421] width 294 height 82
click at [68, 408] on span "Neizpildītās" at bounding box center [66, 408] width 74 height 16
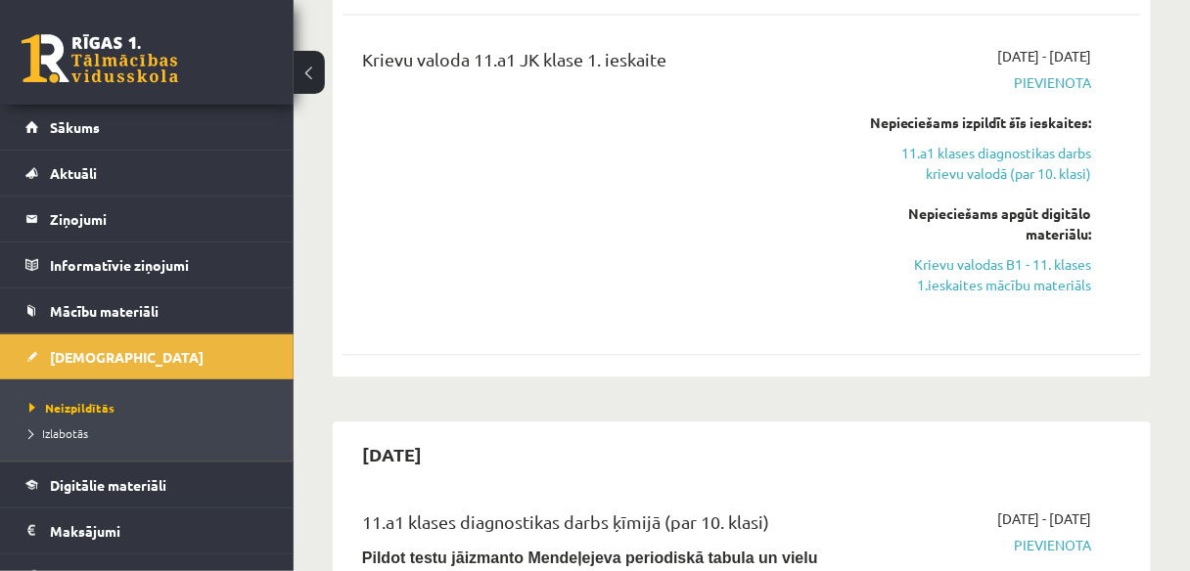
scroll to position [892, 0]
